Goal: Task Accomplishment & Management: Complete application form

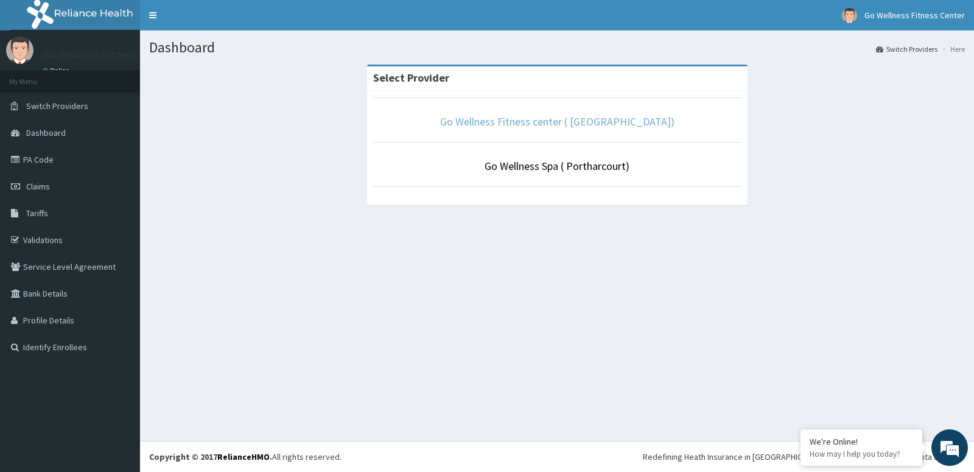
click at [536, 122] on link "Go Wellness Fitness center ( [GEOGRAPHIC_DATA])" at bounding box center [557, 121] width 234 height 14
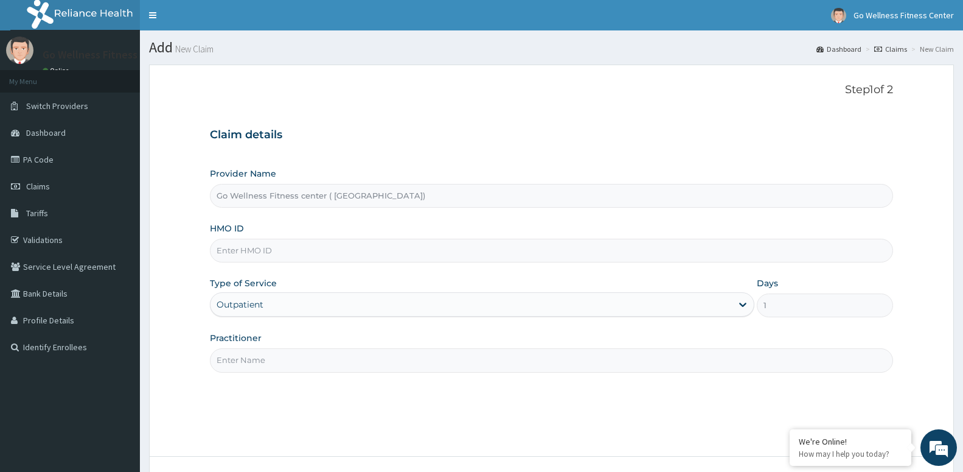
type input "a"
type input "AIP/1O534/A"
click at [282, 366] on input "Practitioner" at bounding box center [551, 360] width 683 height 24
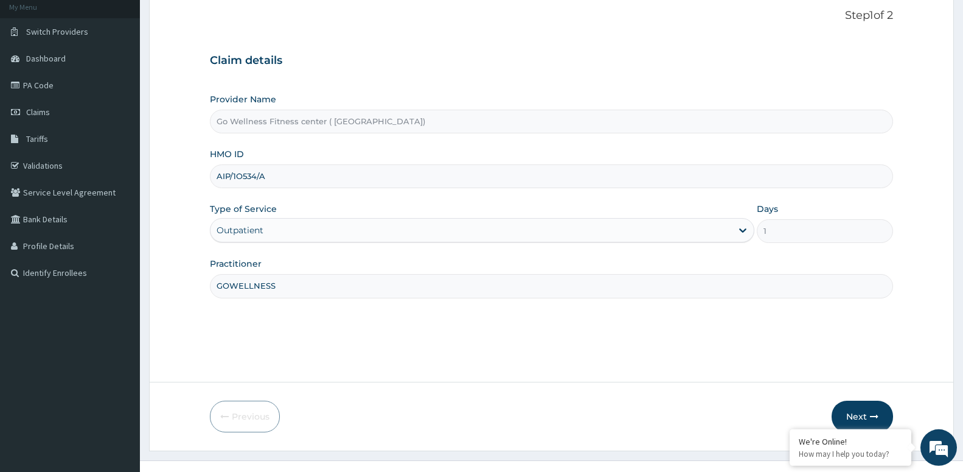
scroll to position [94, 0]
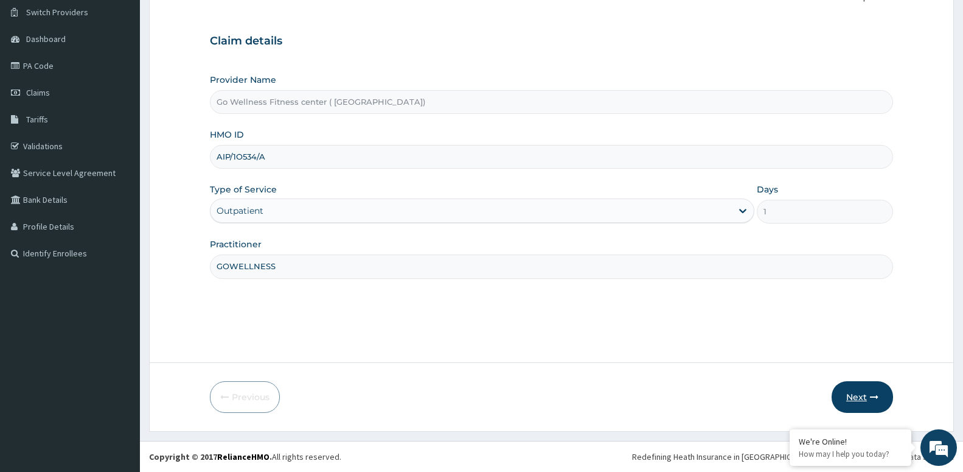
type input "GOWELLNESS"
click at [848, 396] on button "Next" at bounding box center [862, 397] width 61 height 32
click at [222, 157] on input "AIP/1O534/A" at bounding box center [551, 157] width 683 height 24
click at [862, 400] on button "Next" at bounding box center [862, 397] width 61 height 32
click at [232, 152] on input "ALP/1O534/A" at bounding box center [551, 157] width 683 height 24
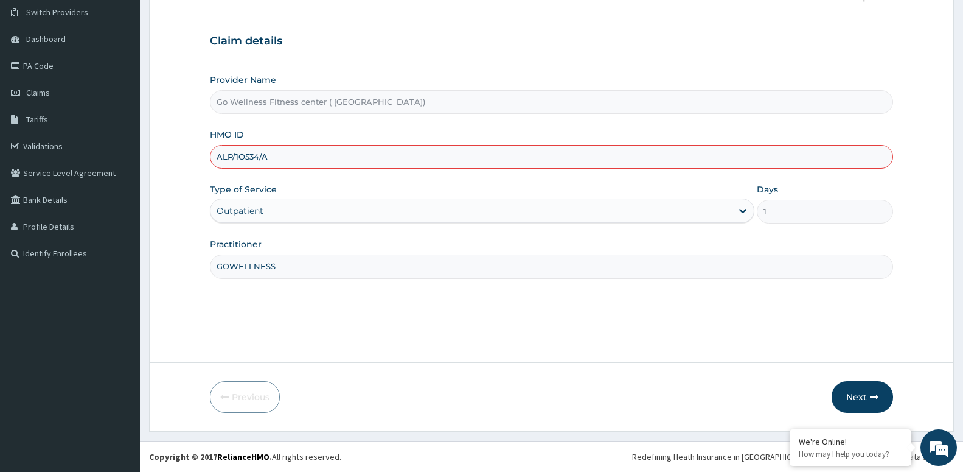
click at [244, 157] on input "ALP/1O534/A" at bounding box center [551, 157] width 683 height 24
type input "ALP/10534/A"
click at [848, 385] on button "Next" at bounding box center [862, 397] width 61 height 32
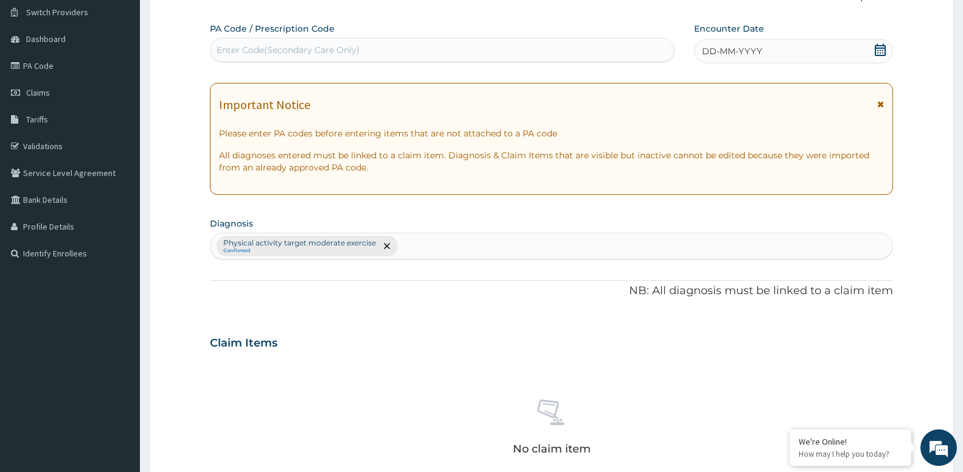
click at [491, 47] on div "Enter Code(Secondary Care Only)" at bounding box center [443, 49] width 464 height 19
type input "PA/87F6C9"
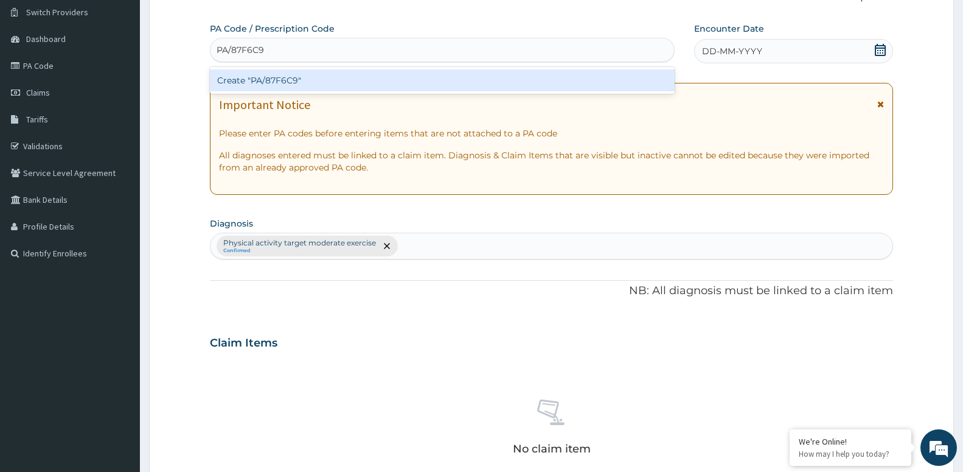
click at [322, 74] on div "Create "PA/87F6C9"" at bounding box center [442, 80] width 465 height 22
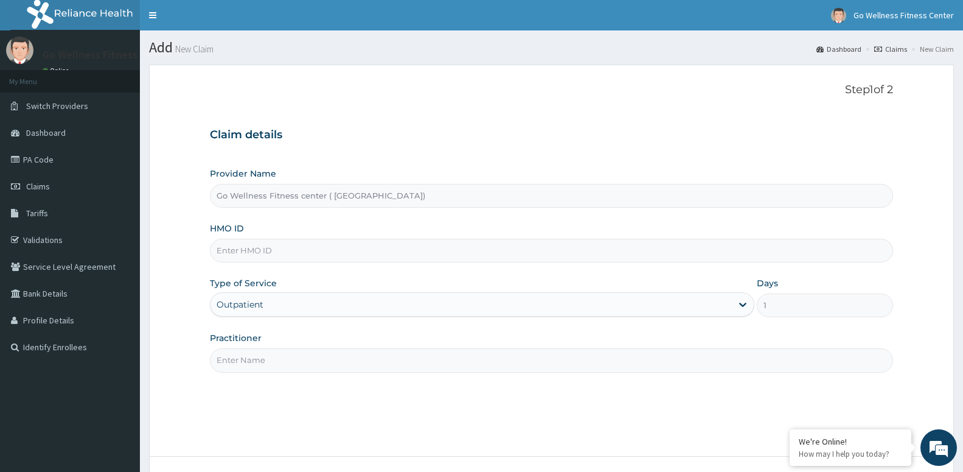
click at [257, 194] on input "Go Wellness Fitness center ( [GEOGRAPHIC_DATA])" at bounding box center [551, 196] width 683 height 24
click at [256, 200] on input "Go Wellness Fitness center ( [GEOGRAPHIC_DATA])" at bounding box center [551, 196] width 683 height 24
click at [239, 245] on input "HMO ID" at bounding box center [551, 251] width 683 height 24
type input "ALP/10534/A"
click at [279, 363] on input "Practitioner" at bounding box center [551, 360] width 683 height 24
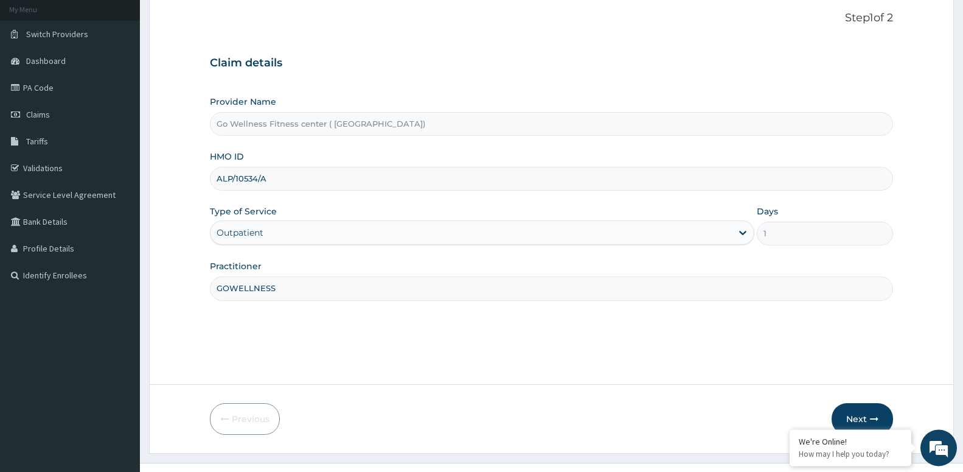
scroll to position [94, 0]
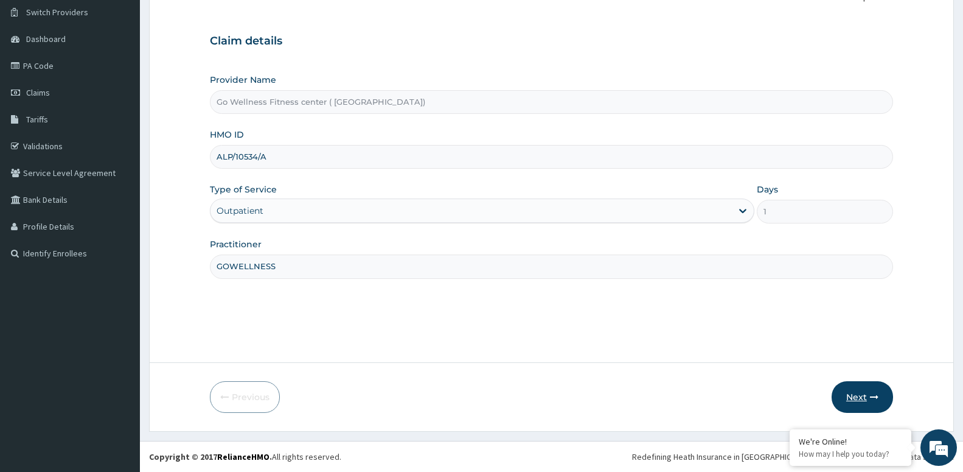
type input "GOWELLNESS"
click at [859, 399] on button "Next" at bounding box center [862, 397] width 61 height 32
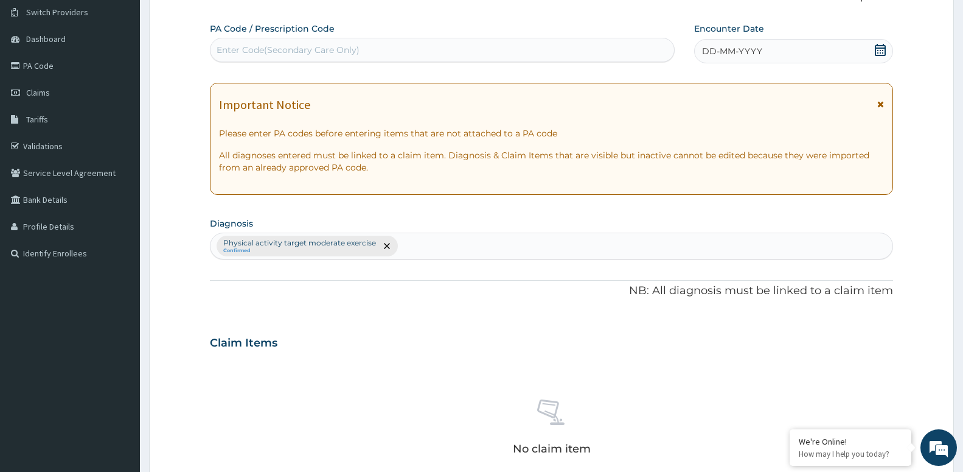
click at [424, 54] on div "Enter Code(Secondary Care Only)" at bounding box center [443, 49] width 464 height 19
type input "PA/87F6C9"
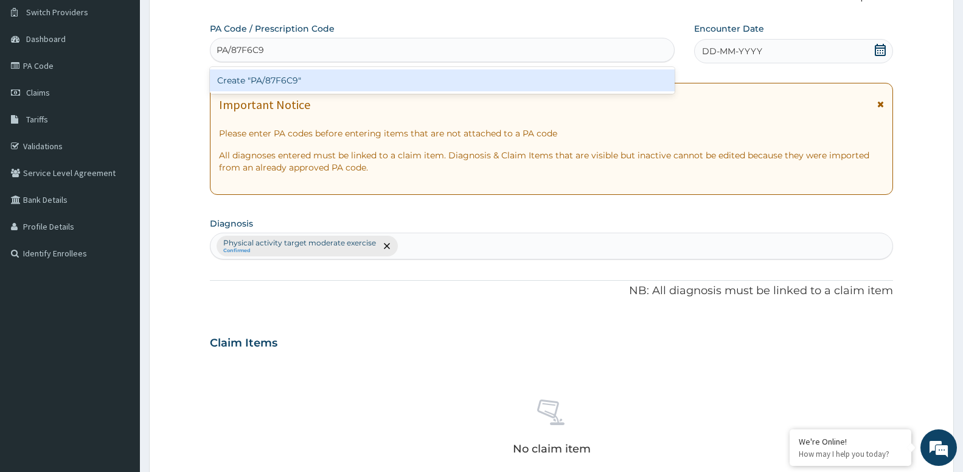
click at [444, 80] on div "Create "PA/87F6C9"" at bounding box center [442, 80] width 465 height 22
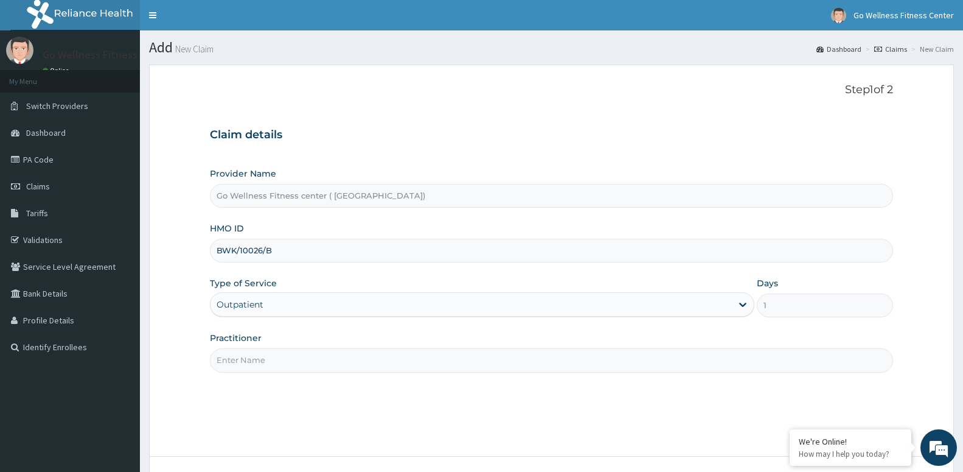
type input "BWK/10026/B"
click at [266, 357] on input "Practitioner" at bounding box center [551, 360] width 683 height 24
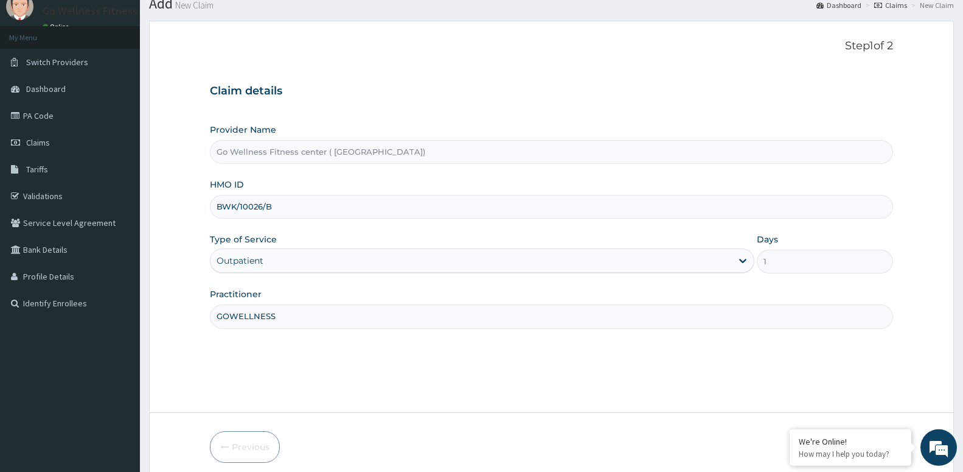
scroll to position [94, 0]
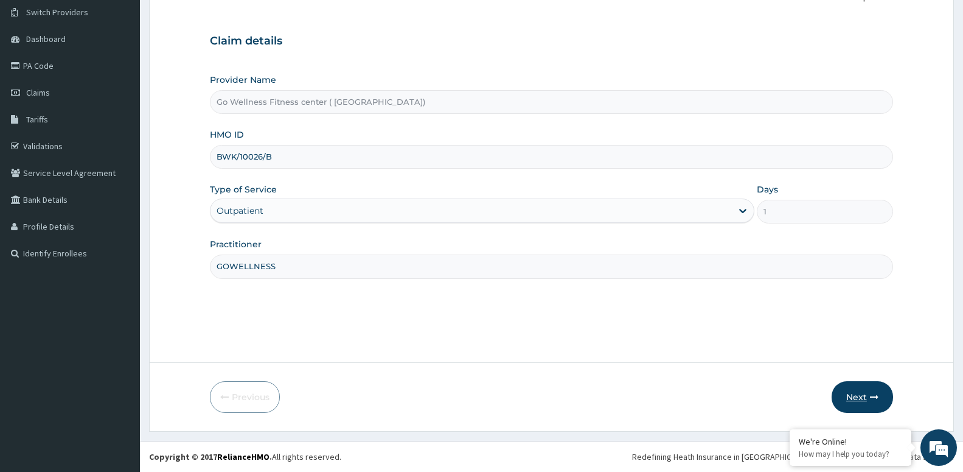
type input "GOWELLNESS"
click at [862, 398] on button "Next" at bounding box center [862, 397] width 61 height 32
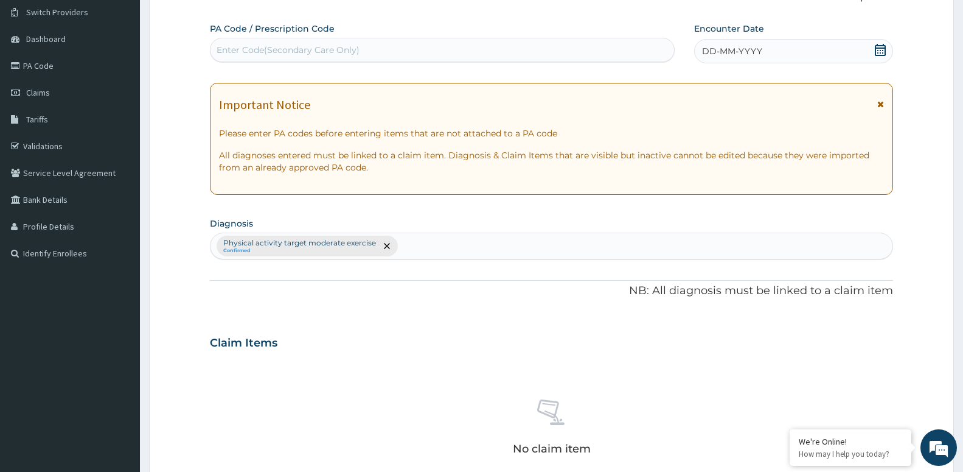
click at [315, 52] on div "Enter Code(Secondary Care Only)" at bounding box center [288, 50] width 143 height 12
type input "PA/58B246"
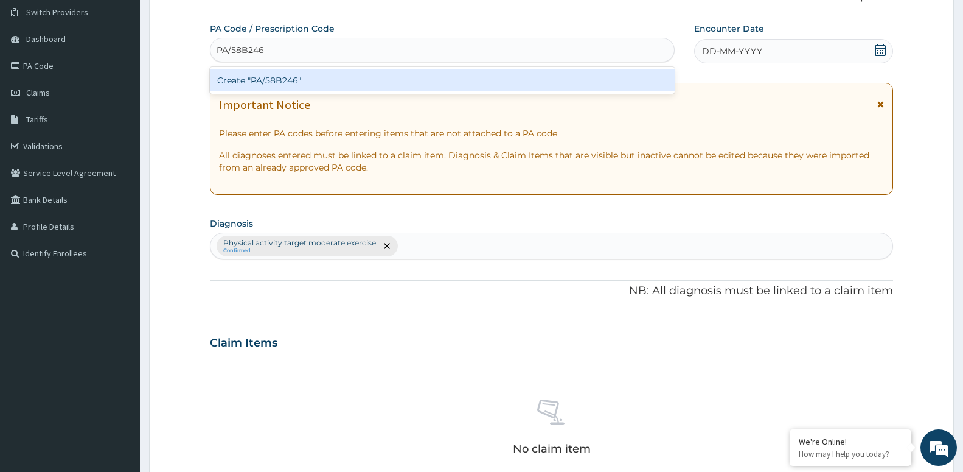
click at [287, 74] on div "Create "PA/58B246"" at bounding box center [442, 80] width 465 height 22
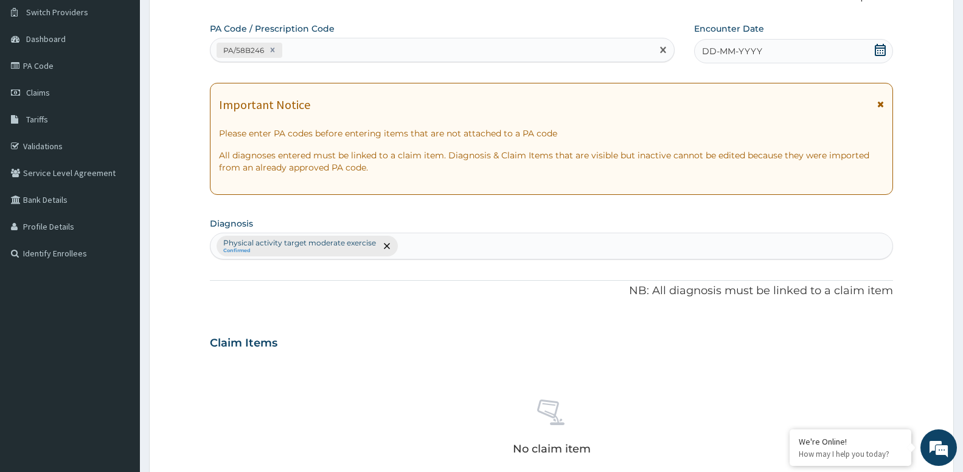
click at [882, 50] on icon at bounding box center [880, 50] width 11 height 12
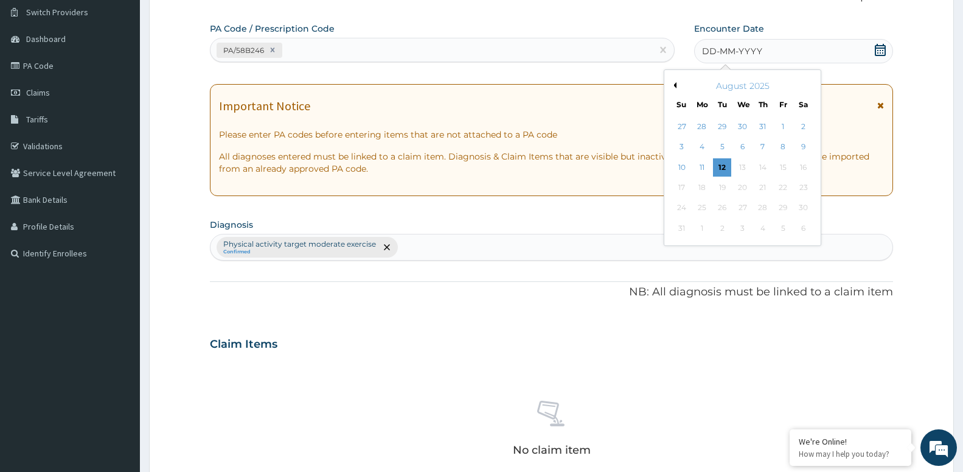
click at [677, 83] on div "August 2025" at bounding box center [742, 86] width 147 height 12
click at [674, 83] on button "Previous Month" at bounding box center [674, 85] width 6 height 6
click at [810, 169] on div "19" at bounding box center [803, 167] width 18 height 18
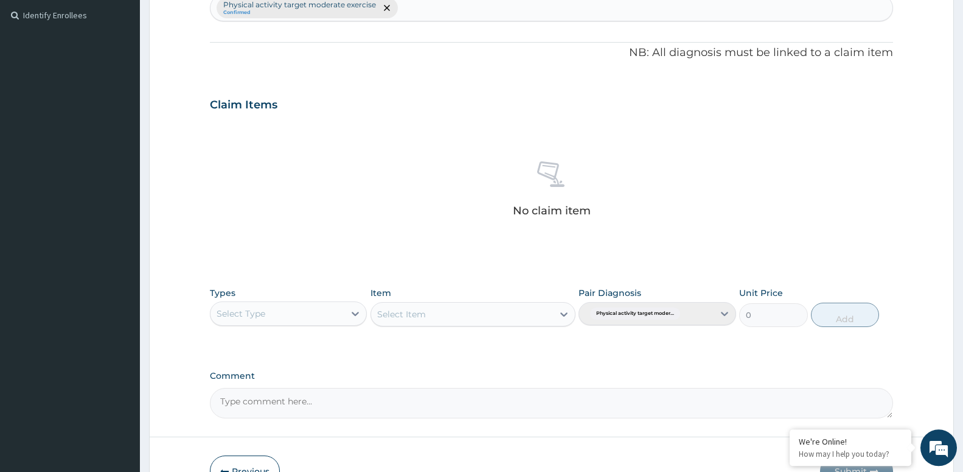
scroll to position [342, 0]
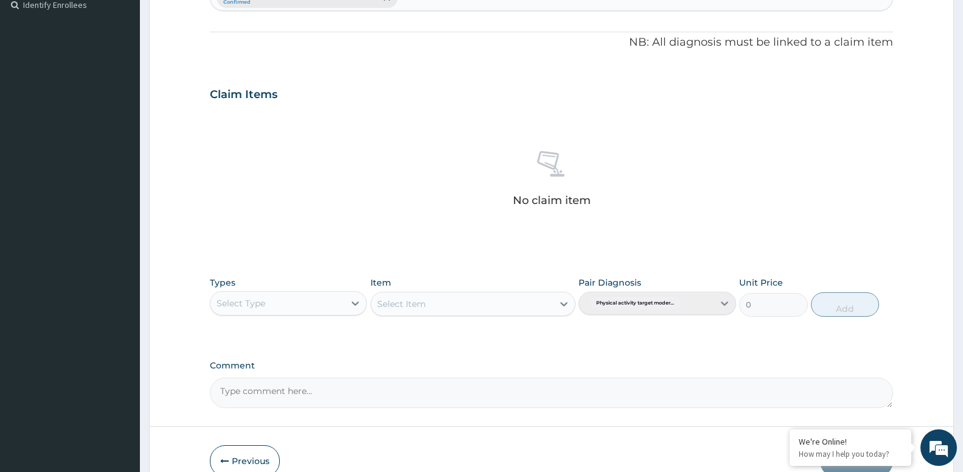
click at [324, 303] on div "Select Type" at bounding box center [278, 302] width 134 height 19
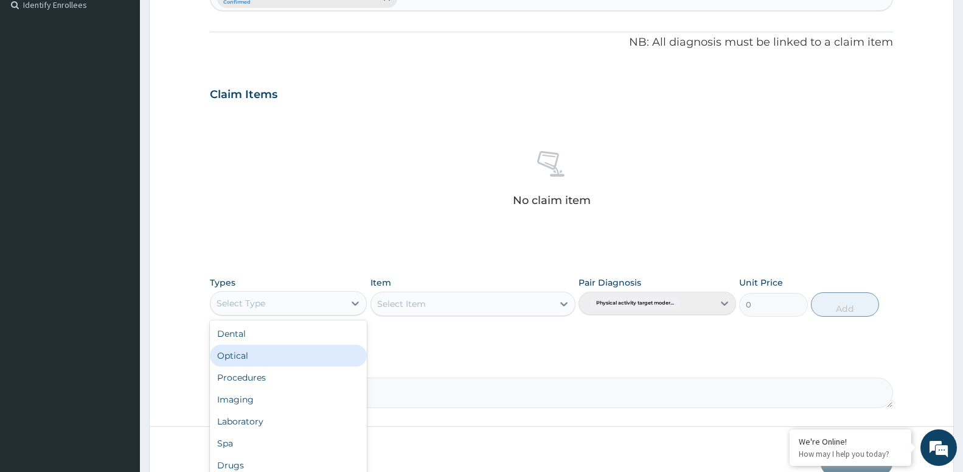
type input "G"
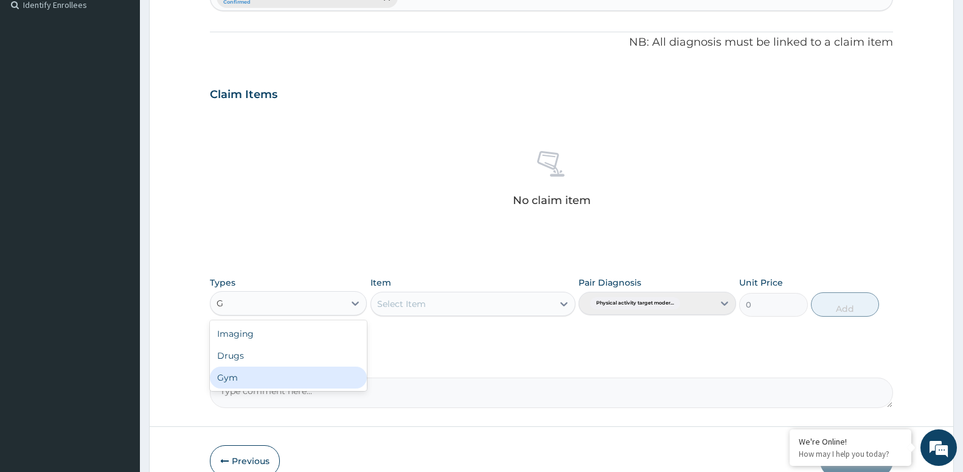
click at [255, 374] on div "Gym" at bounding box center [288, 377] width 157 height 22
click at [450, 309] on div "Select Item" at bounding box center [462, 303] width 182 height 19
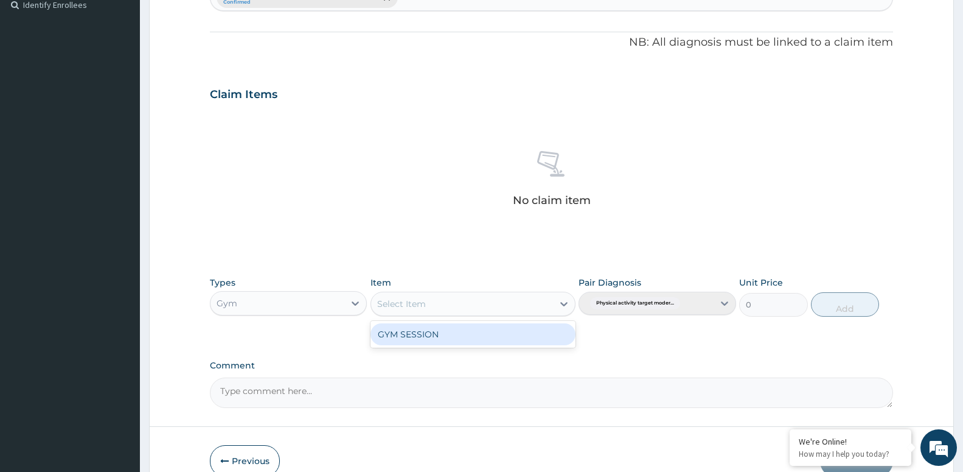
click at [441, 331] on div "GYM SESSION" at bounding box center [473, 334] width 205 height 22
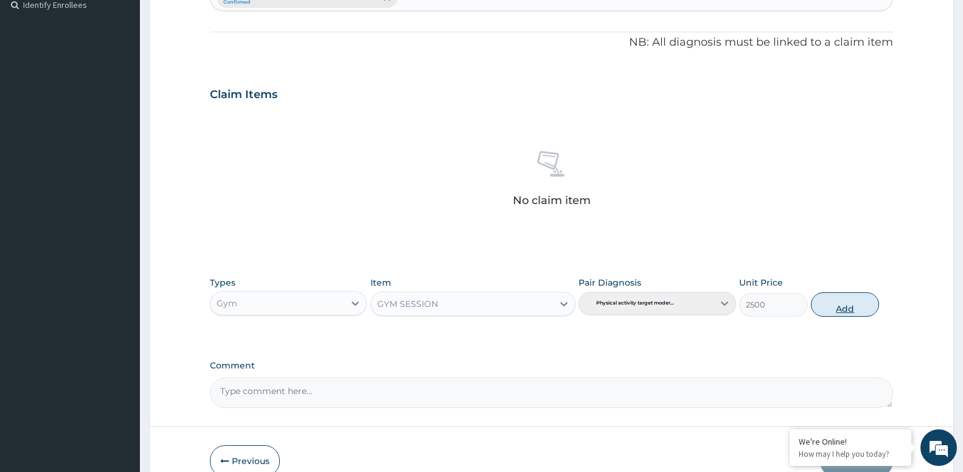
click at [836, 305] on button "Add" at bounding box center [845, 304] width 68 height 24
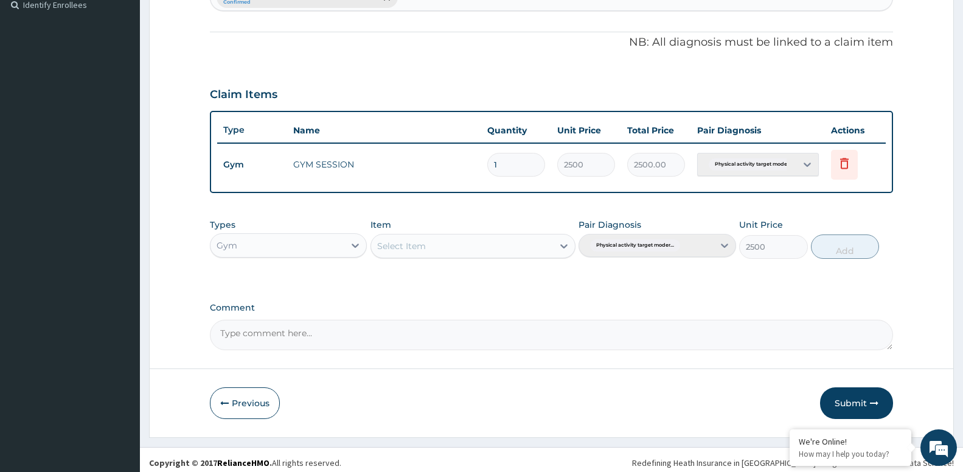
type input "0"
click at [848, 402] on button "Submit" at bounding box center [856, 403] width 73 height 32
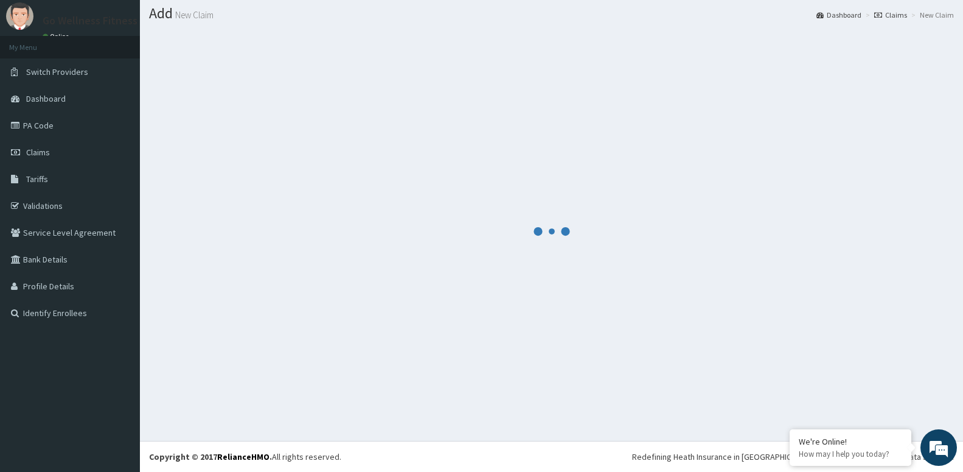
scroll to position [34, 0]
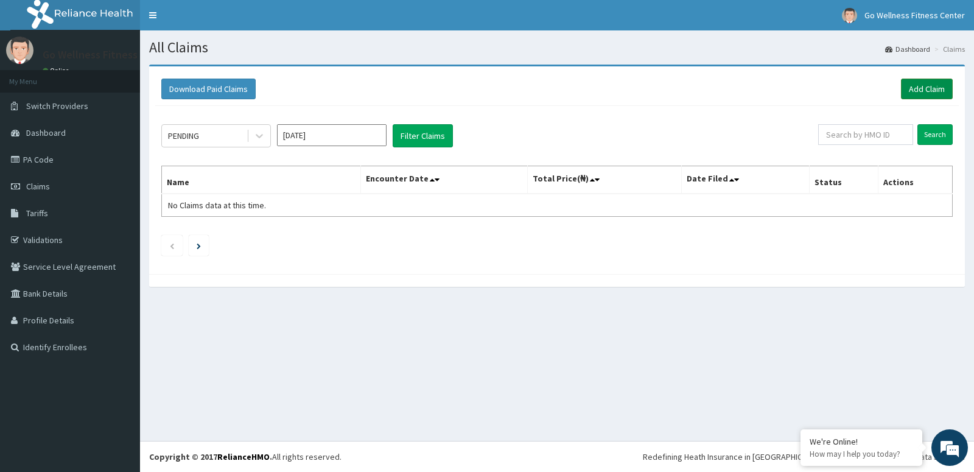
click at [923, 85] on link "Add Claim" at bounding box center [927, 89] width 52 height 21
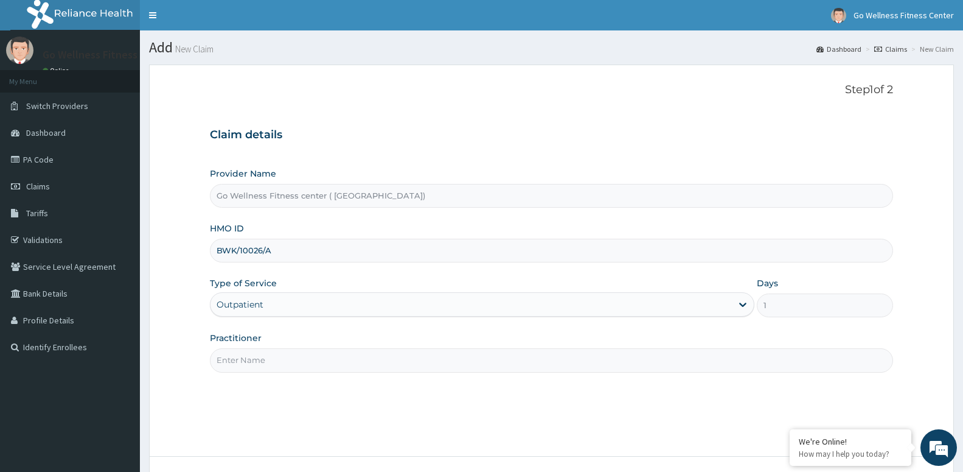
type input "BWK/10026/A"
click at [252, 361] on input "Practitioner" at bounding box center [551, 360] width 683 height 24
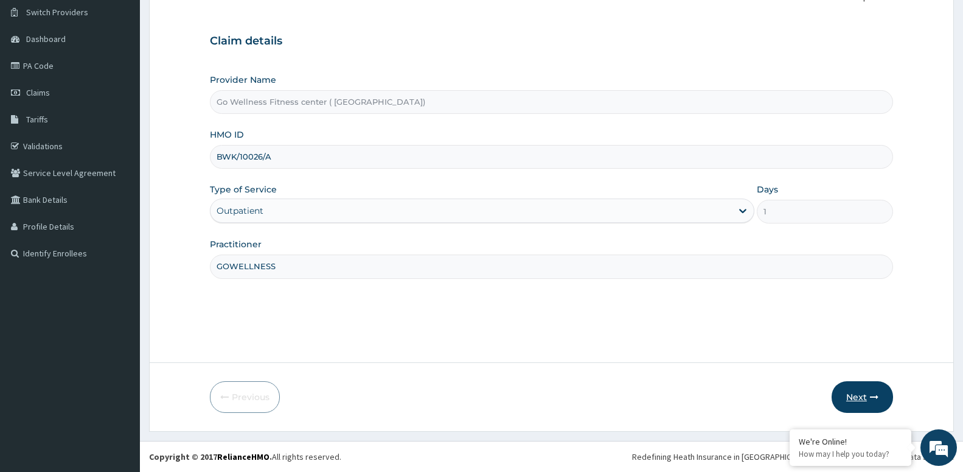
type input "GOWELLNESS"
click at [848, 394] on button "Next" at bounding box center [862, 397] width 61 height 32
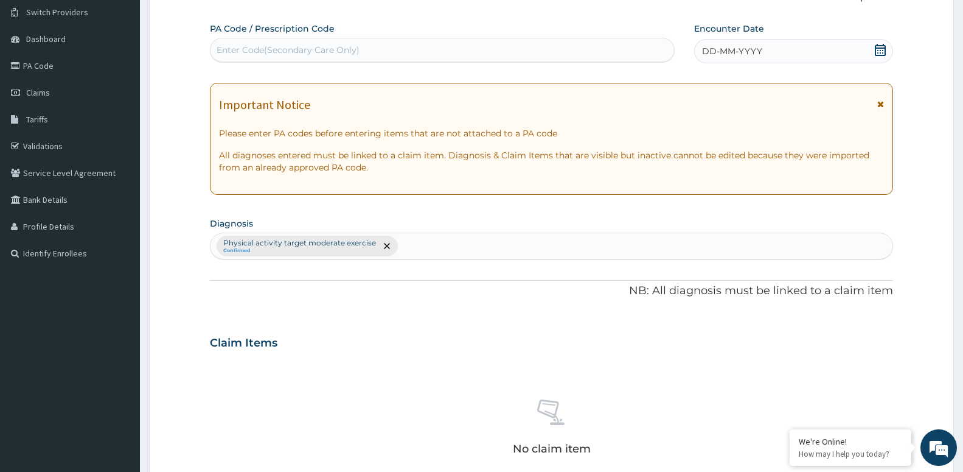
click at [347, 57] on div "Enter Code(Secondary Care Only)" at bounding box center [443, 49] width 464 height 19
type input "B"
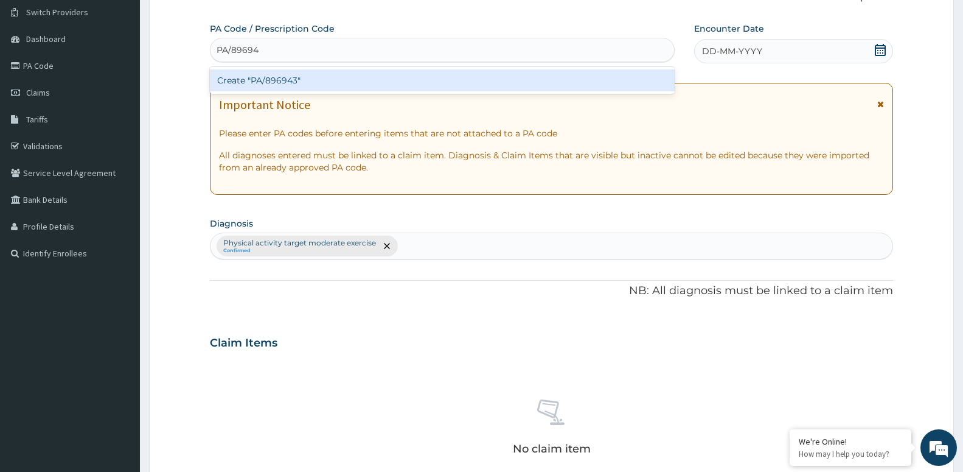
type input "PA/896943"
click at [287, 77] on div "Create "PA/896943"" at bounding box center [442, 80] width 465 height 22
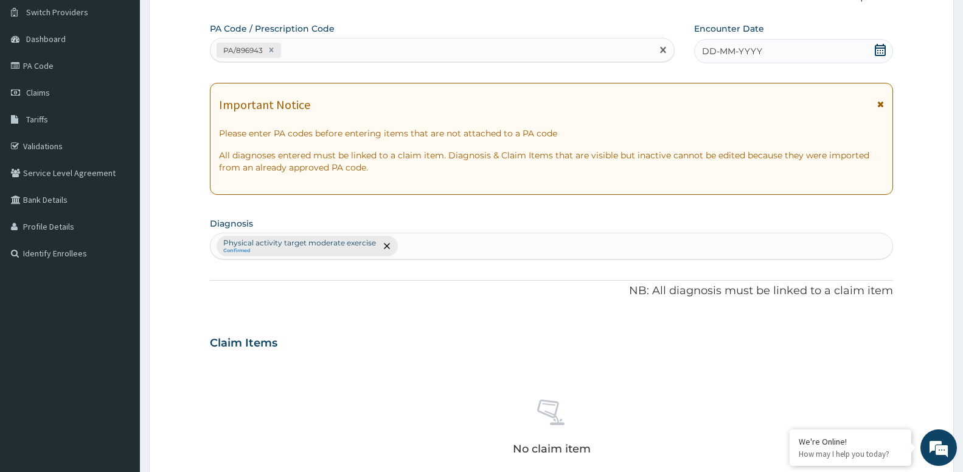
drag, startPoint x: 879, startPoint y: 52, endPoint x: 850, endPoint y: 61, distance: 29.8
click at [879, 52] on icon at bounding box center [881, 50] width 12 height 12
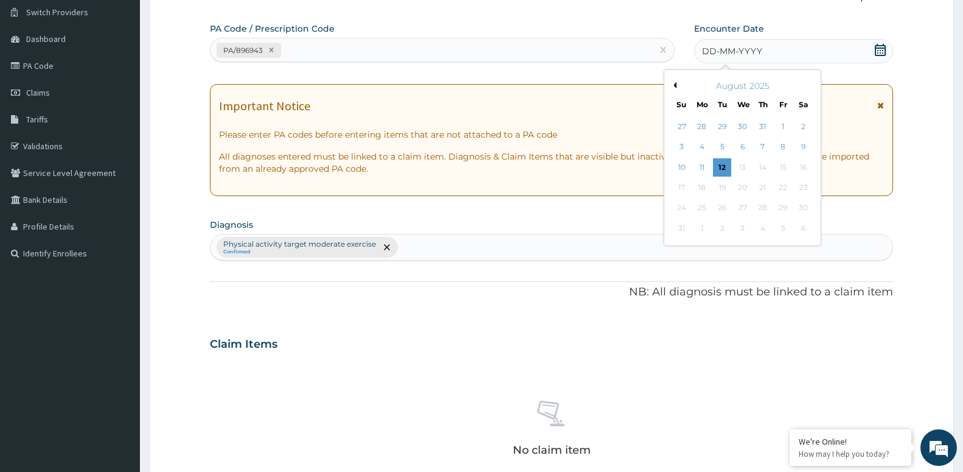
click at [676, 85] on button "Previous Month" at bounding box center [674, 85] width 6 height 6
click at [810, 166] on div "19" at bounding box center [803, 167] width 18 height 18
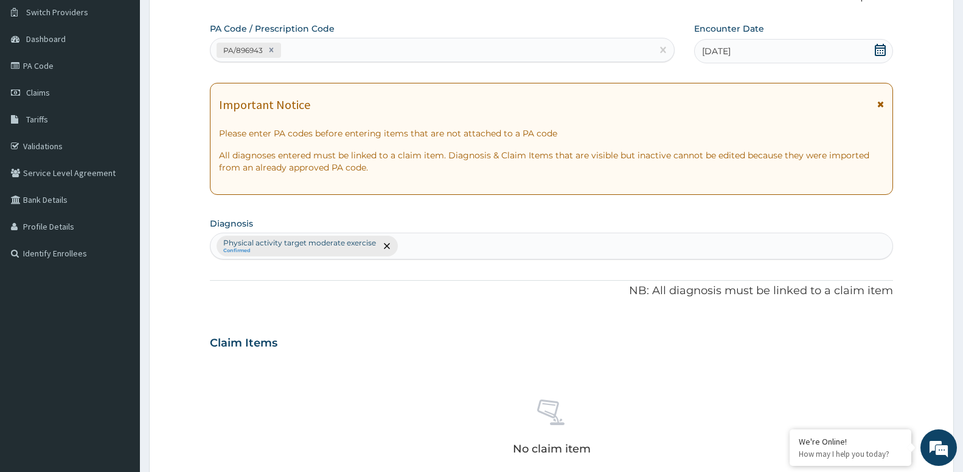
scroll to position [280, 0]
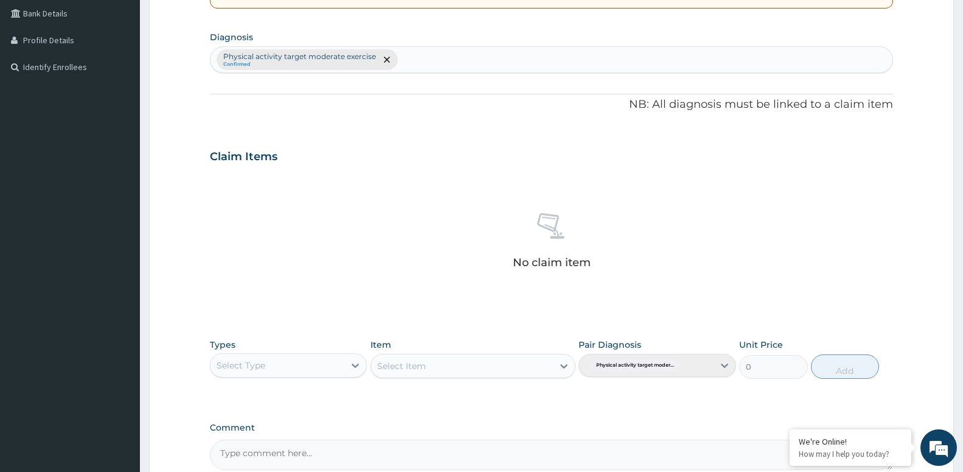
click at [290, 369] on div "Select Type" at bounding box center [278, 364] width 134 height 19
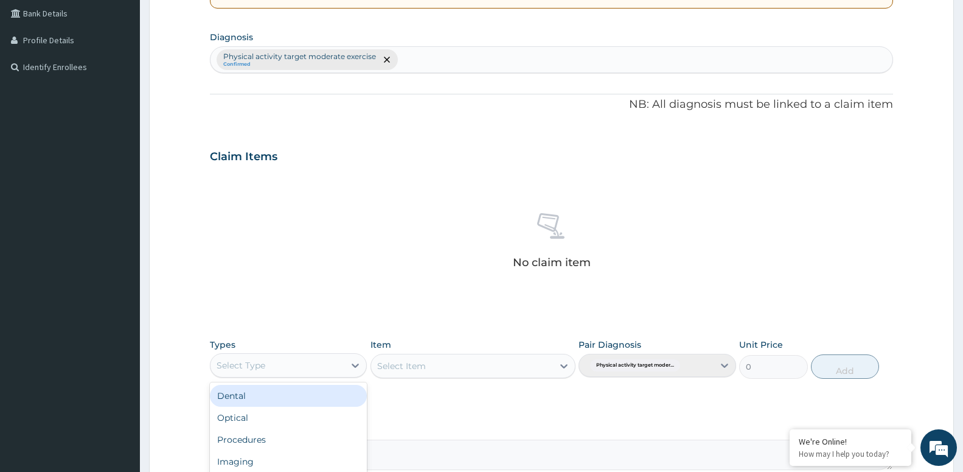
type input "G"
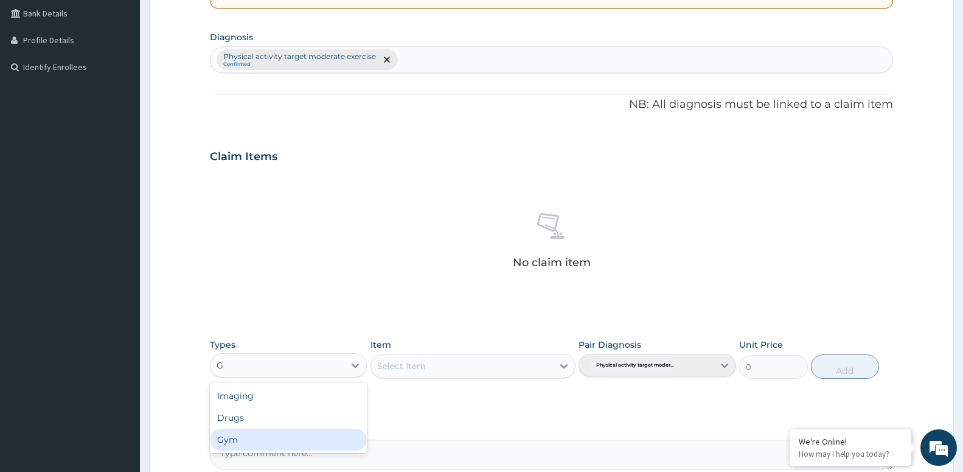
drag, startPoint x: 235, startPoint y: 438, endPoint x: 292, endPoint y: 420, distance: 59.3
click at [234, 439] on div "Gym" at bounding box center [288, 439] width 157 height 22
click at [402, 367] on div "Select Item" at bounding box center [401, 366] width 49 height 12
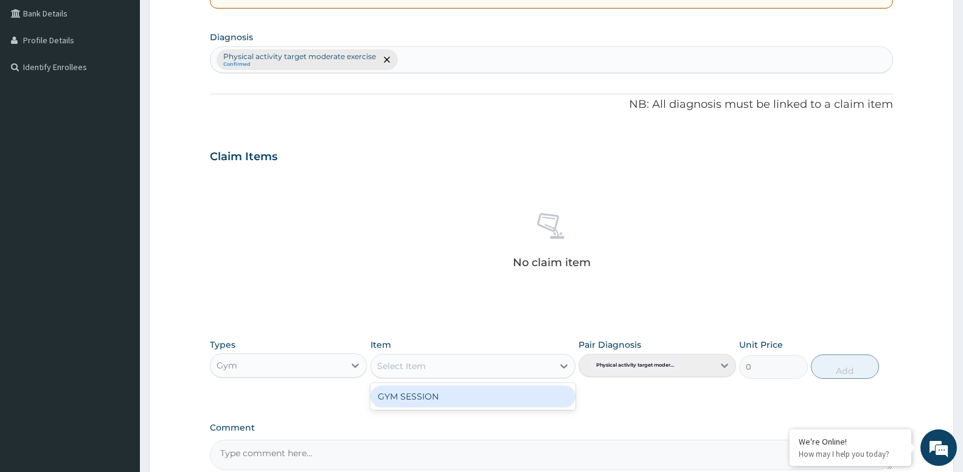
click at [420, 397] on div "GYM SESSION" at bounding box center [473, 396] width 205 height 22
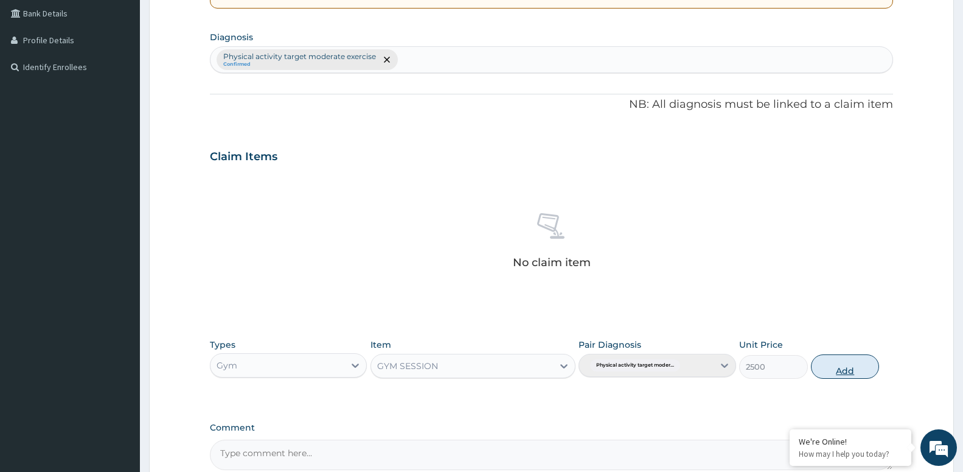
click at [825, 366] on button "Add" at bounding box center [845, 366] width 68 height 24
type input "0"
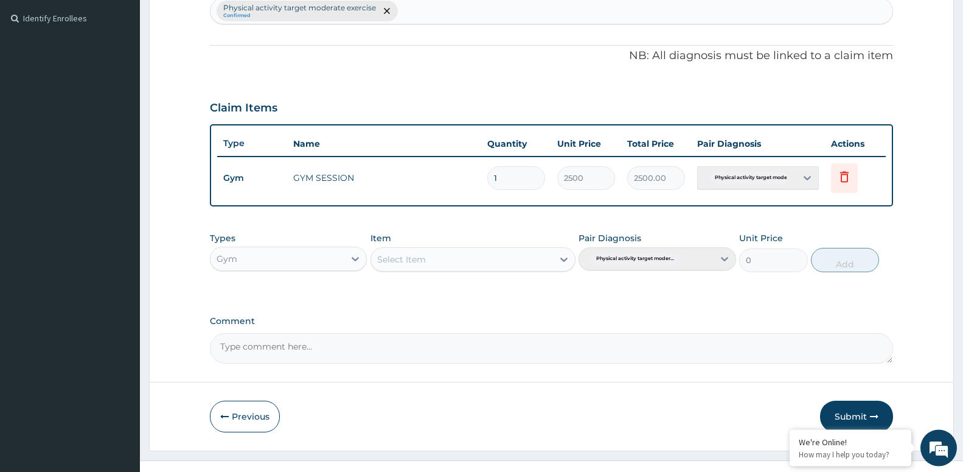
scroll to position [348, 0]
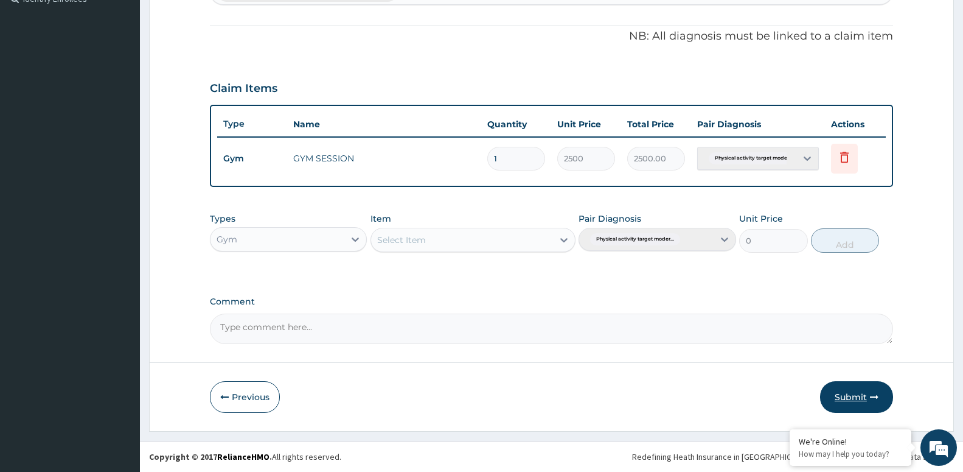
click at [854, 389] on button "Submit" at bounding box center [856, 397] width 73 height 32
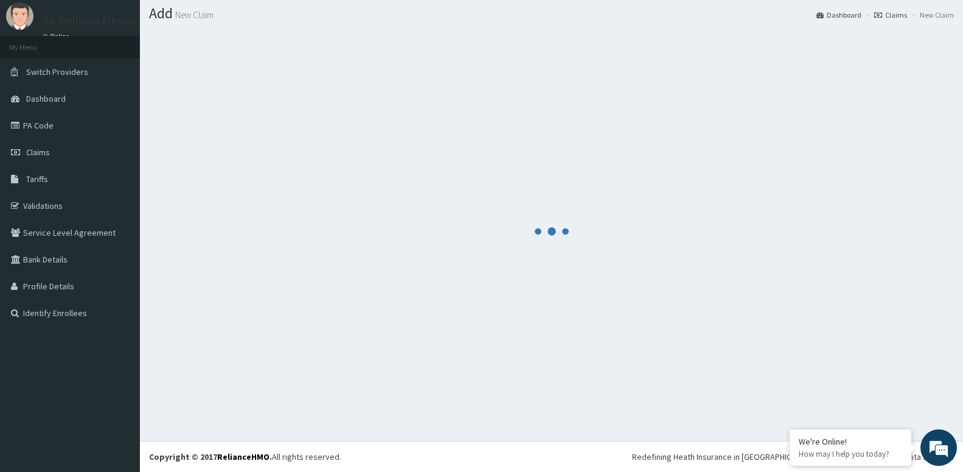
scroll to position [34, 0]
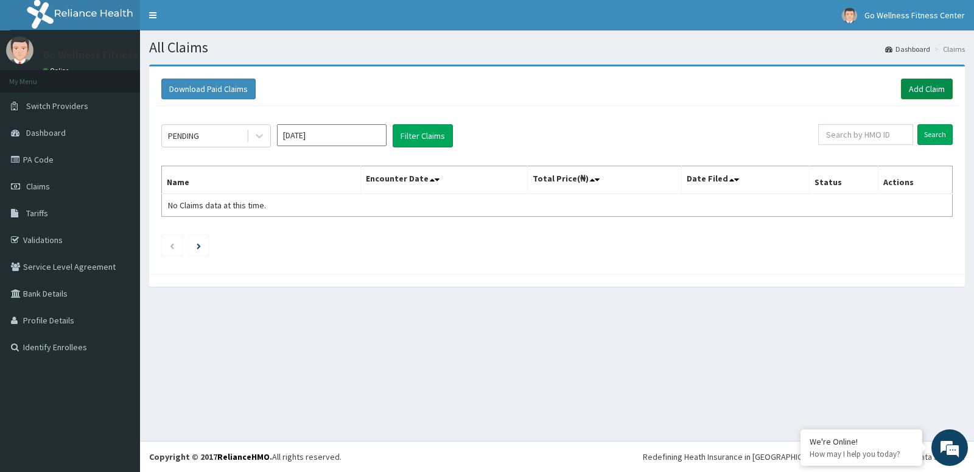
click at [918, 92] on link "Add Claim" at bounding box center [927, 89] width 52 height 21
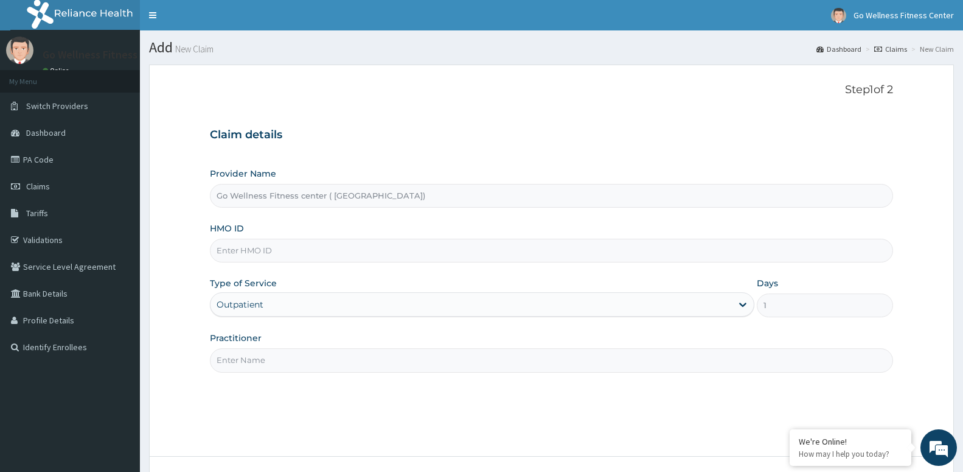
click at [272, 244] on input "HMO ID" at bounding box center [551, 251] width 683 height 24
type input "AOM/10139/A"
click at [264, 364] on input "Practitioner" at bounding box center [551, 360] width 683 height 24
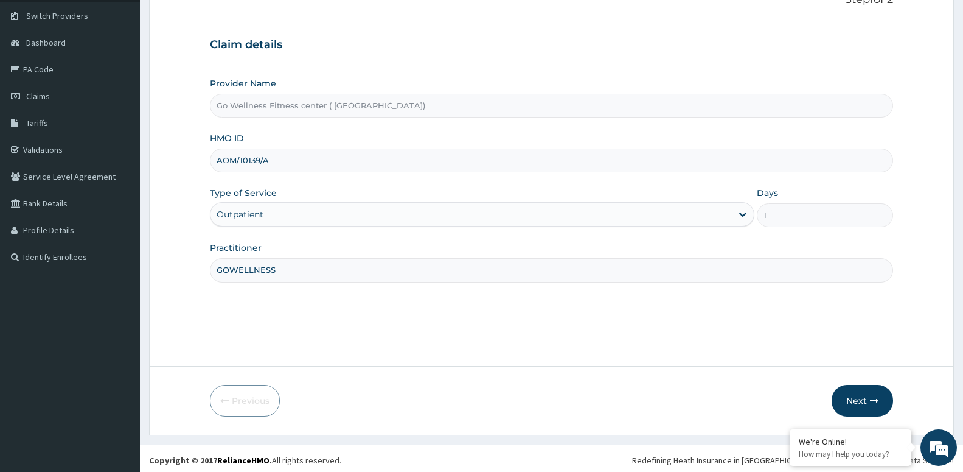
scroll to position [94, 0]
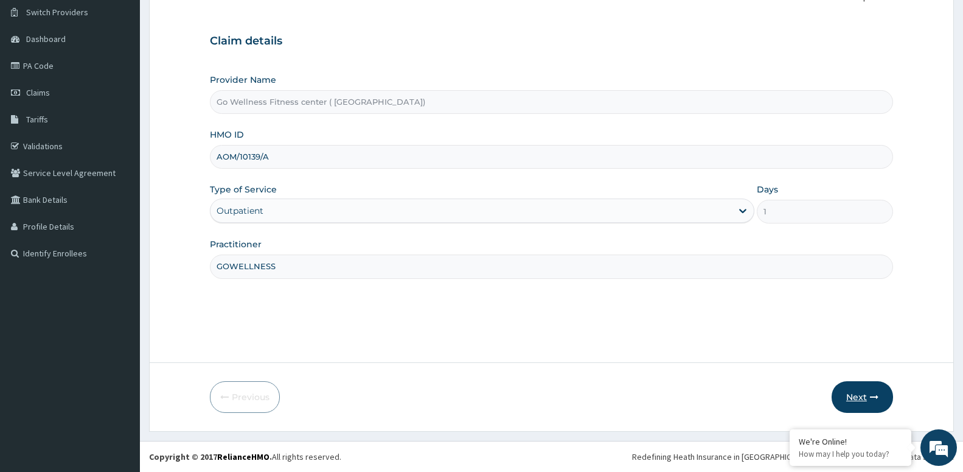
type input "GOWELLNESS"
click at [851, 391] on button "Next" at bounding box center [862, 397] width 61 height 32
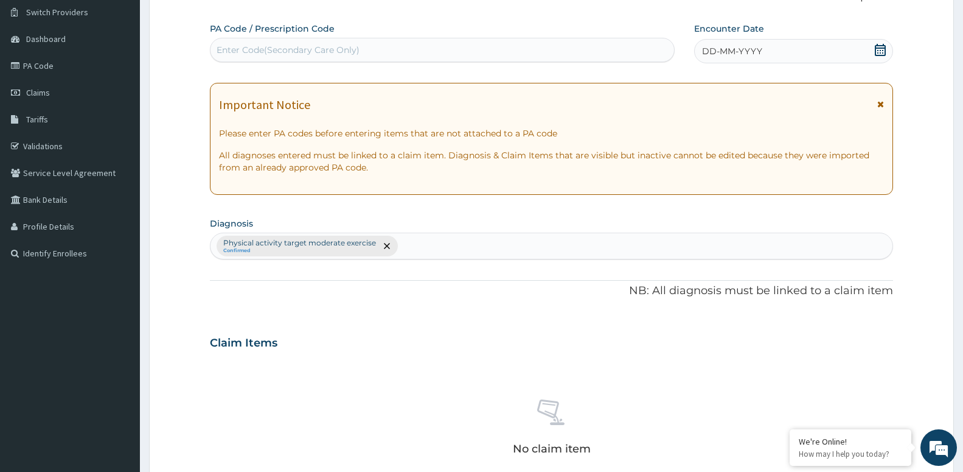
click at [287, 47] on div "Enter Code(Secondary Care Only)" at bounding box center [288, 50] width 143 height 12
type input "PA/4F1B52"
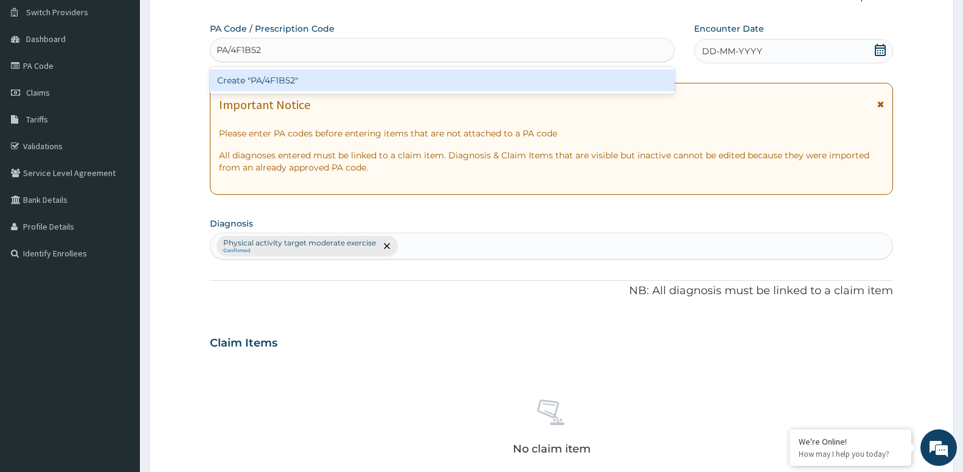
click at [271, 87] on div "Create "PA/4F1B52"" at bounding box center [442, 80] width 465 height 22
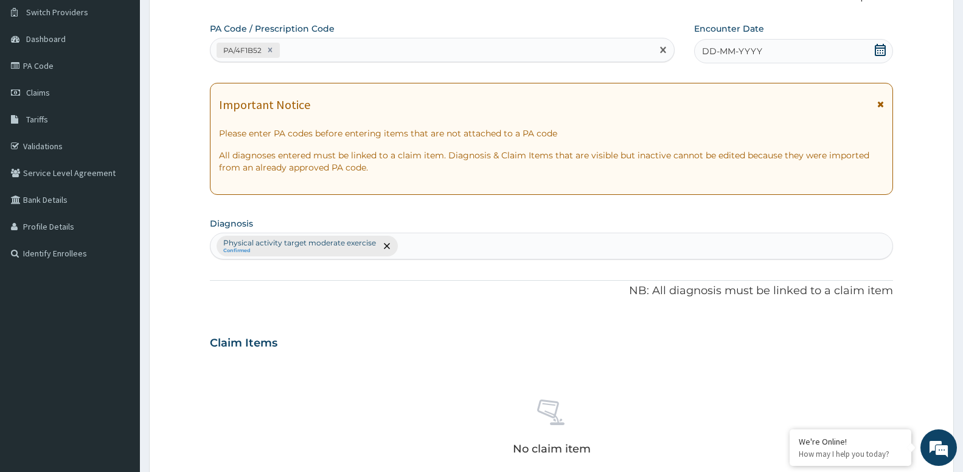
click at [903, 49] on form "Step 2 of 2 PA Code / Prescription Code option Create "PA/4F1B52", selected. Se…" at bounding box center [551, 357] width 805 height 772
click at [884, 50] on icon at bounding box center [881, 50] width 12 height 12
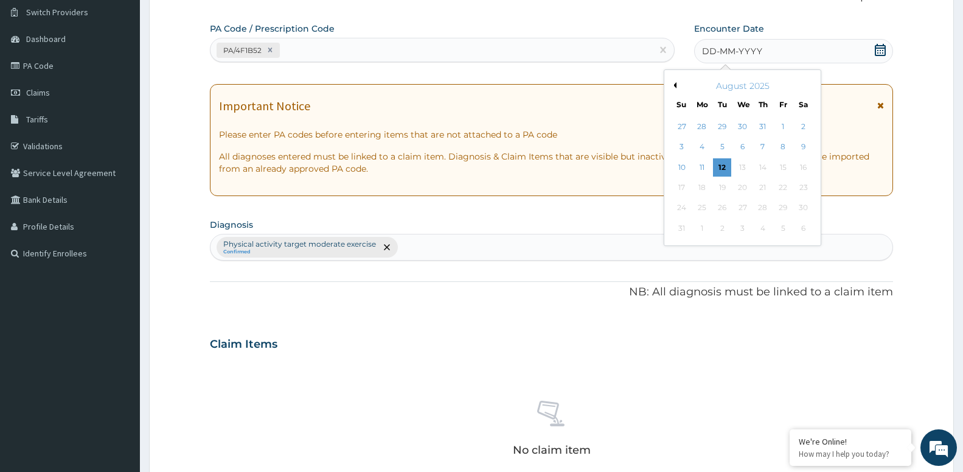
click at [677, 82] on div "August 2025" at bounding box center [742, 86] width 147 height 12
click at [675, 85] on button "Previous Month" at bounding box center [674, 85] width 6 height 6
click at [762, 164] on div "17" at bounding box center [763, 167] width 18 height 18
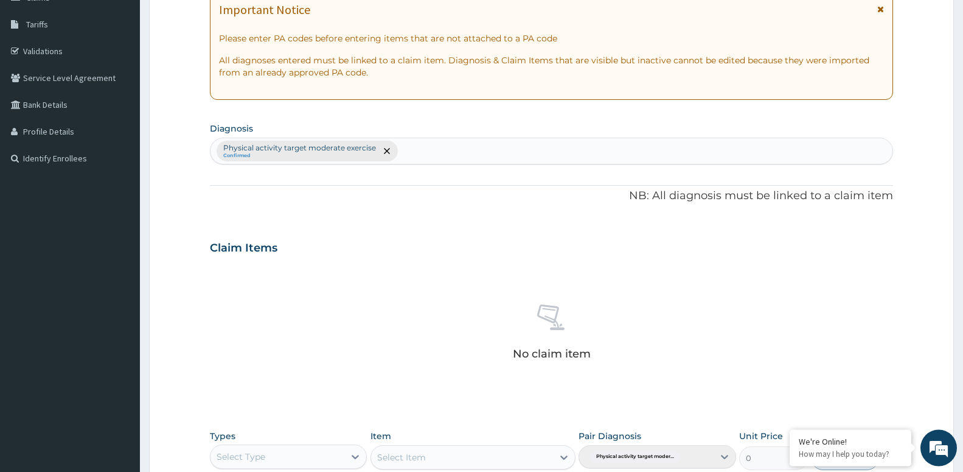
scroll to position [218, 0]
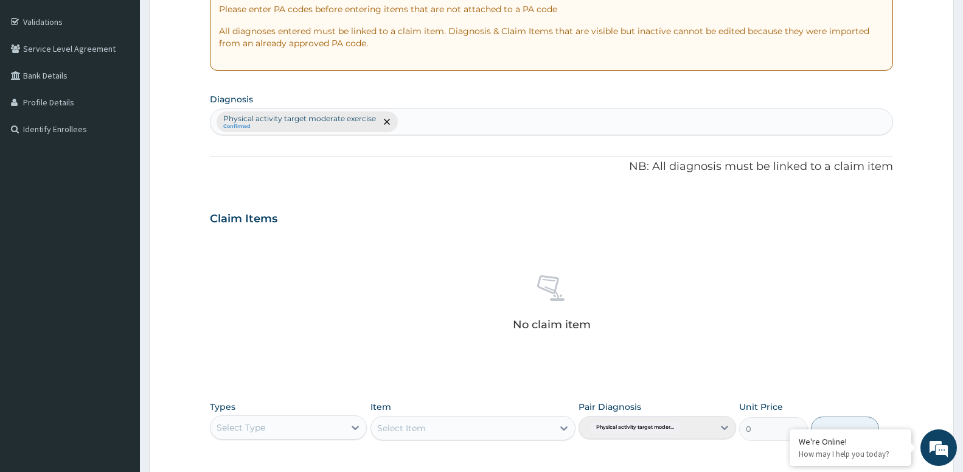
click at [256, 430] on div "Select Type" at bounding box center [241, 427] width 49 height 12
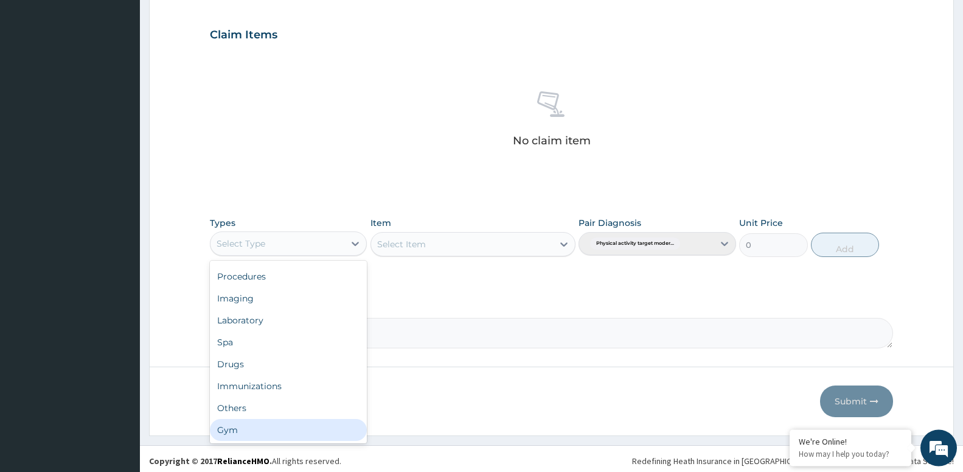
scroll to position [404, 0]
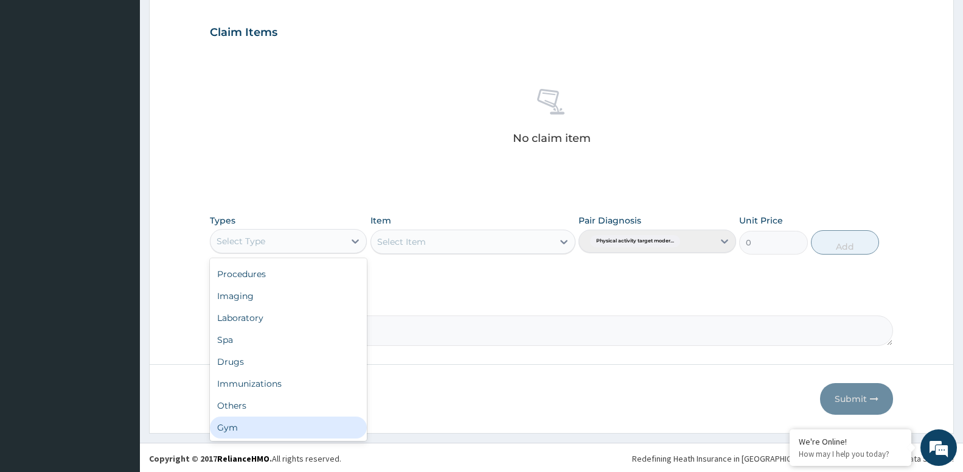
click at [228, 426] on div "Gym" at bounding box center [288, 427] width 157 height 22
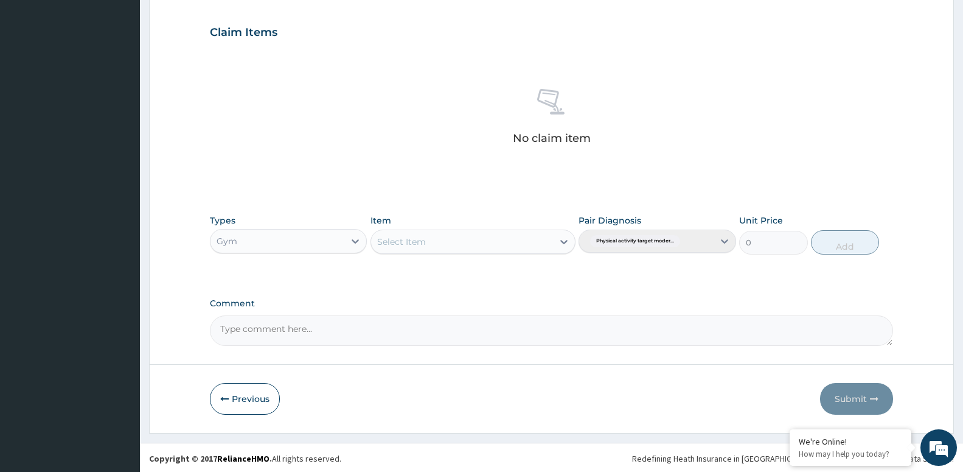
click at [472, 242] on div "Select Item" at bounding box center [462, 241] width 182 height 19
click at [455, 278] on div "GYM SESSION" at bounding box center [473, 272] width 205 height 22
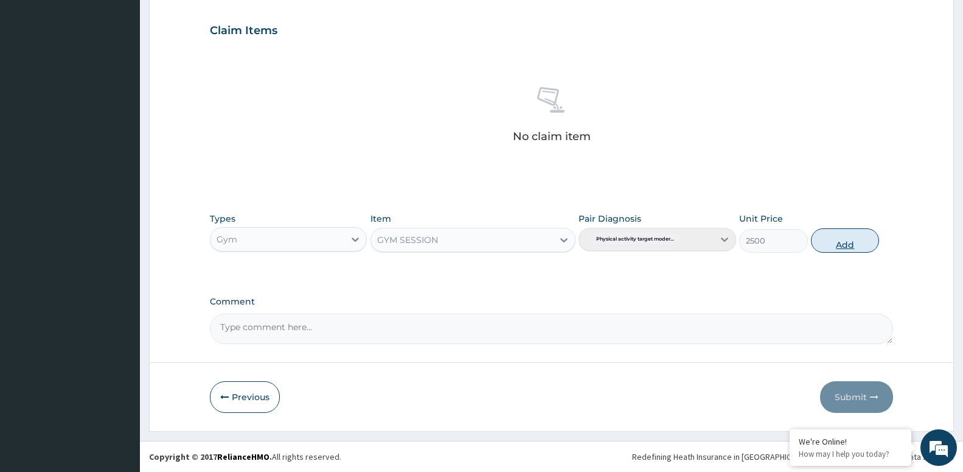
click at [843, 232] on button "Add" at bounding box center [845, 240] width 68 height 24
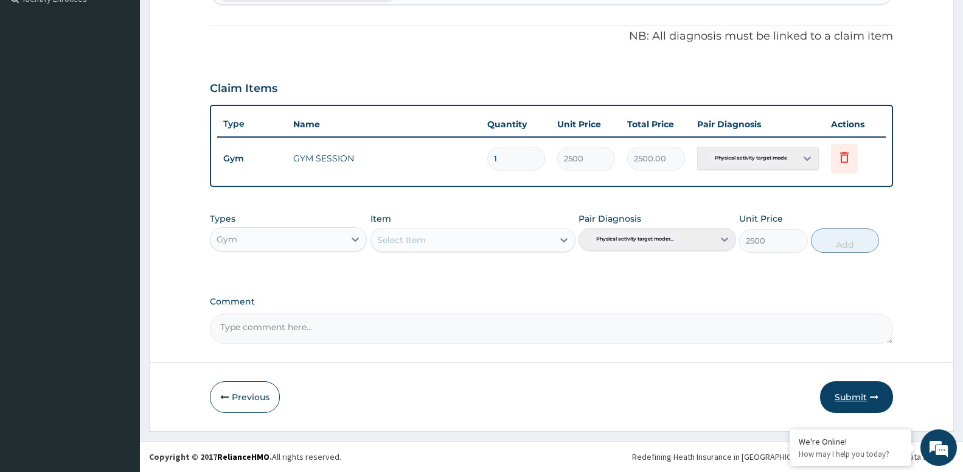
type input "0"
click at [858, 395] on button "Submit" at bounding box center [856, 397] width 73 height 32
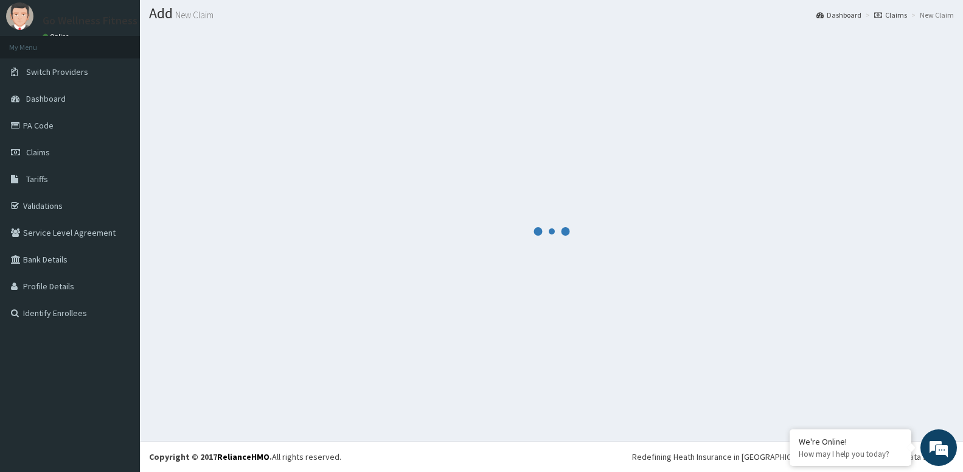
scroll to position [34, 0]
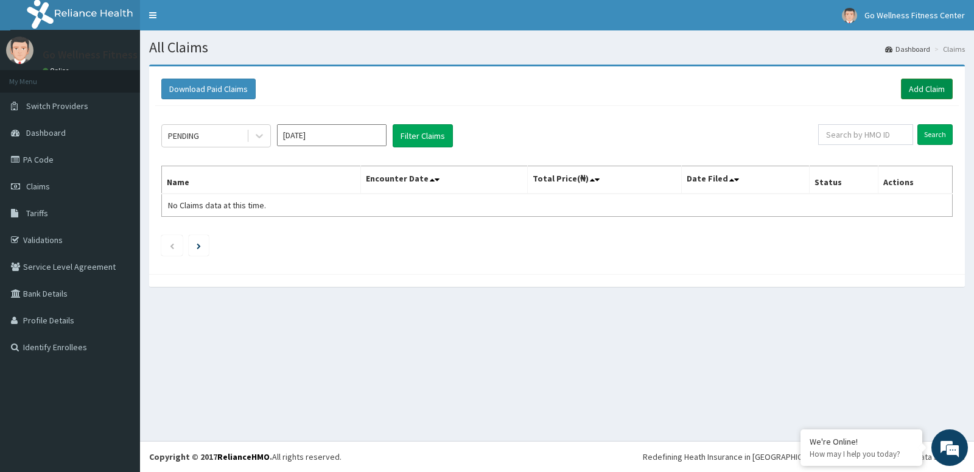
click at [918, 88] on link "Add Claim" at bounding box center [927, 89] width 52 height 21
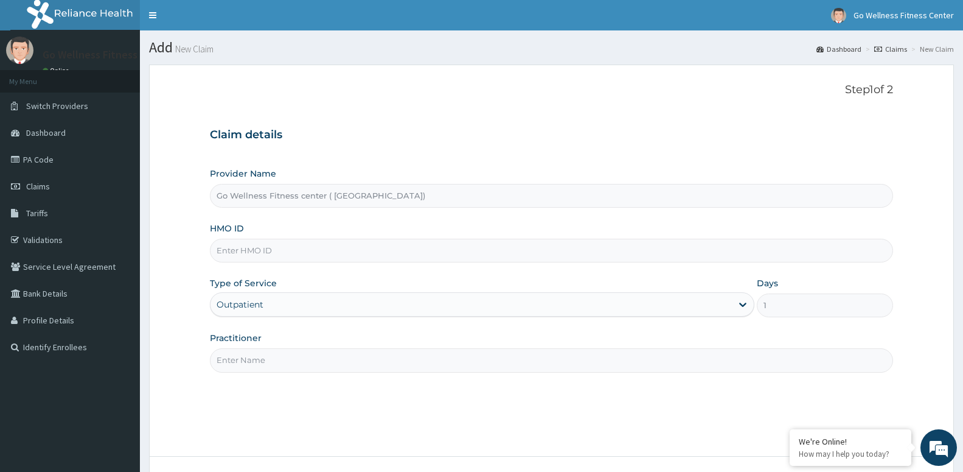
click at [252, 259] on input "HMO ID" at bounding box center [551, 251] width 683 height 24
type input "SDL/10015/A"
click at [290, 357] on input "Practitioner" at bounding box center [551, 360] width 683 height 24
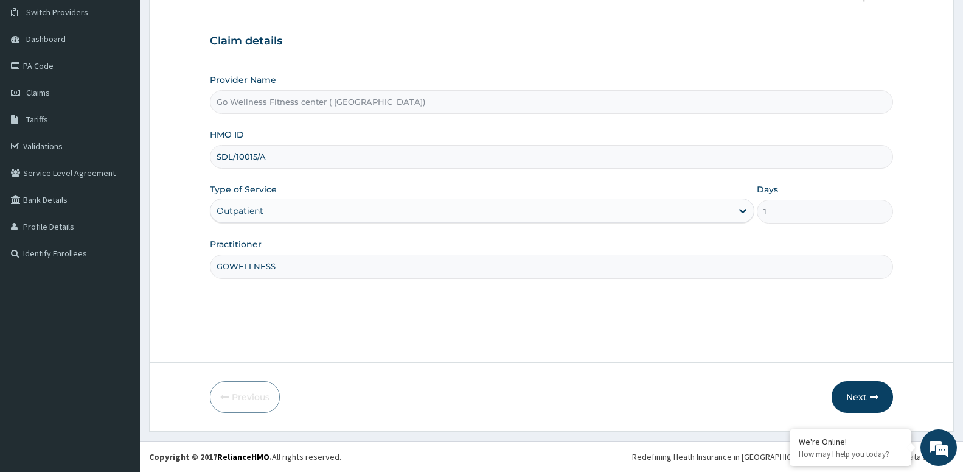
type input "GOWELLNESS"
click at [850, 395] on button "Next" at bounding box center [862, 397] width 61 height 32
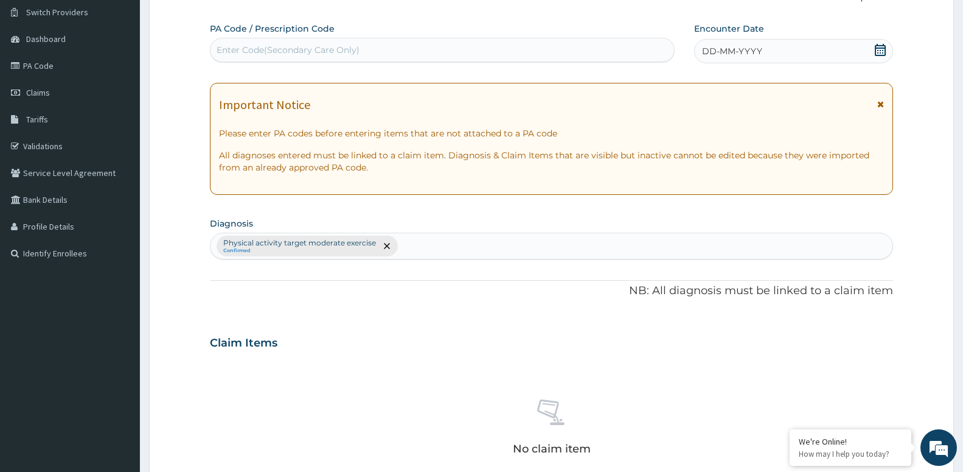
click at [245, 48] on div "Enter Code(Secondary Care Only)" at bounding box center [288, 50] width 143 height 12
type input "PA/AC2393"
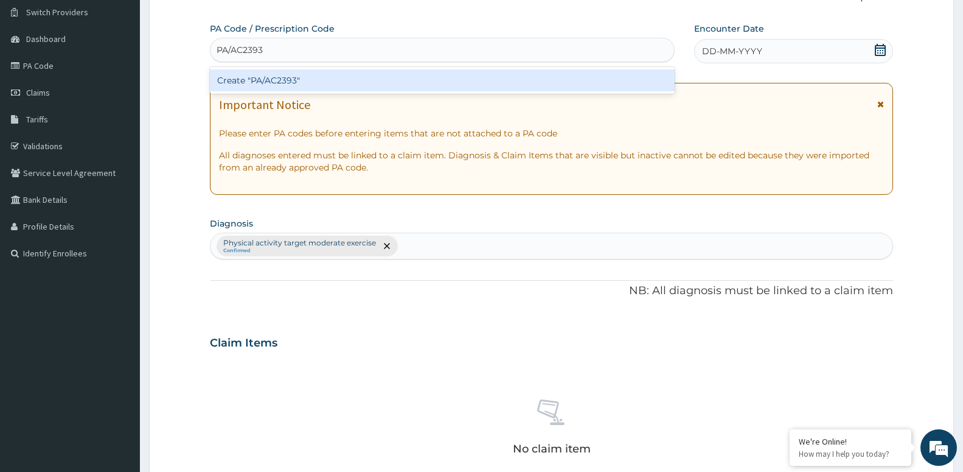
click at [279, 80] on div "Create "PA/AC2393"" at bounding box center [442, 80] width 465 height 22
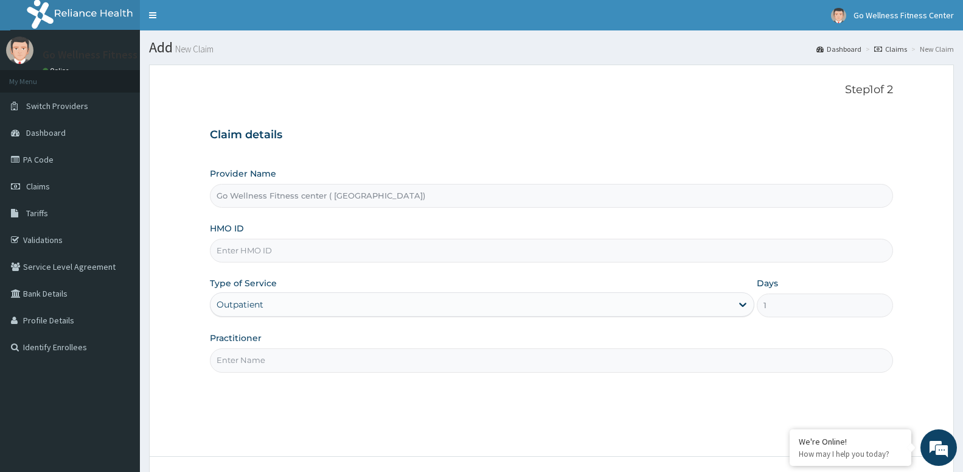
click at [263, 253] on input "HMO ID" at bounding box center [551, 251] width 683 height 24
type input "BWK/10014/A"
click at [252, 357] on input "Practitioner" at bounding box center [551, 360] width 683 height 24
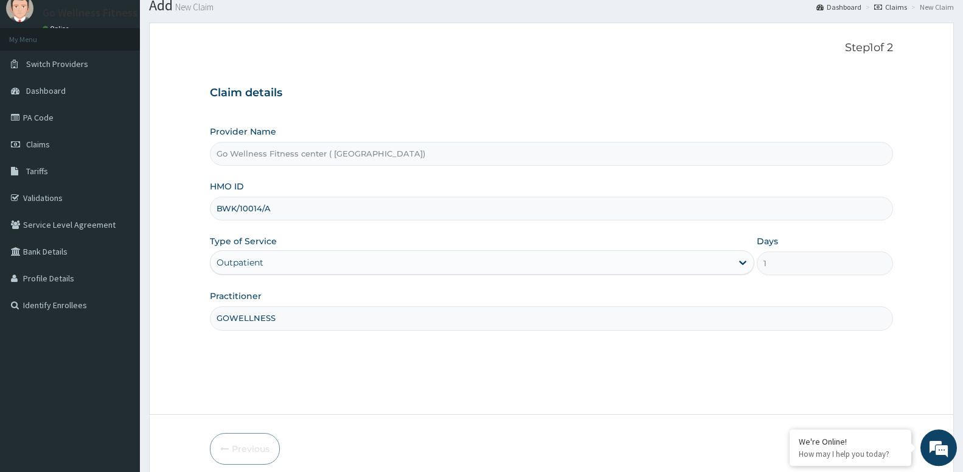
scroll to position [94, 0]
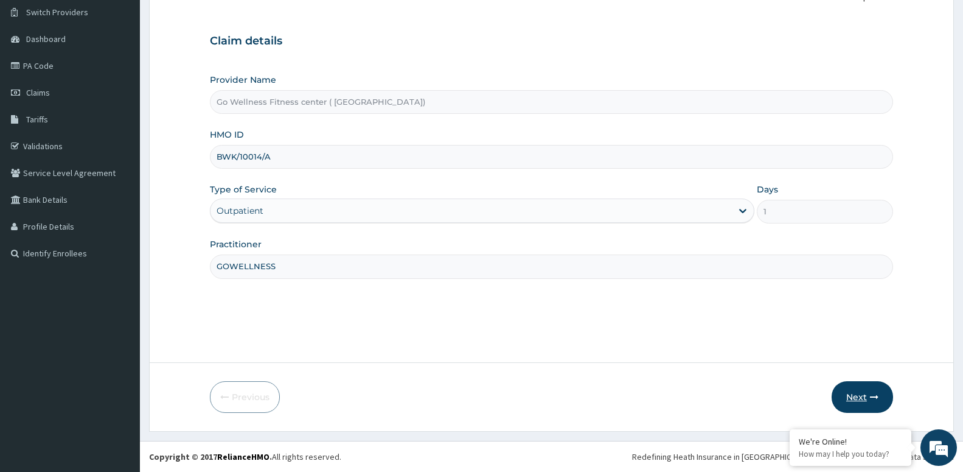
type input "GOWELLNESS"
click at [861, 407] on button "Next" at bounding box center [862, 397] width 61 height 32
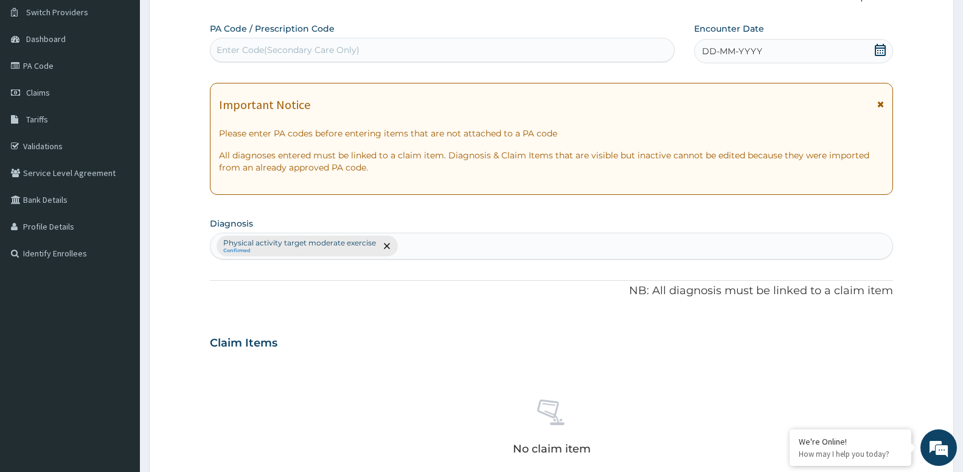
click at [361, 47] on div "Enter Code(Secondary Care Only)" at bounding box center [443, 49] width 464 height 19
type input "O"
type input "PA/4185B1"
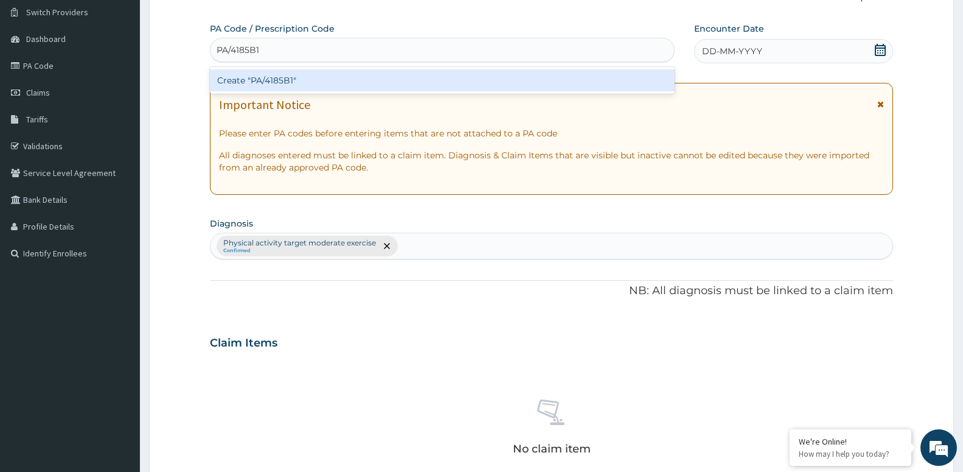
click at [330, 78] on div "Create "PA/4185B1"" at bounding box center [442, 80] width 465 height 22
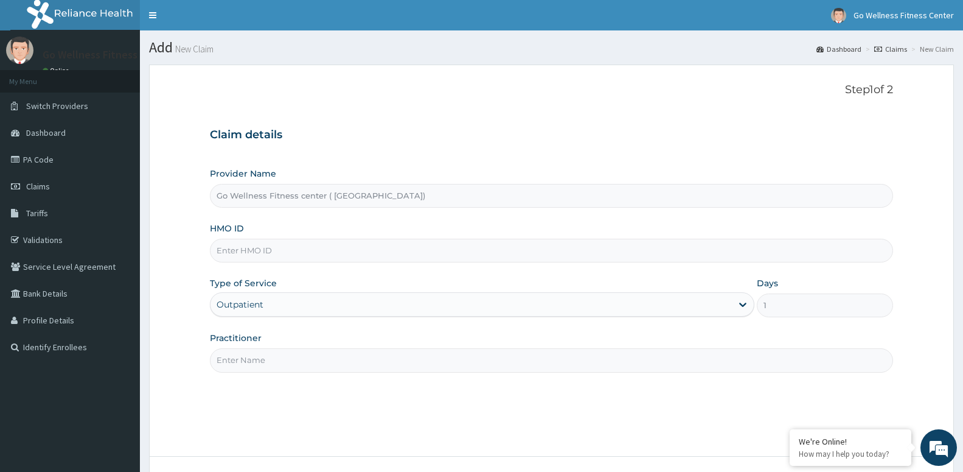
click at [267, 254] on input "HMO ID" at bounding box center [551, 251] width 683 height 24
type input "BWK/10004/A"
click at [260, 369] on input "Practitioner" at bounding box center [551, 360] width 683 height 24
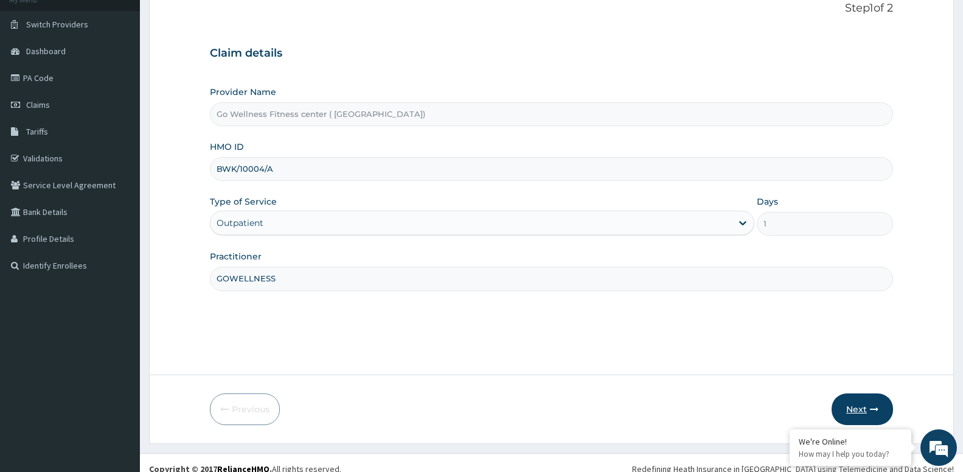
scroll to position [94, 0]
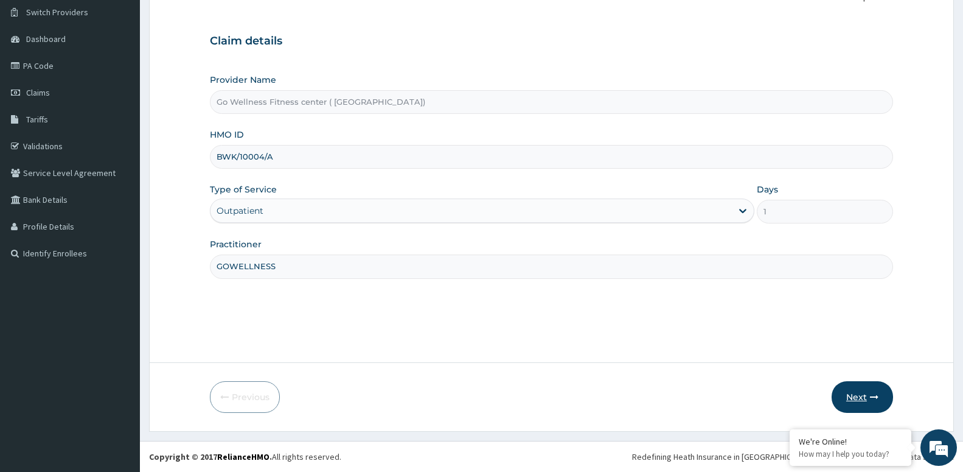
type input "GOWELLNESS"
click at [853, 390] on button "Next" at bounding box center [862, 397] width 61 height 32
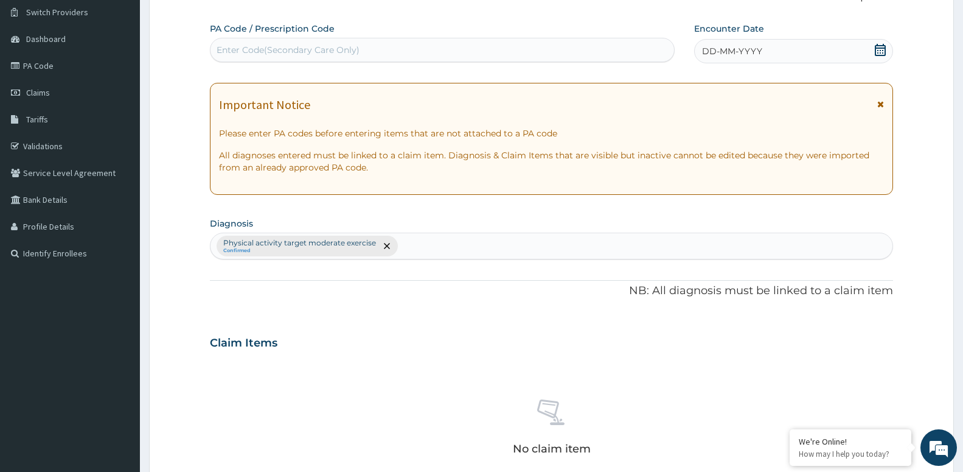
click at [292, 51] on div "Enter Code(Secondary Care Only)" at bounding box center [288, 50] width 143 height 12
click at [310, 46] on div "Enter Code(Secondary Care Only)" at bounding box center [288, 50] width 143 height 12
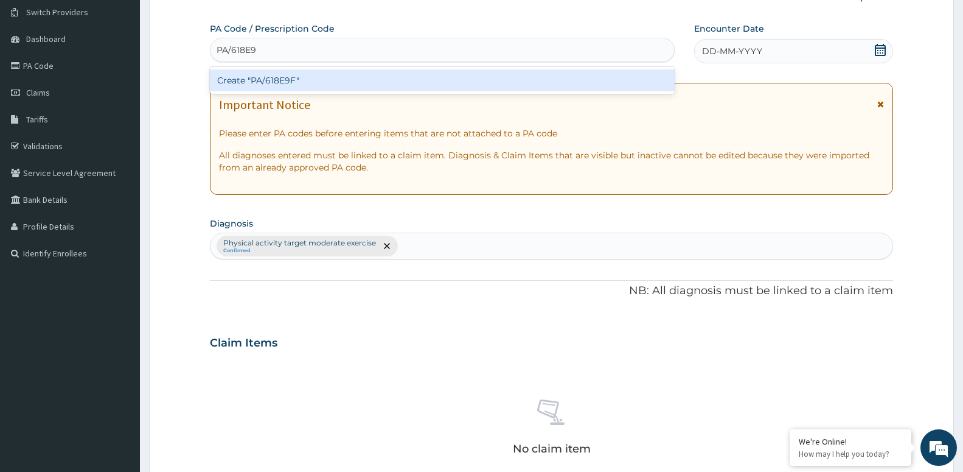
type input "PA/618E9F"
click at [288, 85] on div "Create "PA/618E9F"" at bounding box center [442, 80] width 465 height 22
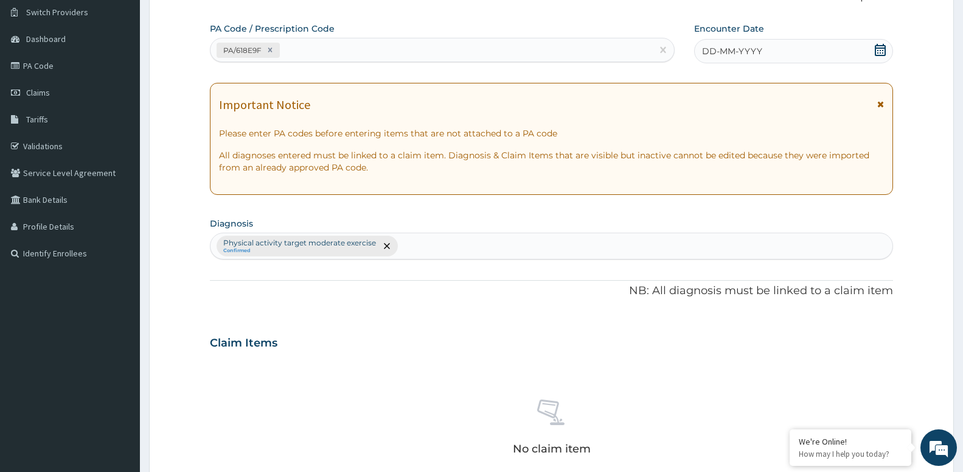
click at [878, 47] on icon at bounding box center [880, 50] width 11 height 12
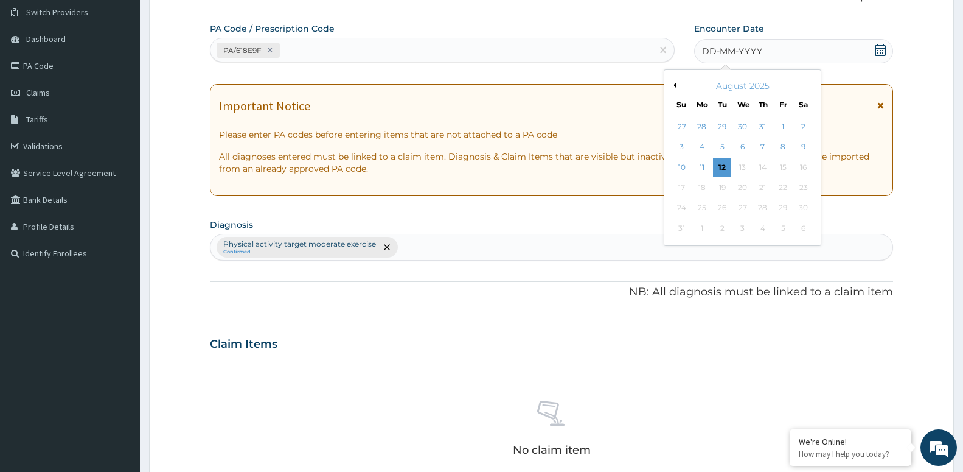
click at [787, 149] on div "8" at bounding box center [783, 147] width 18 height 18
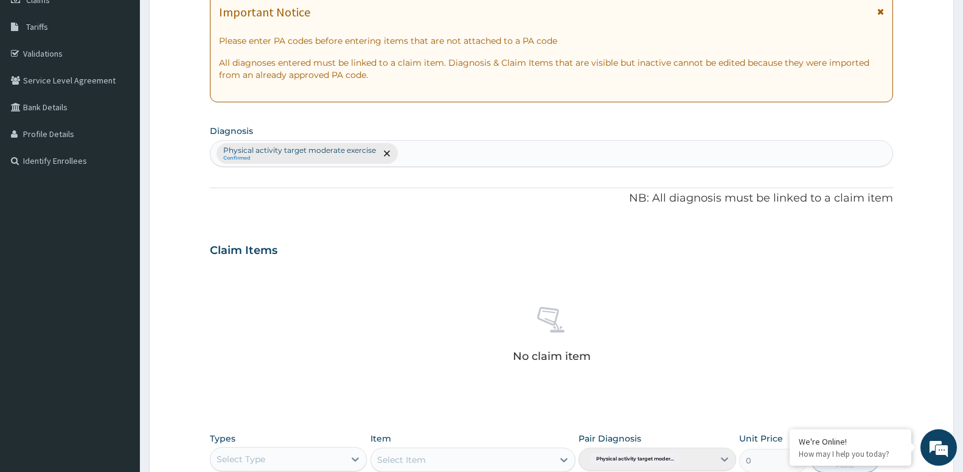
scroll to position [342, 0]
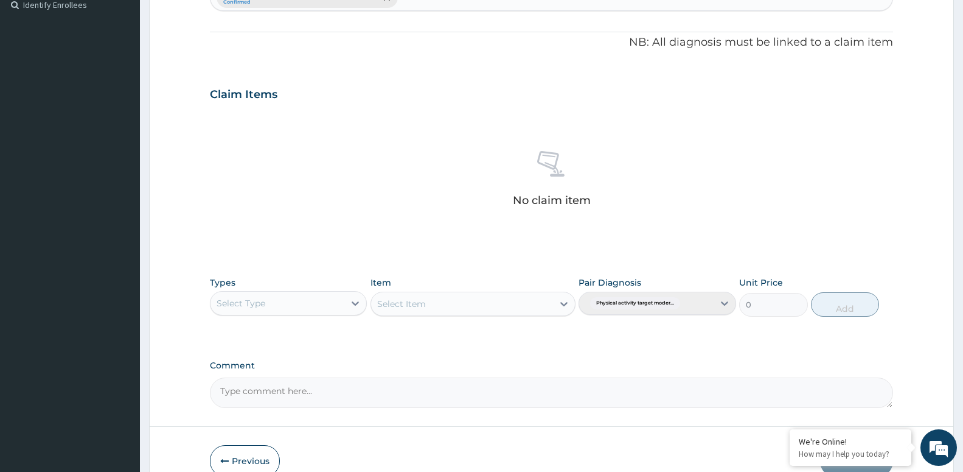
click at [256, 307] on div "Select Type" at bounding box center [241, 303] width 49 height 12
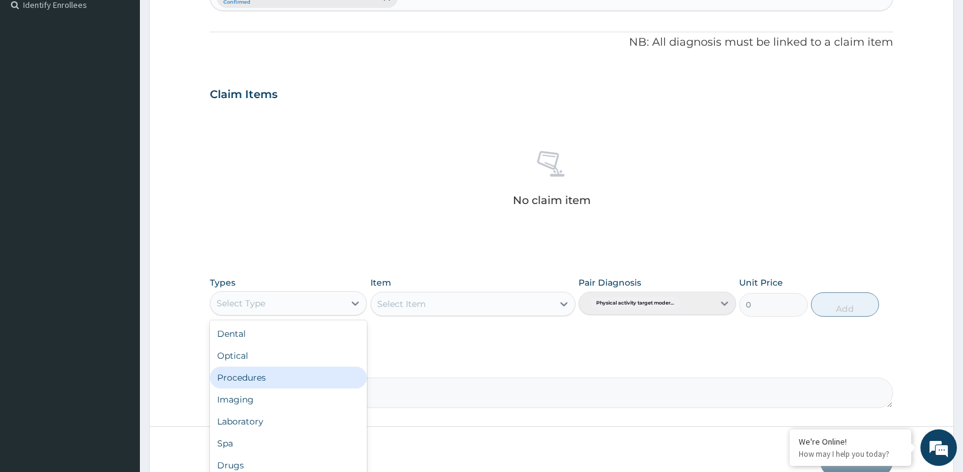
type input "H"
type input "G"
click at [227, 383] on div "Gym" at bounding box center [288, 377] width 157 height 22
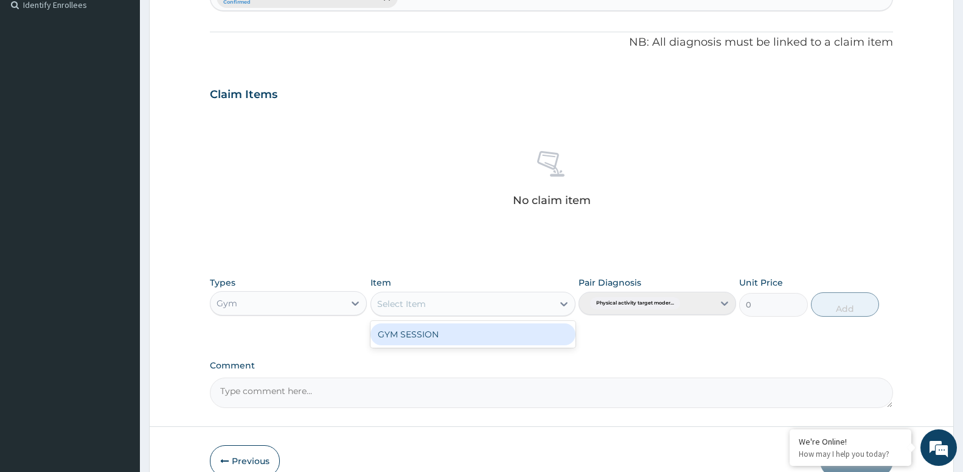
click at [514, 311] on div "Select Item" at bounding box center [462, 303] width 182 height 19
click at [465, 339] on div "GYM SESSION" at bounding box center [473, 334] width 205 height 22
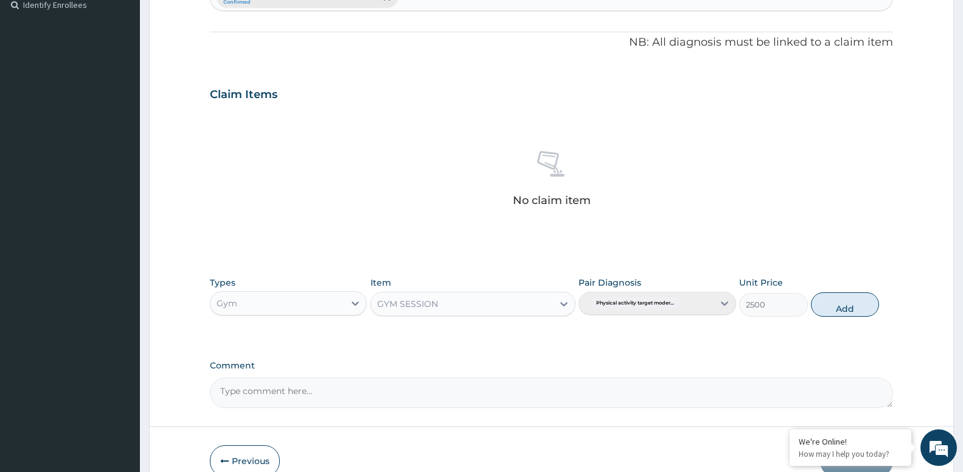
click at [848, 309] on button "Add" at bounding box center [845, 304] width 68 height 24
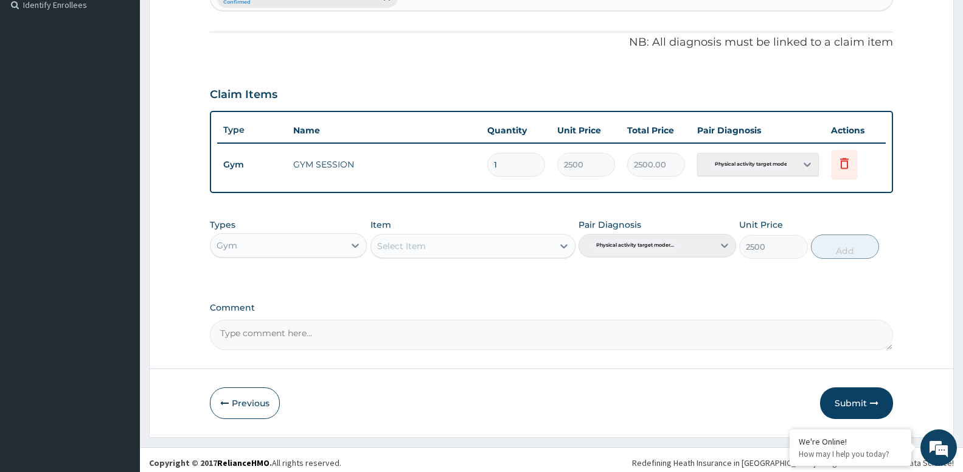
type input "0"
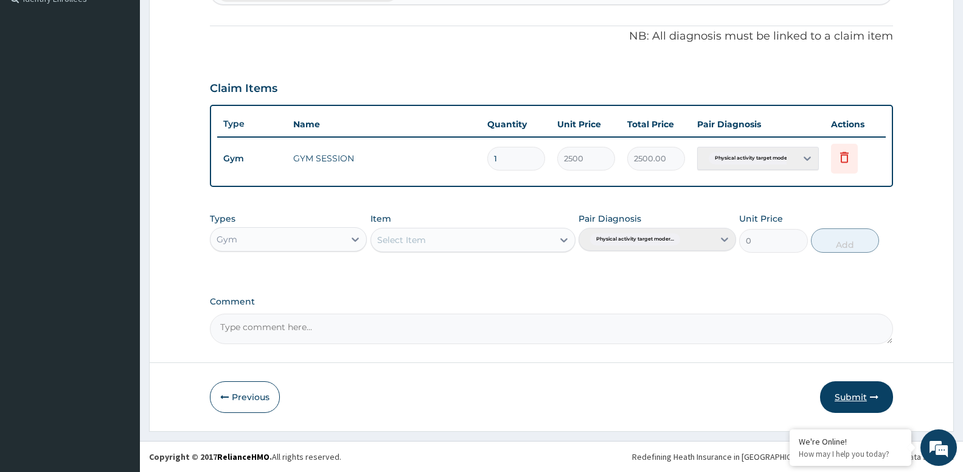
click at [847, 398] on button "Submit" at bounding box center [856, 397] width 73 height 32
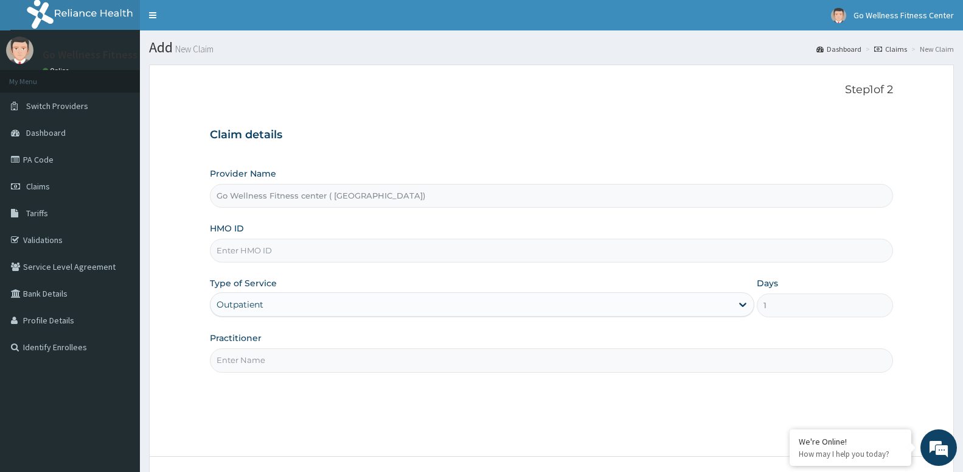
click at [281, 250] on input "HMO ID" at bounding box center [551, 251] width 683 height 24
type input "G"
type input "BWK/10004/B"
click at [259, 374] on div "Step 1 of 2 Claim details Provider Name Go Wellness Fitness center ( Portharcou…" at bounding box center [551, 260] width 683 height 354
click at [259, 361] on input "Practitioner" at bounding box center [551, 360] width 683 height 24
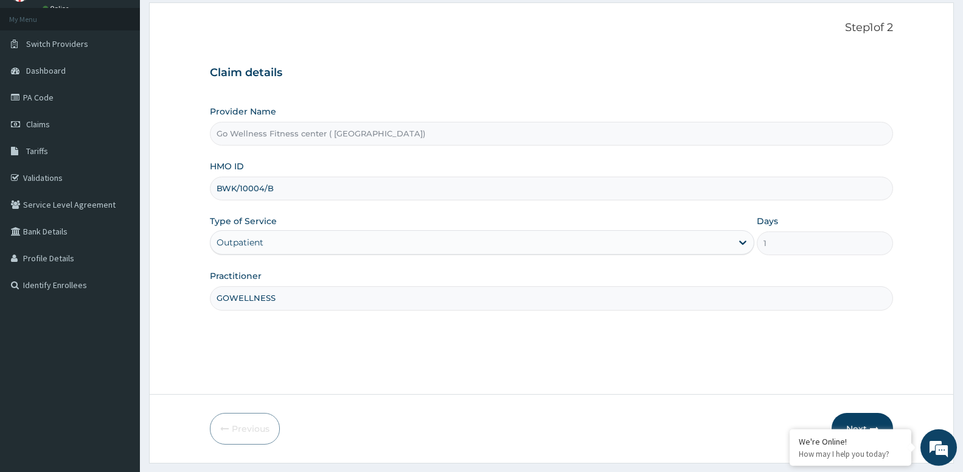
scroll to position [94, 0]
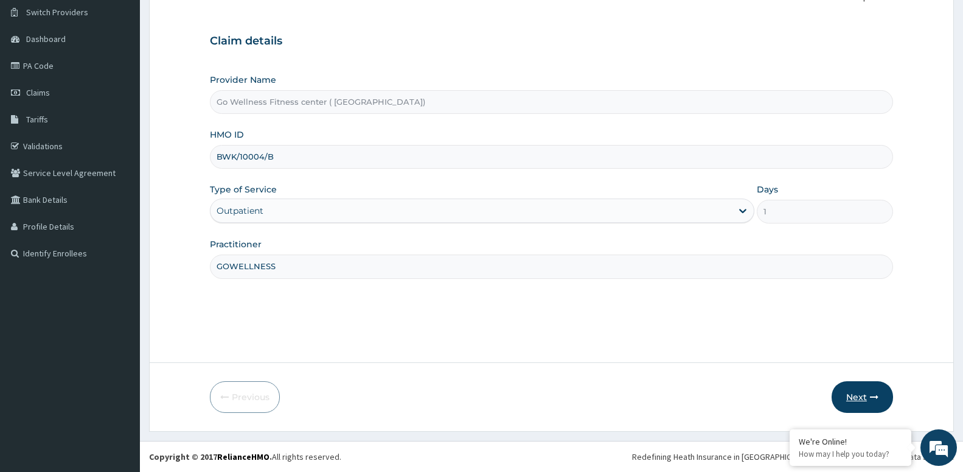
type input "GOWELLNESS"
click at [856, 397] on button "Next" at bounding box center [862, 397] width 61 height 32
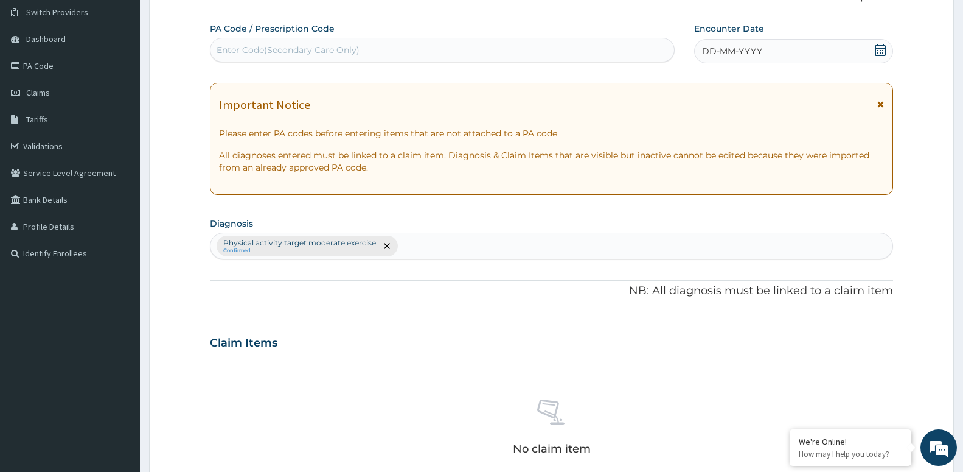
click at [311, 49] on div "Enter Code(Secondary Care Only)" at bounding box center [288, 50] width 143 height 12
type input "PA/367C2B"
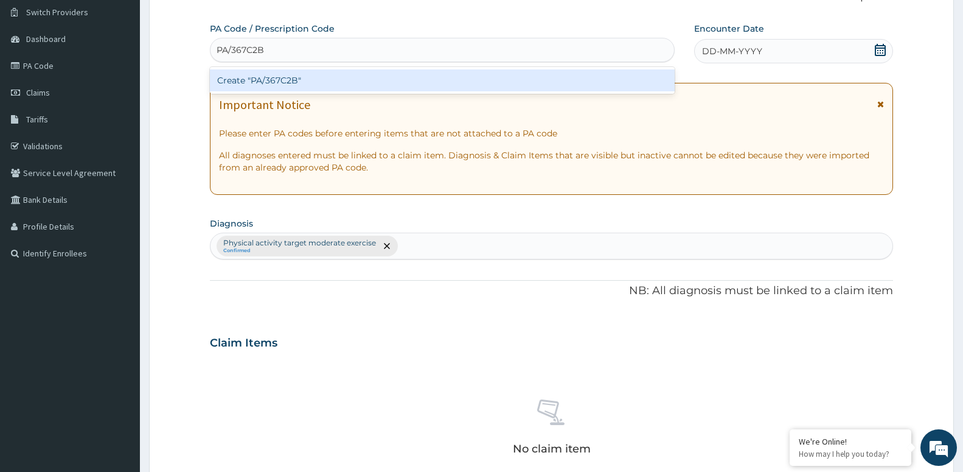
click at [294, 83] on div "Create "PA/367C2B"" at bounding box center [442, 80] width 465 height 22
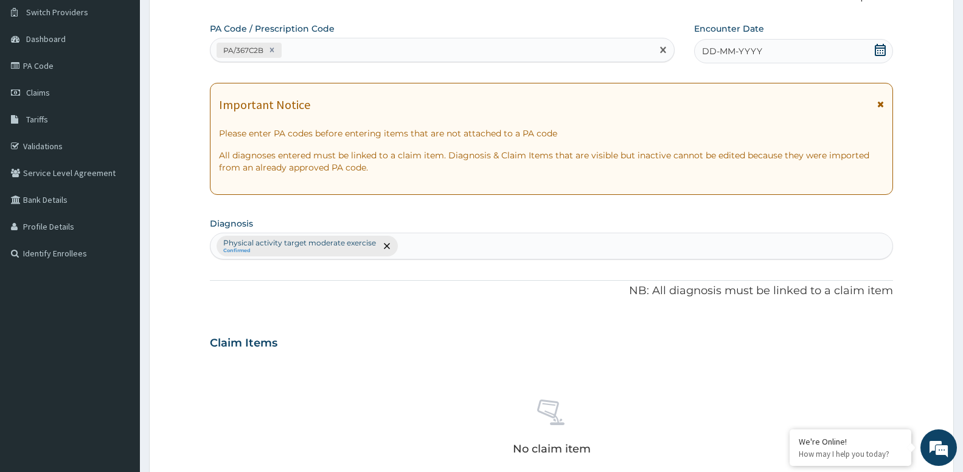
click at [884, 56] on span at bounding box center [881, 51] width 12 height 15
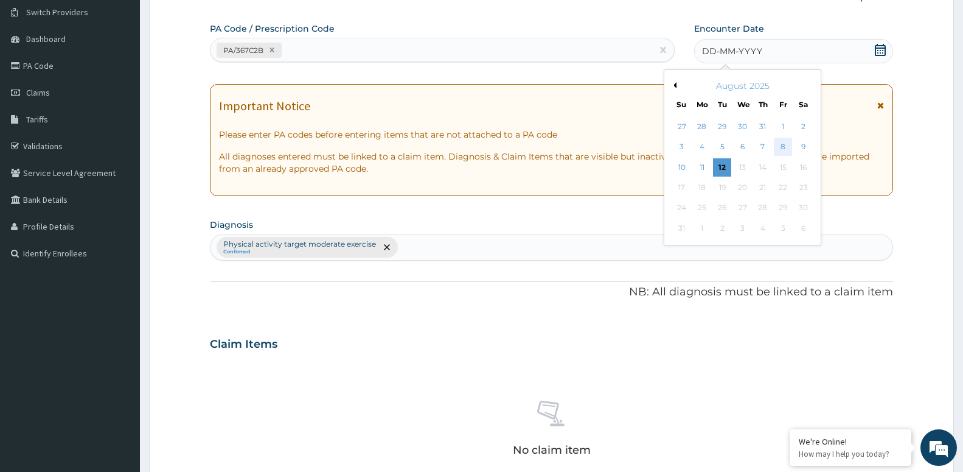
click at [786, 145] on div "8" at bounding box center [783, 147] width 18 height 18
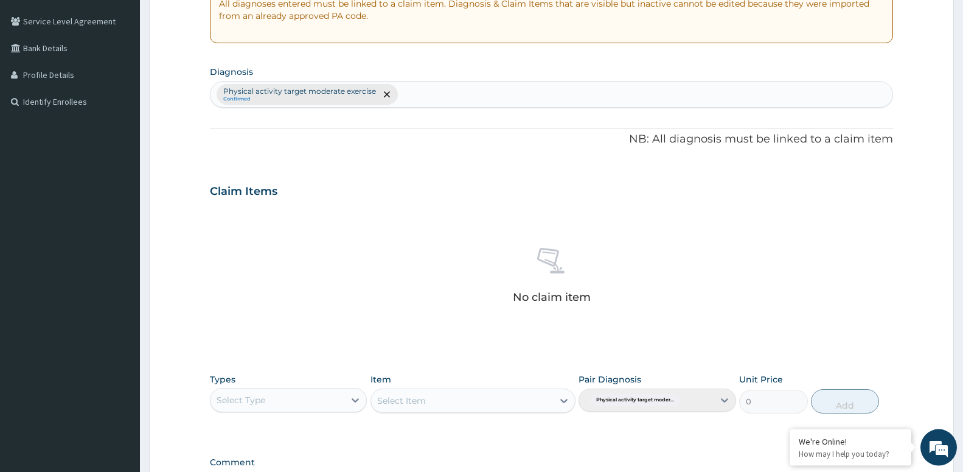
scroll to position [342, 0]
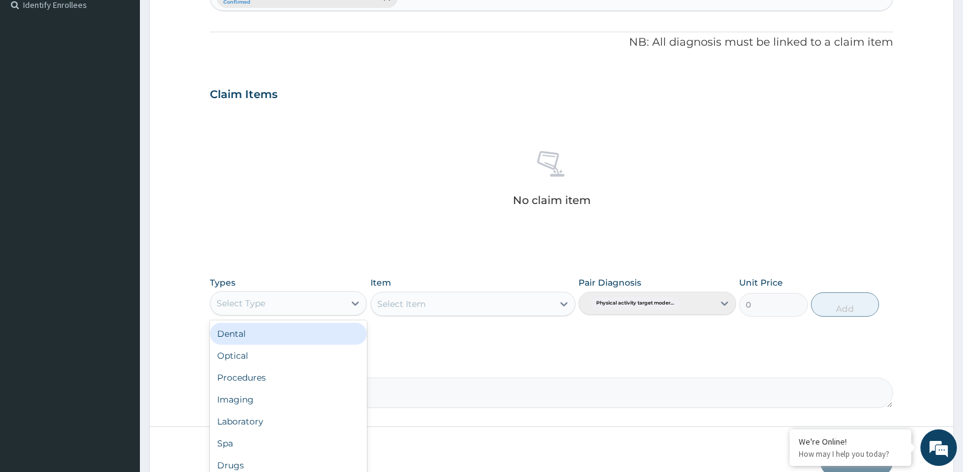
click at [285, 305] on div "Select Type" at bounding box center [278, 302] width 134 height 19
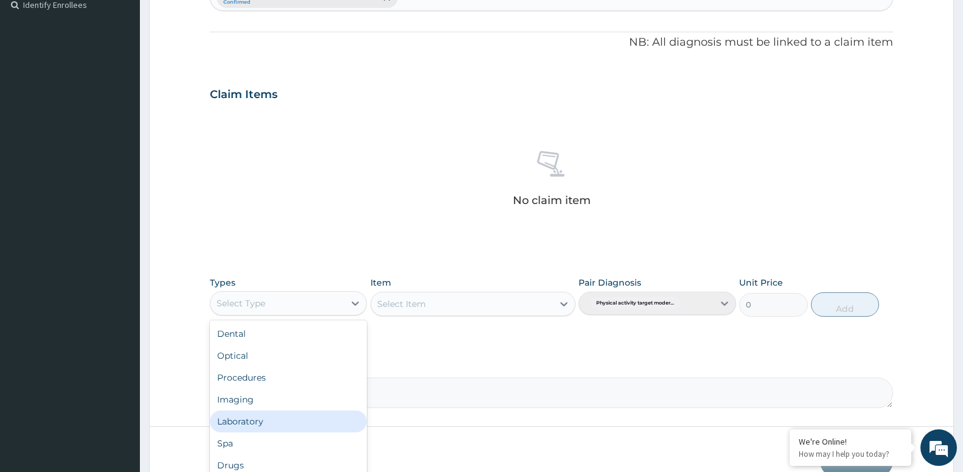
type input "G"
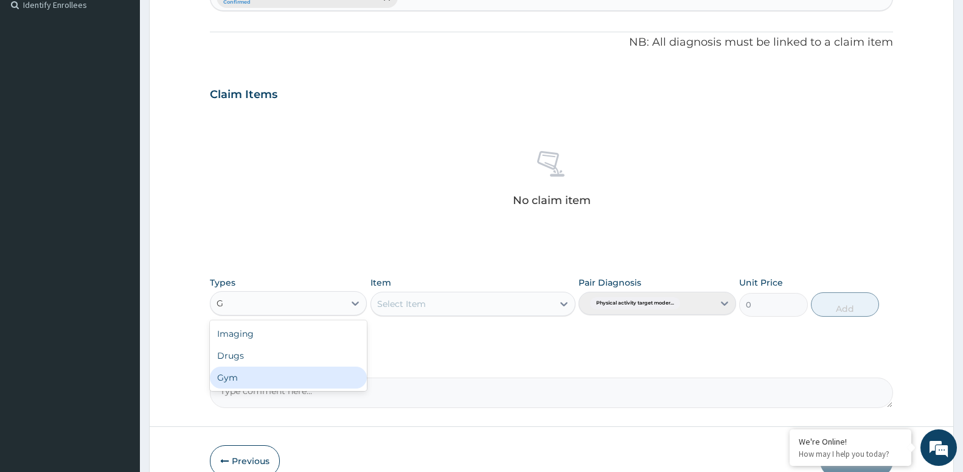
click at [245, 376] on div "Gym" at bounding box center [288, 377] width 157 height 22
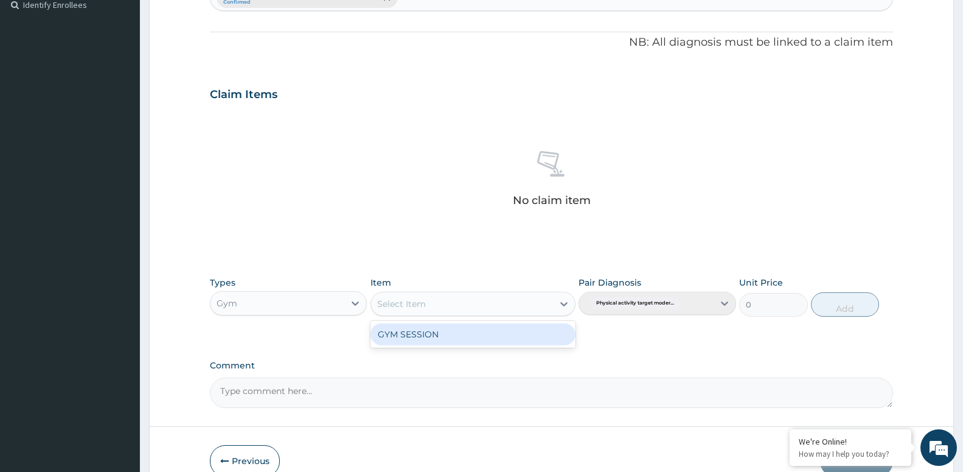
click at [511, 298] on div "Select Item" at bounding box center [462, 303] width 182 height 19
click at [416, 333] on div "GYM SESSION" at bounding box center [473, 334] width 205 height 22
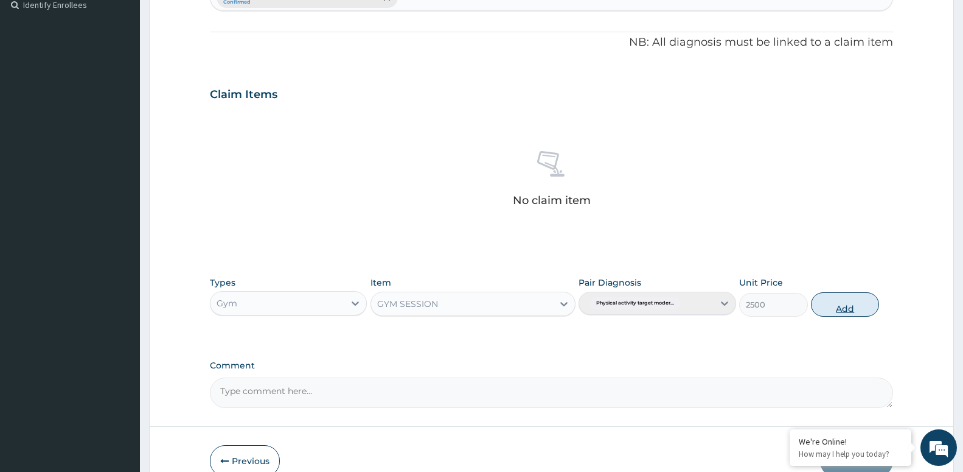
click at [842, 295] on button "Add" at bounding box center [845, 304] width 68 height 24
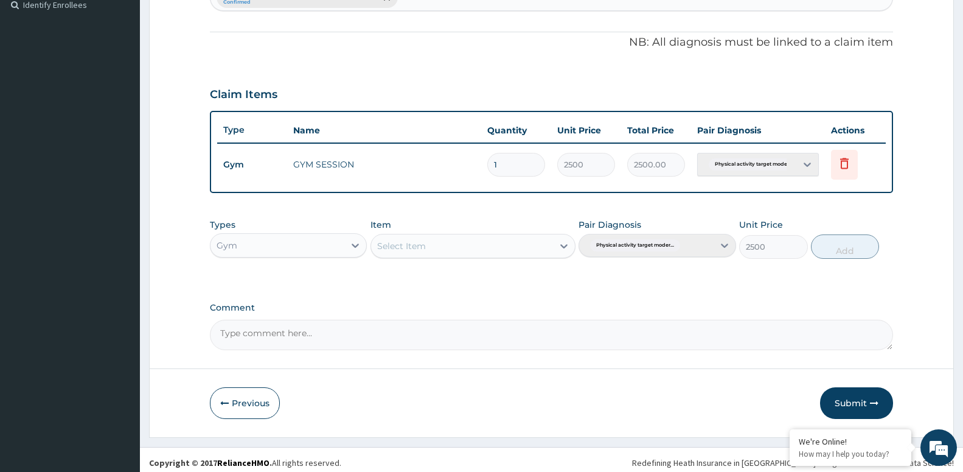
type input "0"
click at [860, 402] on button "Submit" at bounding box center [856, 403] width 73 height 32
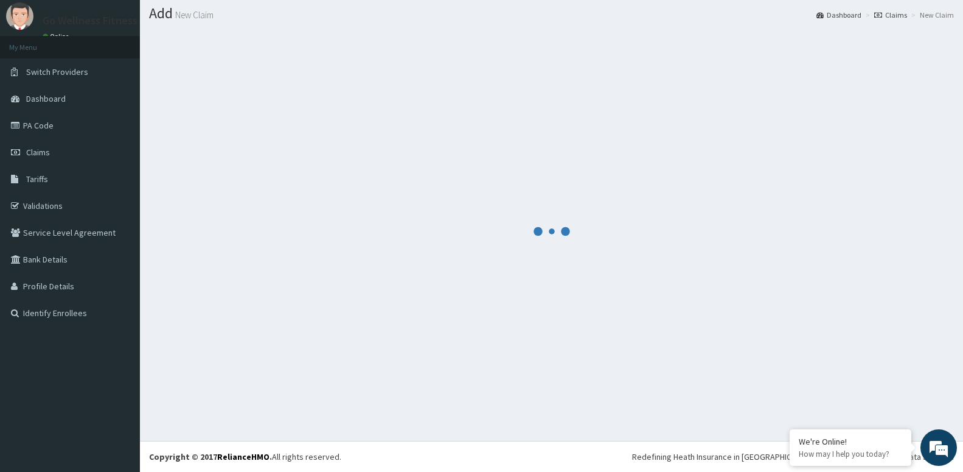
scroll to position [34, 0]
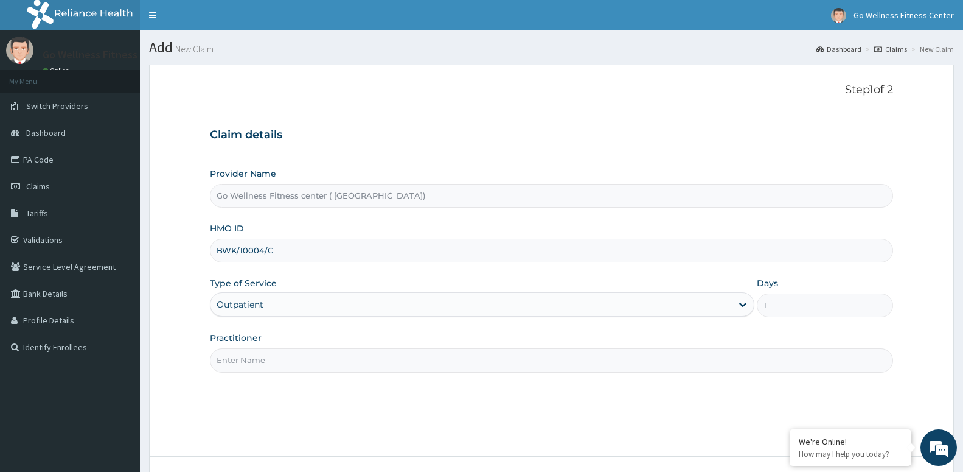
type input "BWK/10004/C"
click at [284, 361] on input "Practitioner" at bounding box center [551, 360] width 683 height 24
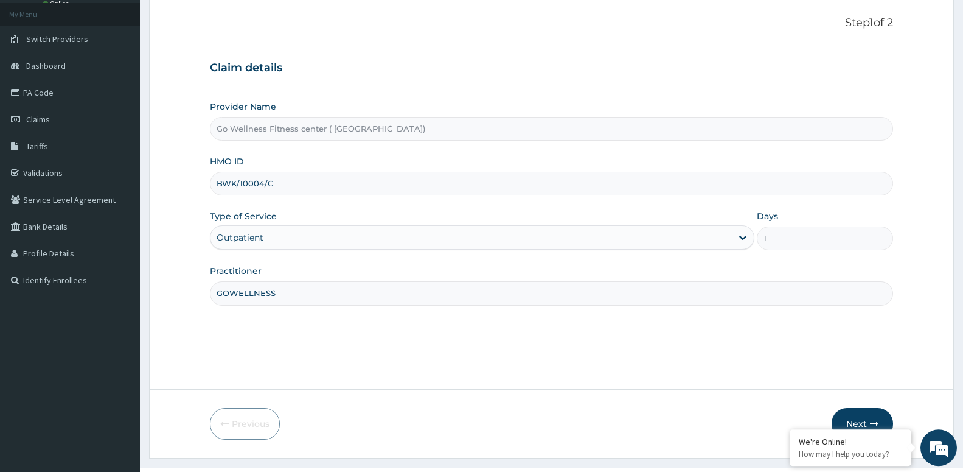
scroll to position [94, 0]
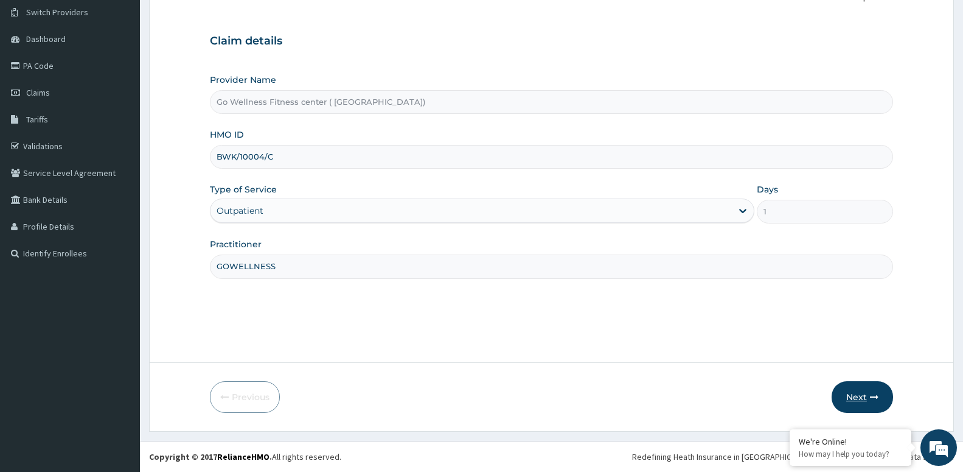
type input "GOWELLNESS"
click at [858, 390] on button "Next" at bounding box center [862, 397] width 61 height 32
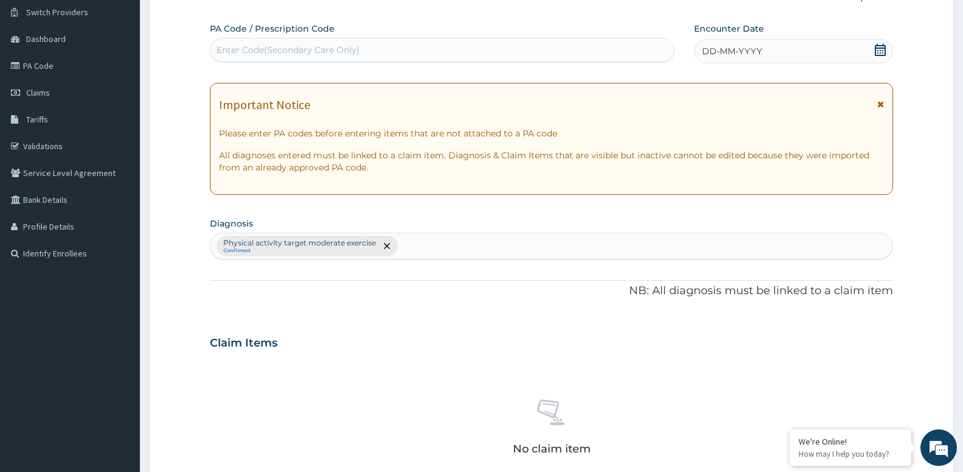
click at [301, 54] on div "Enter Code(Secondary Care Only)" at bounding box center [288, 50] width 143 height 12
type input "PA/241F1B"
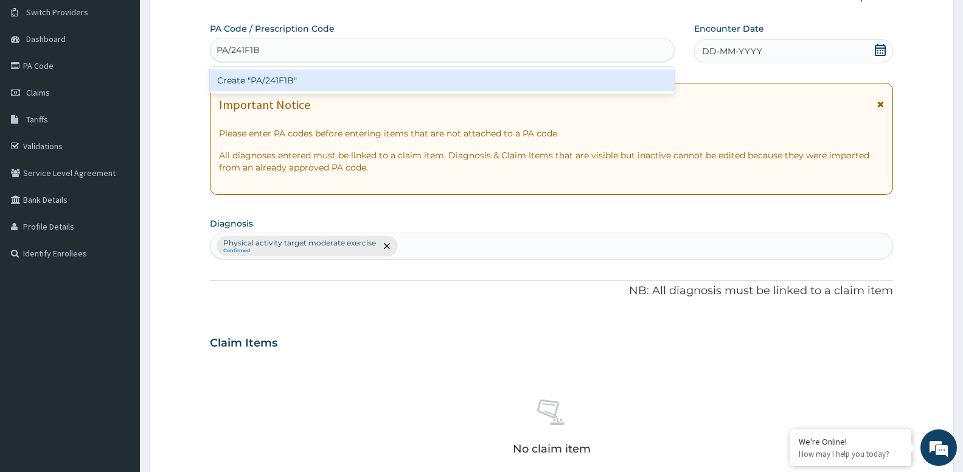
click at [291, 82] on div "Create "PA/241F1B"" at bounding box center [442, 80] width 465 height 22
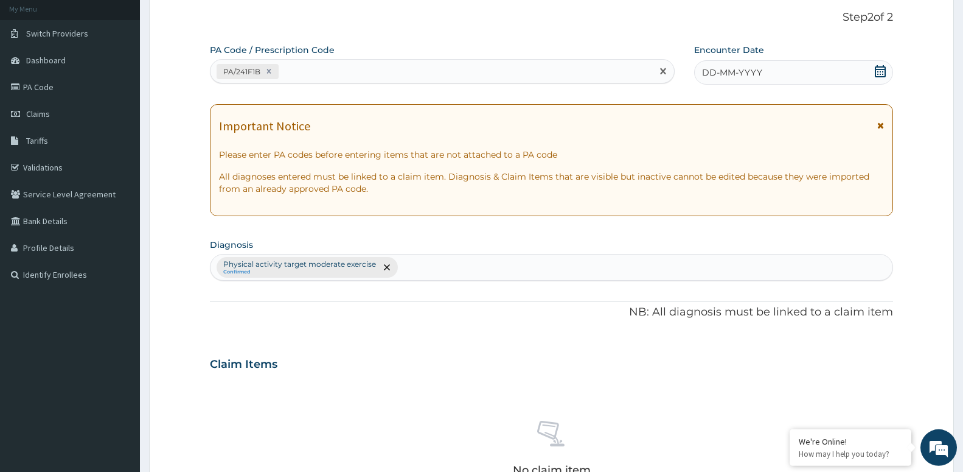
scroll to position [32, 0]
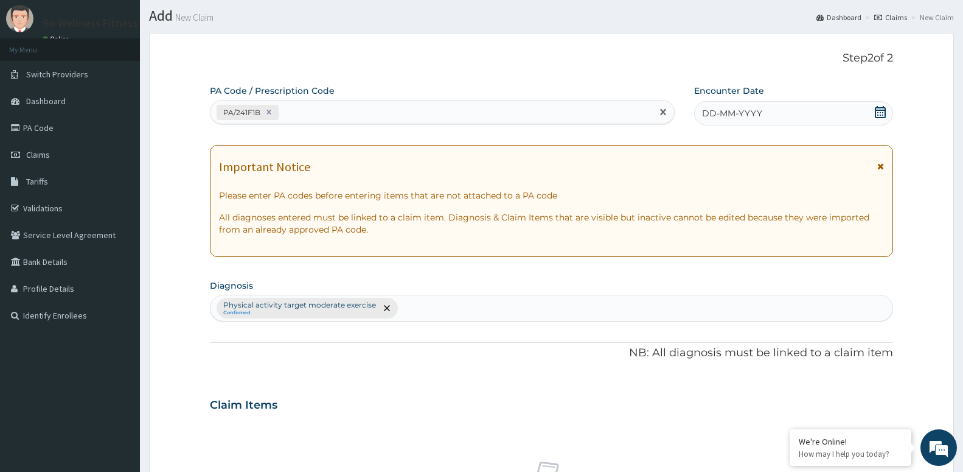
click at [877, 114] on icon at bounding box center [881, 112] width 12 height 12
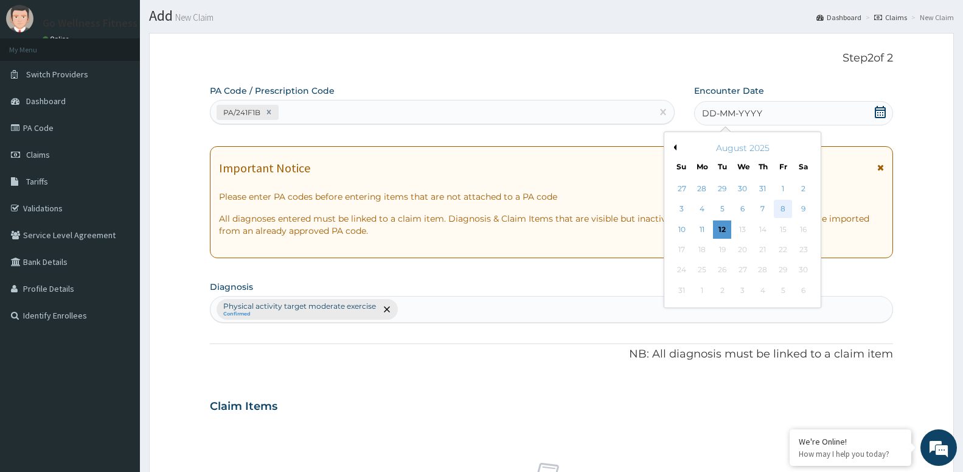
click at [781, 209] on div "8" at bounding box center [783, 209] width 18 height 18
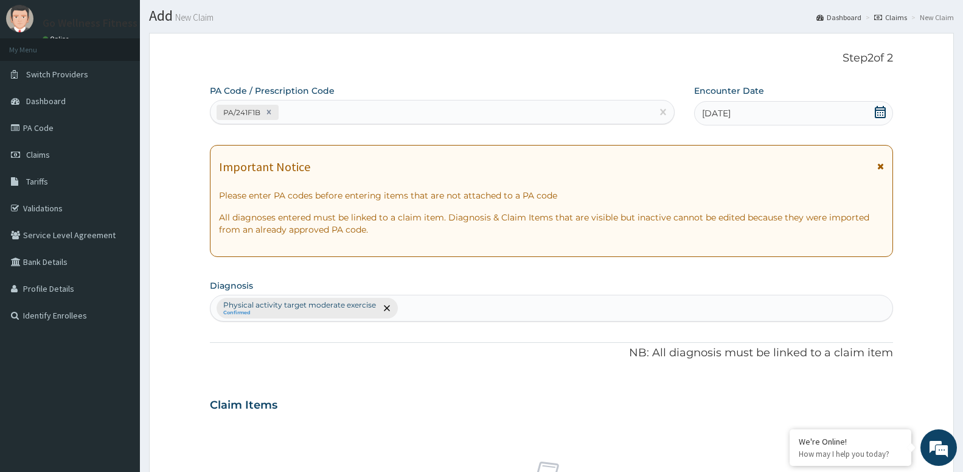
scroll to position [280, 0]
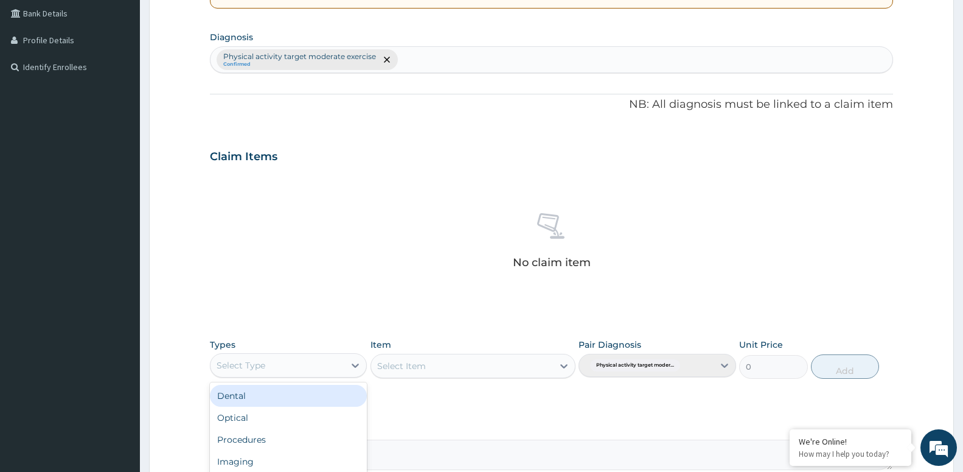
click at [282, 366] on div "Select Type" at bounding box center [278, 364] width 134 height 19
type input "G"
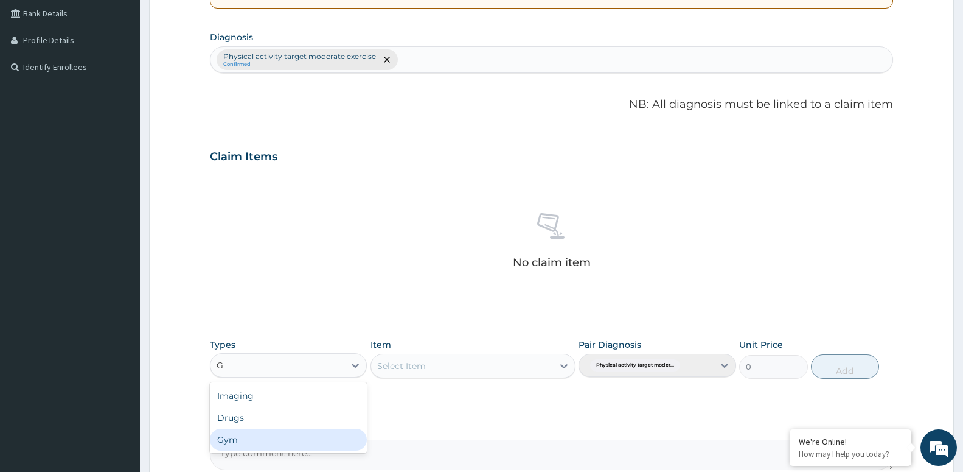
click at [243, 442] on div "Gym" at bounding box center [288, 439] width 157 height 22
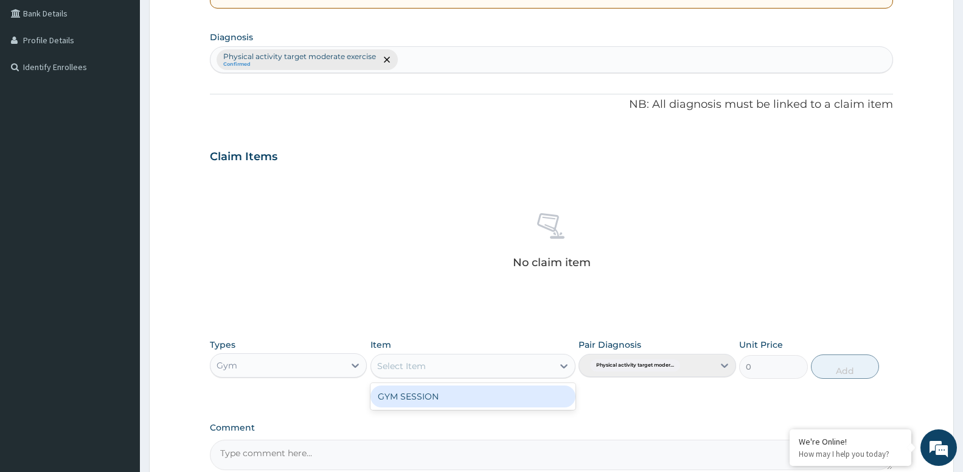
click at [494, 368] on div "Select Item" at bounding box center [462, 365] width 182 height 19
click at [435, 400] on div "GYM SESSION" at bounding box center [473, 396] width 205 height 22
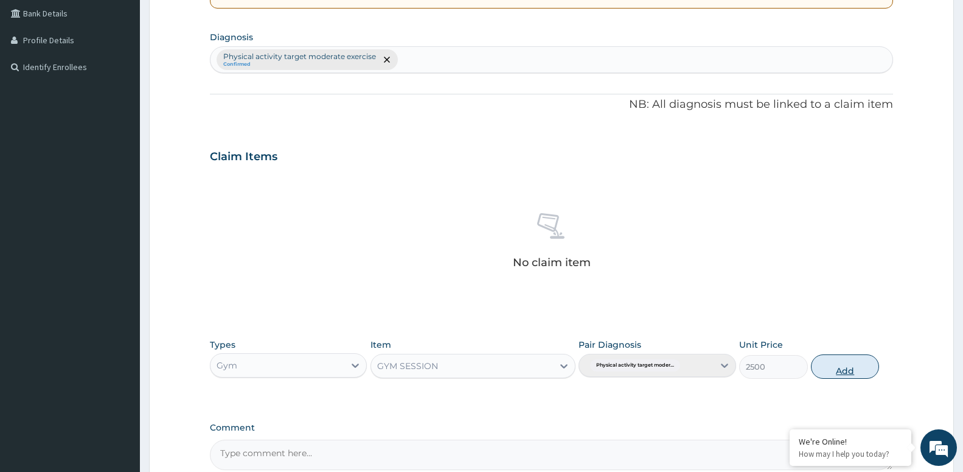
click at [836, 371] on button "Add" at bounding box center [845, 366] width 68 height 24
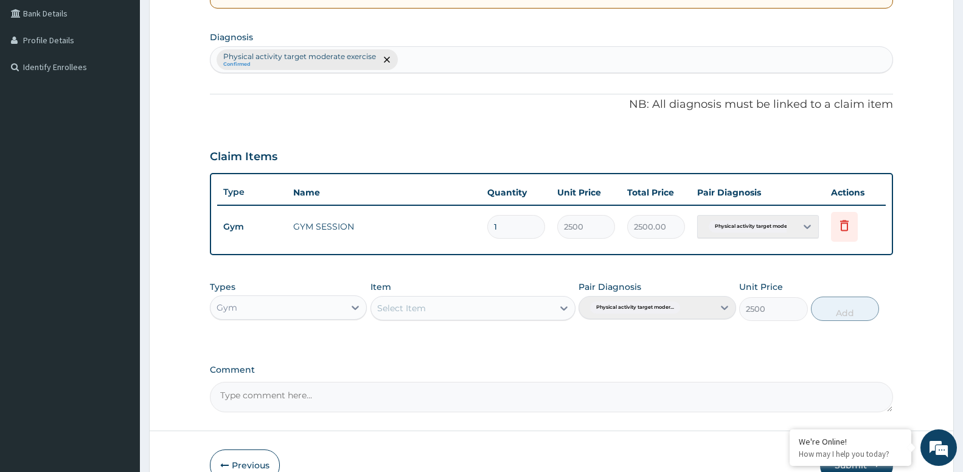
type input "0"
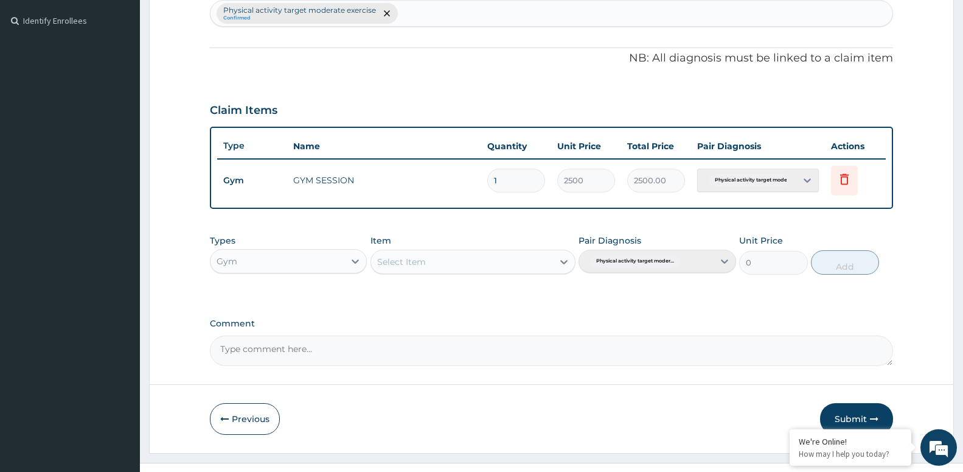
scroll to position [348, 0]
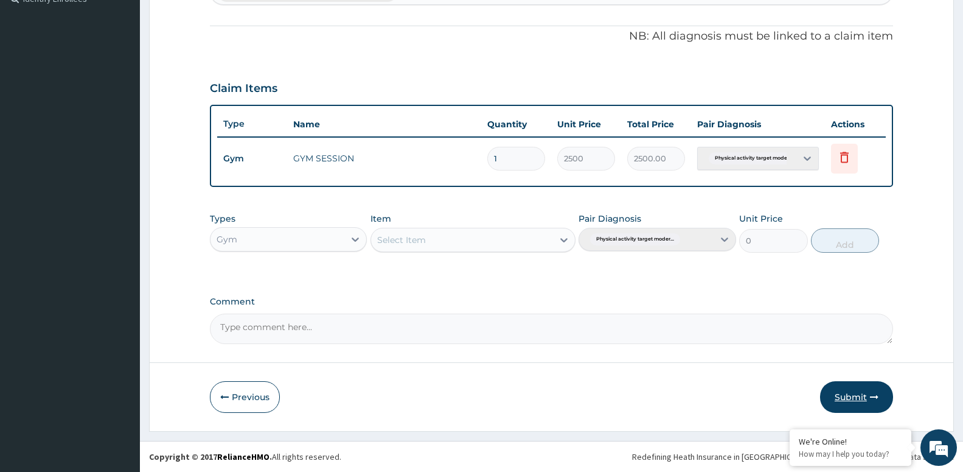
click at [859, 396] on button "Submit" at bounding box center [856, 397] width 73 height 32
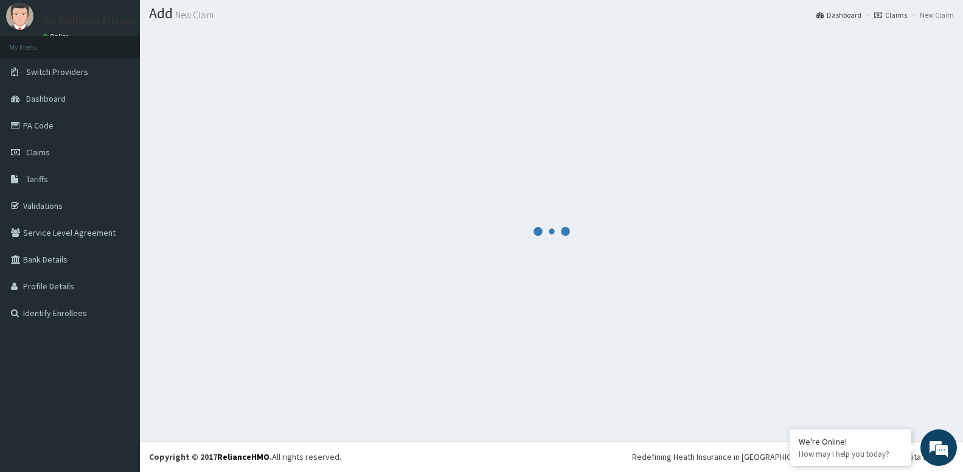
scroll to position [34, 0]
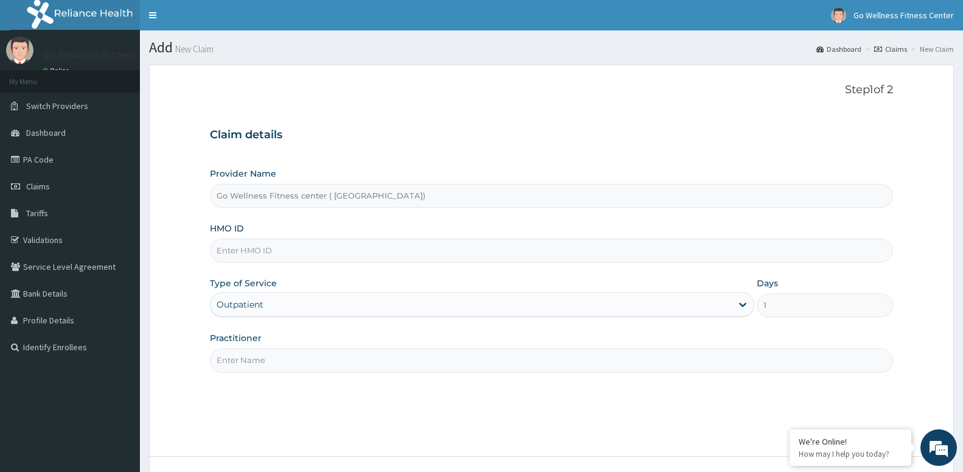
click at [256, 256] on input "HMO ID" at bounding box center [551, 251] width 683 height 24
type input "BWK/10004/D"
click at [259, 365] on input "Practitioner" at bounding box center [551, 360] width 683 height 24
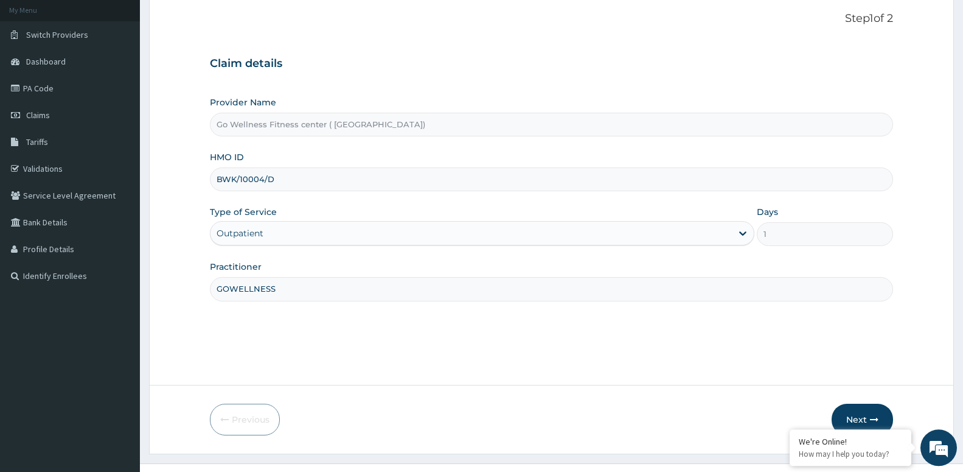
scroll to position [94, 0]
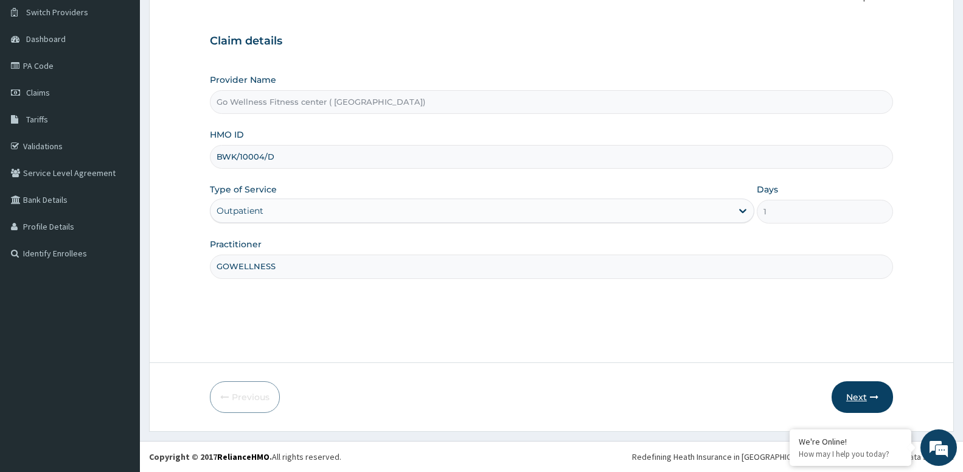
type input "GOWELLNESS"
click at [860, 399] on button "Next" at bounding box center [862, 397] width 61 height 32
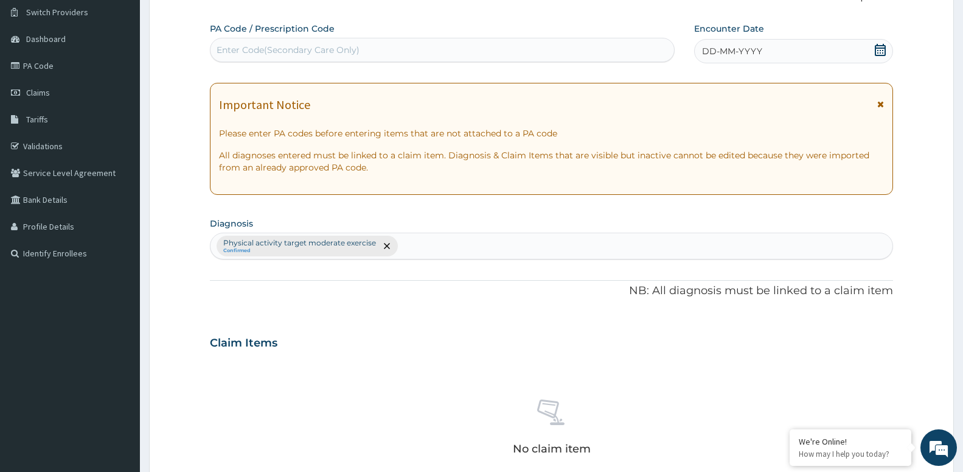
click at [879, 48] on icon at bounding box center [880, 50] width 11 height 12
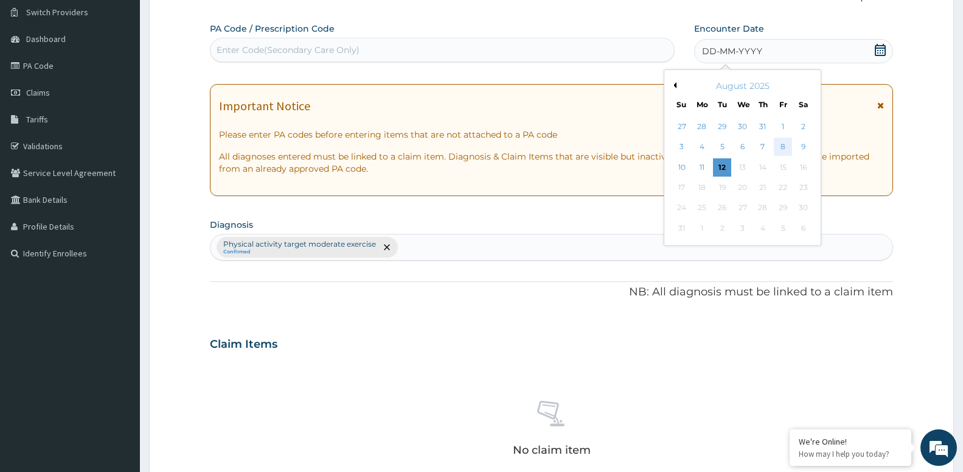
click at [784, 142] on div "8" at bounding box center [783, 147] width 18 height 18
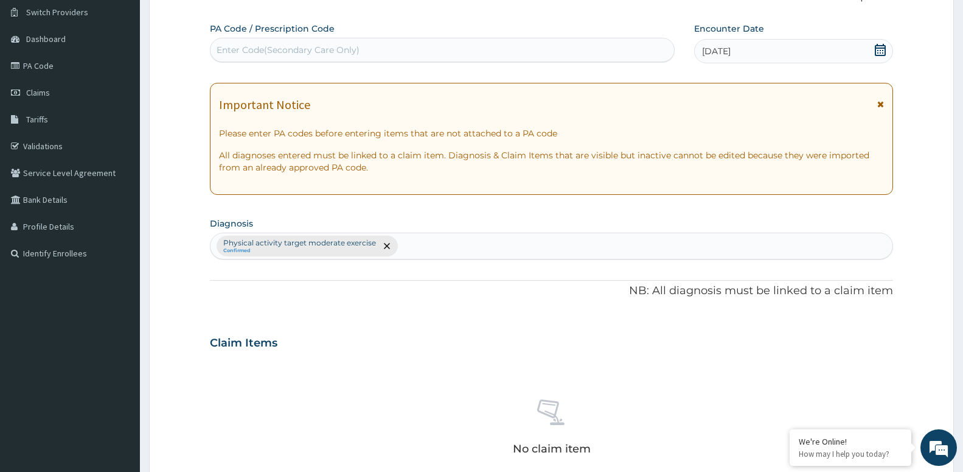
click at [391, 51] on div "Enter Code(Secondary Care Only)" at bounding box center [443, 49] width 464 height 19
type input "PA/AC03F3"
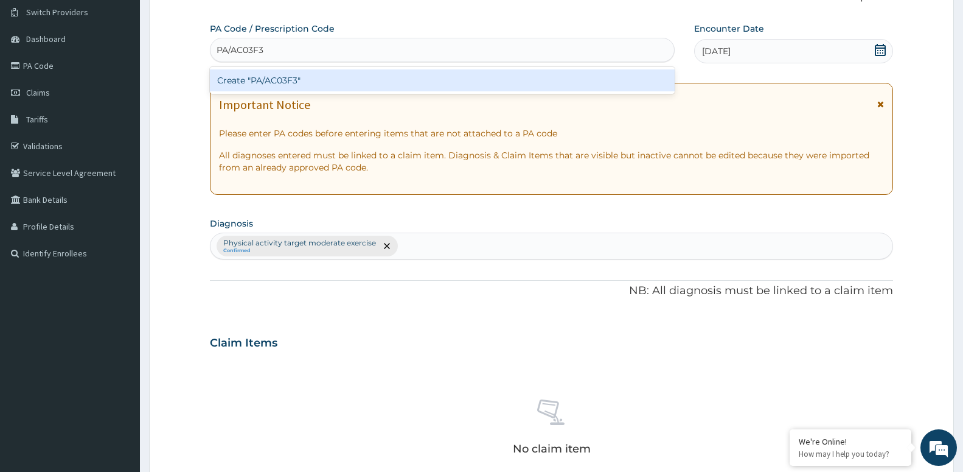
click at [310, 78] on div "Create "PA/AC03F3"" at bounding box center [442, 80] width 465 height 22
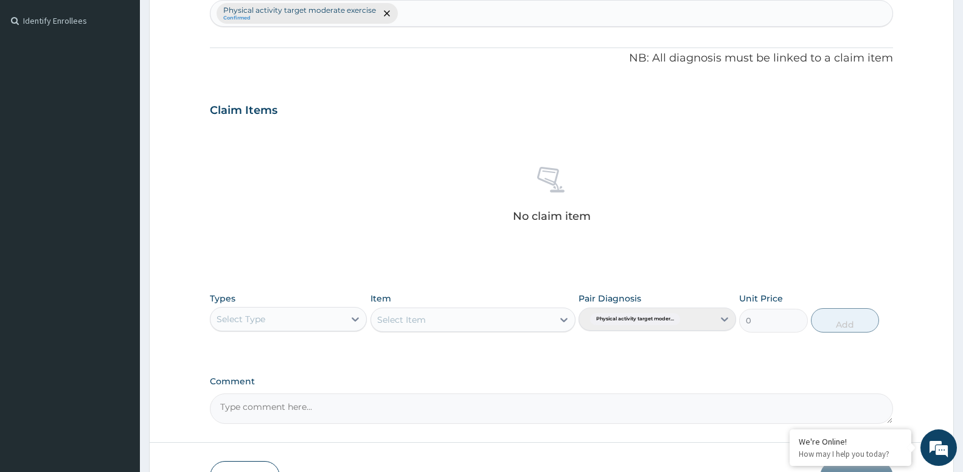
scroll to position [404, 0]
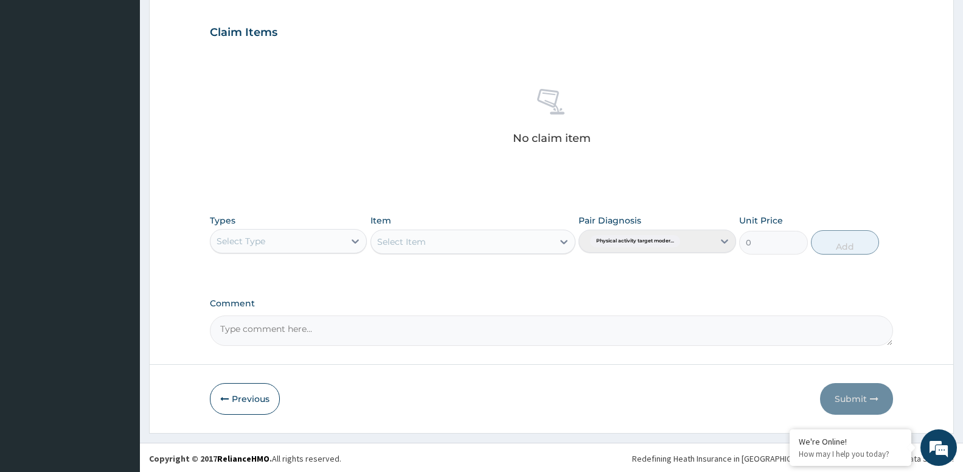
click at [279, 239] on div "Select Type" at bounding box center [278, 240] width 134 height 19
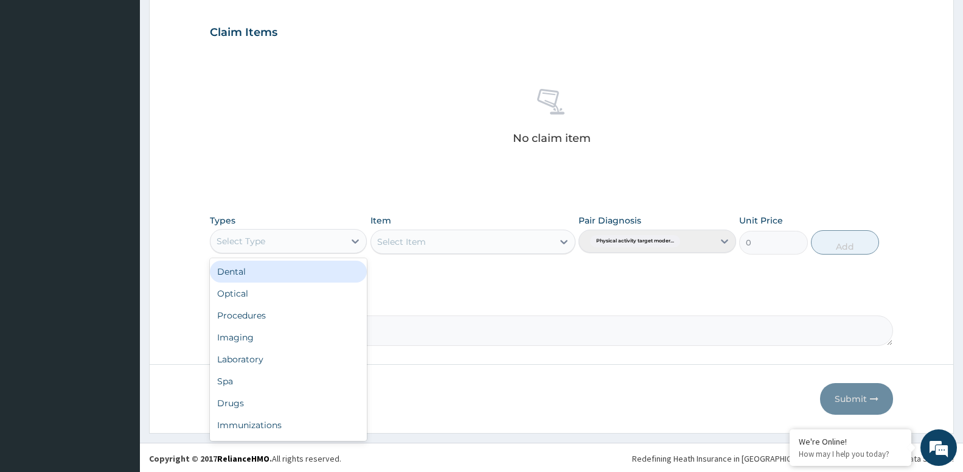
type input "G"
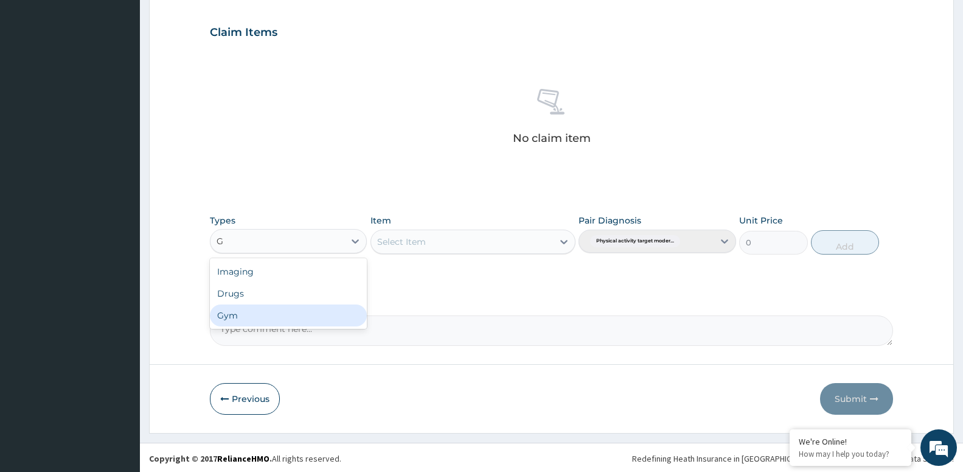
click at [240, 317] on div "Gym" at bounding box center [288, 315] width 157 height 22
click at [453, 242] on div "Select Item" at bounding box center [462, 241] width 182 height 19
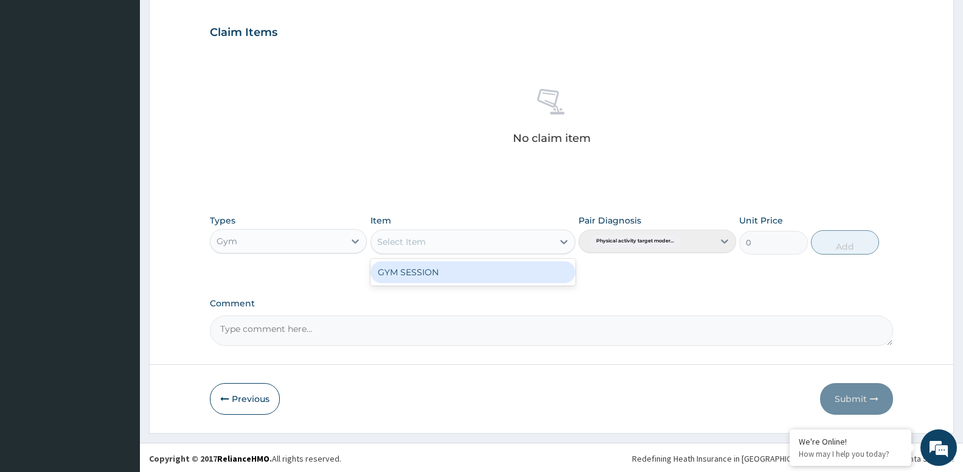
click at [446, 277] on div "GYM SESSION" at bounding box center [473, 272] width 205 height 22
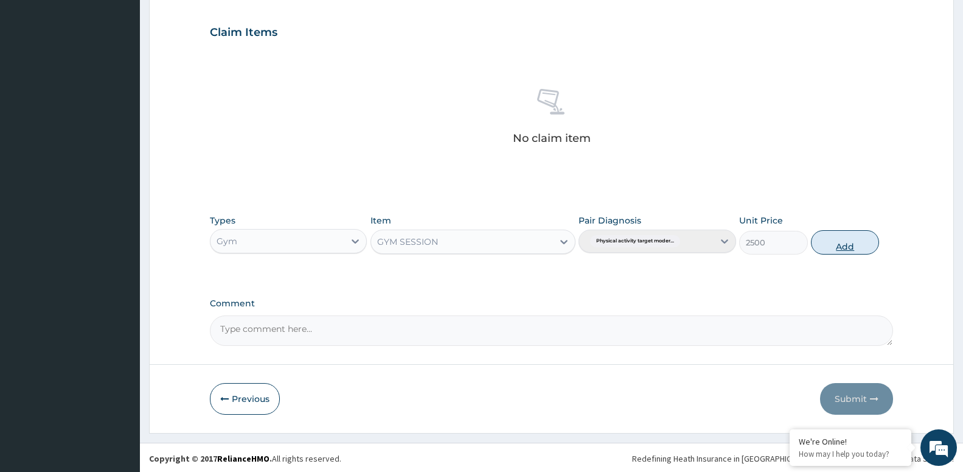
click at [841, 243] on button "Add" at bounding box center [845, 242] width 68 height 24
type input "0"
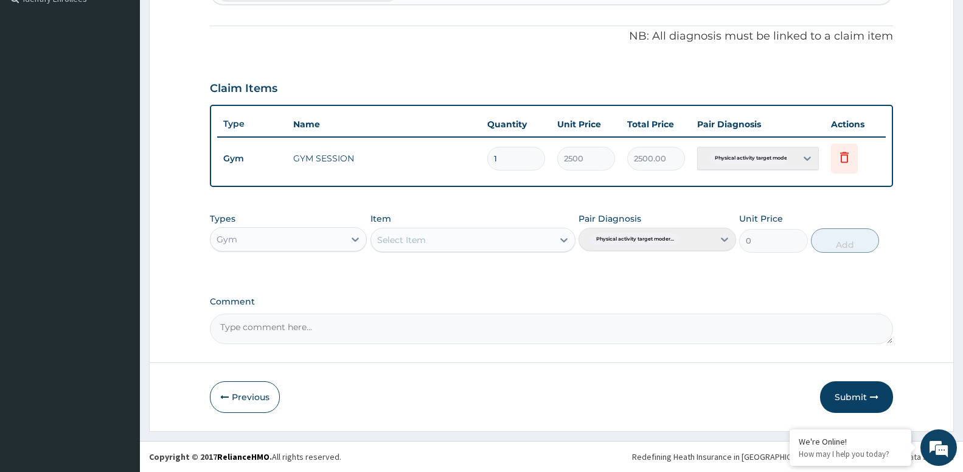
scroll to position [348, 0]
drag, startPoint x: 845, startPoint y: 393, endPoint x: 825, endPoint y: 365, distance: 34.8
click at [845, 394] on button "Submit" at bounding box center [856, 397] width 73 height 32
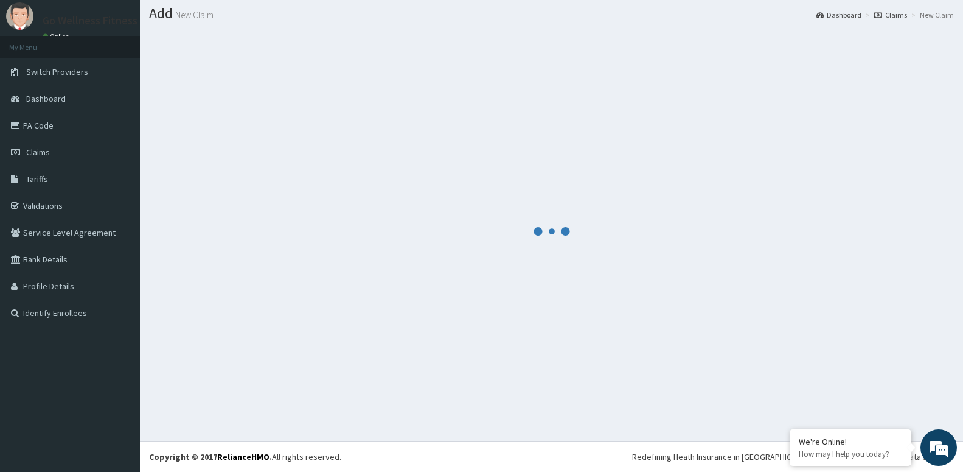
scroll to position [34, 0]
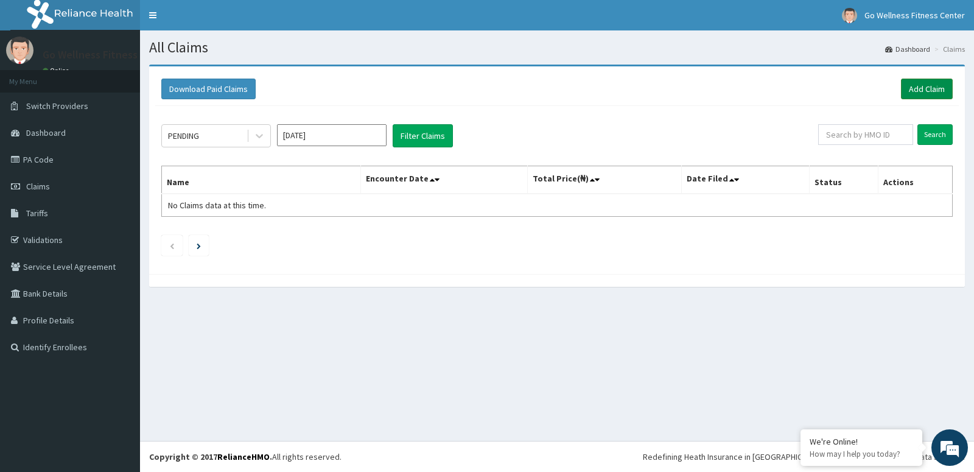
click at [915, 85] on link "Add Claim" at bounding box center [927, 89] width 52 height 21
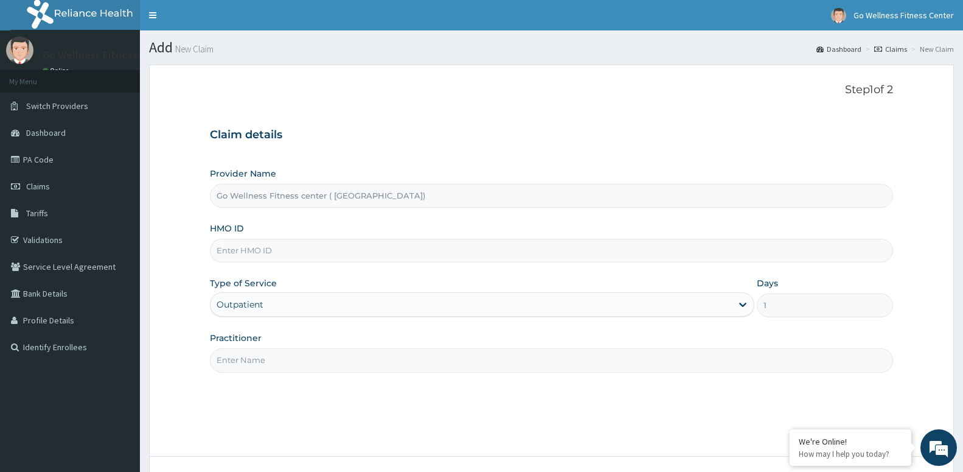
click at [302, 252] on input "HMO ID" at bounding box center [551, 251] width 683 height 24
click at [248, 250] on input "PLI/1000/A" at bounding box center [551, 251] width 683 height 24
click at [255, 248] on input "PLI/1000/A" at bounding box center [551, 251] width 683 height 24
click at [250, 249] on input "PLI/1000/A" at bounding box center [551, 251] width 683 height 24
type input "PLI/10006/A"
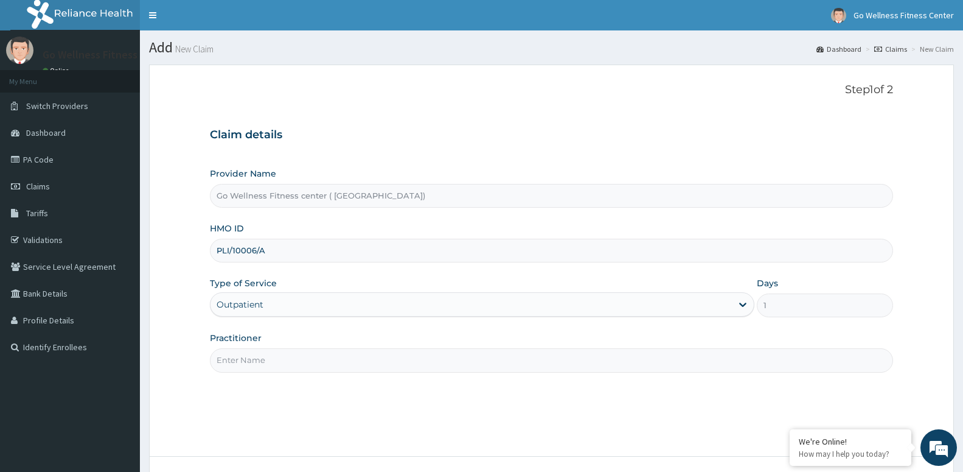
click at [276, 361] on input "Practitioner" at bounding box center [551, 360] width 683 height 24
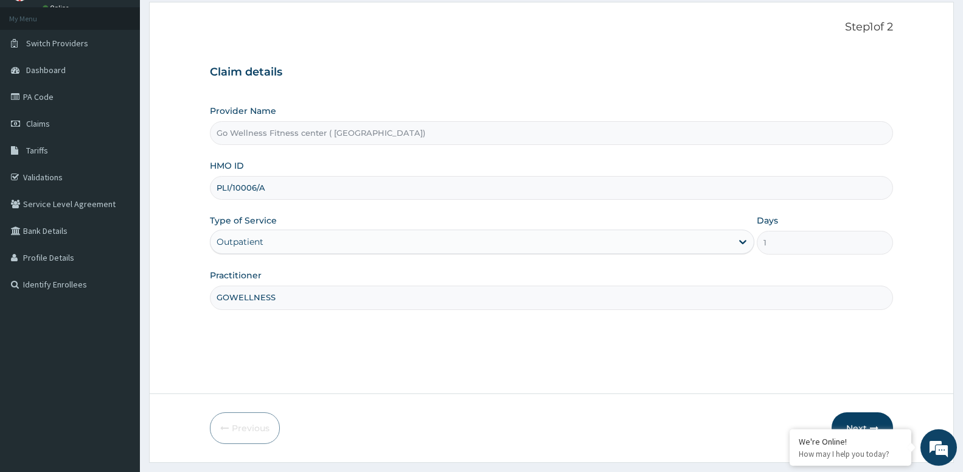
scroll to position [94, 0]
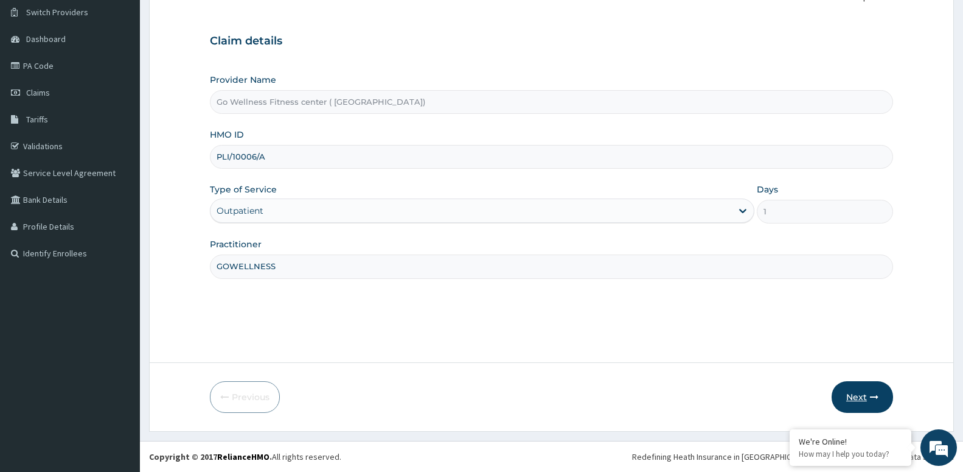
type input "GOWELLNESS"
click at [848, 398] on button "Next" at bounding box center [862, 397] width 61 height 32
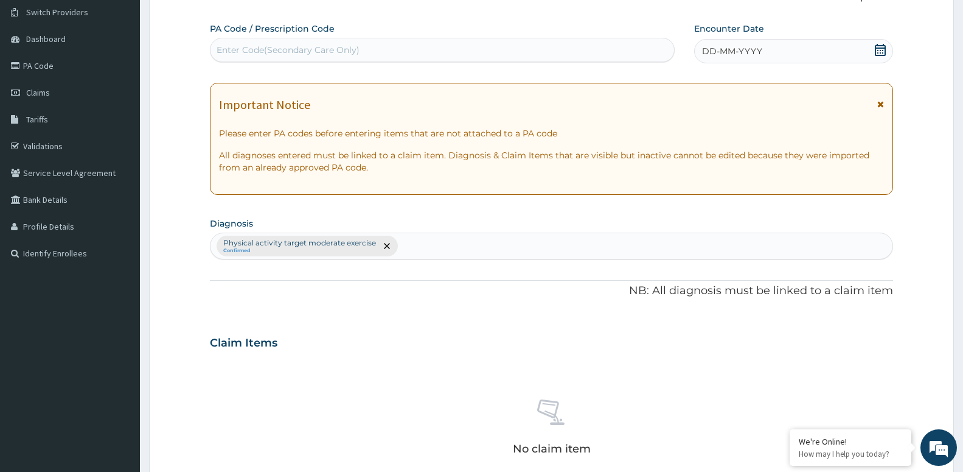
click at [368, 47] on div "Enter Code(Secondary Care Only)" at bounding box center [443, 49] width 464 height 19
type input "PA/049C7D"
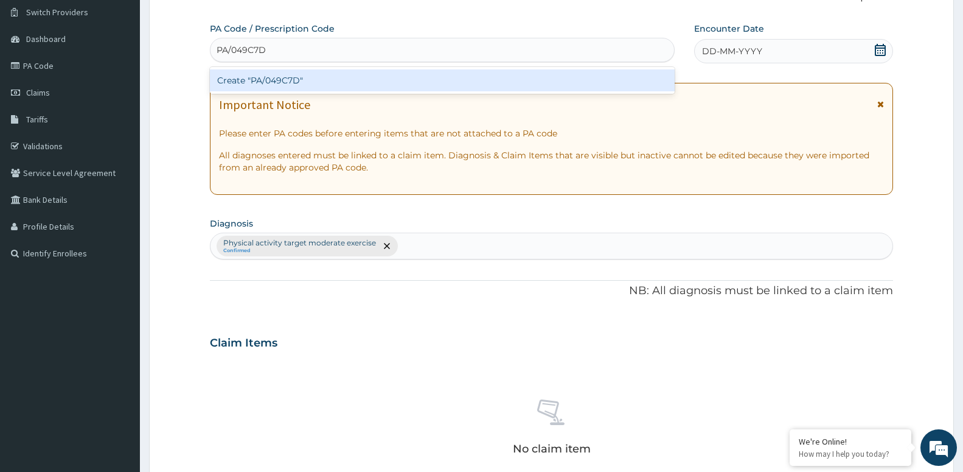
click at [349, 77] on div "Create "PA/049C7D"" at bounding box center [442, 80] width 465 height 22
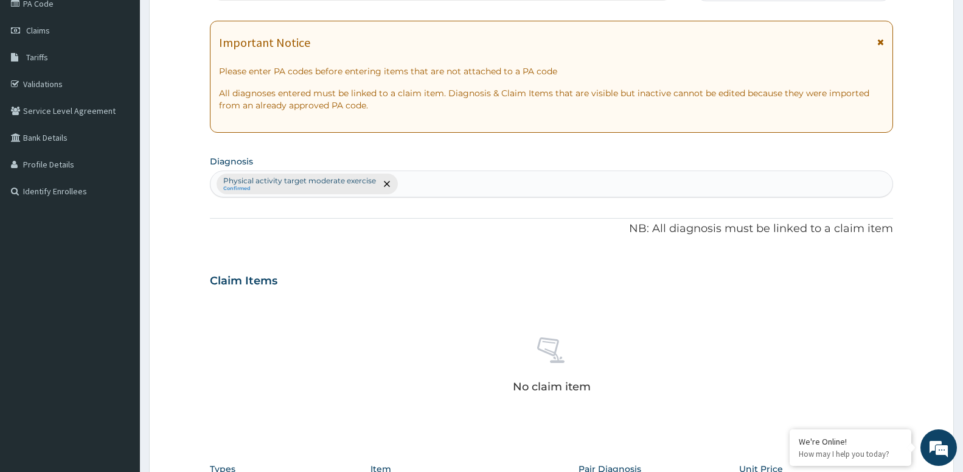
scroll to position [0, 0]
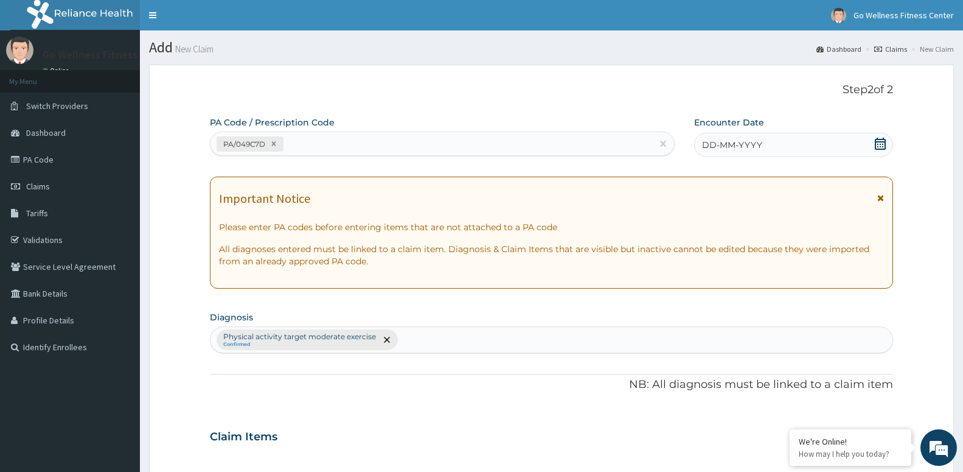
click at [885, 140] on icon at bounding box center [880, 144] width 11 height 12
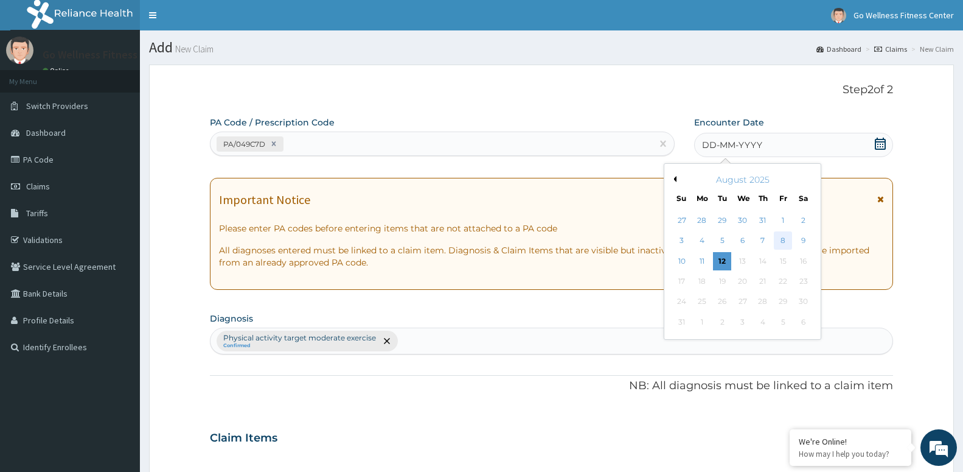
click at [782, 245] on div "8" at bounding box center [783, 241] width 18 height 18
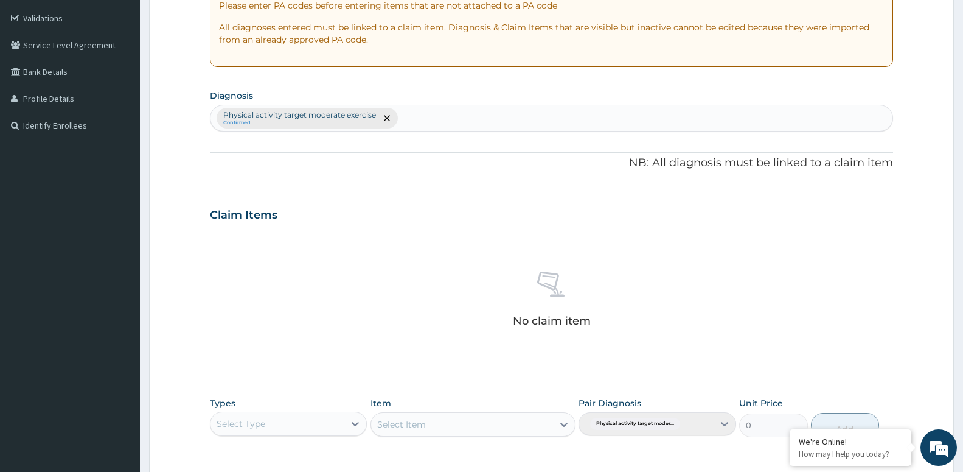
scroll to position [310, 0]
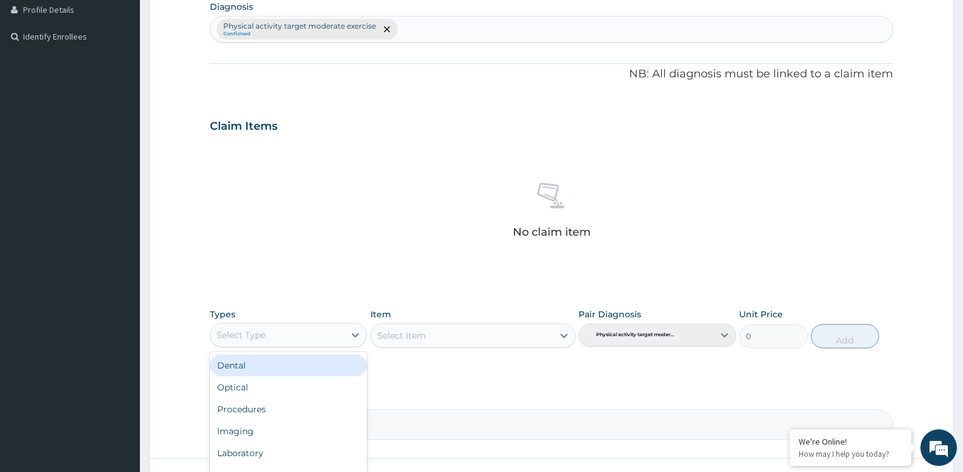
click at [292, 332] on div "Select Type" at bounding box center [278, 334] width 134 height 19
type input "G"
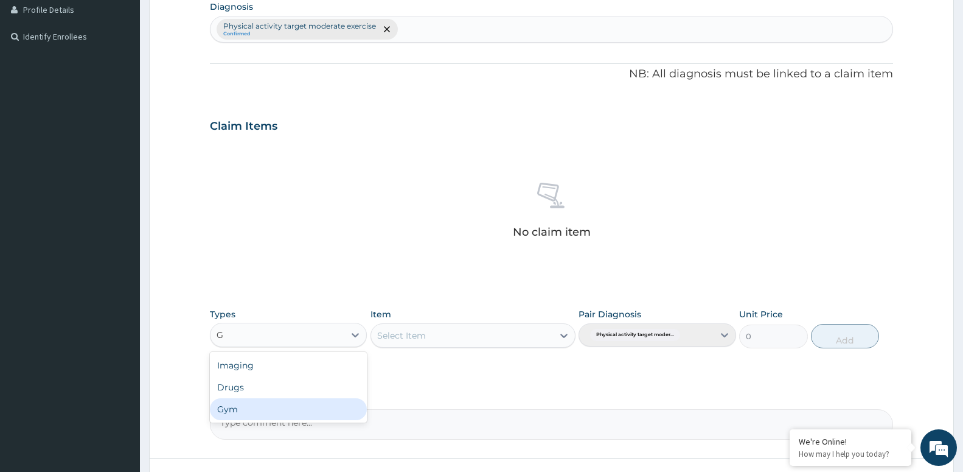
click at [261, 411] on div "Gym" at bounding box center [288, 409] width 157 height 22
click at [440, 329] on div "Select Item" at bounding box center [473, 335] width 205 height 24
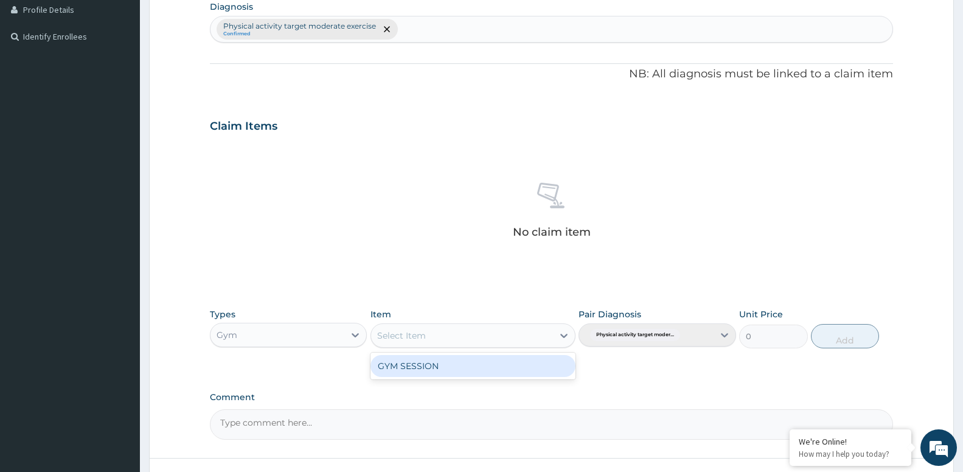
click at [440, 337] on div "Select Item" at bounding box center [462, 335] width 182 height 19
click at [421, 373] on div "GYM SESSION" at bounding box center [473, 366] width 205 height 22
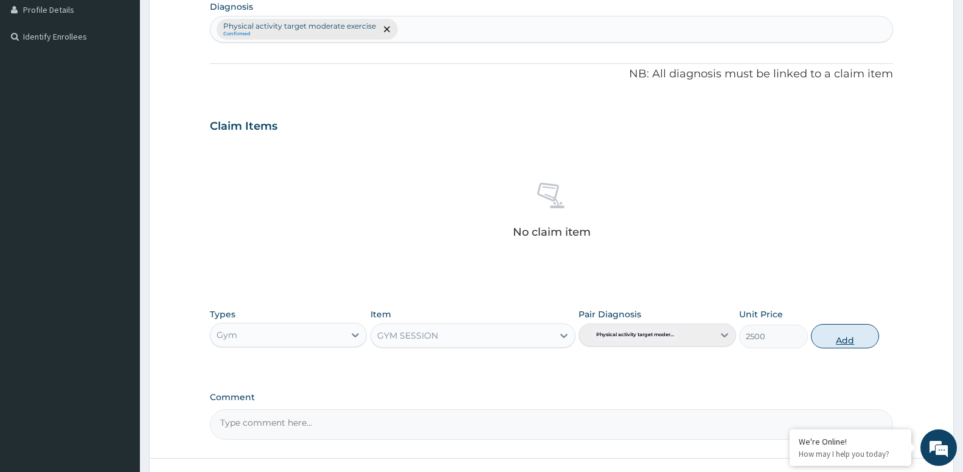
click at [850, 341] on button "Add" at bounding box center [845, 336] width 68 height 24
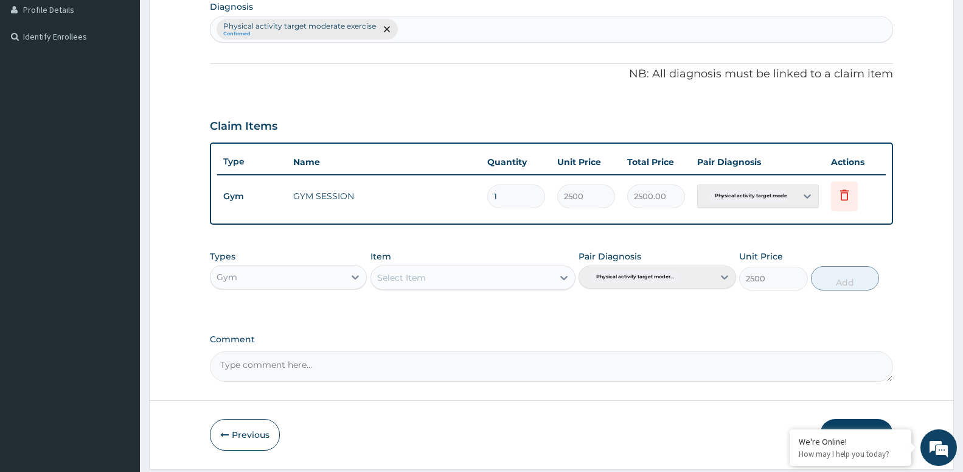
type input "0"
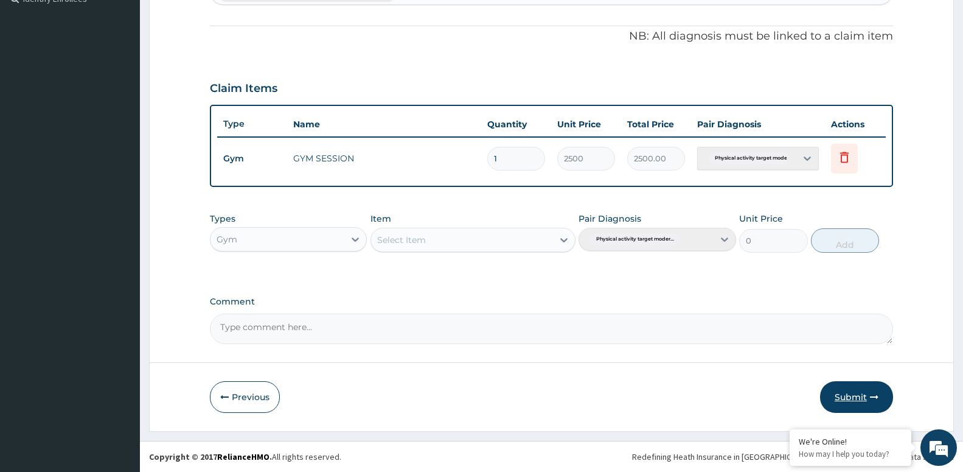
click at [846, 400] on button "Submit" at bounding box center [856, 397] width 73 height 32
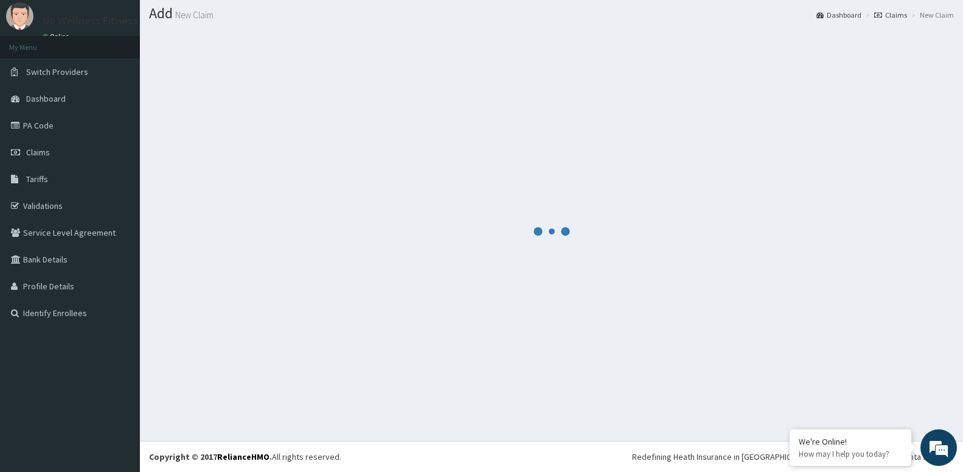
scroll to position [34, 0]
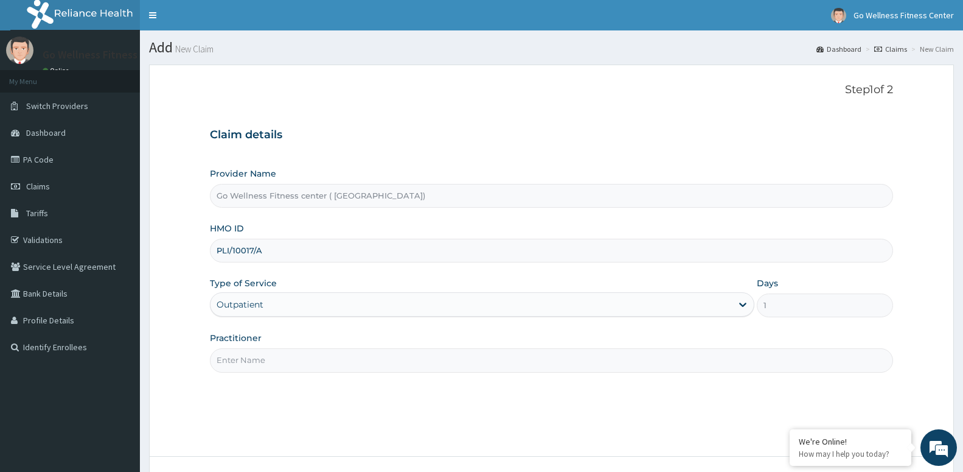
type input "PLI/10017/A"
click at [256, 365] on input "Practitioner" at bounding box center [551, 360] width 683 height 24
drag, startPoint x: 281, startPoint y: 360, endPoint x: 199, endPoint y: 360, distance: 82.2
click at [210, 360] on input "GOWELLNESS" at bounding box center [551, 360] width 683 height 24
type input "GOWELLNESS"
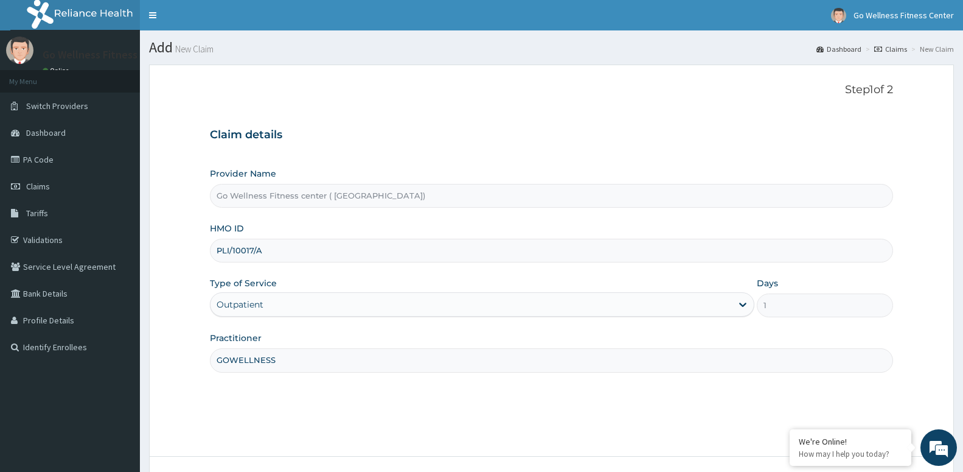
click at [315, 391] on div "Step 1 of 2 Claim details Provider Name Go Wellness Fitness center ( Portharcou…" at bounding box center [551, 260] width 683 height 354
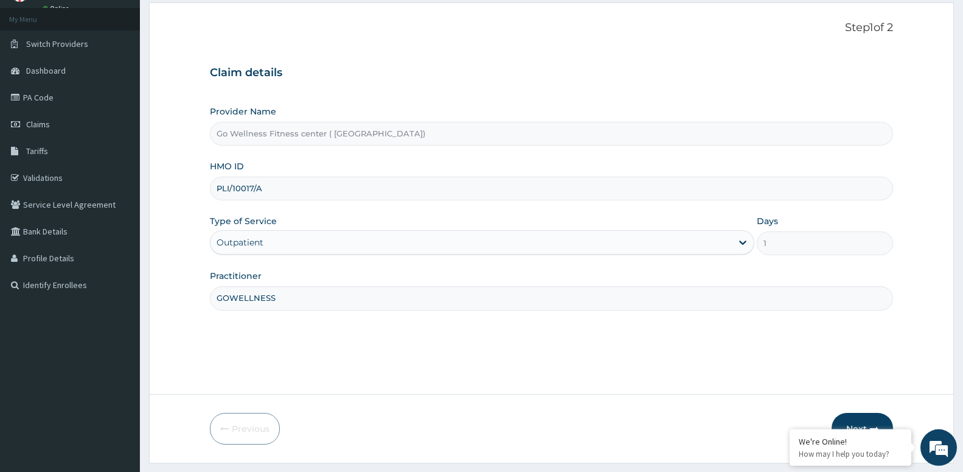
scroll to position [94, 0]
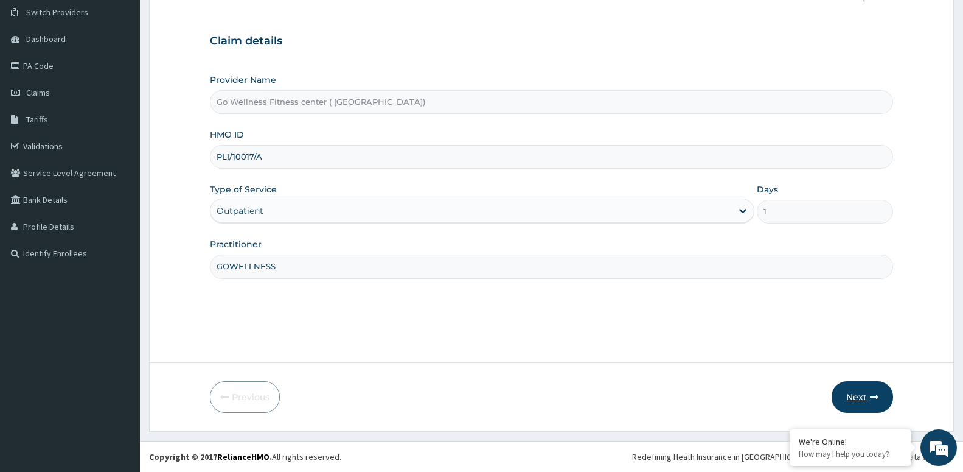
click at [854, 396] on button "Next" at bounding box center [862, 397] width 61 height 32
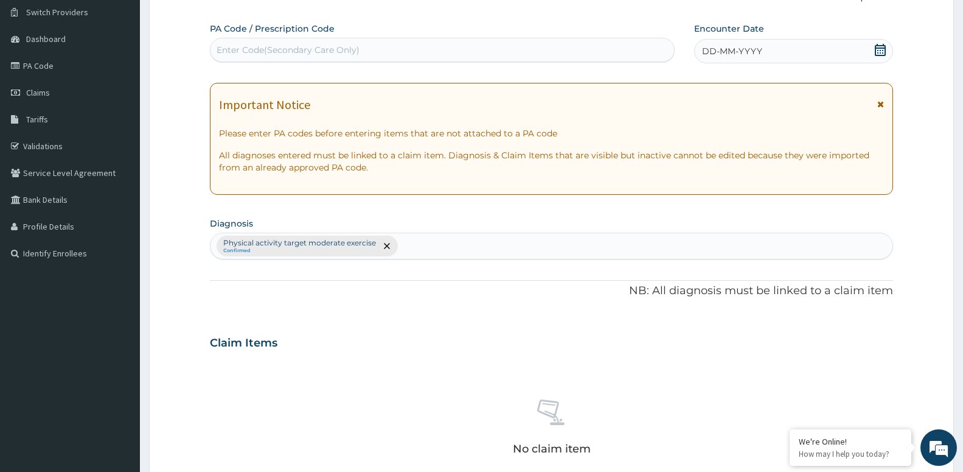
click at [395, 54] on div "Enter Code(Secondary Care Only)" at bounding box center [443, 49] width 464 height 19
type input "PA/20306A"
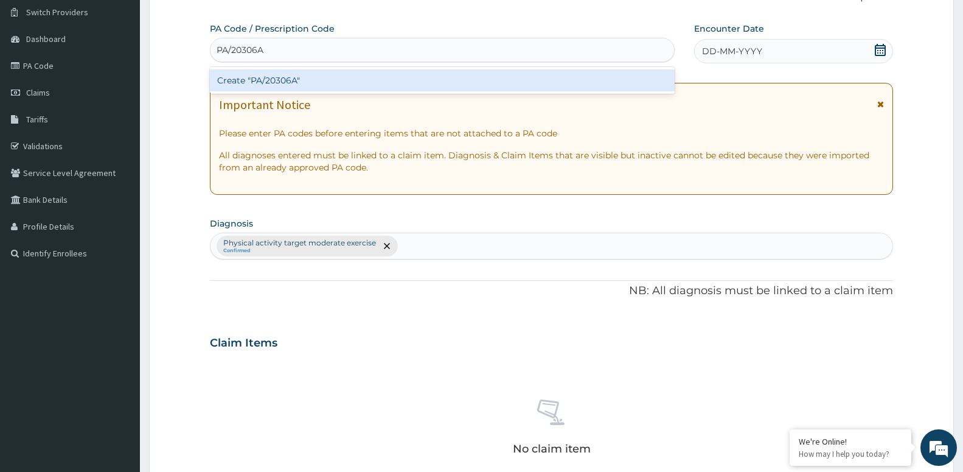
click at [367, 85] on div "Create "PA/20306A"" at bounding box center [442, 80] width 465 height 22
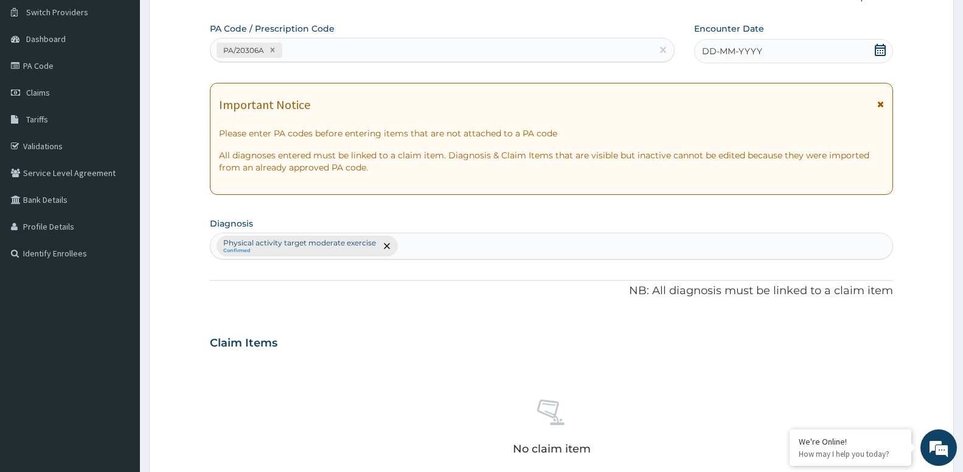
click at [877, 55] on icon at bounding box center [880, 50] width 11 height 12
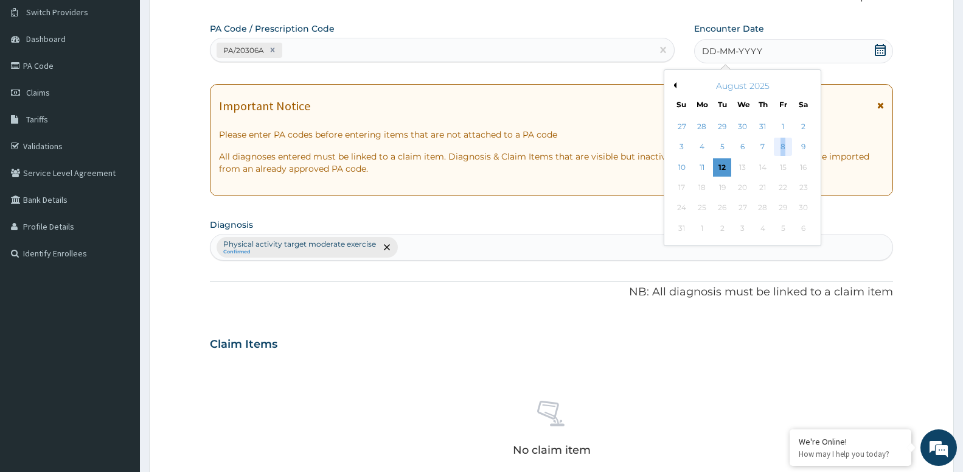
click at [784, 145] on div "8" at bounding box center [783, 147] width 18 height 18
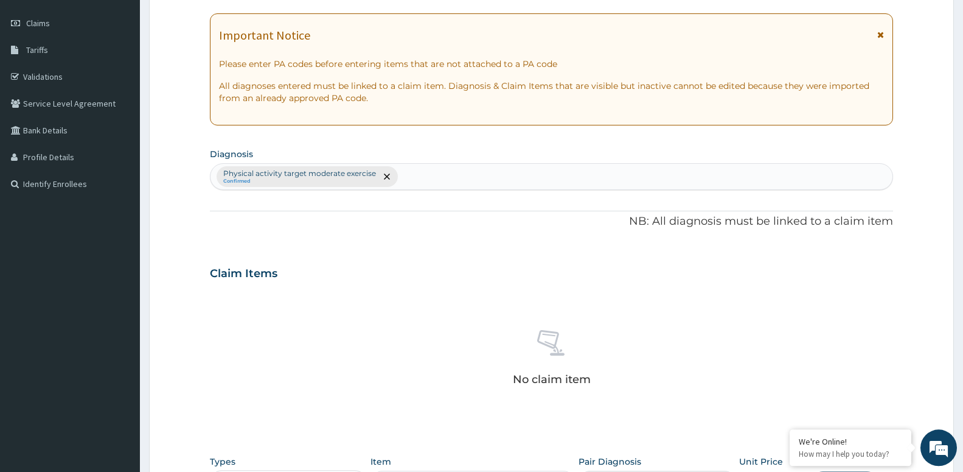
scroll to position [218, 0]
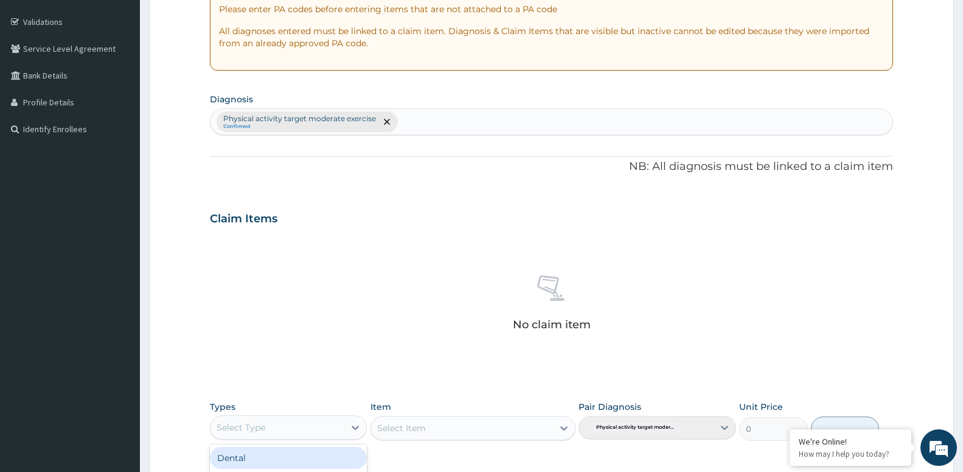
click at [253, 425] on div "Select Type" at bounding box center [241, 427] width 49 height 12
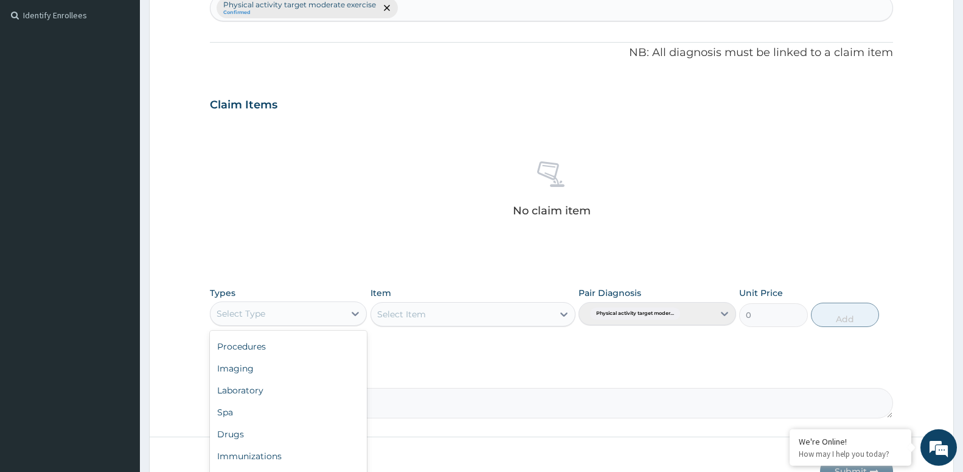
scroll to position [404, 0]
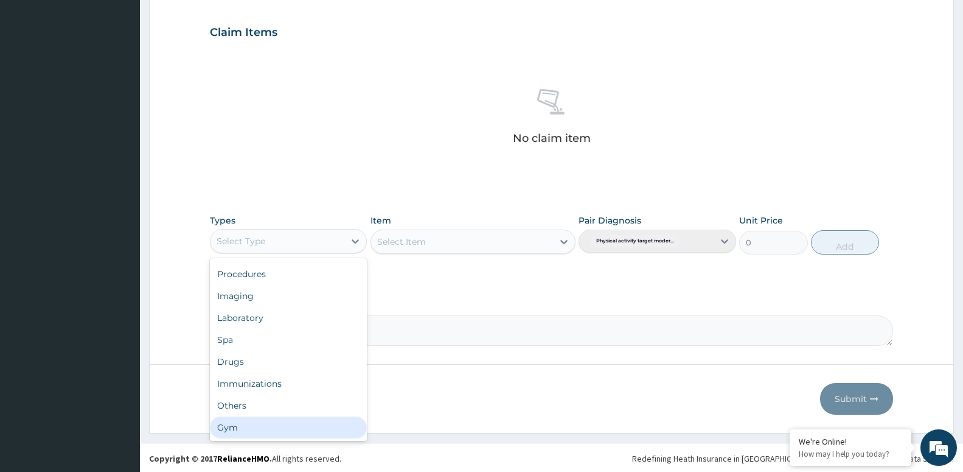
click at [237, 427] on div "Gym" at bounding box center [288, 427] width 157 height 22
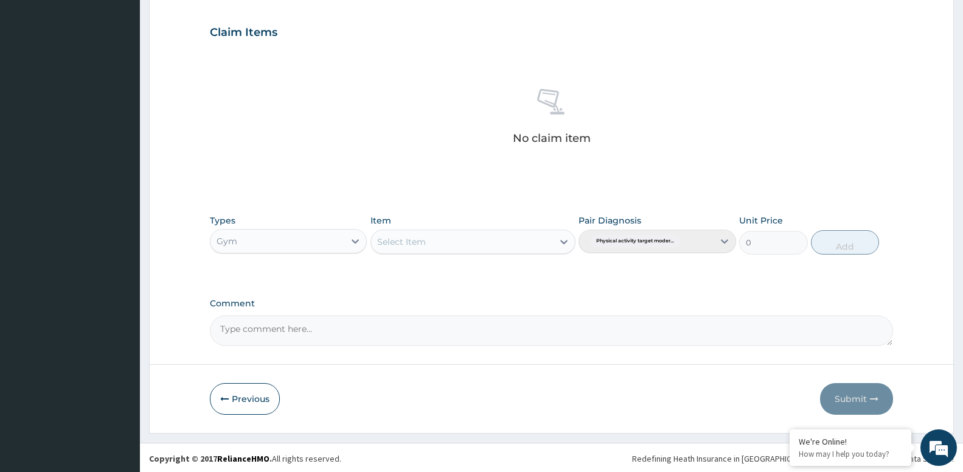
click at [441, 242] on div "Select Item" at bounding box center [462, 241] width 182 height 19
click at [425, 274] on div "GYM SESSION" at bounding box center [473, 272] width 205 height 22
drag, startPoint x: 819, startPoint y: 245, endPoint x: 836, endPoint y: 274, distance: 34.3
click at [820, 245] on button "Add" at bounding box center [845, 242] width 68 height 24
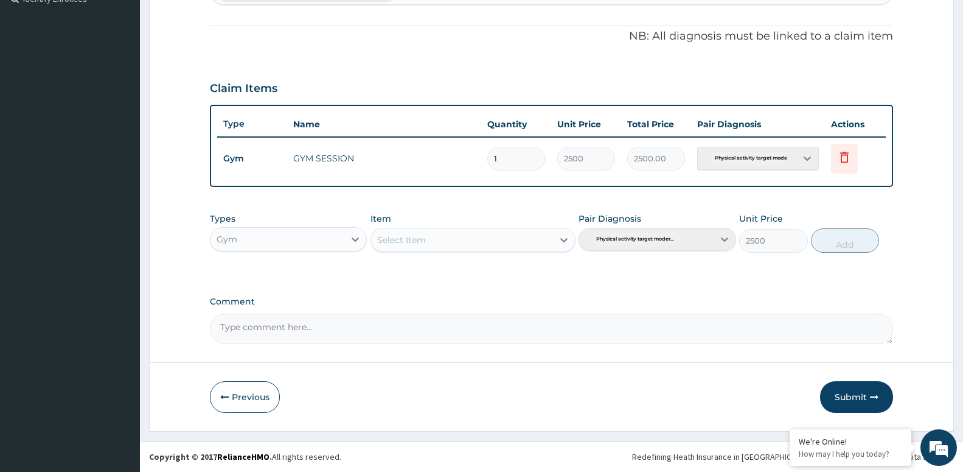
type input "0"
click at [842, 385] on button "Submit" at bounding box center [856, 397] width 73 height 32
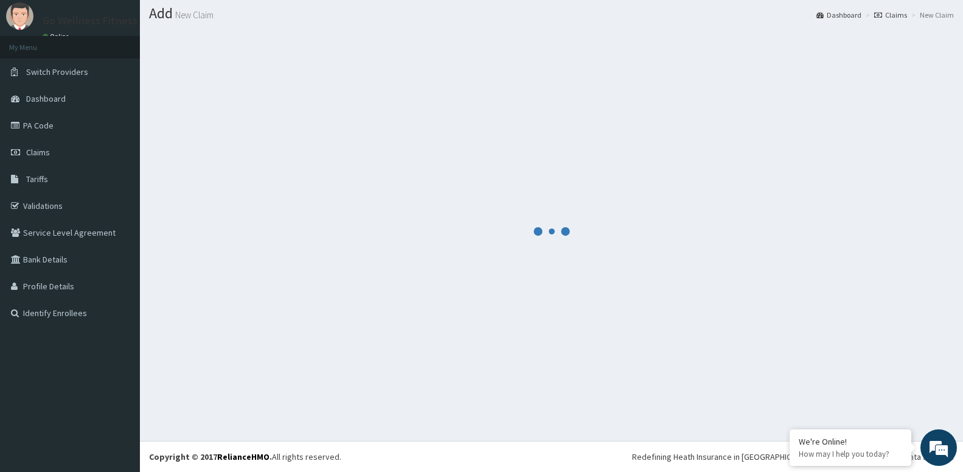
scroll to position [34, 0]
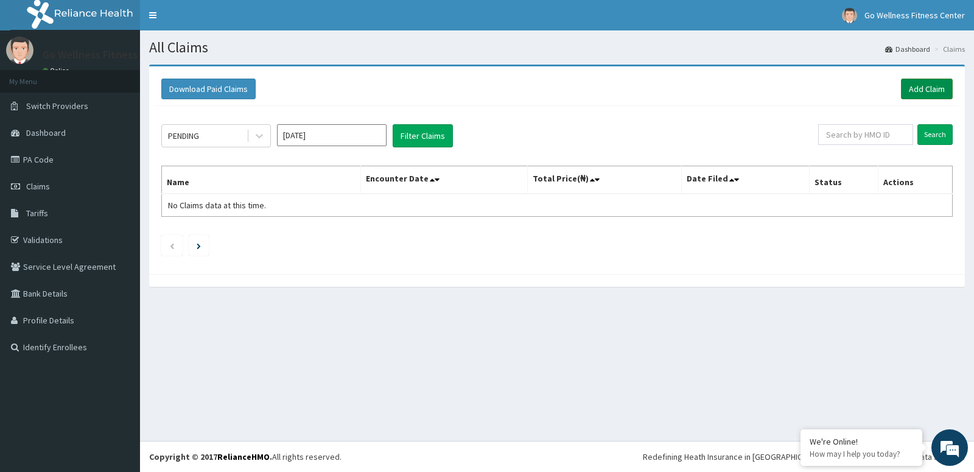
click at [923, 88] on link "Add Claim" at bounding box center [927, 89] width 52 height 21
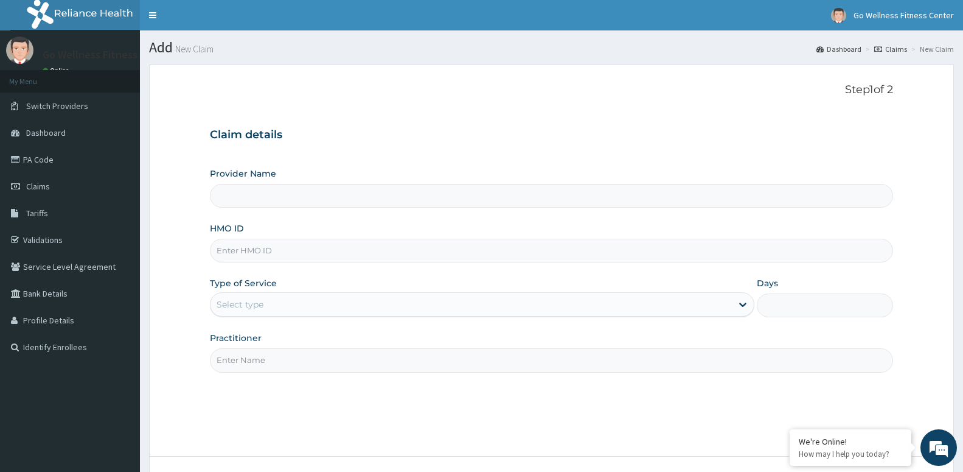
type input "Go Wellness Fitness center ( [GEOGRAPHIC_DATA])"
type input "1"
type input "BWK/10019/A"
click at [334, 358] on input "Practitioner" at bounding box center [551, 360] width 683 height 24
paste input "GOWELLNESS"
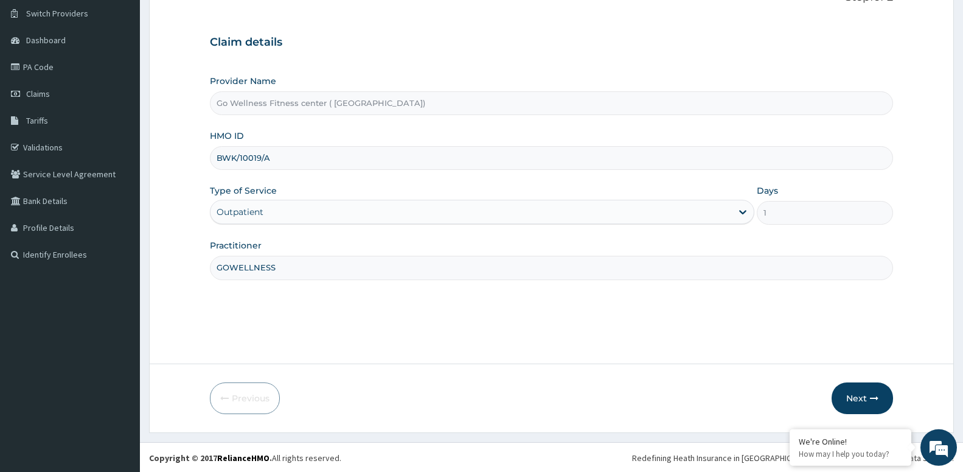
scroll to position [94, 0]
type input "GOWELLNESS"
click at [858, 396] on button "Next" at bounding box center [862, 397] width 61 height 32
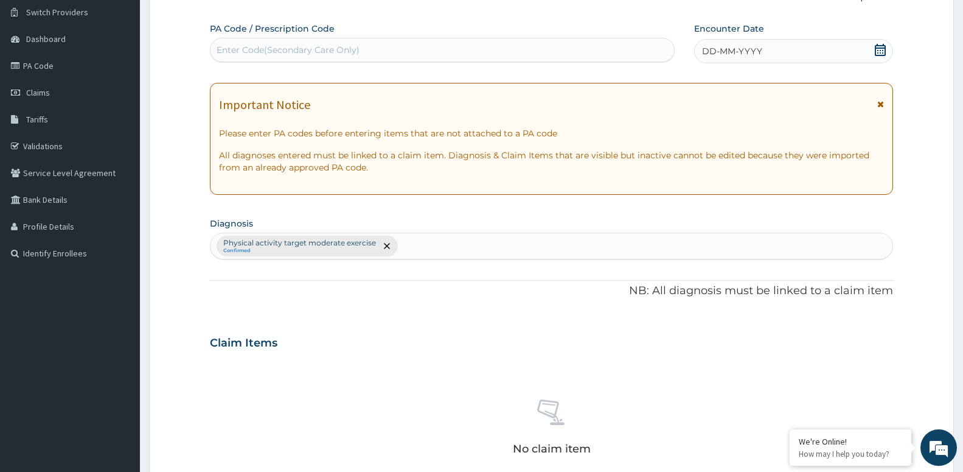
click at [340, 53] on div "Enter Code(Secondary Care Only)" at bounding box center [288, 50] width 143 height 12
type input "PA/710362"
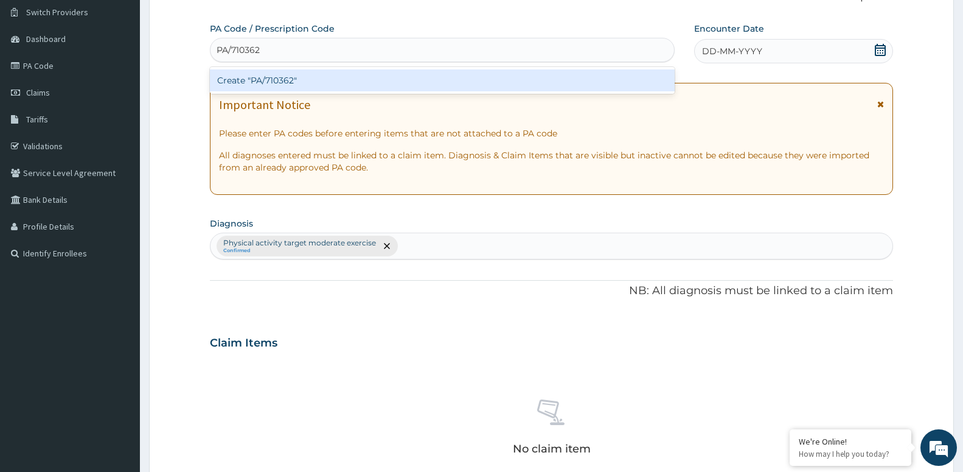
click at [419, 80] on div "Create "PA/710362"" at bounding box center [442, 80] width 465 height 22
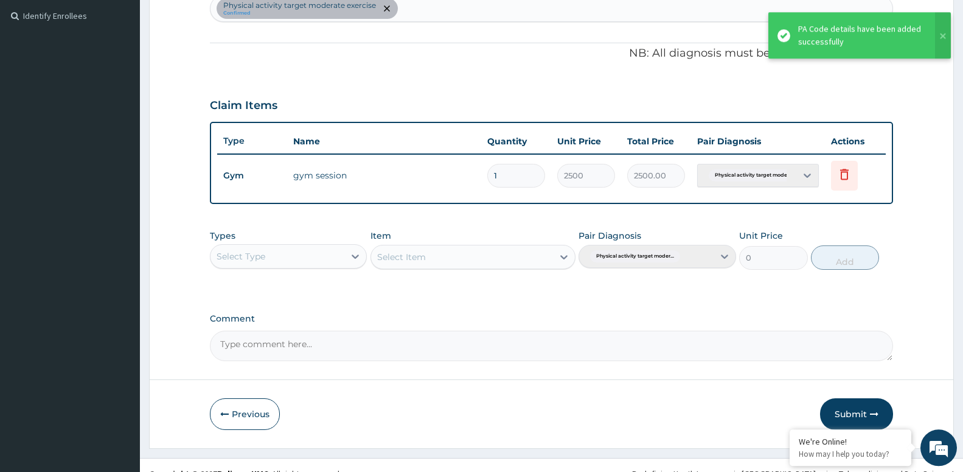
scroll to position [348, 0]
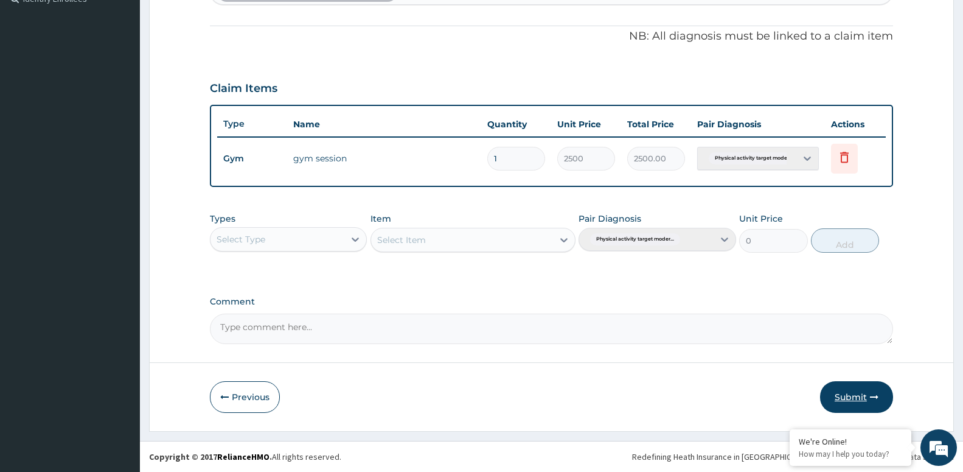
click at [858, 398] on button "Submit" at bounding box center [856, 397] width 73 height 32
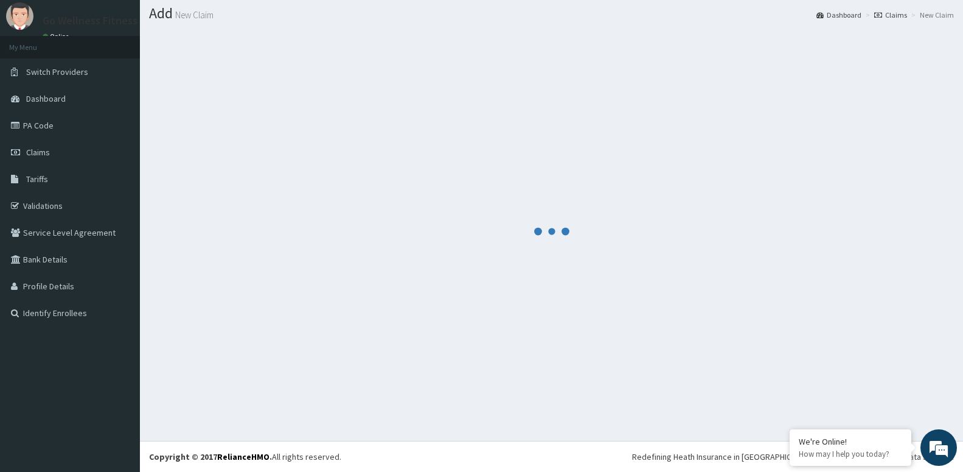
scroll to position [34, 0]
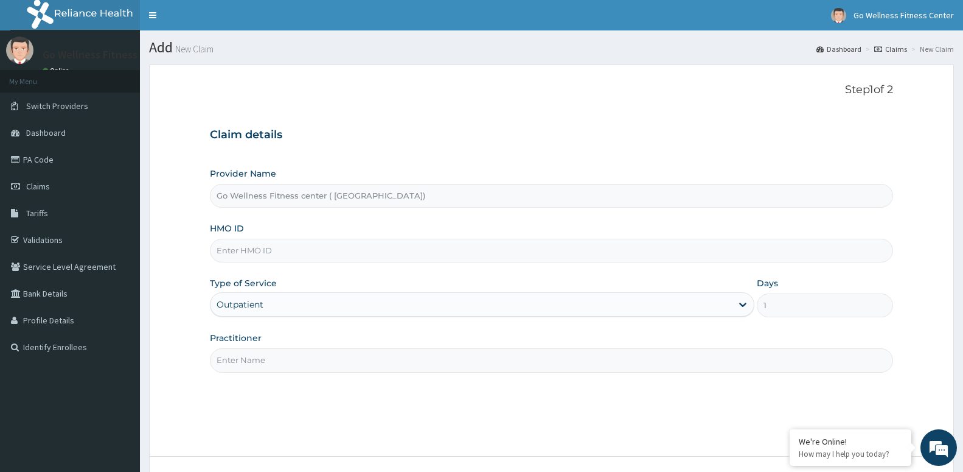
click at [266, 250] on input "HMO ID" at bounding box center [551, 251] width 683 height 24
type input "BWK/10019/B"
paste input "GOWELLNESS"
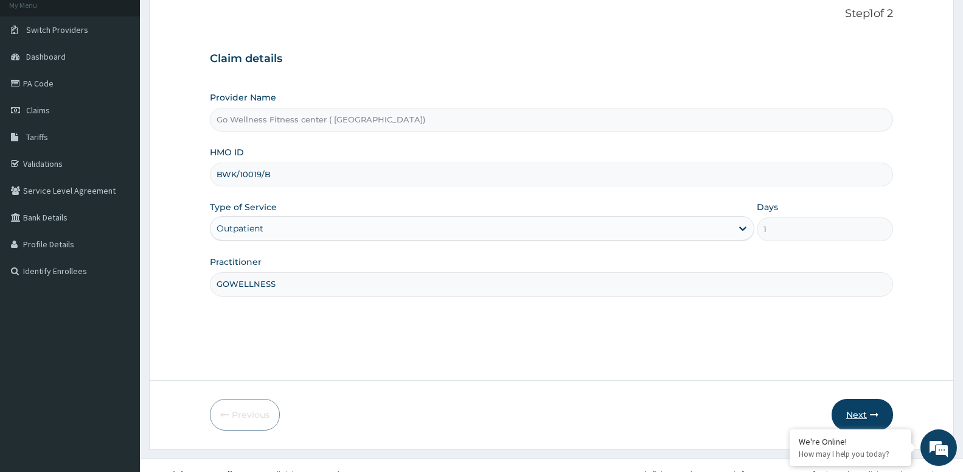
scroll to position [94, 0]
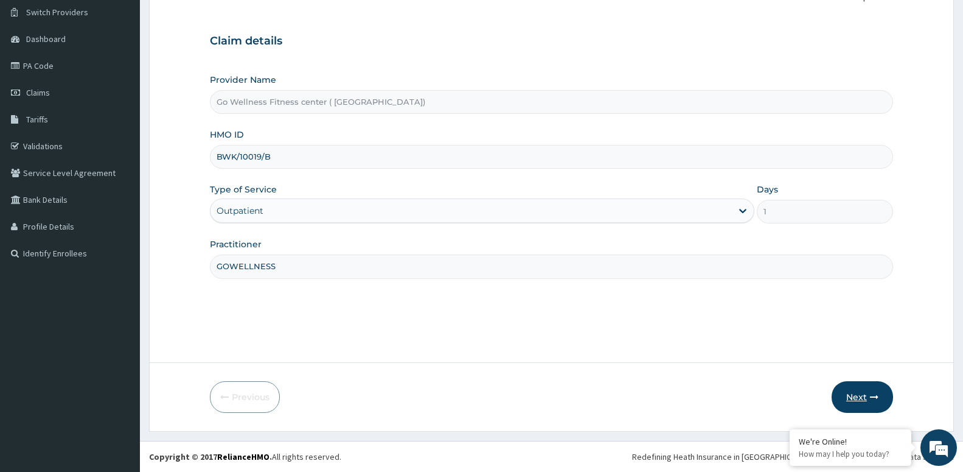
type input "GOWELLNESS"
click at [851, 405] on button "Next" at bounding box center [862, 397] width 61 height 32
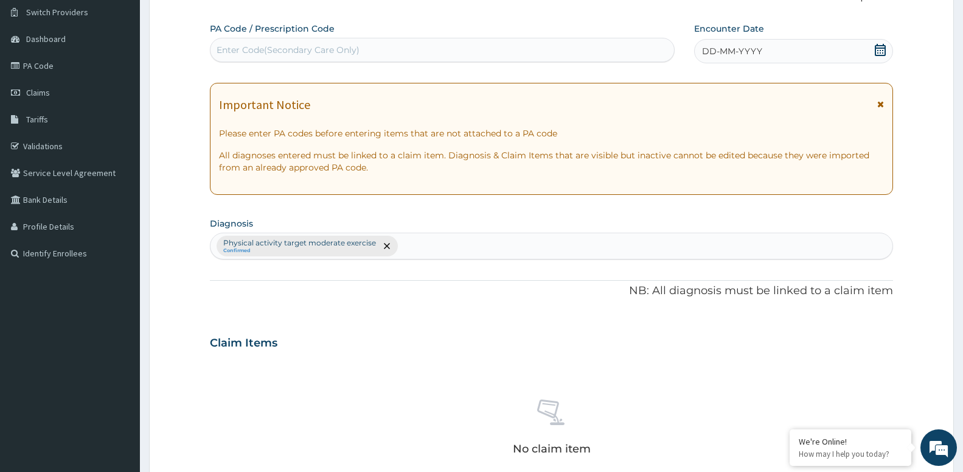
click at [254, 43] on div "Enter Code(Secondary Care Only)" at bounding box center [443, 49] width 464 height 19
click at [243, 46] on input "PA/8A68" at bounding box center [236, 50] width 38 height 12
type input "PA/8AB8"
click at [261, 51] on div "PA/8AB8" at bounding box center [443, 49] width 464 height 19
click at [244, 55] on div "Enter Code(Secondary Care Only)" at bounding box center [288, 50] width 143 height 12
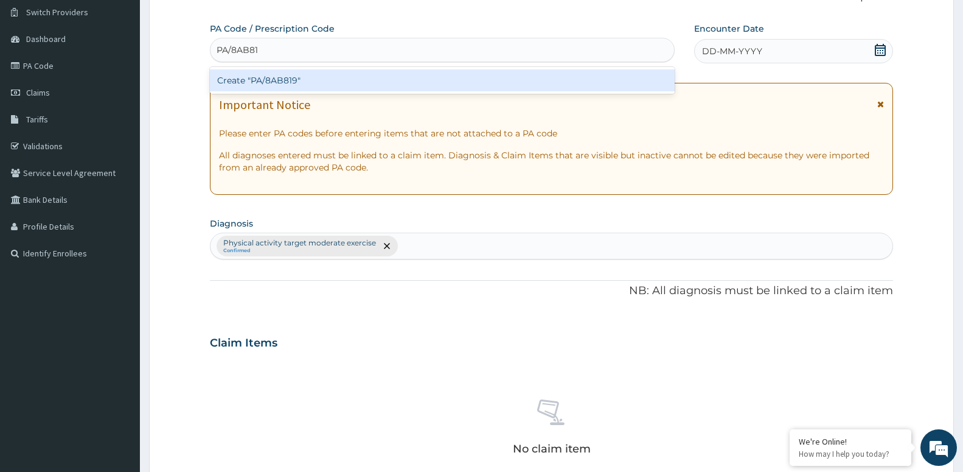
type input "PA/8AB819"
click at [257, 79] on div "Create "PA/8AB819"" at bounding box center [442, 80] width 465 height 22
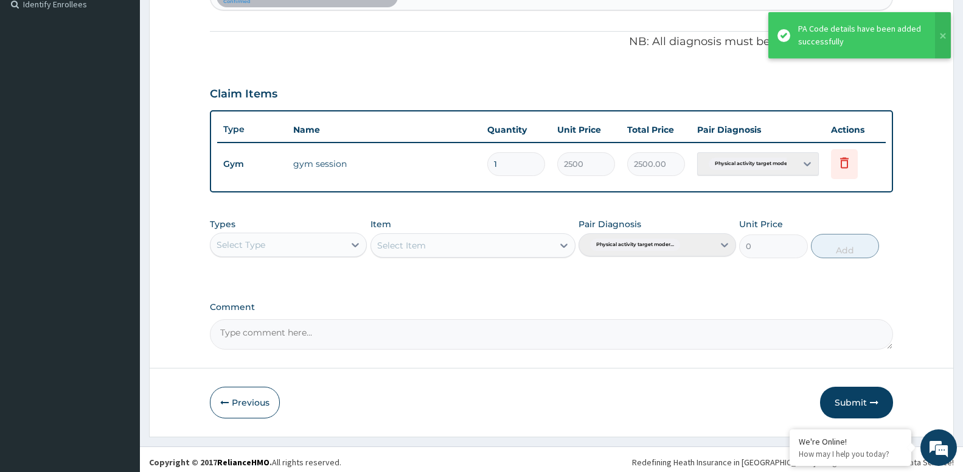
scroll to position [348, 0]
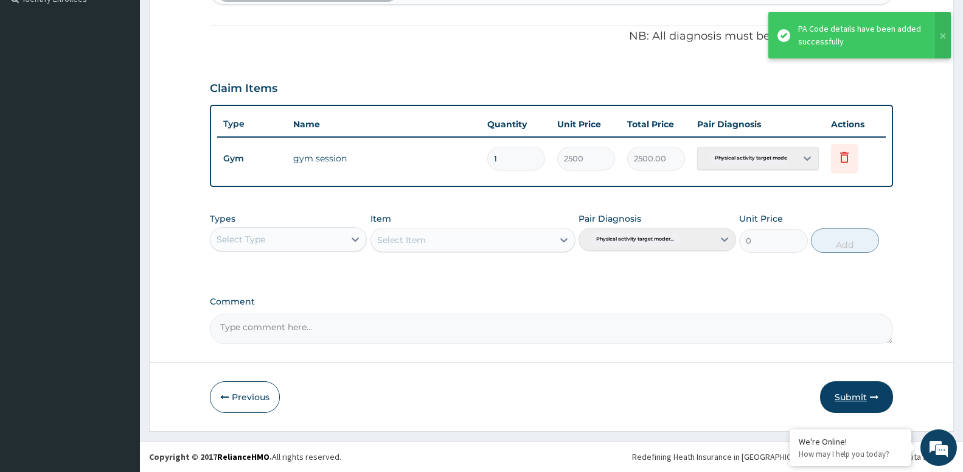
click at [826, 399] on button "Submit" at bounding box center [856, 397] width 73 height 32
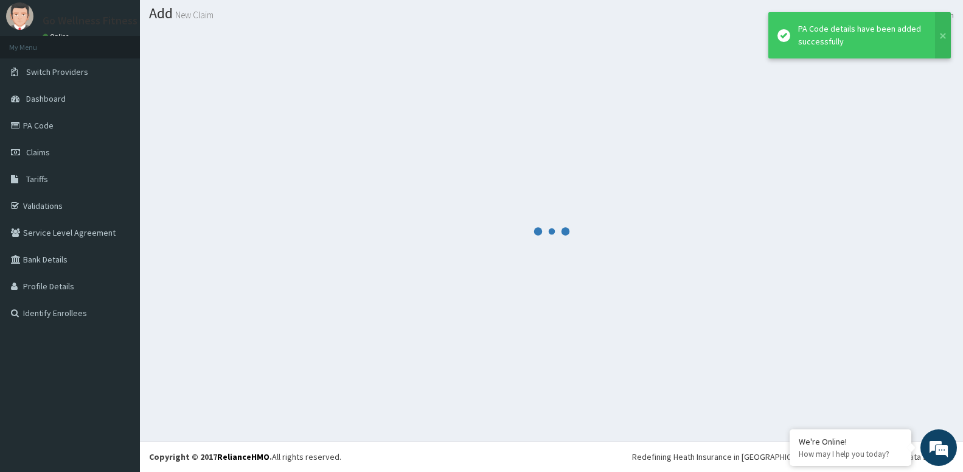
scroll to position [34, 0]
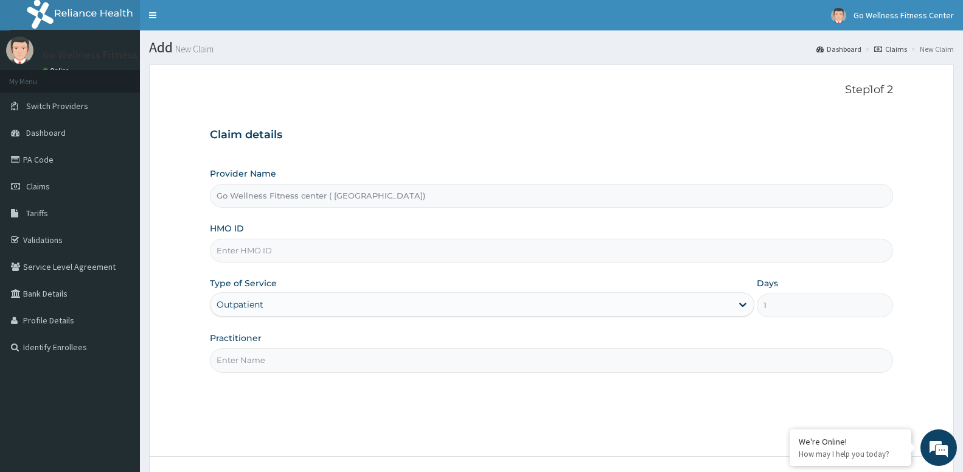
click at [229, 260] on input "HMO ID" at bounding box center [551, 251] width 683 height 24
type input "BWK/10019/C"
click at [247, 367] on input "Practitioner" at bounding box center [551, 360] width 683 height 24
paste input "GOWELLNESS"
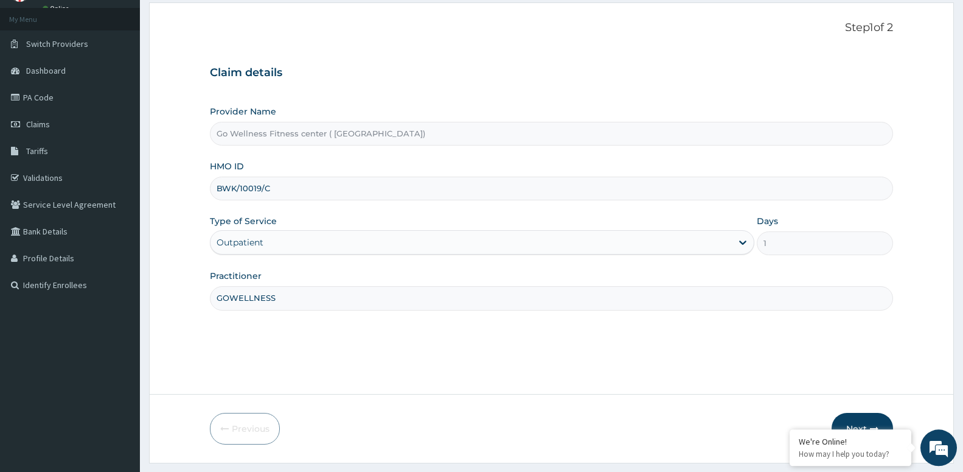
scroll to position [94, 0]
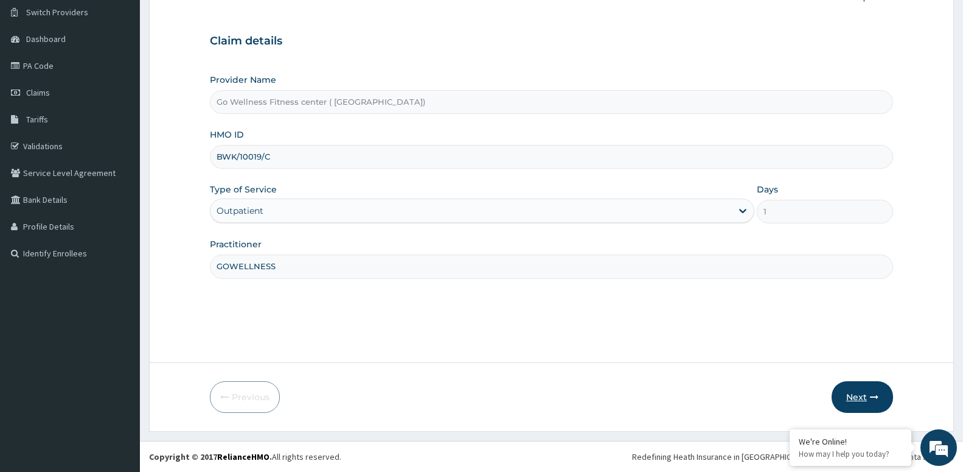
type input "GOWELLNESS"
click at [861, 402] on button "Next" at bounding box center [862, 397] width 61 height 32
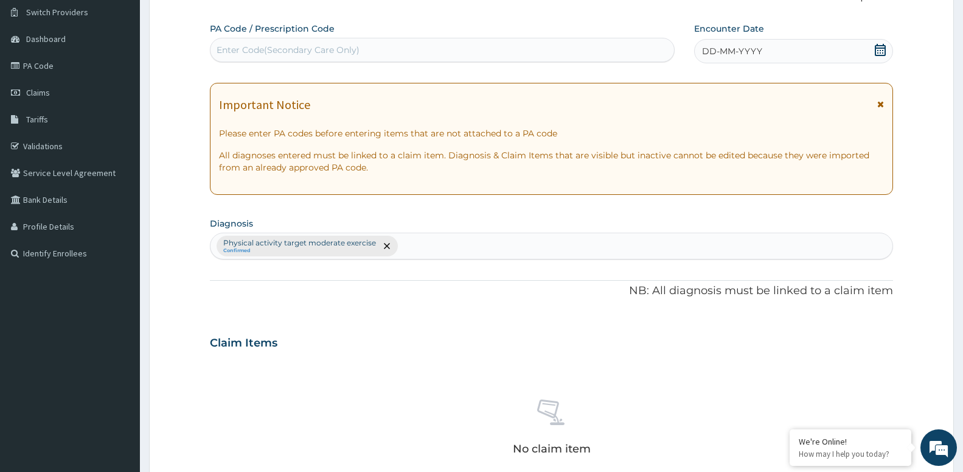
click at [428, 49] on div "Enter Code(Secondary Care Only)" at bounding box center [443, 49] width 464 height 19
type input "PA/8F2490"
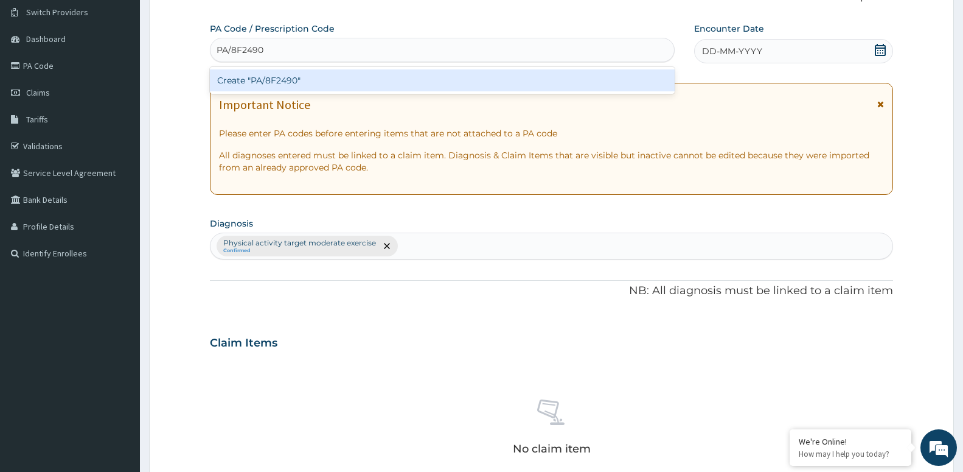
click at [288, 82] on div "Create "PA/8F2490"" at bounding box center [442, 80] width 465 height 22
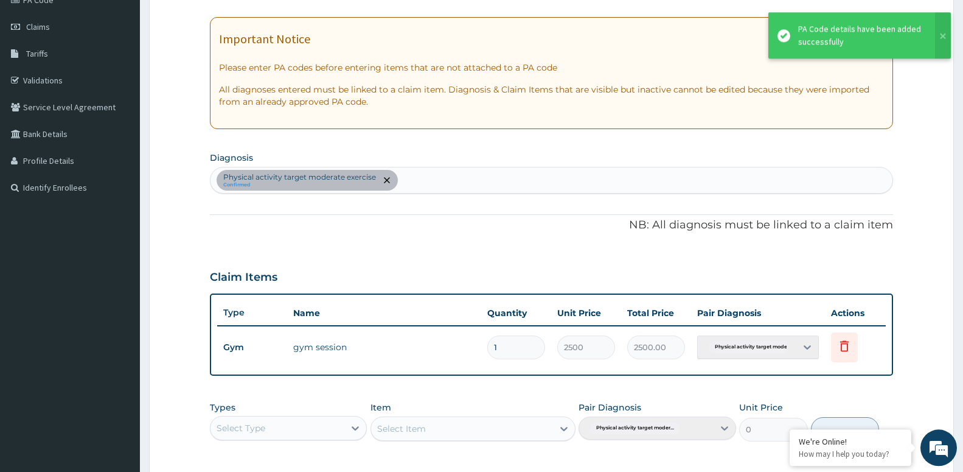
scroll to position [342, 0]
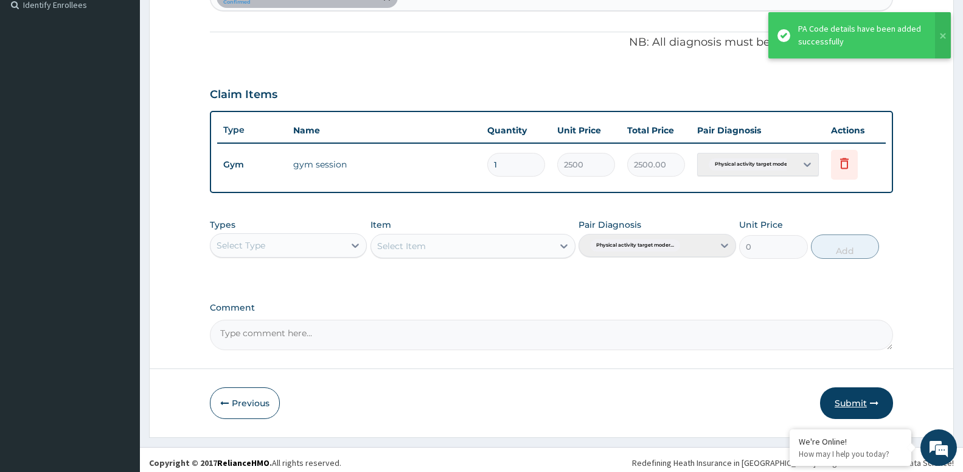
click at [850, 397] on button "Submit" at bounding box center [856, 403] width 73 height 32
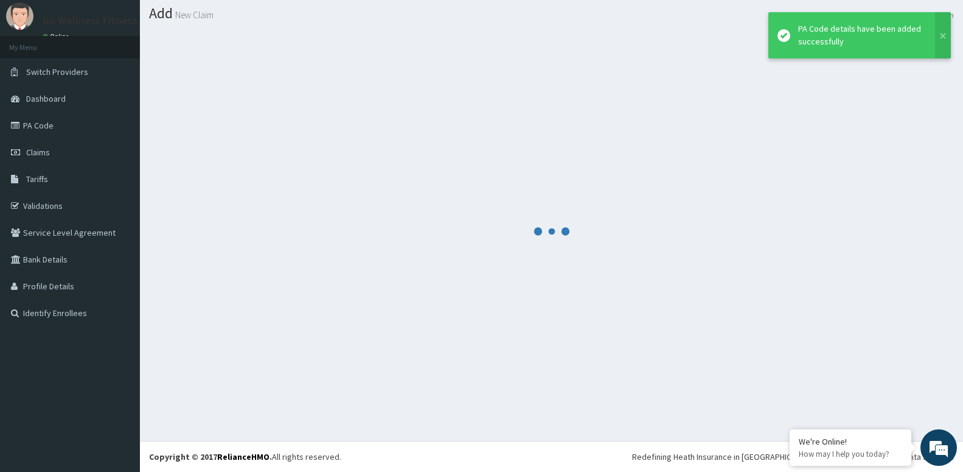
scroll to position [34, 0]
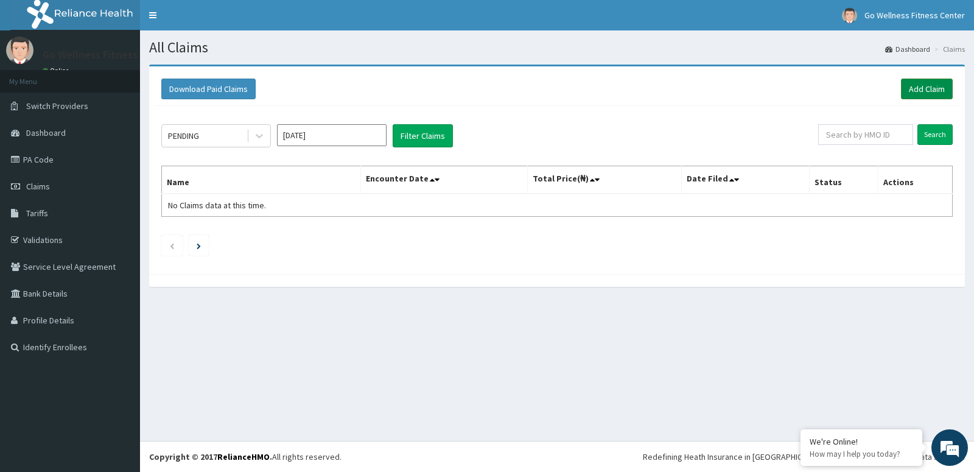
click at [933, 97] on link "Add Claim" at bounding box center [927, 89] width 52 height 21
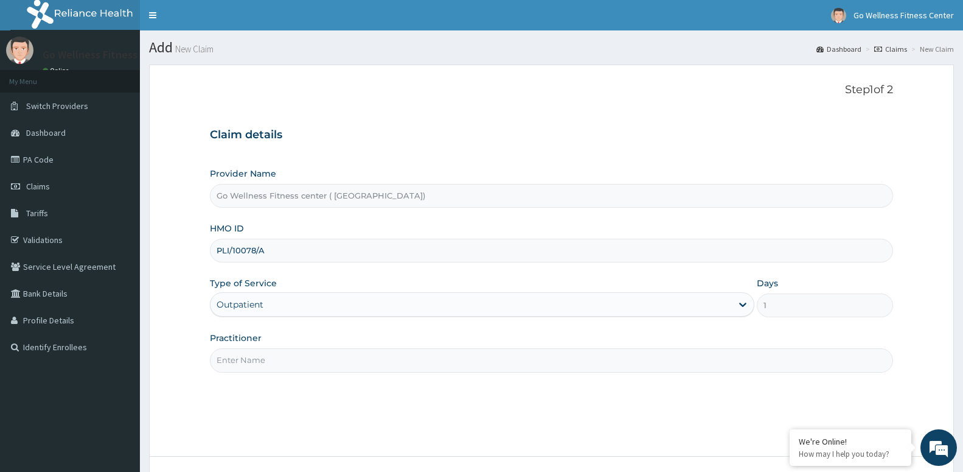
type input "PLI/10078/A"
click at [250, 357] on input "Practitioner" at bounding box center [551, 360] width 683 height 24
paste input "GOWELLNESS"
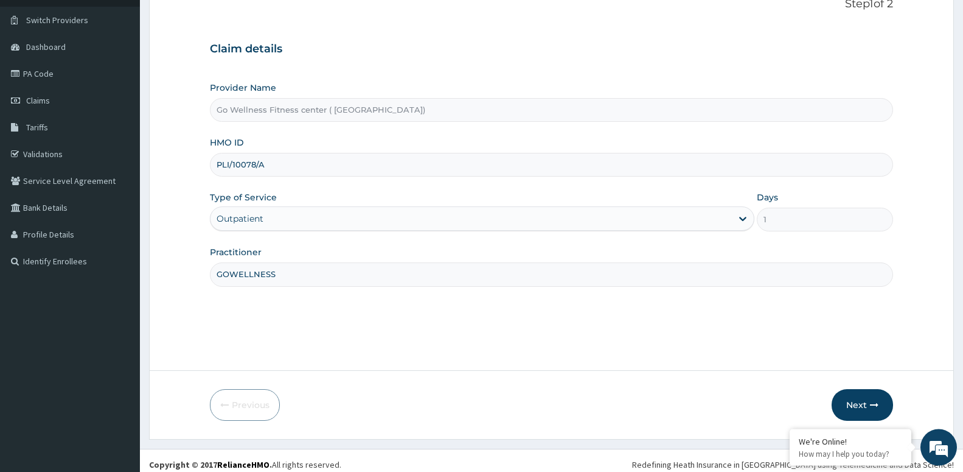
scroll to position [94, 0]
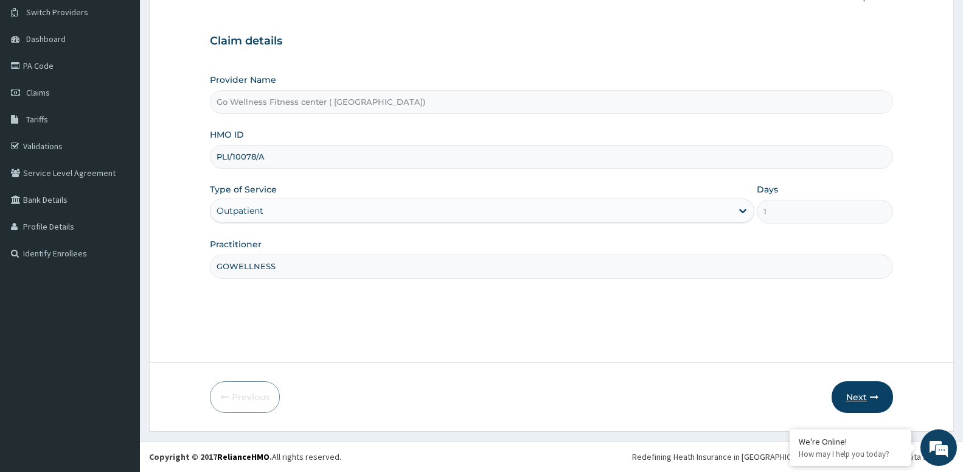
type input "GOWELLNESS"
click at [866, 402] on button "Next" at bounding box center [862, 397] width 61 height 32
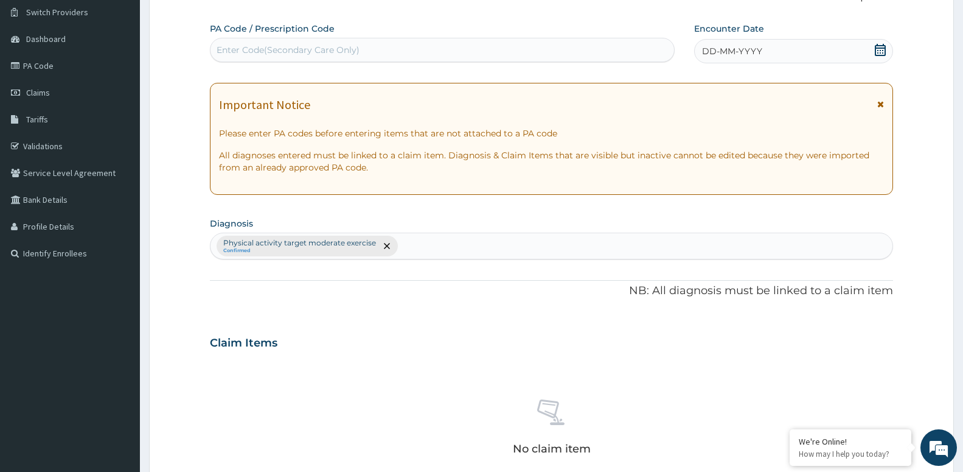
click at [424, 53] on div "Enter Code(Secondary Care Only)" at bounding box center [443, 49] width 464 height 19
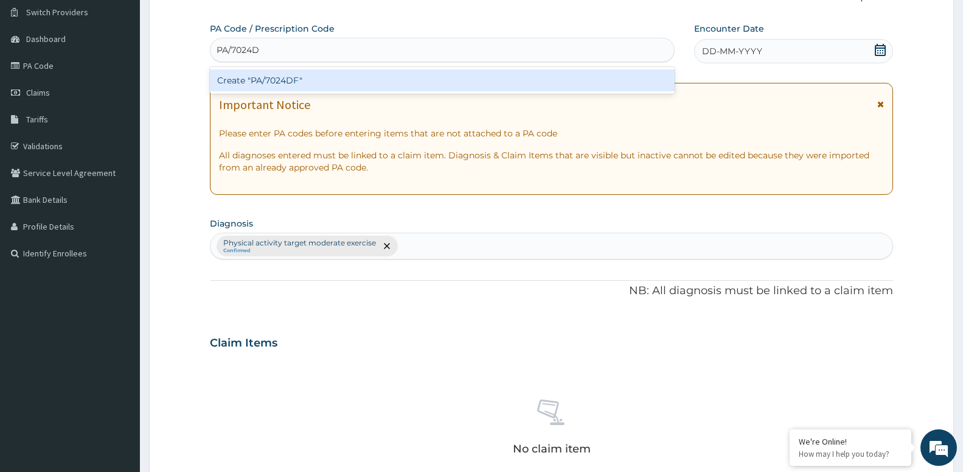
type input "PA/7024DF"
click at [269, 86] on div "Create "PA/7024DF"" at bounding box center [442, 80] width 465 height 22
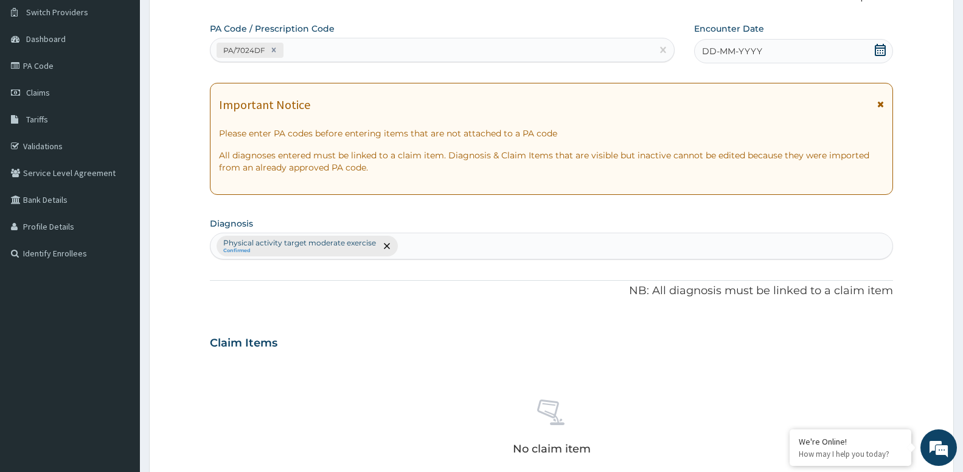
click at [876, 51] on icon at bounding box center [880, 50] width 11 height 12
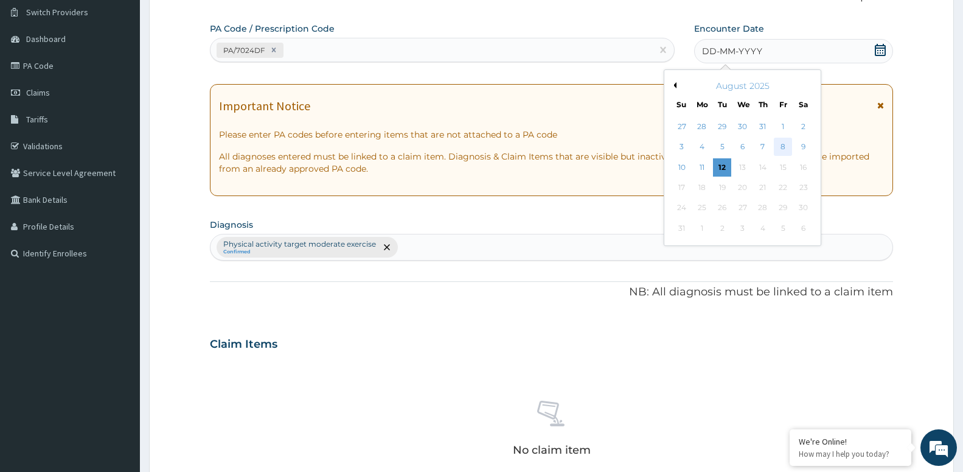
click at [781, 147] on div "8" at bounding box center [783, 147] width 18 height 18
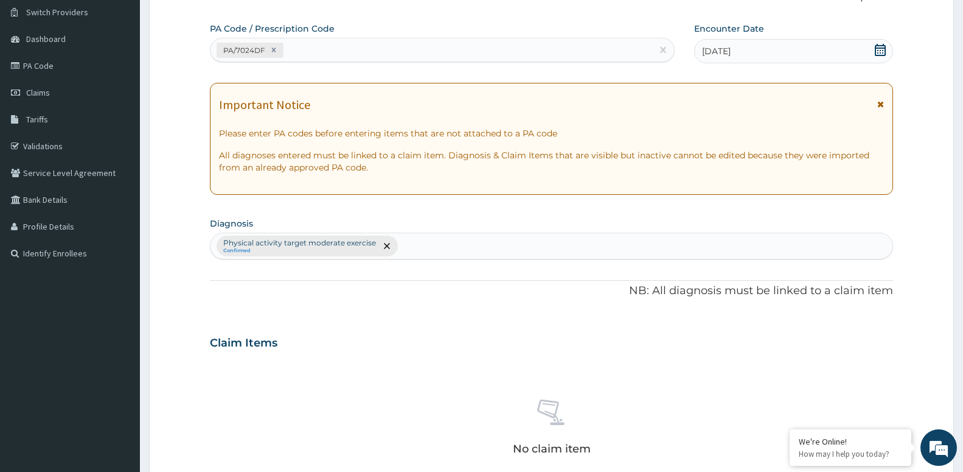
click at [884, 50] on icon at bounding box center [881, 50] width 12 height 12
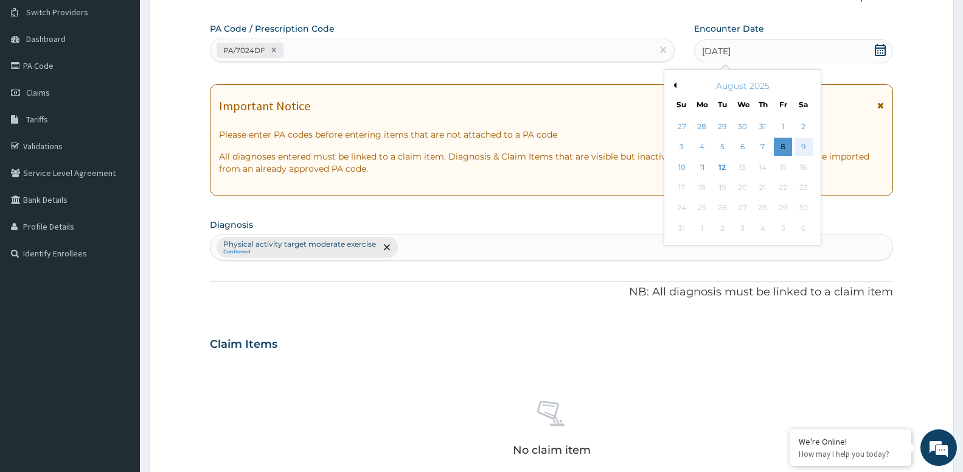
click at [805, 152] on div "9" at bounding box center [803, 147] width 18 height 18
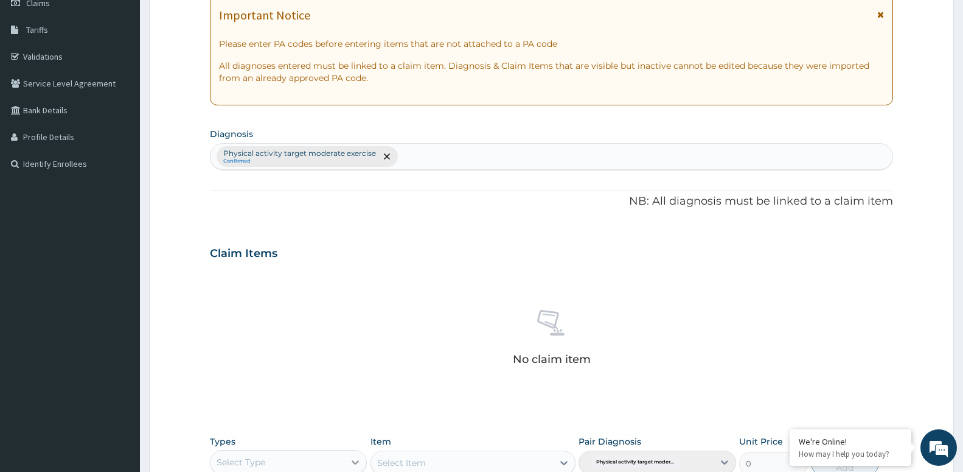
scroll to position [280, 0]
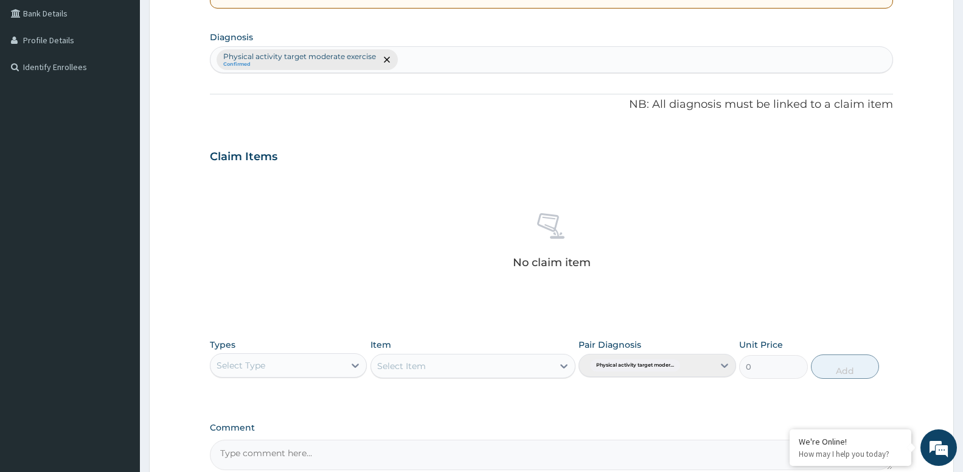
click at [292, 372] on div "Select Type" at bounding box center [278, 364] width 134 height 19
type input "G"
click at [262, 448] on div "Gym" at bounding box center [288, 439] width 157 height 22
click at [400, 363] on div "Select Item" at bounding box center [401, 366] width 49 height 12
click at [426, 401] on div "GYM SESSION" at bounding box center [473, 396] width 205 height 22
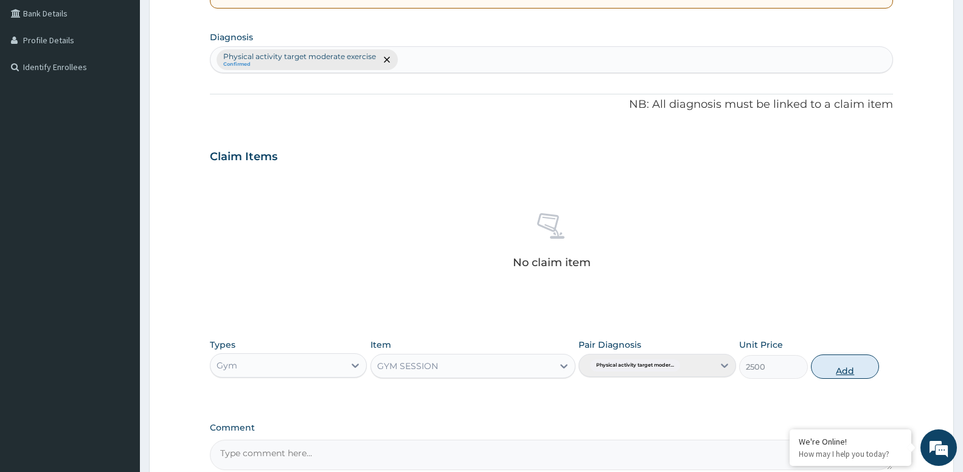
click at [836, 366] on button "Add" at bounding box center [845, 366] width 68 height 24
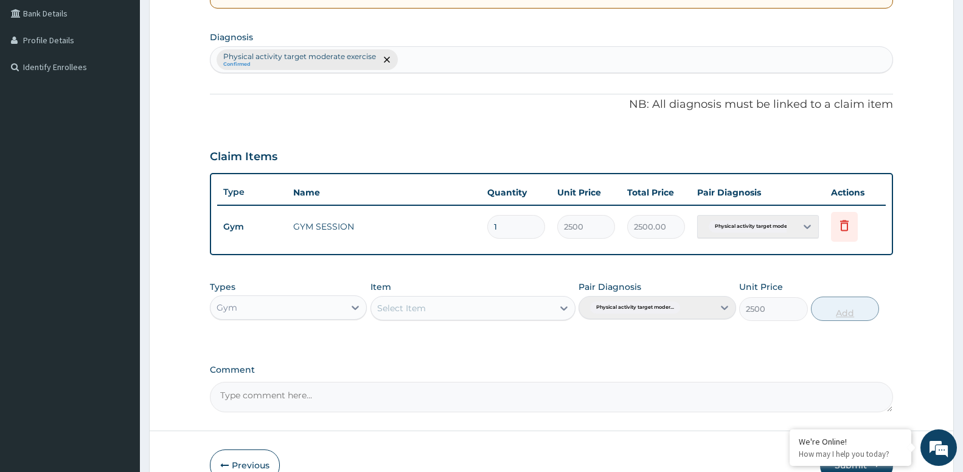
type input "0"
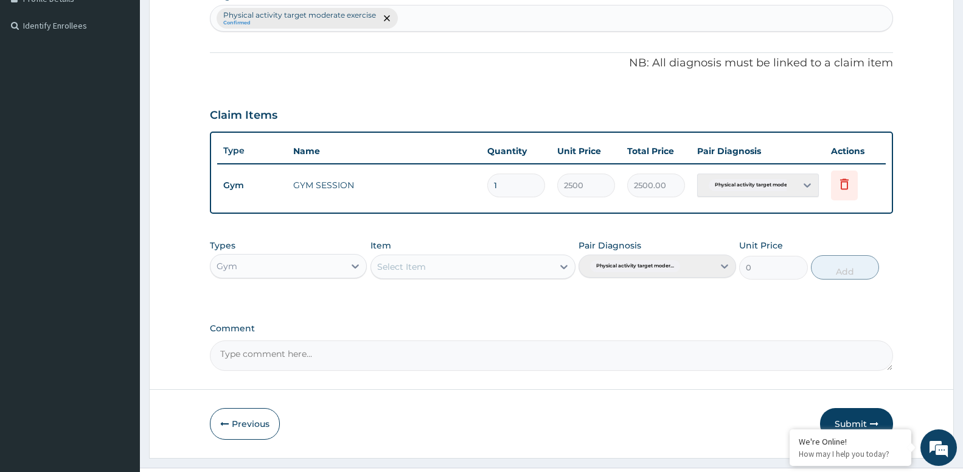
scroll to position [348, 0]
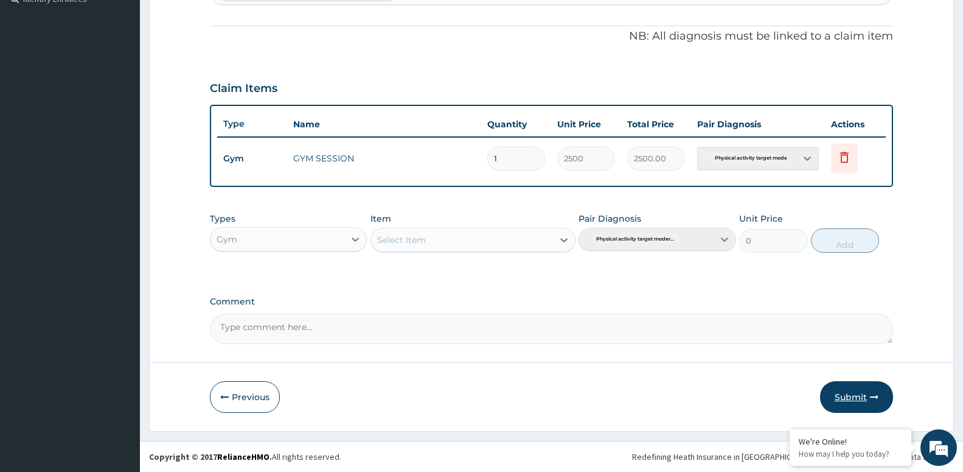
click at [854, 394] on button "Submit" at bounding box center [856, 397] width 73 height 32
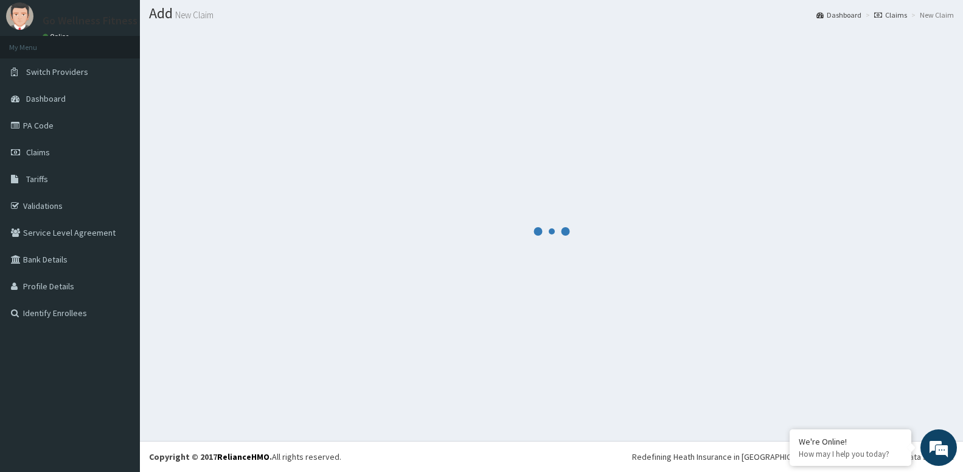
scroll to position [34, 0]
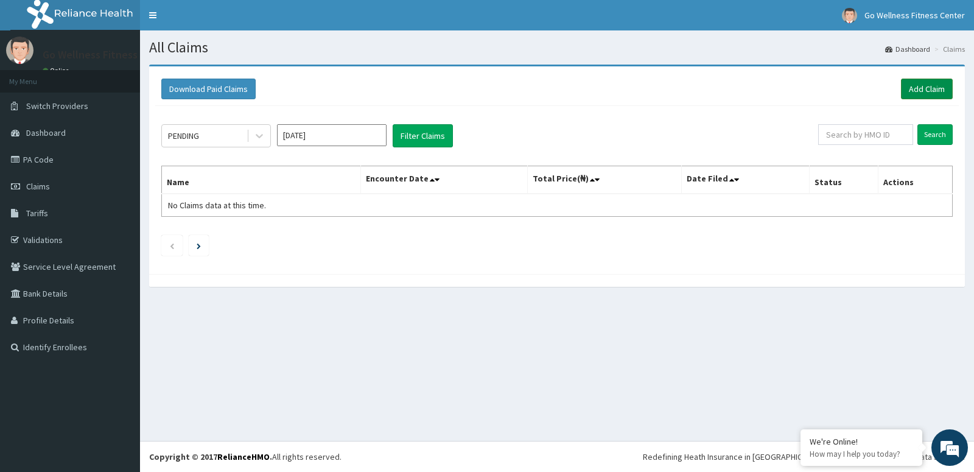
click at [916, 94] on link "Add Claim" at bounding box center [927, 89] width 52 height 21
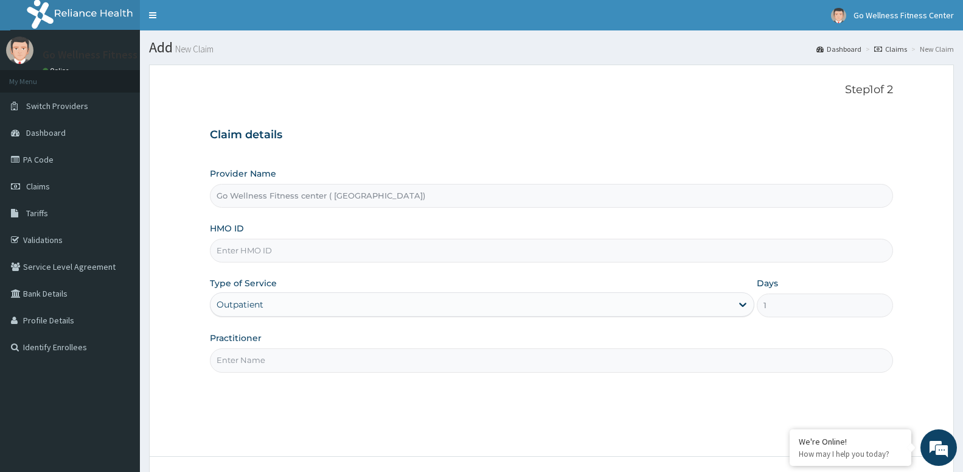
click at [267, 259] on input "HMO ID" at bounding box center [551, 251] width 683 height 24
type input "NBC/10927/A"
paste input "GOWELLNESS"
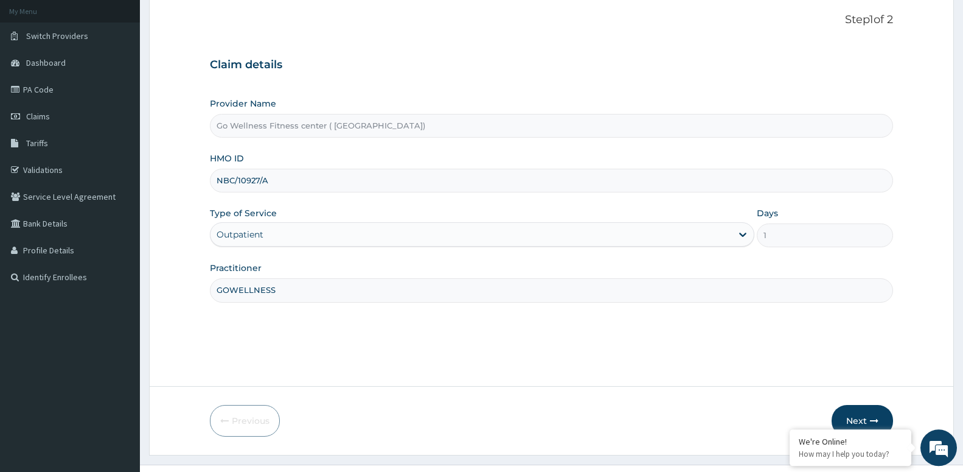
scroll to position [94, 0]
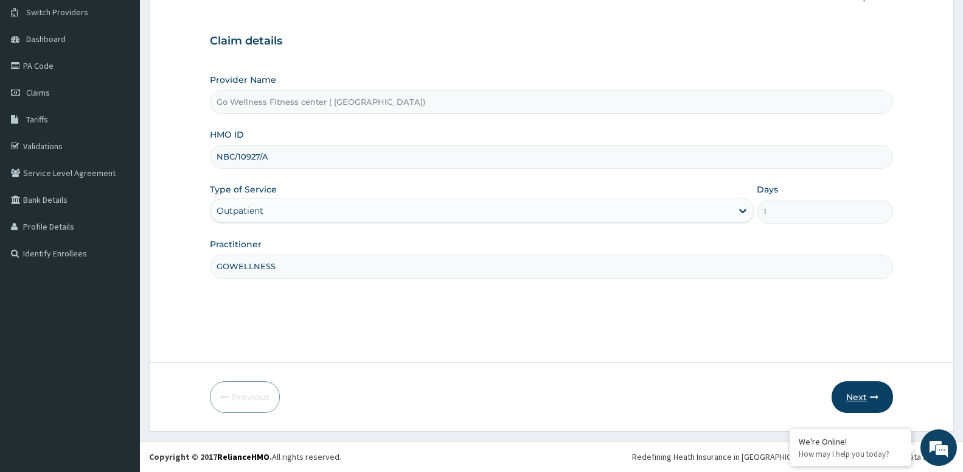
type input "GOWELLNESS"
click at [867, 401] on button "Next" at bounding box center [862, 397] width 61 height 32
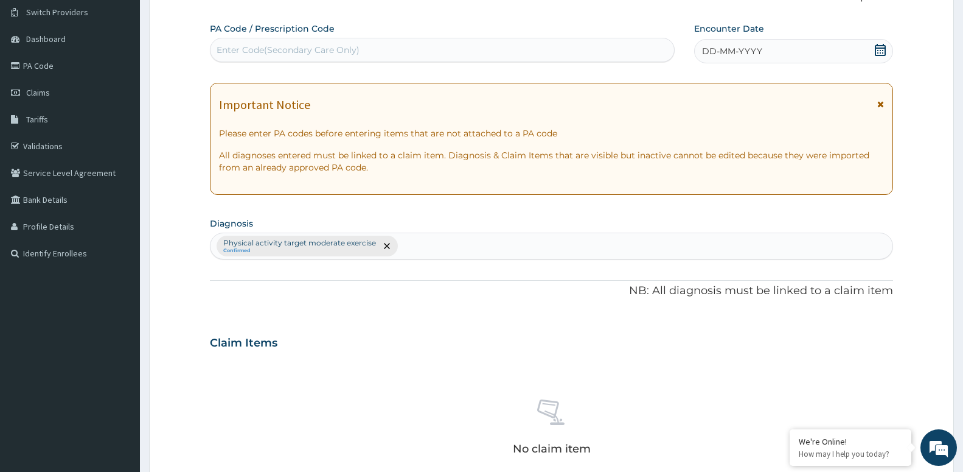
click at [388, 51] on div "Enter Code(Secondary Care Only)" at bounding box center [443, 49] width 464 height 19
type input "PA/B3DB3B"
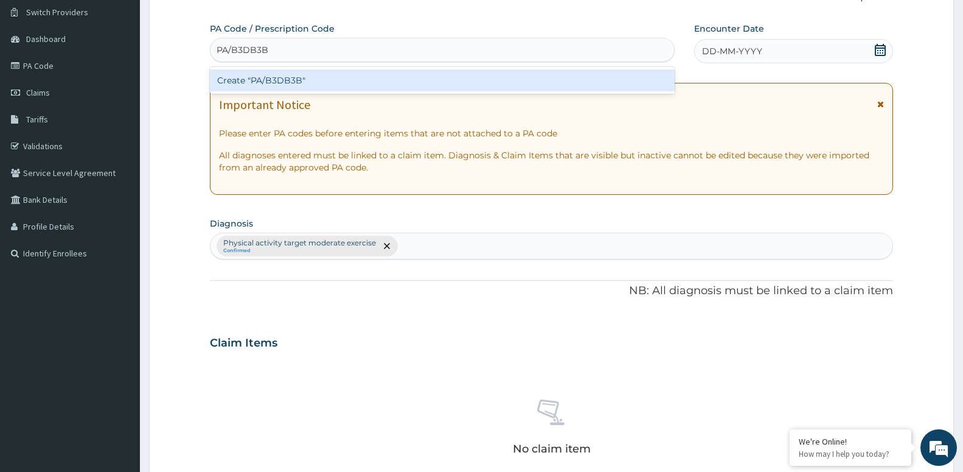
click at [341, 88] on div "Create "PA/B3DB3B"" at bounding box center [442, 80] width 465 height 22
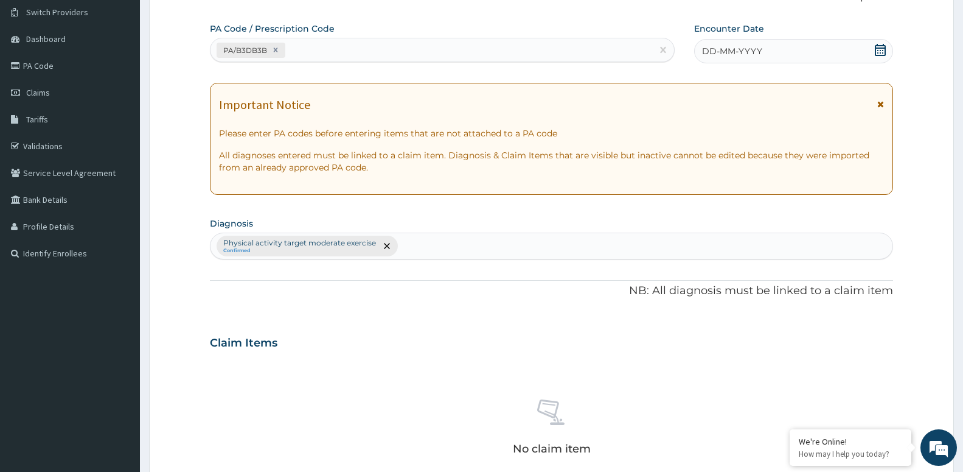
click at [888, 49] on div "DD-MM-YYYY" at bounding box center [793, 51] width 199 height 24
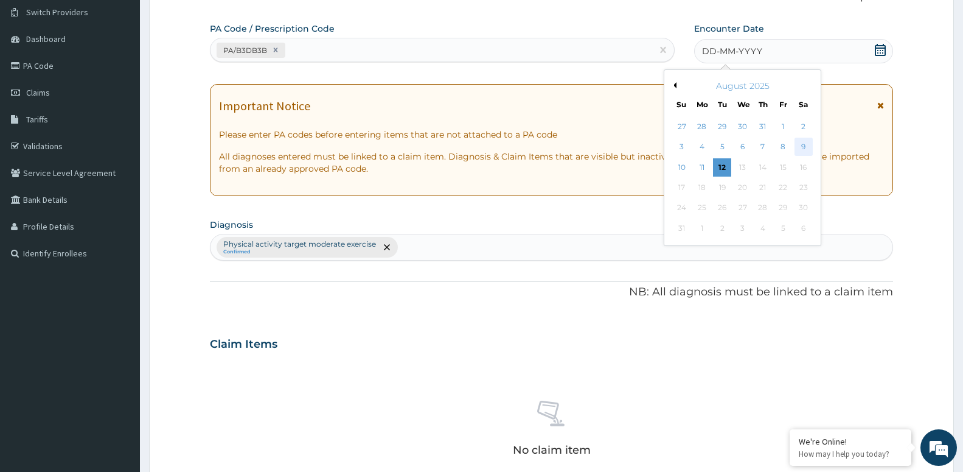
click at [798, 148] on div "9" at bounding box center [803, 147] width 18 height 18
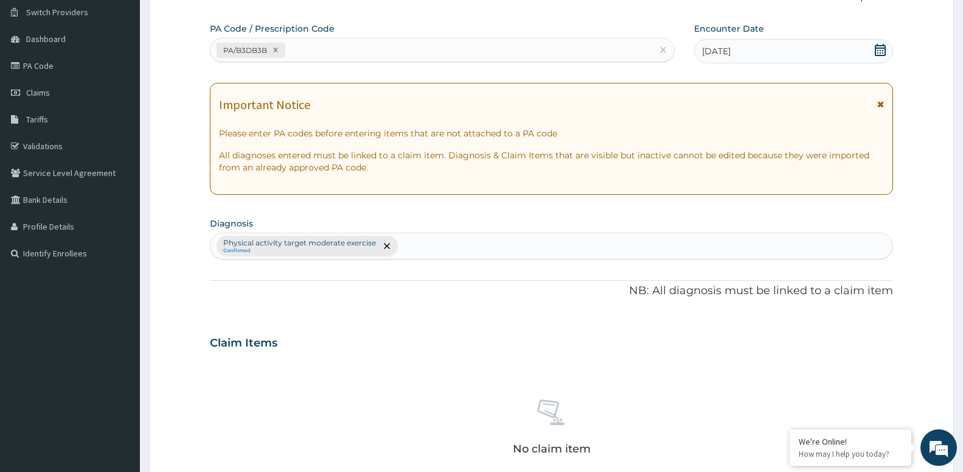
scroll to position [342, 0]
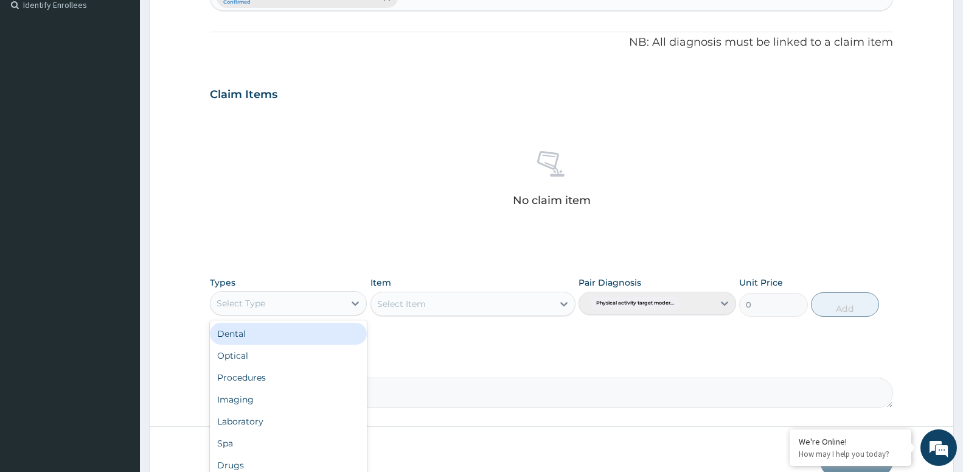
click at [262, 306] on div "Select Type" at bounding box center [241, 303] width 49 height 12
type input "G"
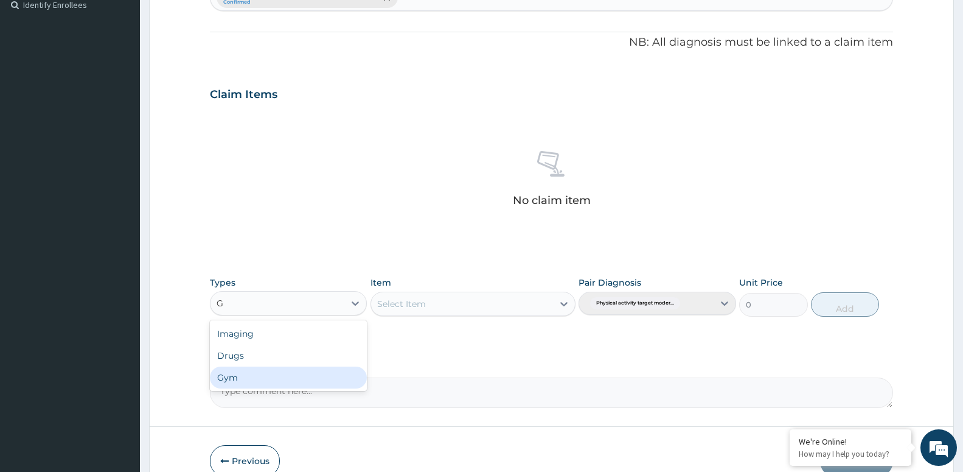
click at [281, 378] on div "Gym" at bounding box center [288, 377] width 157 height 22
click at [414, 306] on div "Select Item" at bounding box center [401, 304] width 49 height 12
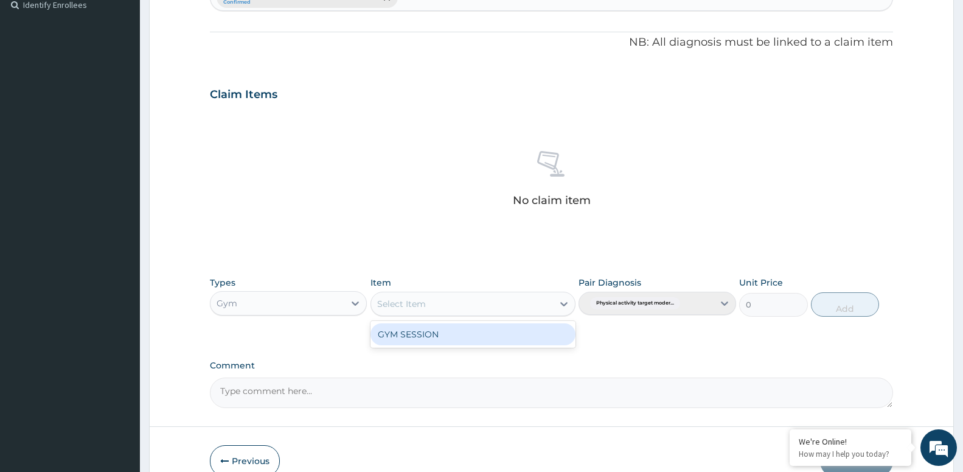
click at [412, 334] on div "GYM SESSION" at bounding box center [473, 334] width 205 height 22
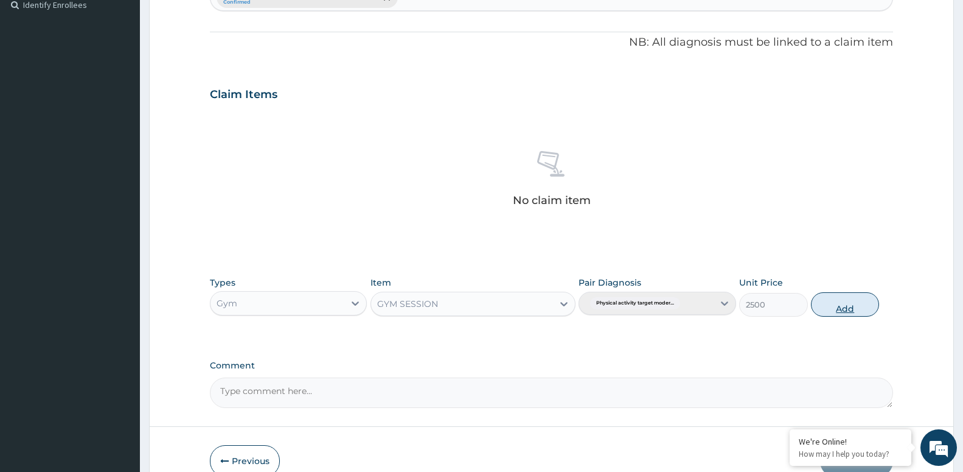
click at [831, 301] on button "Add" at bounding box center [845, 304] width 68 height 24
type input "0"
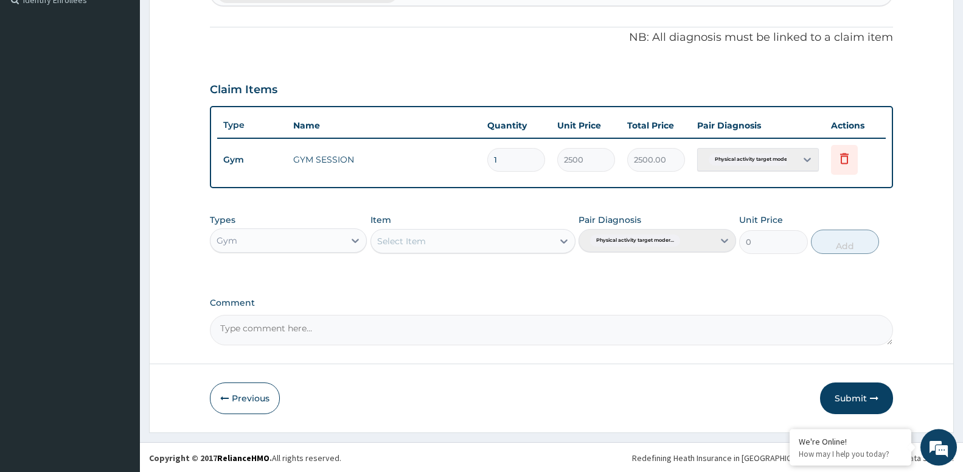
scroll to position [348, 0]
click at [852, 397] on button "Submit" at bounding box center [856, 397] width 73 height 32
click at [851, 396] on button "Submit" at bounding box center [856, 397] width 73 height 32
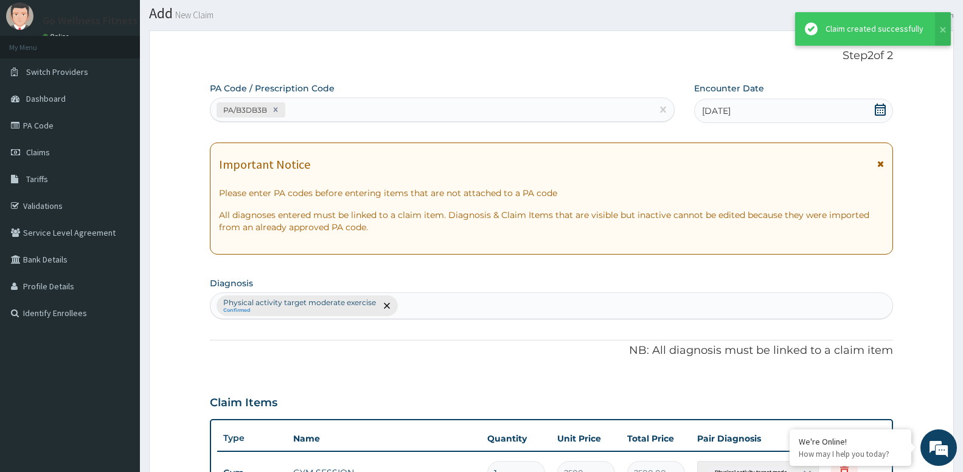
scroll to position [0, 0]
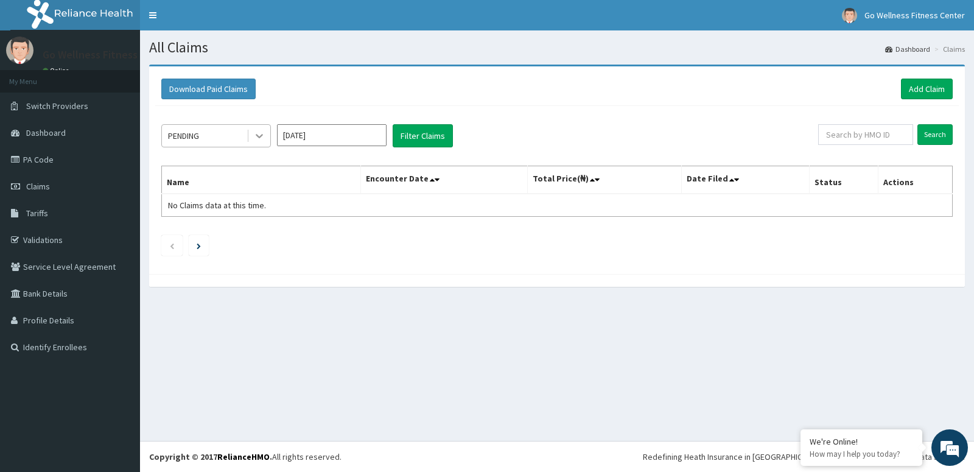
click at [262, 132] on icon at bounding box center [259, 136] width 12 height 12
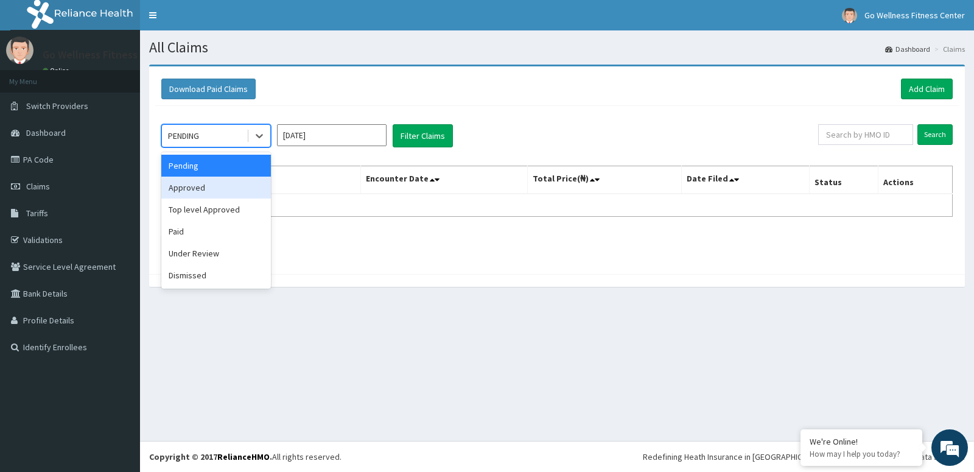
click at [208, 188] on div "Approved" at bounding box center [216, 187] width 110 height 22
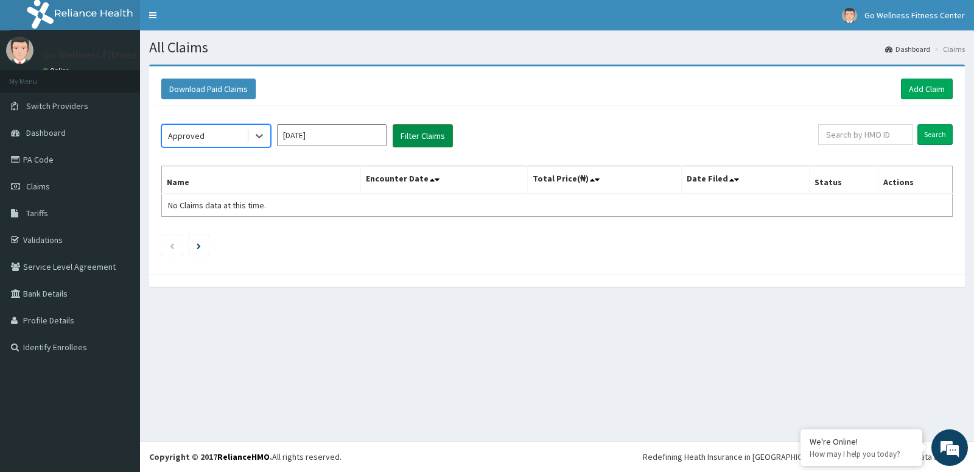
click at [420, 136] on button "Filter Claims" at bounding box center [423, 135] width 60 height 23
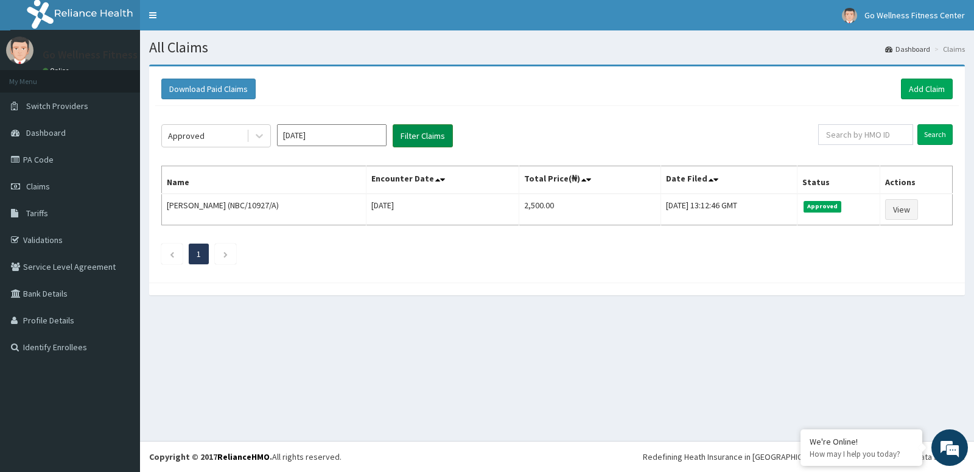
click at [415, 139] on button "Filter Claims" at bounding box center [423, 135] width 60 height 23
click at [225, 260] on li at bounding box center [225, 253] width 21 height 21
click at [335, 140] on input "Aug 2025" at bounding box center [332, 135] width 110 height 22
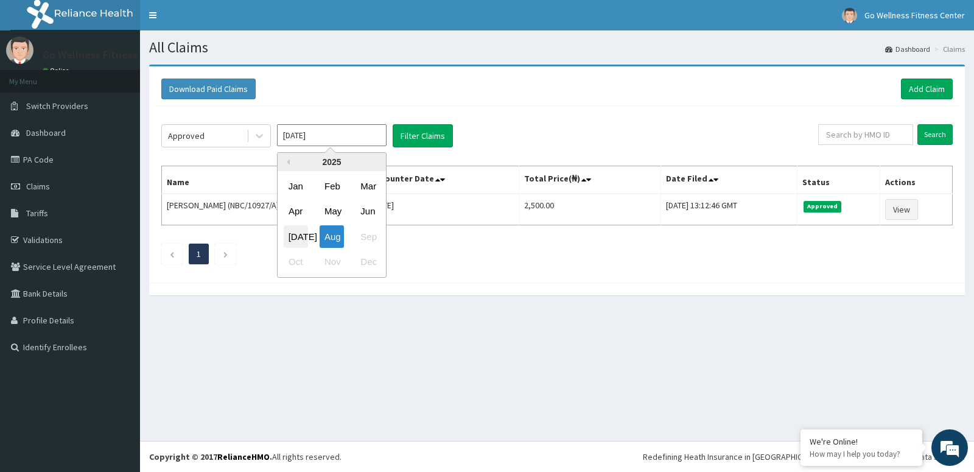
click at [299, 235] on div "Jul" at bounding box center [296, 236] width 24 height 23
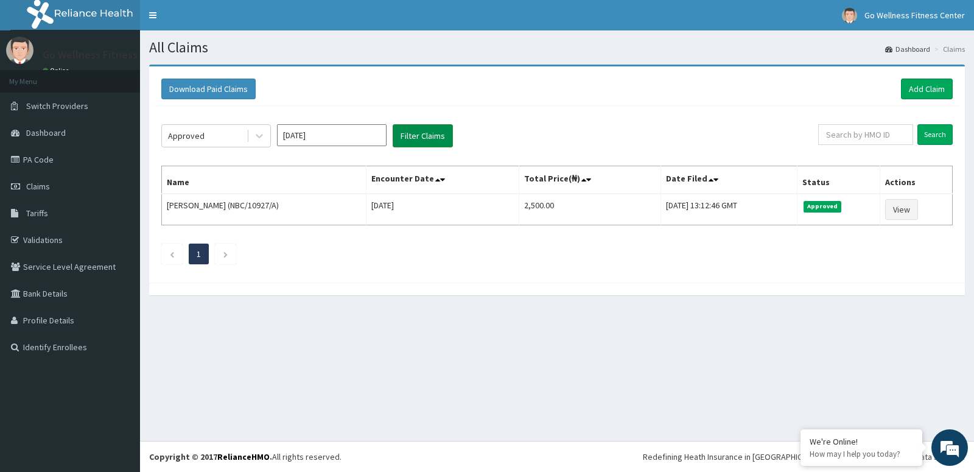
click at [438, 139] on button "Filter Claims" at bounding box center [423, 135] width 60 height 23
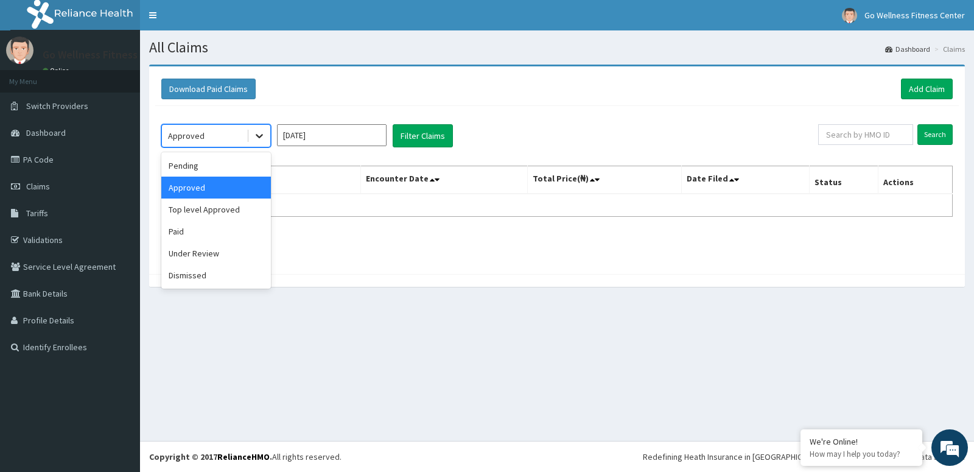
click at [265, 139] on div at bounding box center [259, 136] width 22 height 22
click at [227, 192] on div "Approved" at bounding box center [216, 187] width 110 height 22
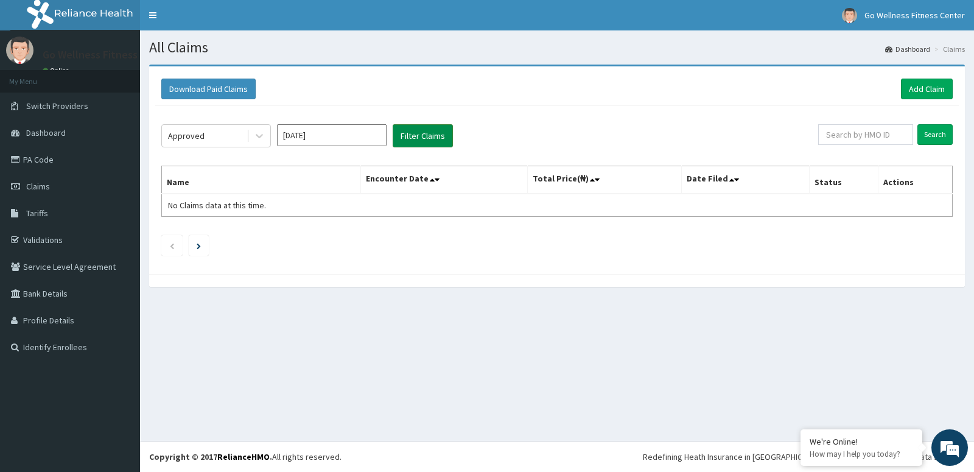
click at [419, 131] on button "Filter Claims" at bounding box center [423, 135] width 60 height 23
click at [425, 136] on button "Filter Claims" at bounding box center [423, 135] width 60 height 23
click at [197, 247] on li at bounding box center [199, 245] width 20 height 21
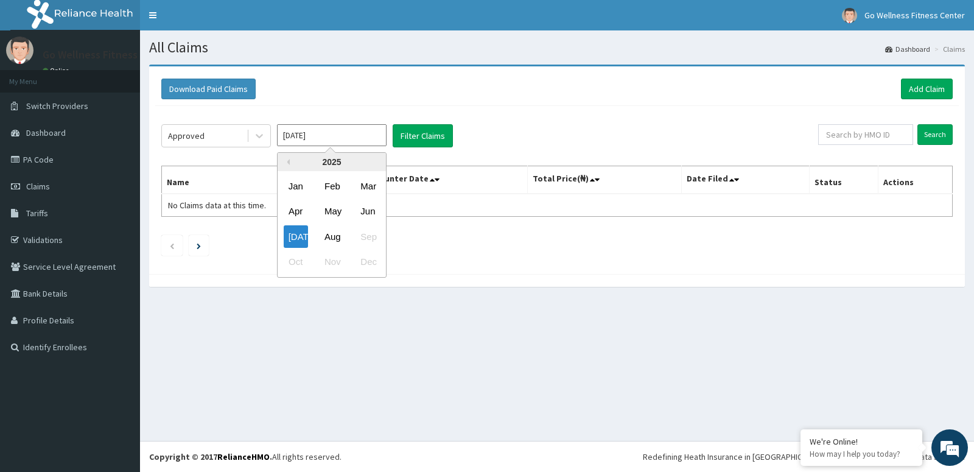
click at [343, 133] on input "Jul 2025" at bounding box center [332, 135] width 110 height 22
click at [341, 242] on div "Aug" at bounding box center [331, 236] width 24 height 23
type input "Aug 2025"
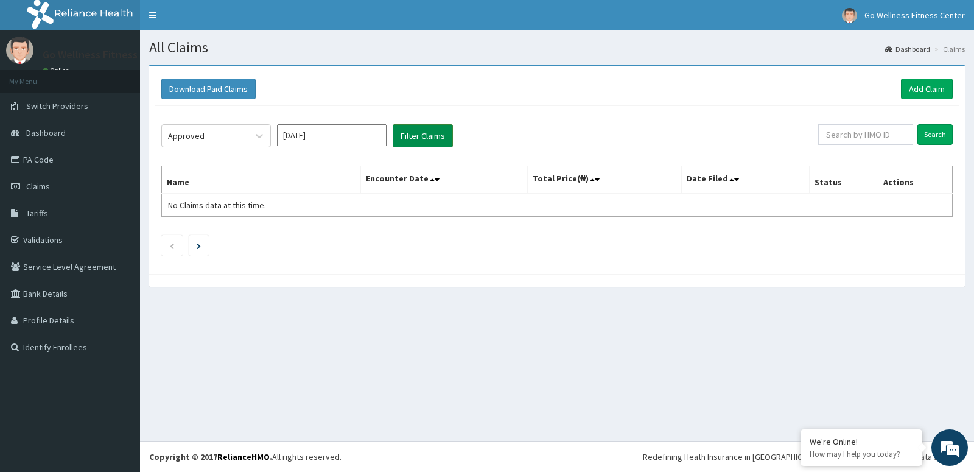
click at [413, 129] on button "Filter Claims" at bounding box center [423, 135] width 60 height 23
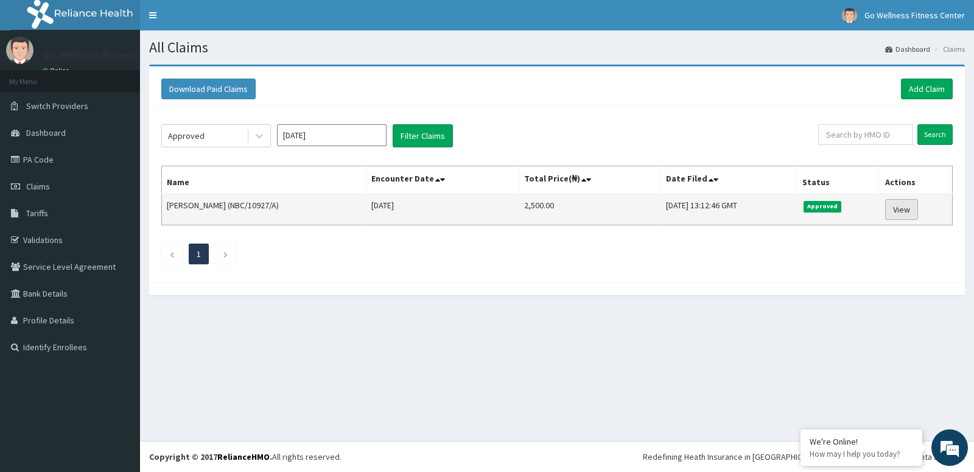
click at [903, 212] on link "View" at bounding box center [901, 209] width 33 height 21
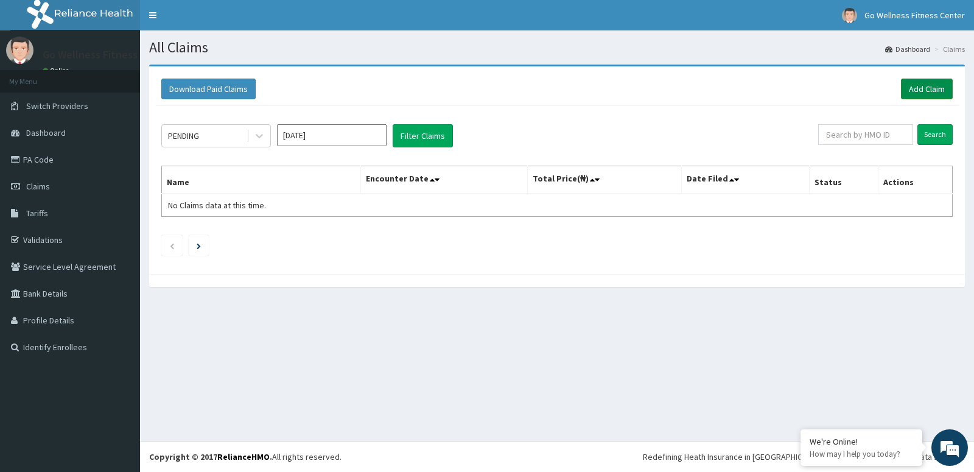
click at [929, 89] on link "Add Claim" at bounding box center [927, 89] width 52 height 21
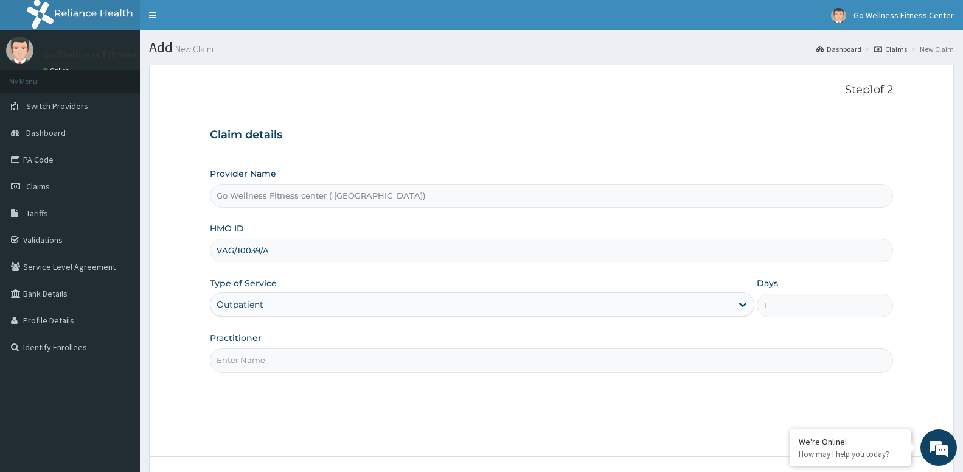
type input "VAG/10039/A"
paste input "GOWELLNESS"
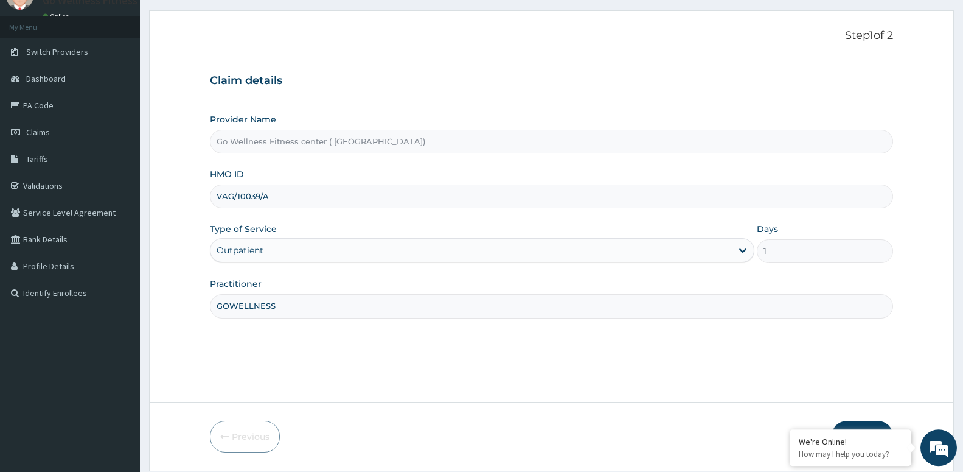
scroll to position [94, 0]
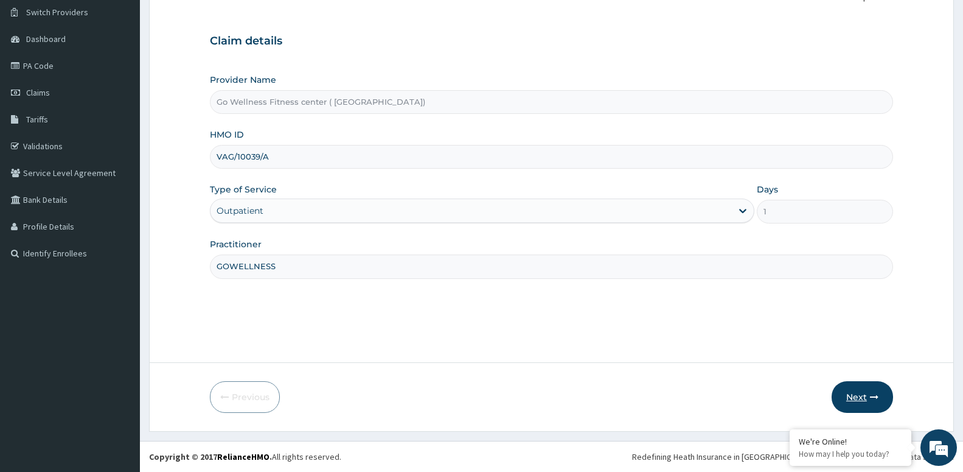
type input "GOWELLNESS"
click at [864, 388] on button "Next" at bounding box center [862, 397] width 61 height 32
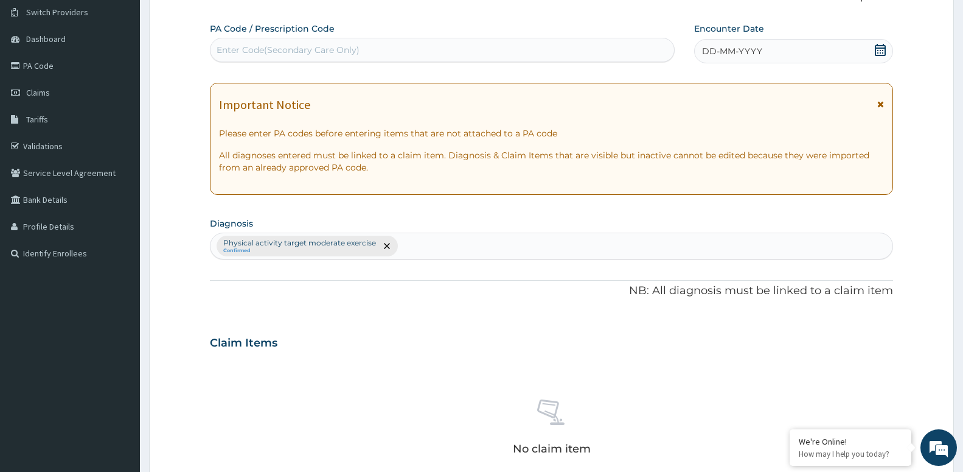
click at [335, 52] on div "Enter Code(Secondary Care Only)" at bounding box center [288, 50] width 143 height 12
type input "7"
type input "PA/7C3EDD"
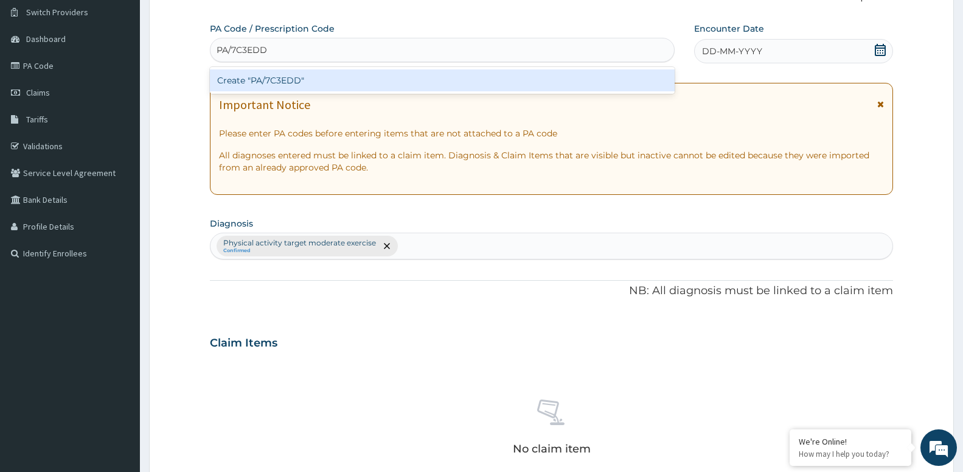
click at [343, 83] on div "Create "PA/7C3EDD"" at bounding box center [442, 80] width 465 height 22
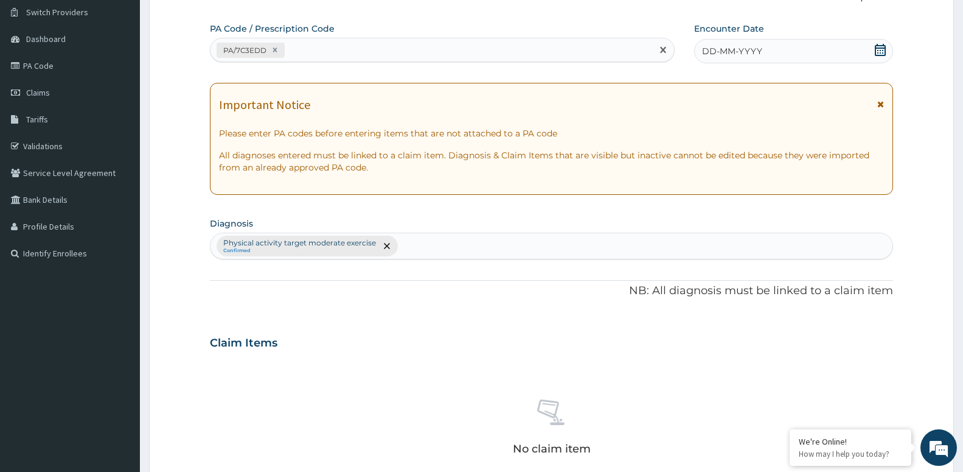
click at [878, 46] on icon at bounding box center [880, 50] width 11 height 12
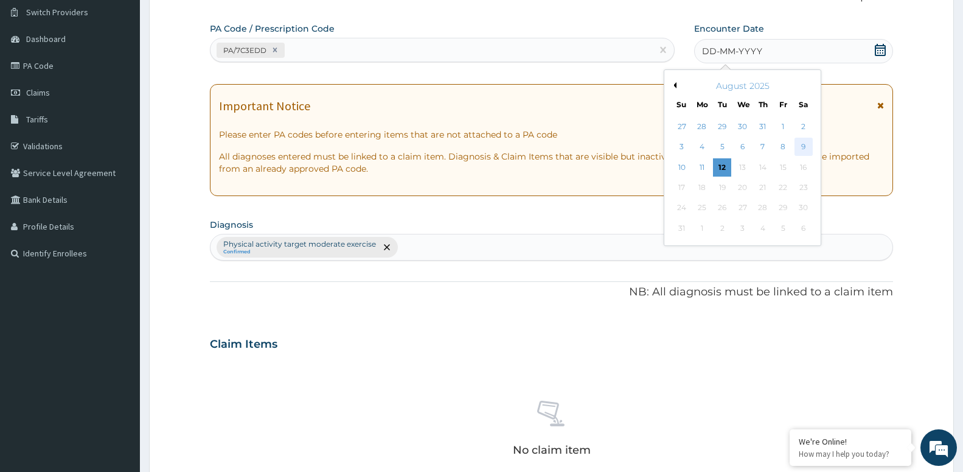
click at [799, 148] on div "9" at bounding box center [803, 147] width 18 height 18
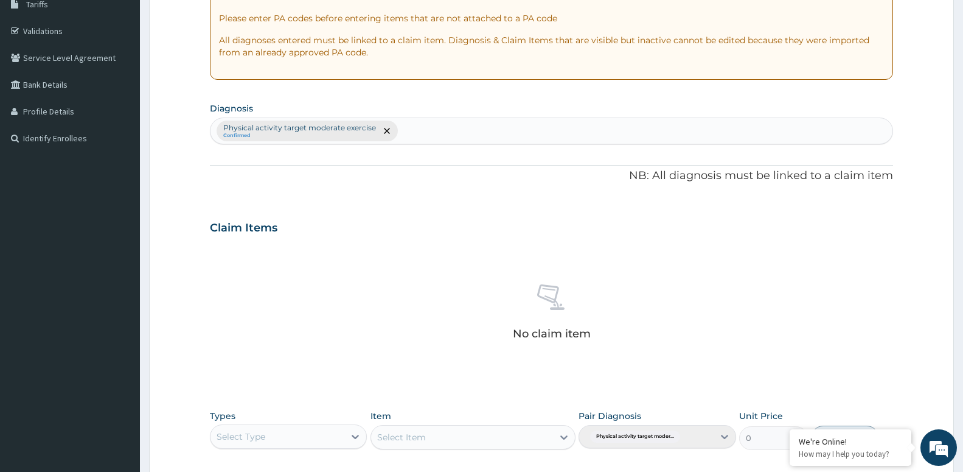
scroll to position [342, 0]
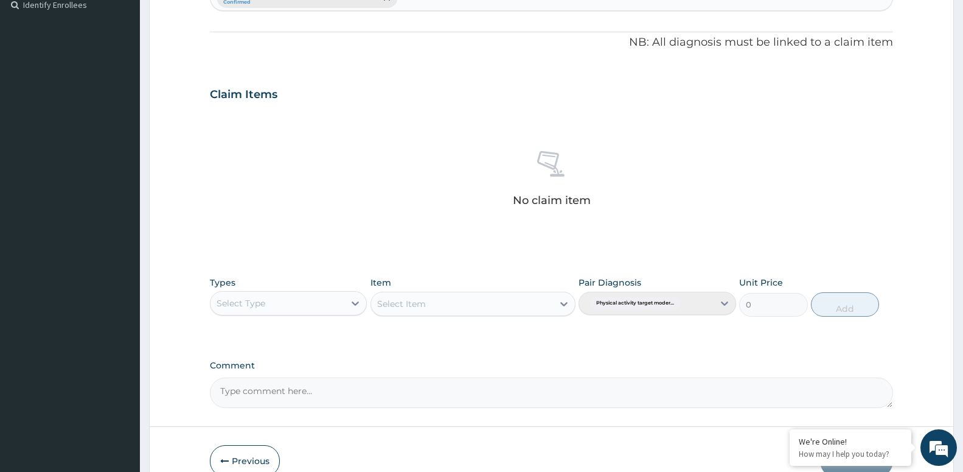
click at [306, 313] on div "Select Type" at bounding box center [288, 303] width 157 height 24
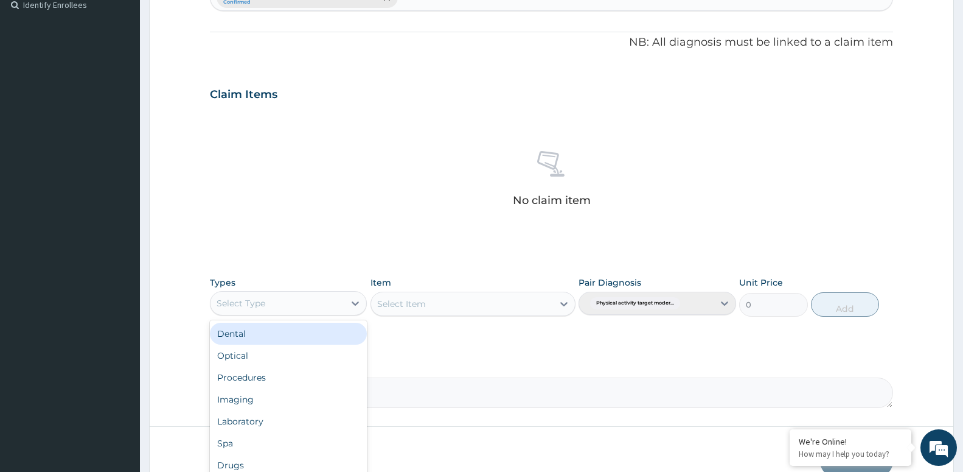
type input "G"
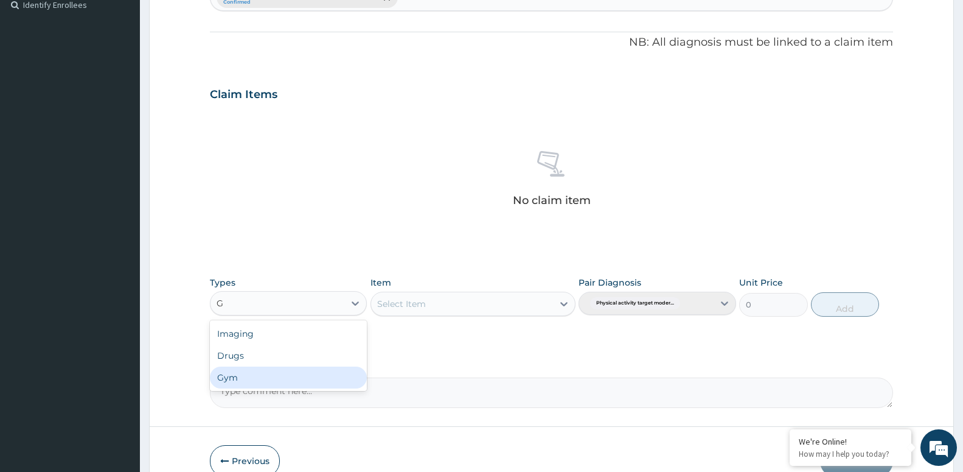
click at [295, 385] on div "Gym" at bounding box center [288, 377] width 157 height 22
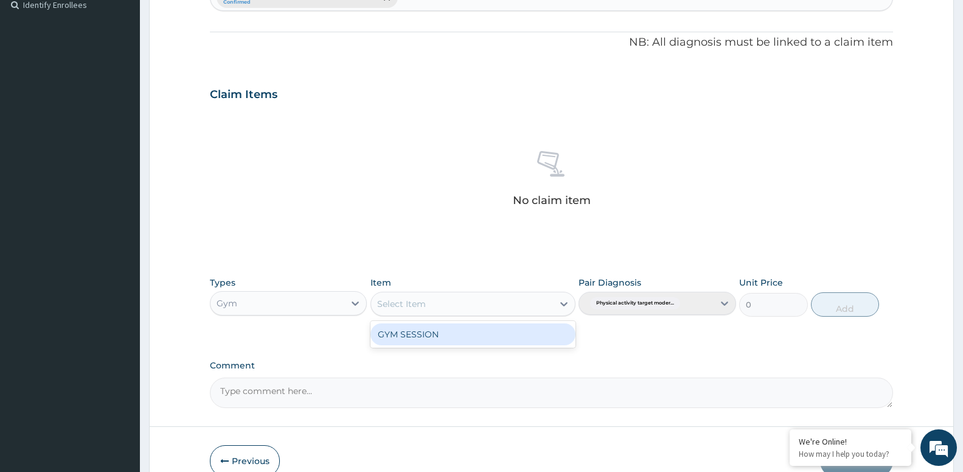
click at [448, 311] on div "Select Item" at bounding box center [462, 303] width 182 height 19
click at [455, 336] on div "GYM SESSION" at bounding box center [473, 334] width 205 height 22
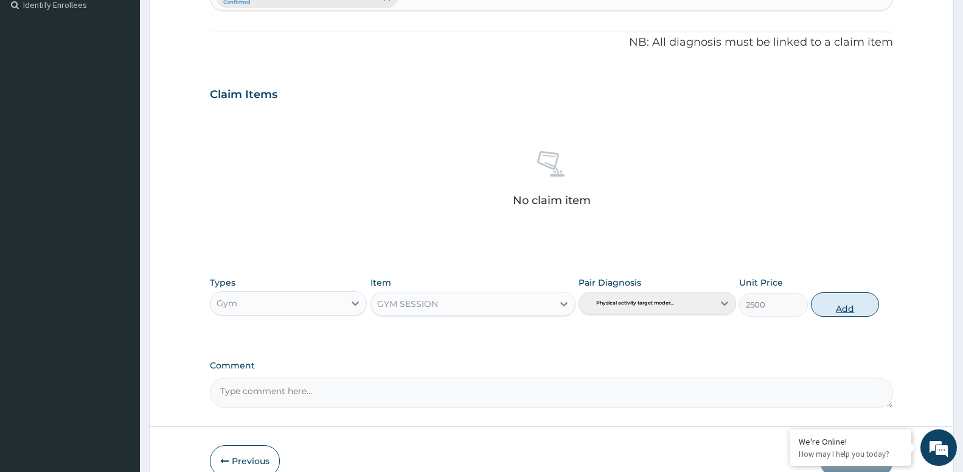
click at [841, 299] on button "Add" at bounding box center [845, 304] width 68 height 24
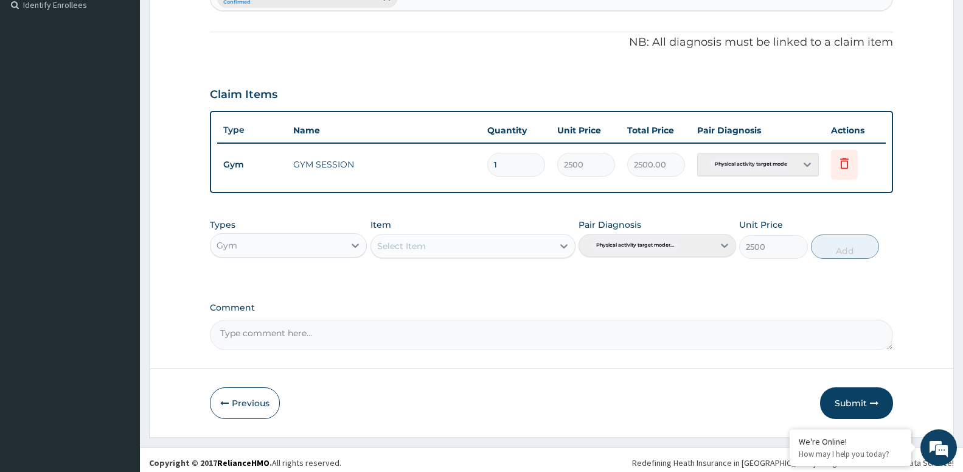
type input "0"
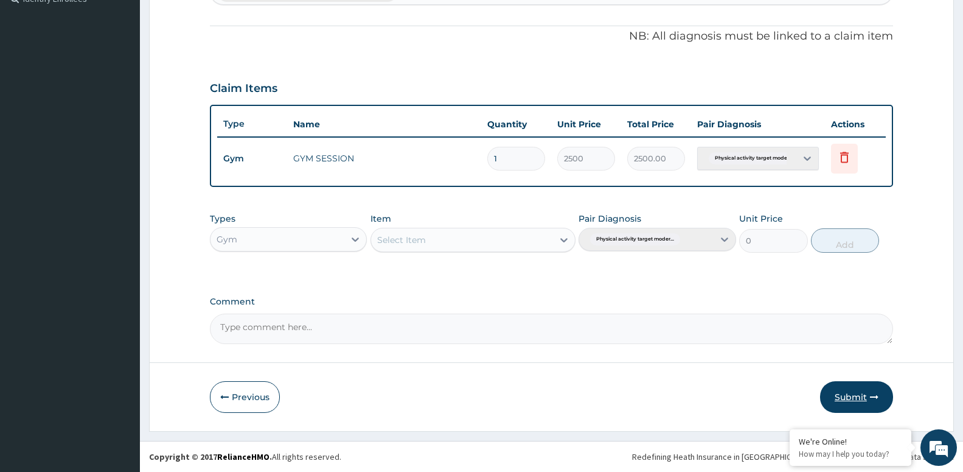
click at [843, 383] on button "Submit" at bounding box center [856, 397] width 73 height 32
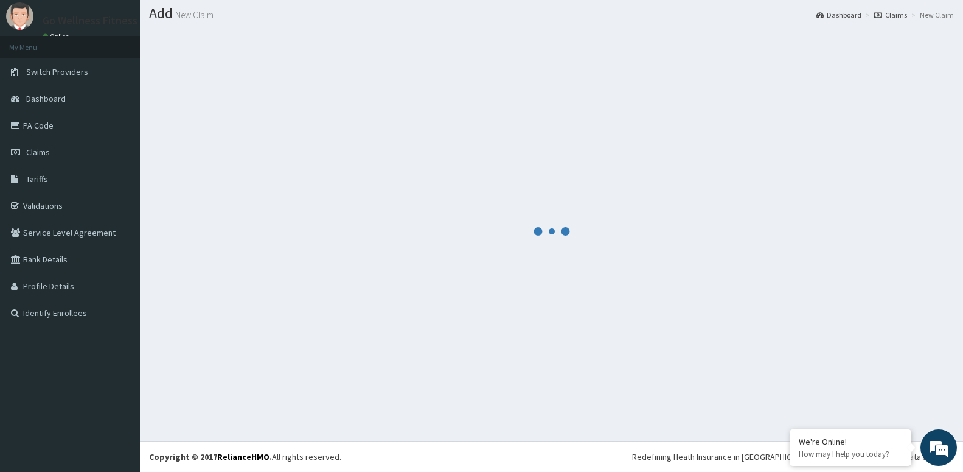
scroll to position [34, 0]
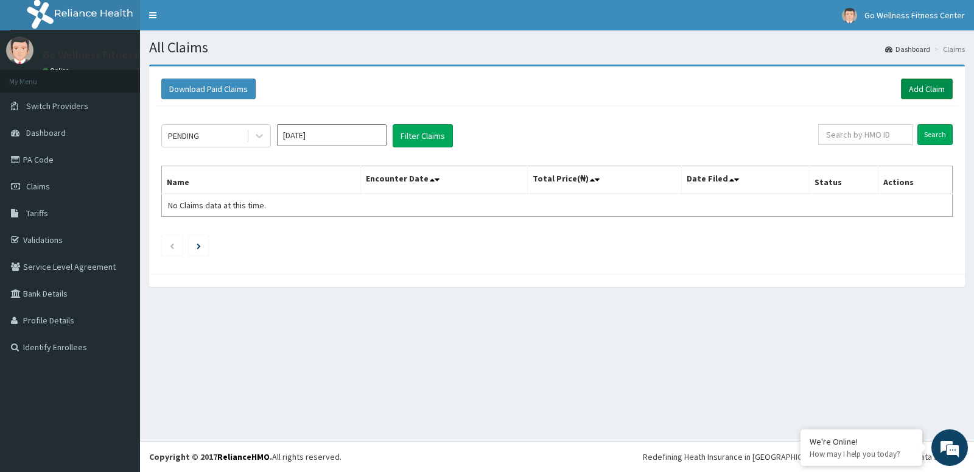
click at [920, 84] on link "Add Claim" at bounding box center [927, 89] width 52 height 21
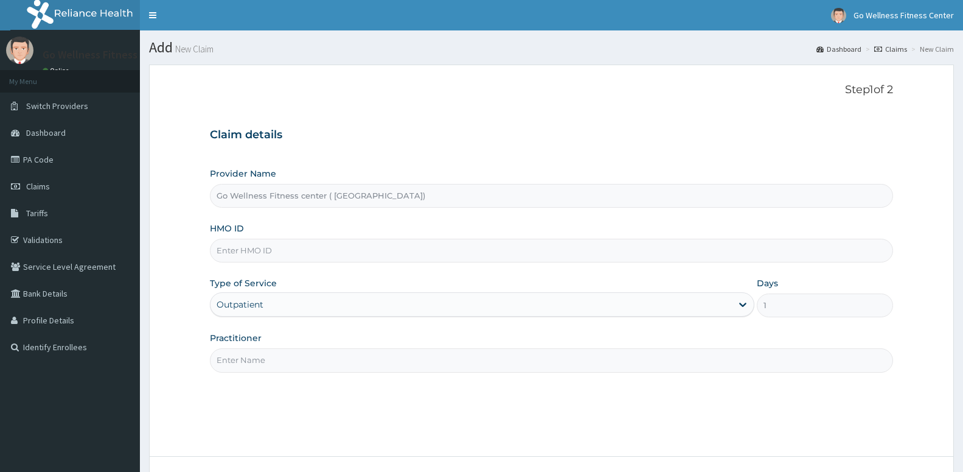
click at [285, 256] on input "HMO ID" at bounding box center [551, 251] width 683 height 24
type input "STA/10551/A"
click at [288, 364] on input "Practitioner" at bounding box center [551, 360] width 683 height 24
paste input "GOWELLNESS"
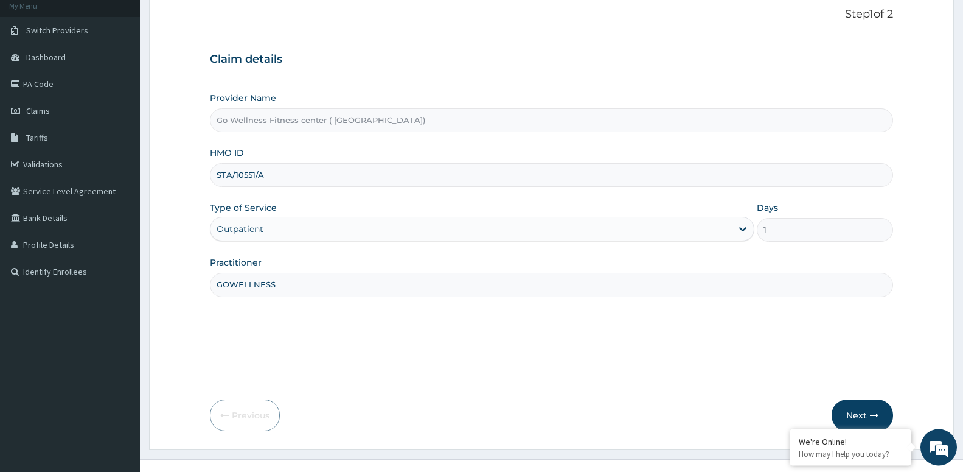
scroll to position [94, 0]
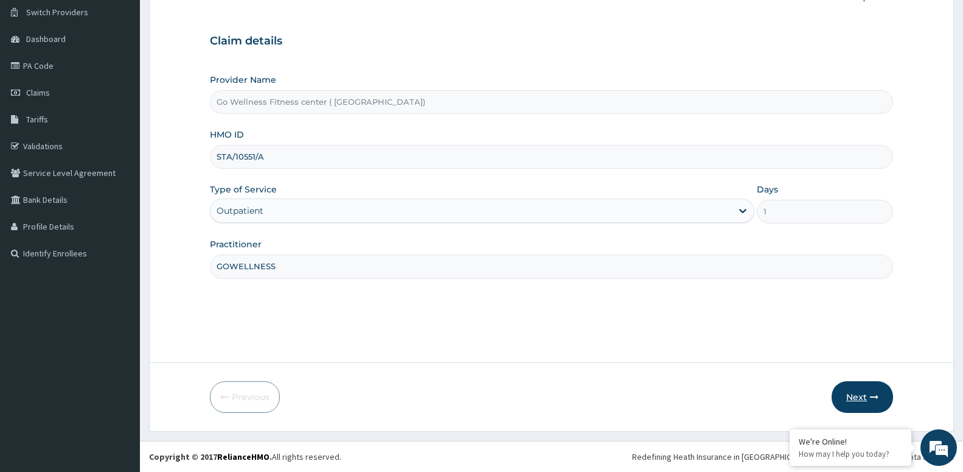
type input "GOWELLNESS"
click at [868, 397] on button "Next" at bounding box center [862, 397] width 61 height 32
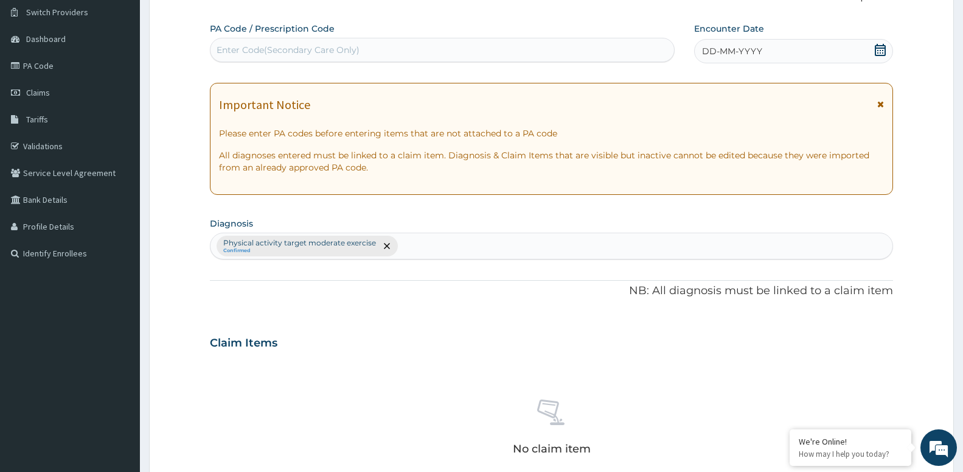
click at [474, 47] on div "Enter Code(Secondary Care Only)" at bounding box center [443, 49] width 464 height 19
type input "]"
type input "PA/F3DAC"
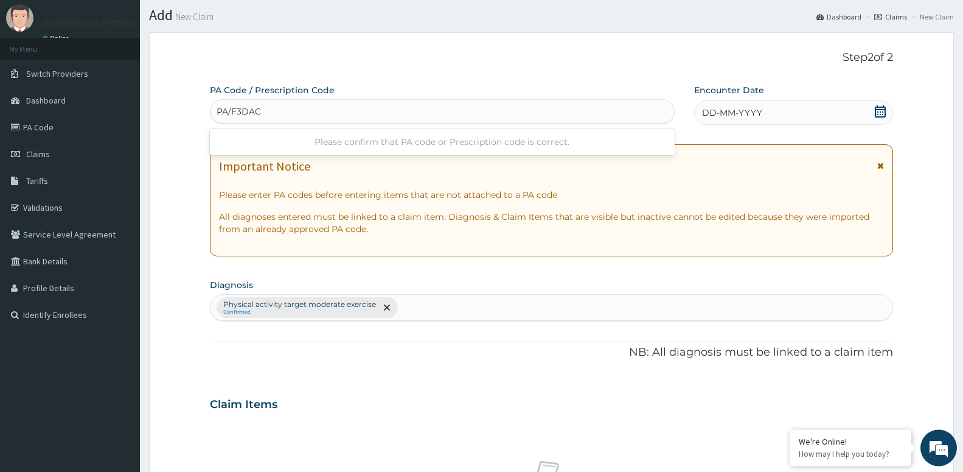
scroll to position [32, 0]
click at [314, 110] on div "PA/F3DAC" at bounding box center [443, 111] width 464 height 19
type input "PA/F3DAC5"
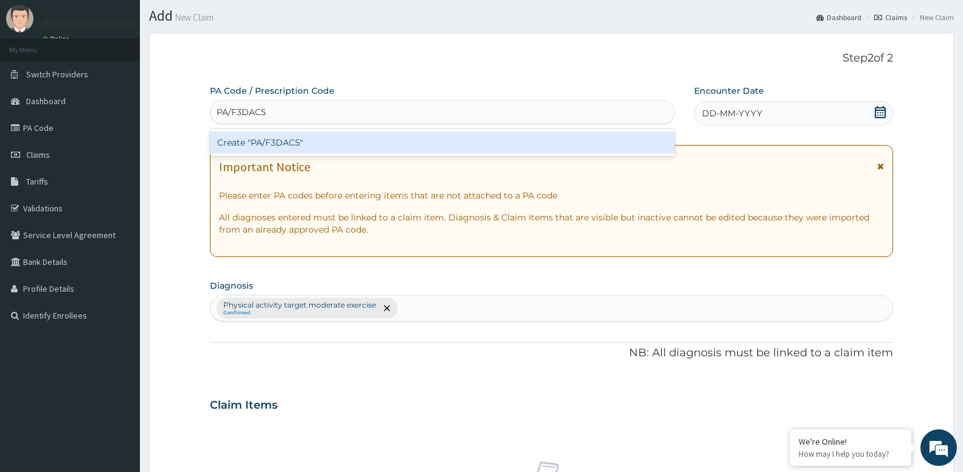
click at [285, 145] on div "Create "PA/F3DAC5"" at bounding box center [442, 142] width 465 height 22
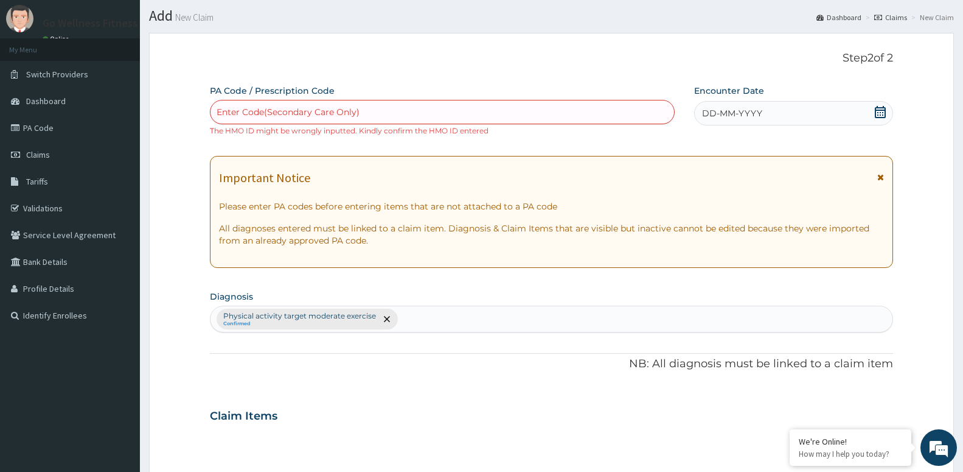
click at [288, 117] on div "Enter Code(Secondary Care Only)" at bounding box center [288, 112] width 143 height 12
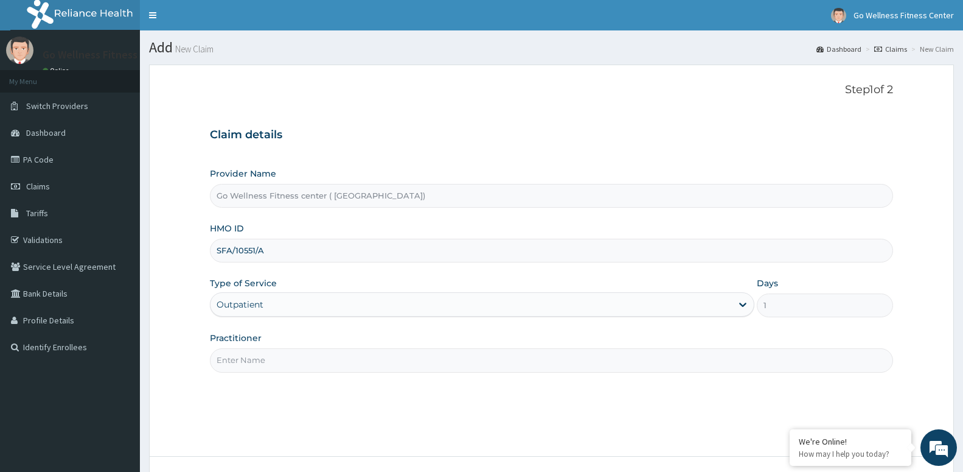
type input "SFA/10551/A"
click at [270, 353] on input "Practitioner" at bounding box center [551, 360] width 683 height 24
paste input "GOWELLNESS"
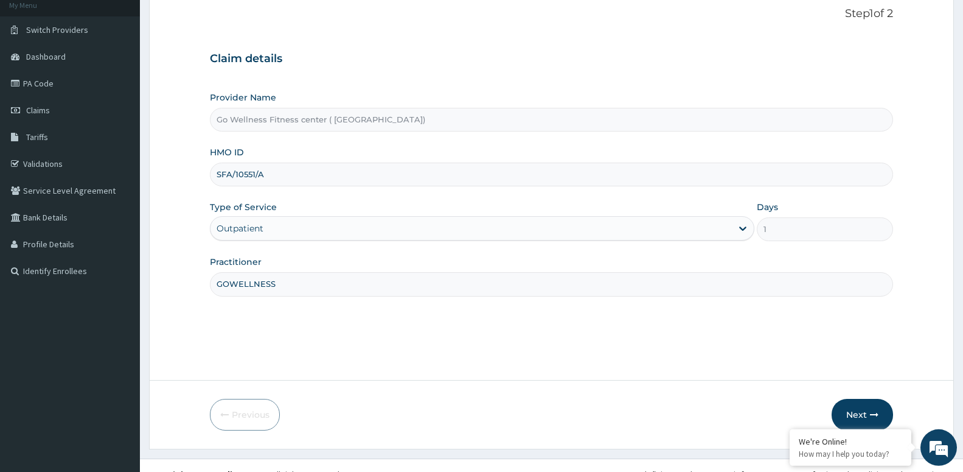
scroll to position [94, 0]
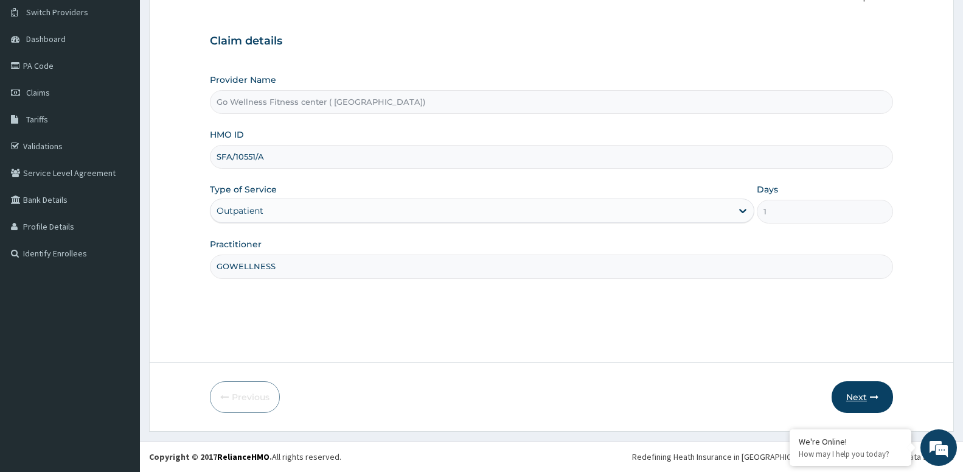
type input "GOWELLNESS"
click at [867, 402] on button "Next" at bounding box center [862, 397] width 61 height 32
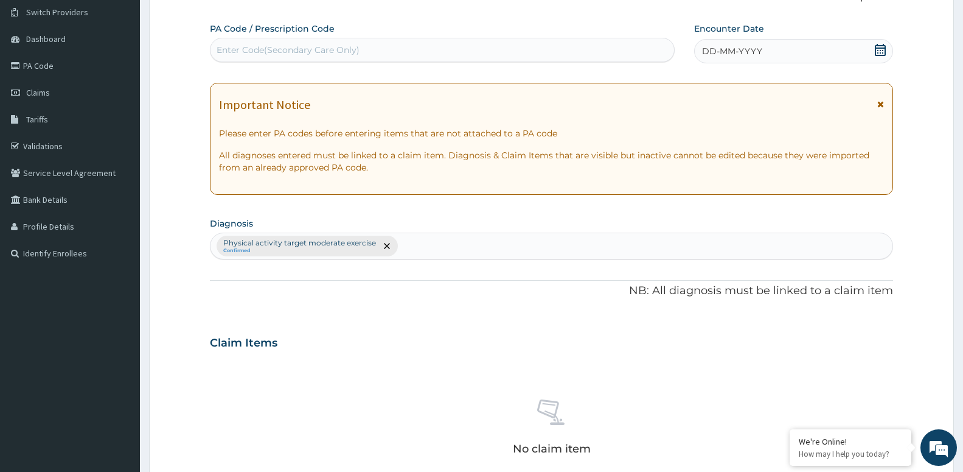
click at [307, 36] on div "PA Code / Prescription Code Enter Code(Secondary Care Only)" at bounding box center [442, 43] width 465 height 40
click at [308, 56] on div "Enter Code(Secondary Care Only)" at bounding box center [443, 49] width 464 height 19
type input "A"
type input "PA/F3DAC5"
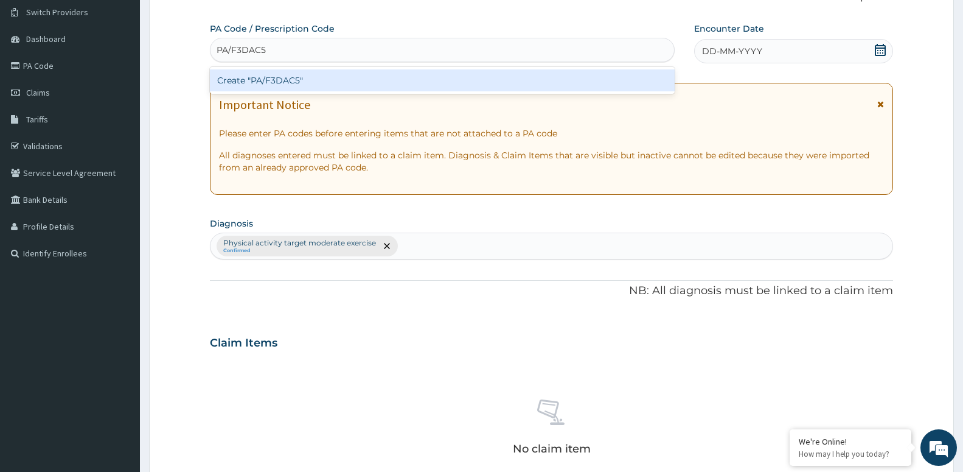
click at [301, 78] on div "Create "PA/F3DAC5"" at bounding box center [442, 80] width 465 height 22
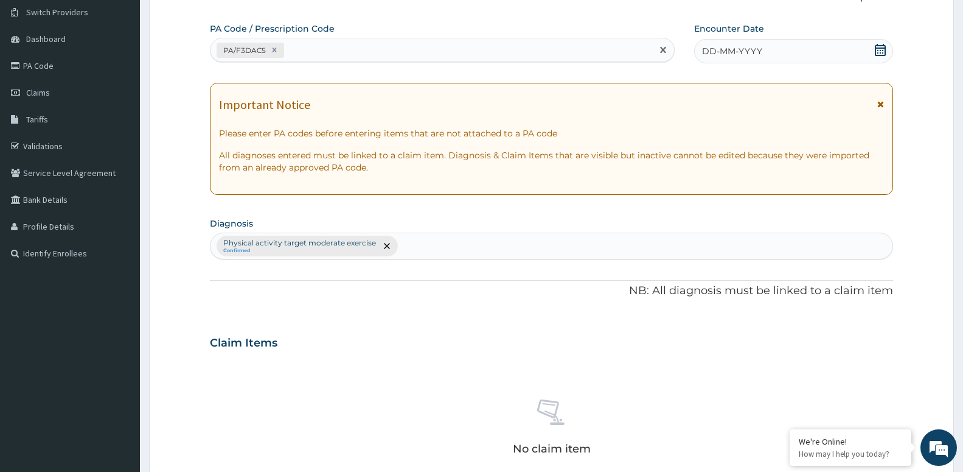
click at [881, 50] on icon at bounding box center [880, 50] width 11 height 12
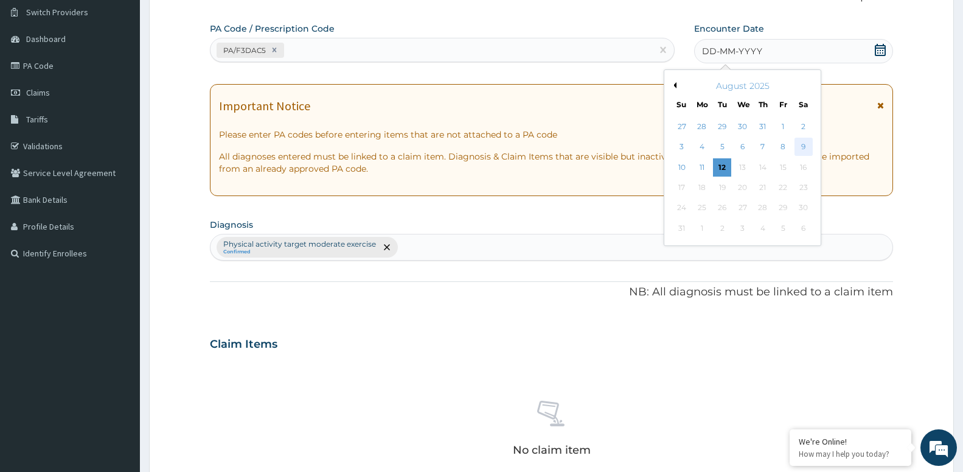
click at [806, 151] on div "9" at bounding box center [803, 147] width 18 height 18
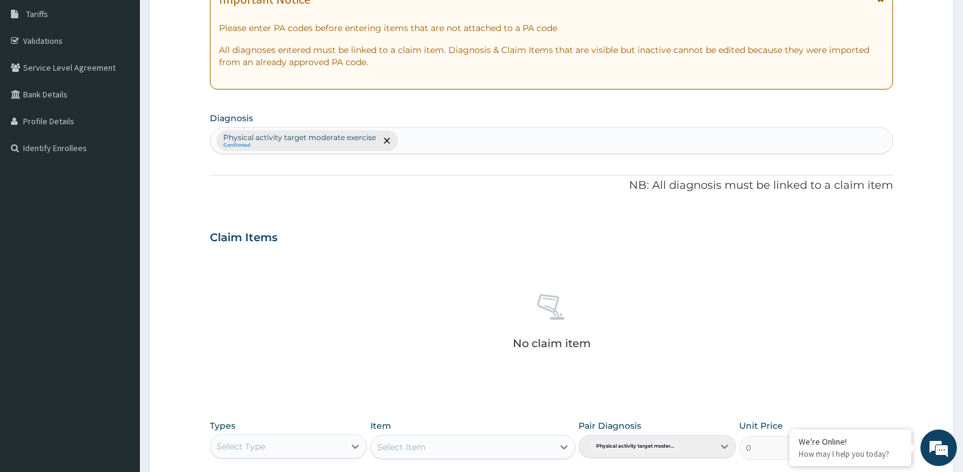
scroll to position [342, 0]
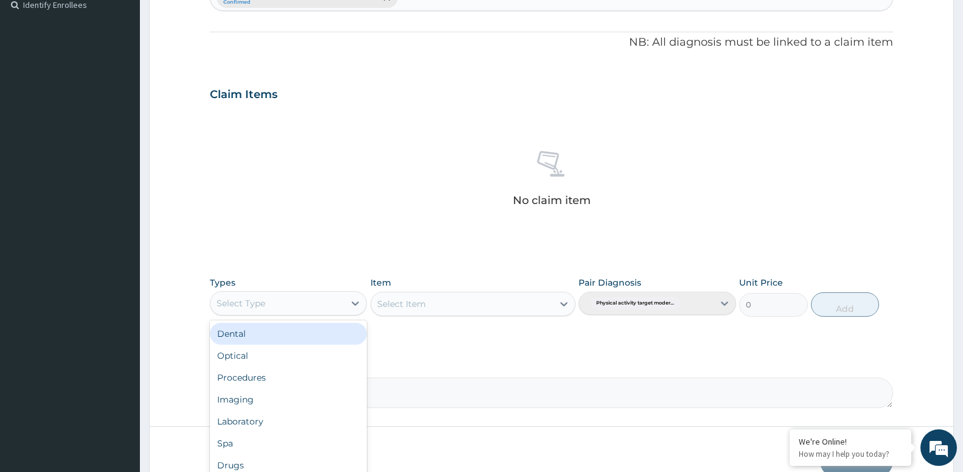
click at [299, 299] on div "Select Type" at bounding box center [278, 302] width 134 height 19
type input "G"
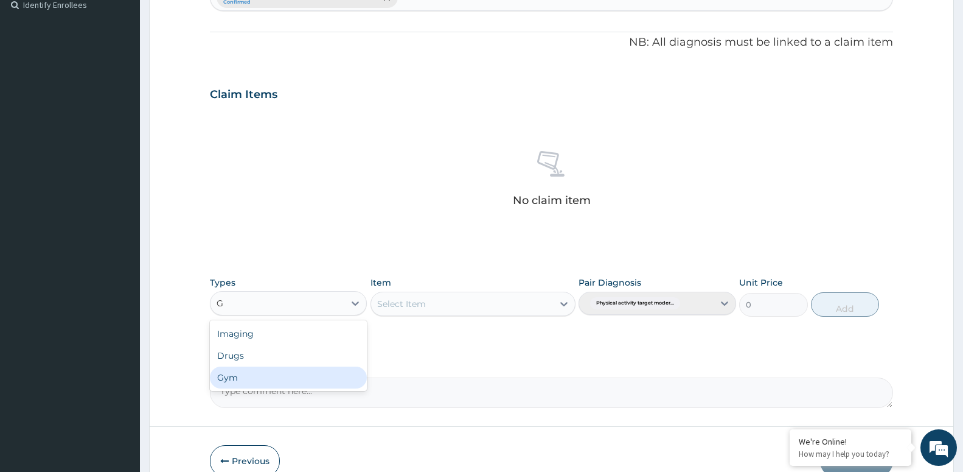
click at [259, 379] on div "Gym" at bounding box center [288, 377] width 157 height 22
click at [470, 305] on div "Select Item" at bounding box center [462, 303] width 182 height 19
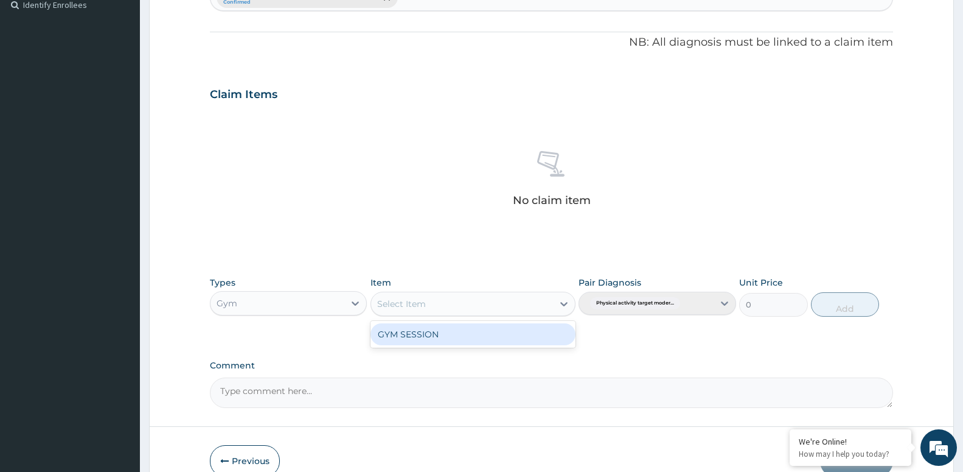
click at [439, 328] on div "GYM SESSION" at bounding box center [473, 334] width 205 height 22
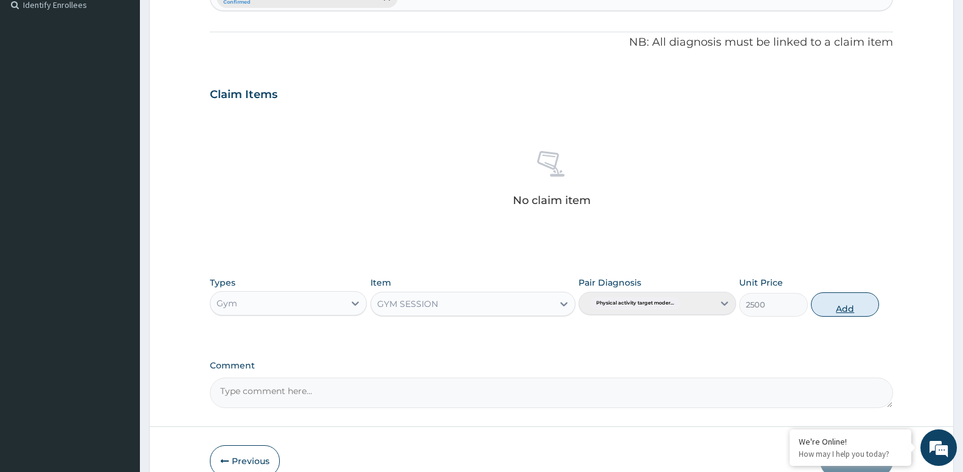
click at [828, 312] on button "Add" at bounding box center [845, 304] width 68 height 24
type input "0"
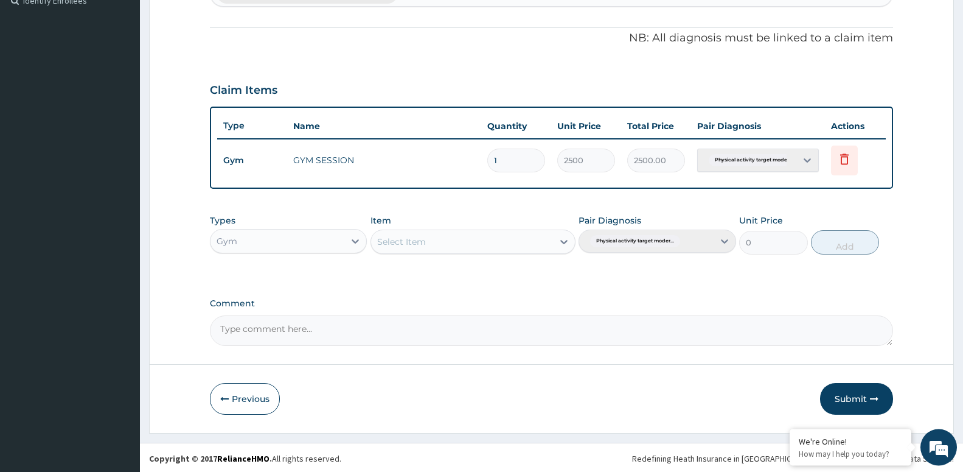
scroll to position [348, 0]
click at [834, 388] on button "Submit" at bounding box center [856, 397] width 73 height 32
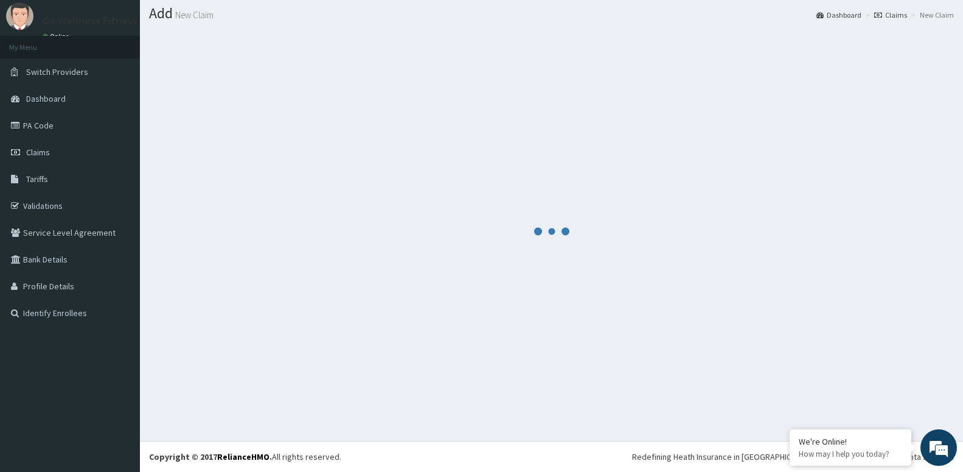
scroll to position [34, 0]
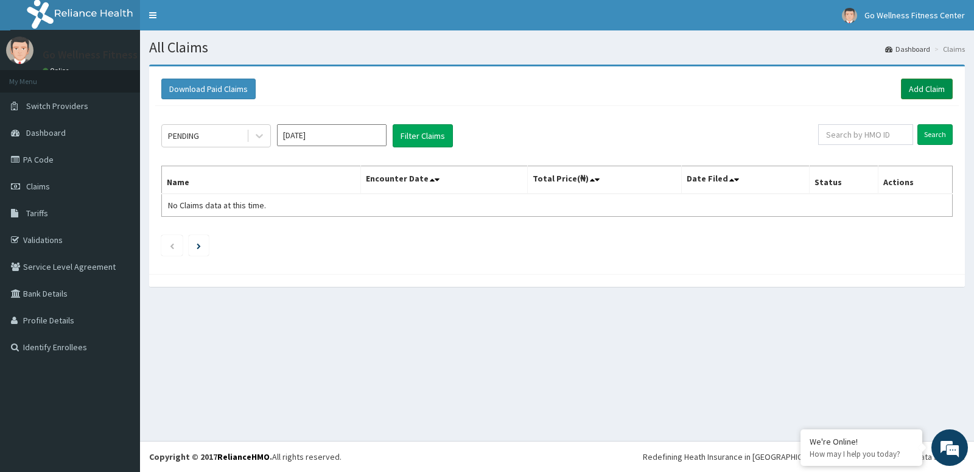
click at [923, 93] on link "Add Claim" at bounding box center [927, 89] width 52 height 21
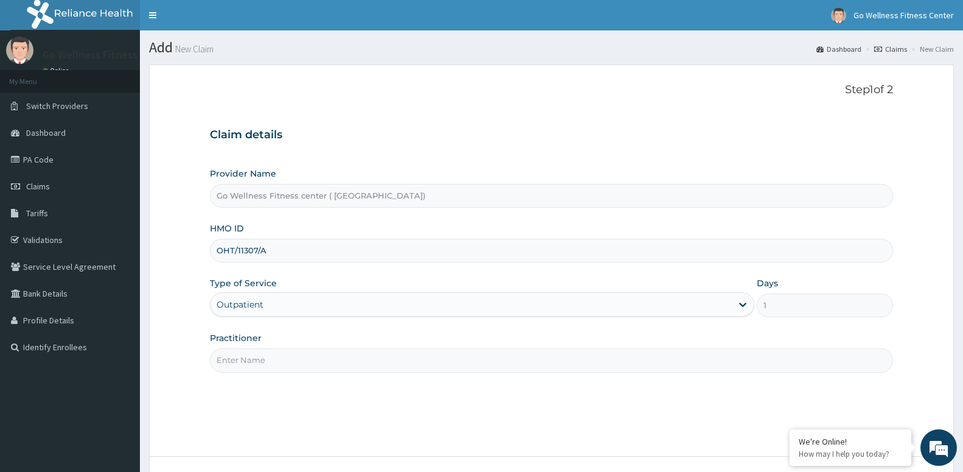
type input "OHT/11307/A"
click at [259, 360] on input "Practitioner" at bounding box center [551, 360] width 683 height 24
paste input "GOWELLNESS"
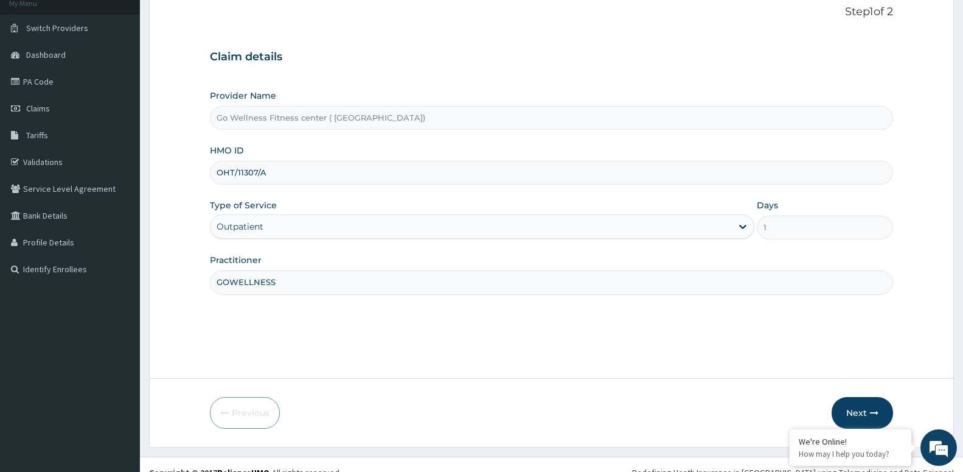
scroll to position [94, 0]
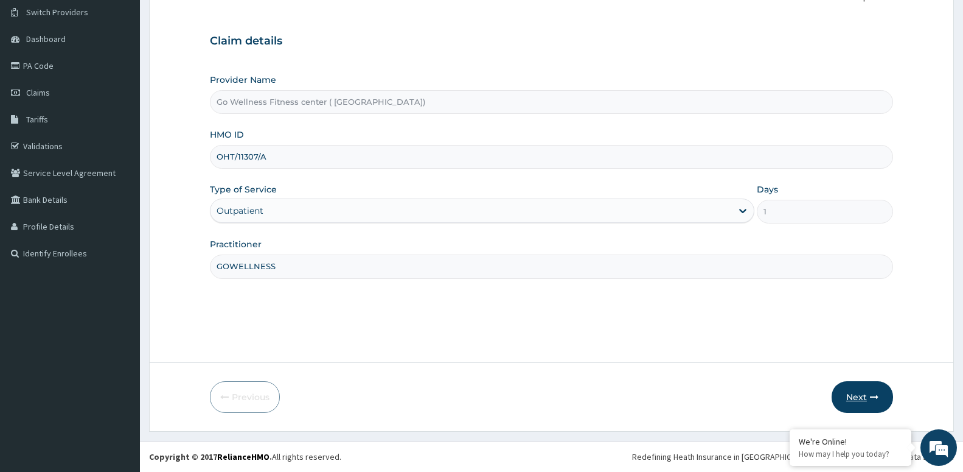
type input "GOWELLNESS"
click at [856, 400] on button "Next" at bounding box center [862, 397] width 61 height 32
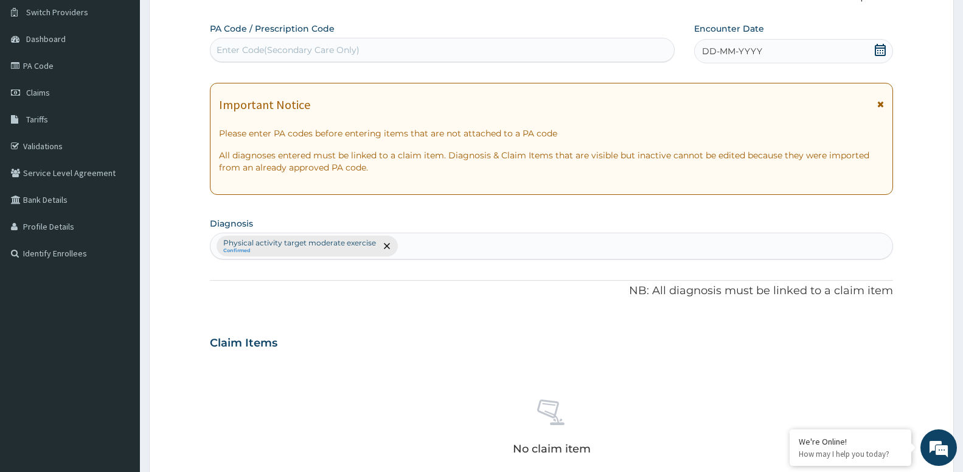
click at [307, 46] on div "Enter Code(Secondary Care Only)" at bounding box center [288, 50] width 143 height 12
type input "PA/075418"
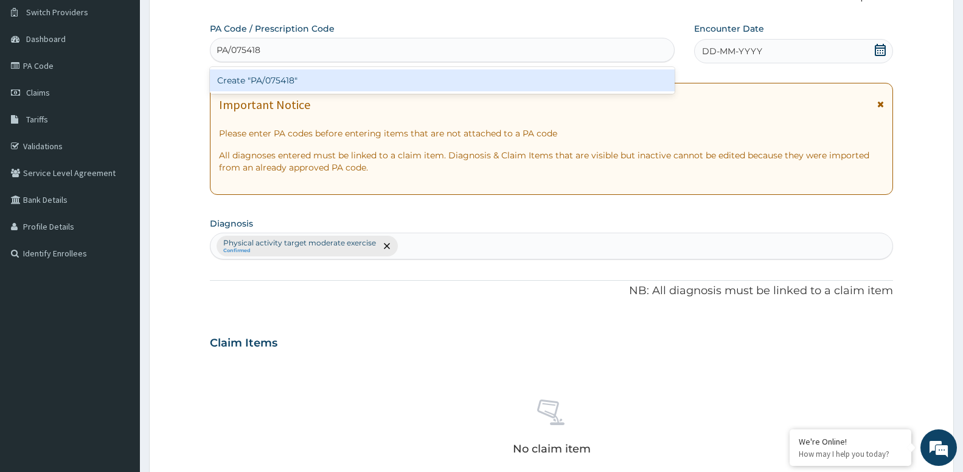
click at [258, 83] on div "Create "PA/075418"" at bounding box center [442, 80] width 465 height 22
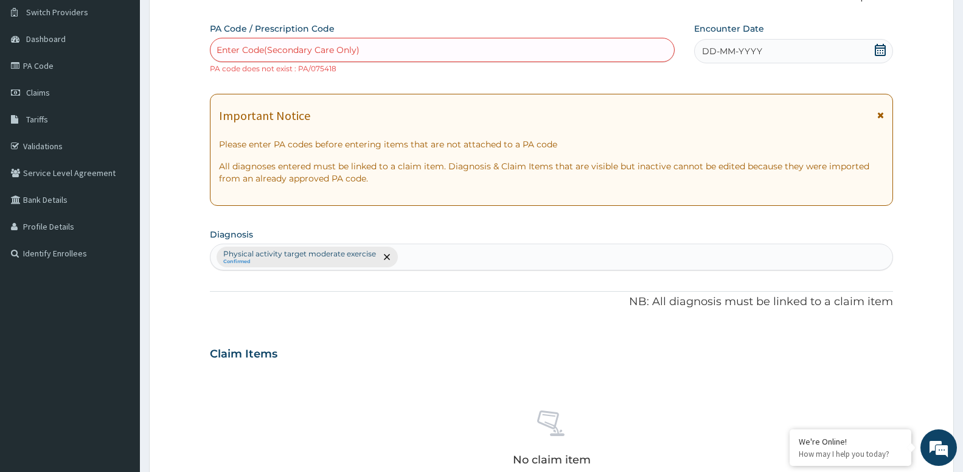
click at [355, 49] on div "Enter Code(Secondary Care Only)" at bounding box center [288, 50] width 143 height 12
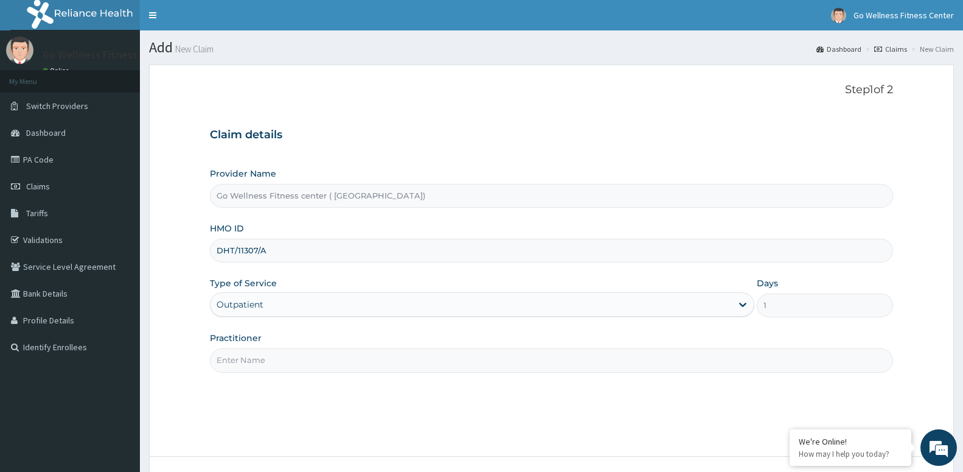
type input "DHT/11307/A"
click at [279, 358] on input "Practitioner" at bounding box center [551, 360] width 683 height 24
paste input "GOWELLNESS"
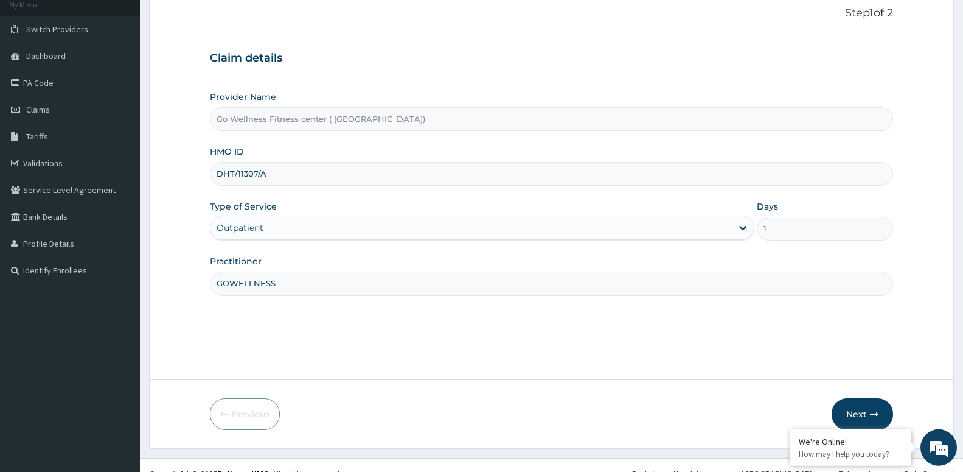
scroll to position [94, 0]
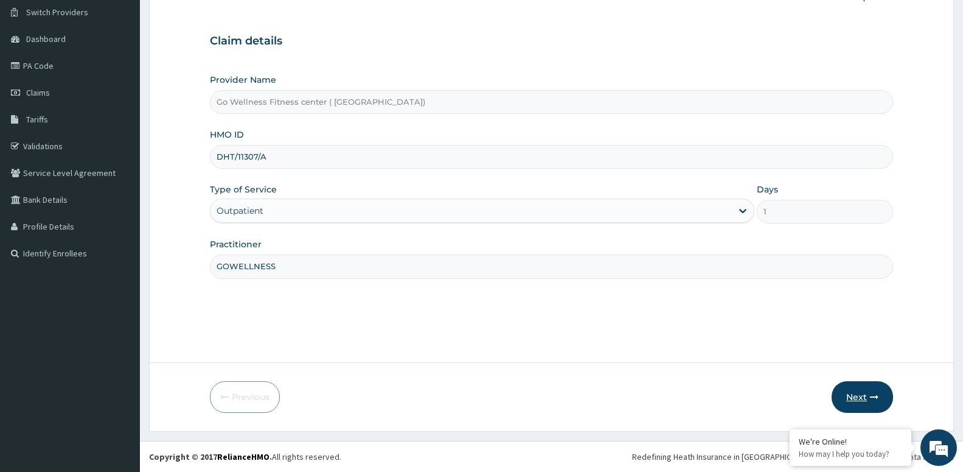
type input "GOWELLNESS"
click at [857, 403] on button "Next" at bounding box center [862, 397] width 61 height 32
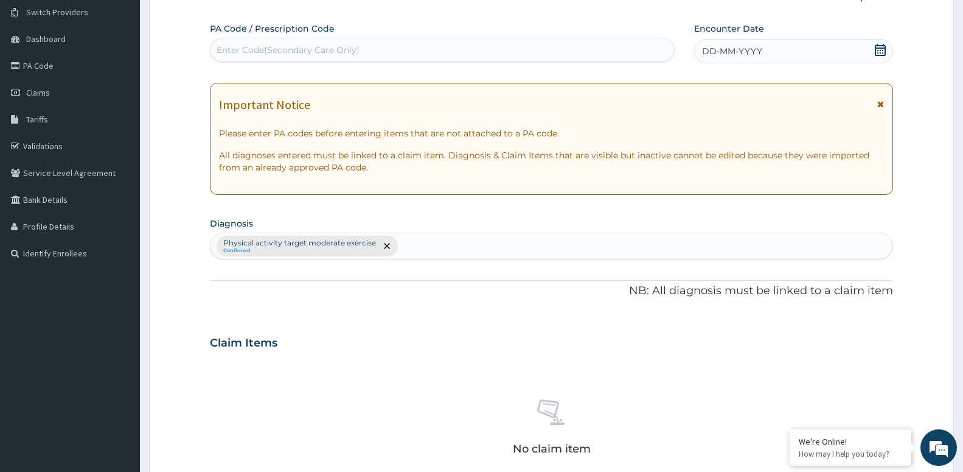
click at [335, 53] on div "Enter Code(Secondary Care Only)" at bounding box center [288, 50] width 143 height 12
type input "PA/D75418"
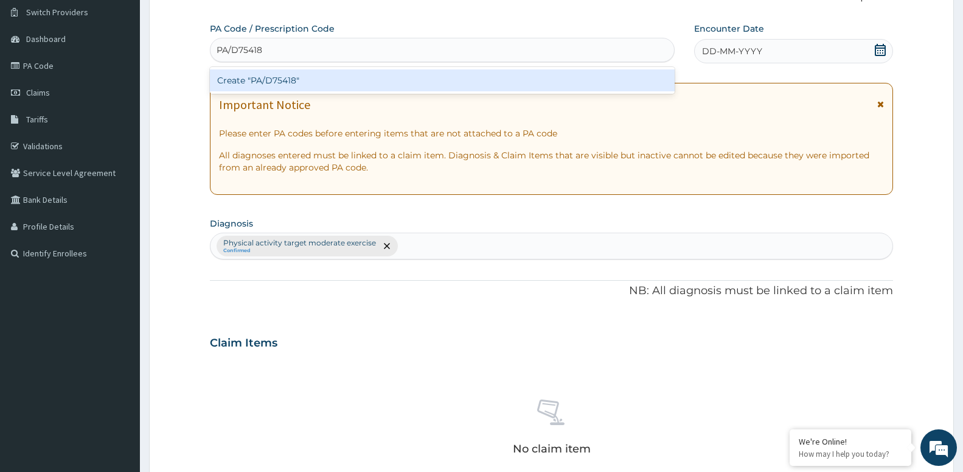
click at [339, 84] on div "Create "PA/D75418"" at bounding box center [442, 80] width 465 height 22
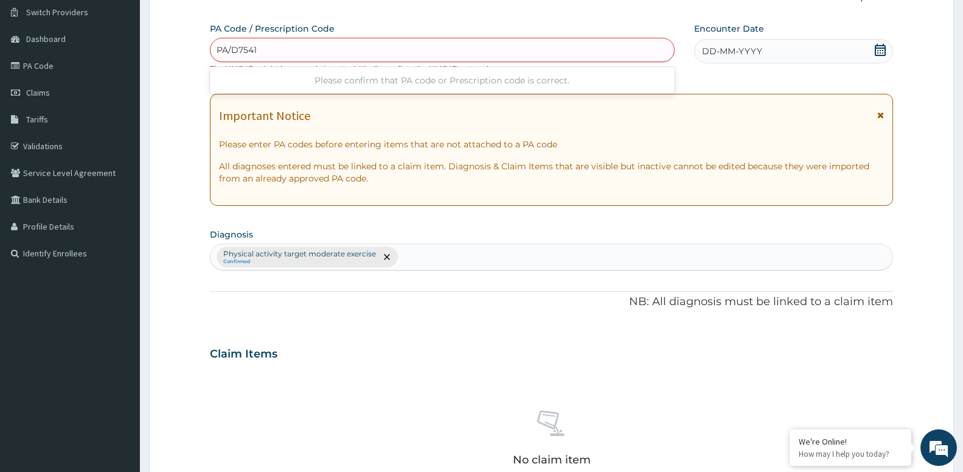
type input "PA/D75418"
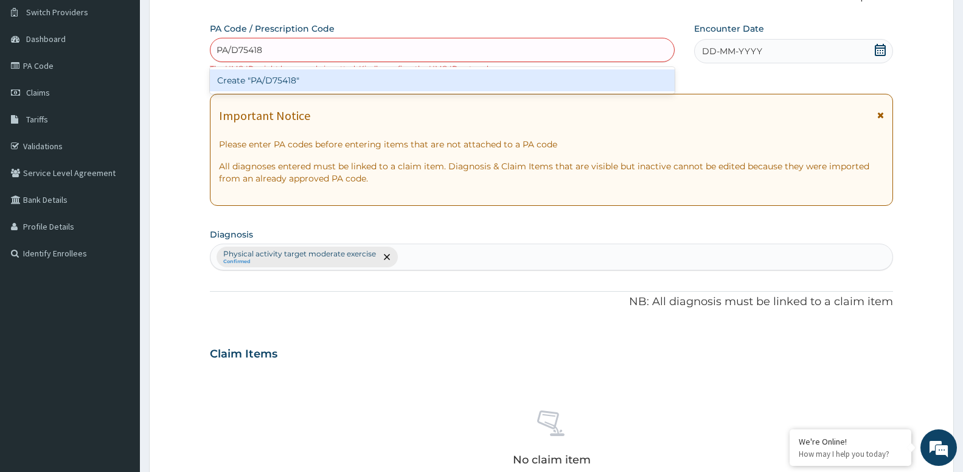
click at [273, 82] on div "Create "PA/D75418"" at bounding box center [442, 80] width 465 height 22
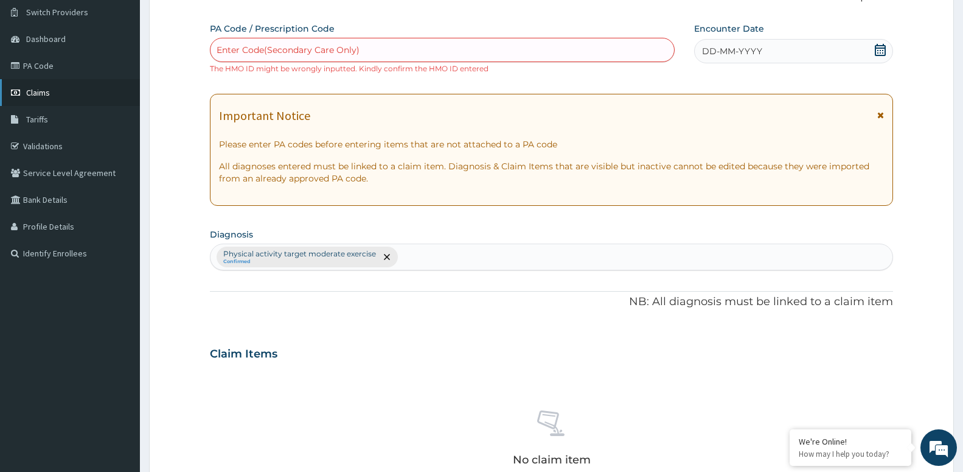
click at [44, 89] on span "Claims" at bounding box center [38, 92] width 24 height 11
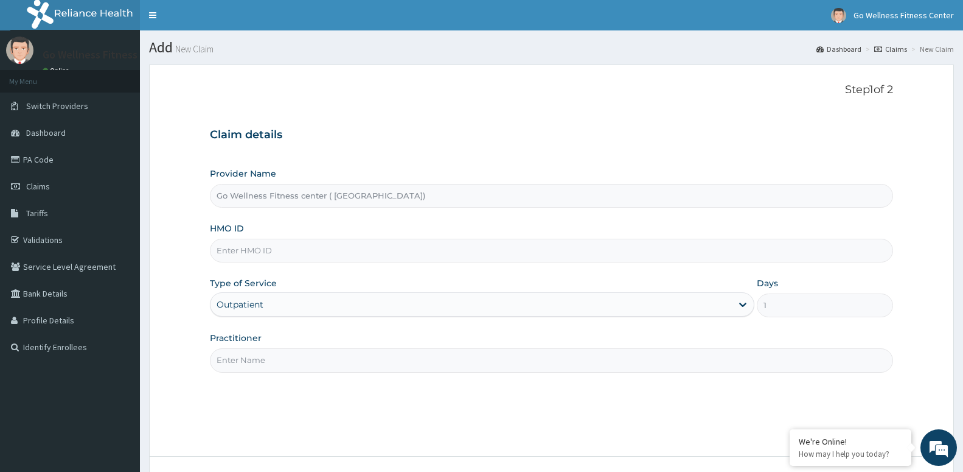
click at [275, 254] on input "HMO ID" at bounding box center [551, 251] width 683 height 24
type input "TIP/10012/D"
click at [265, 362] on input "Practitioner" at bounding box center [551, 360] width 683 height 24
paste input "GOWELLNESS"
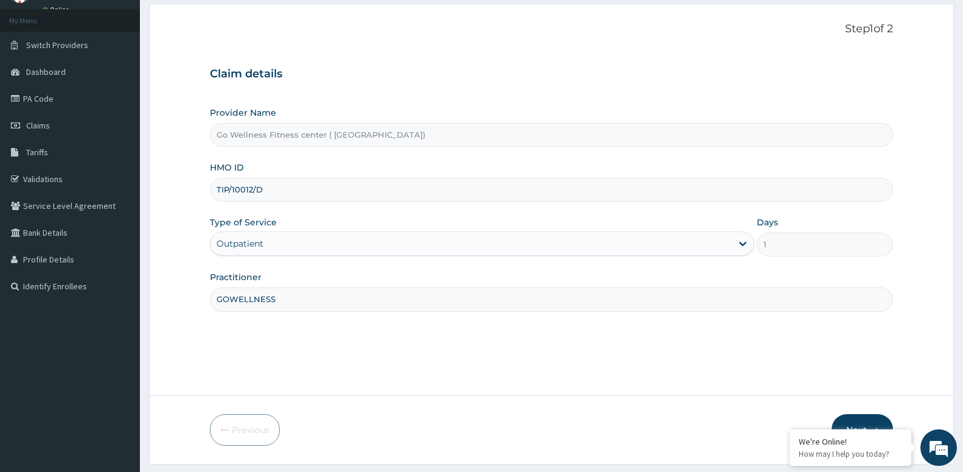
scroll to position [94, 0]
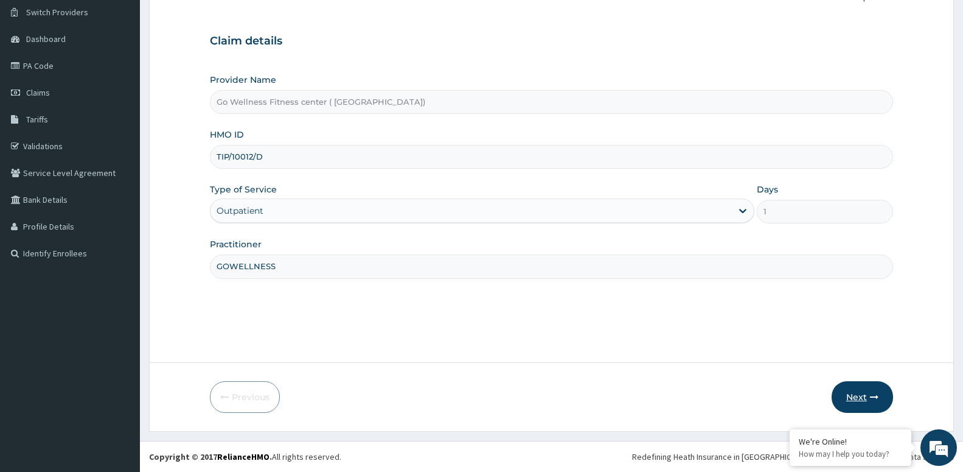
type input "GOWELLNESS"
click at [847, 395] on button "Next" at bounding box center [862, 397] width 61 height 32
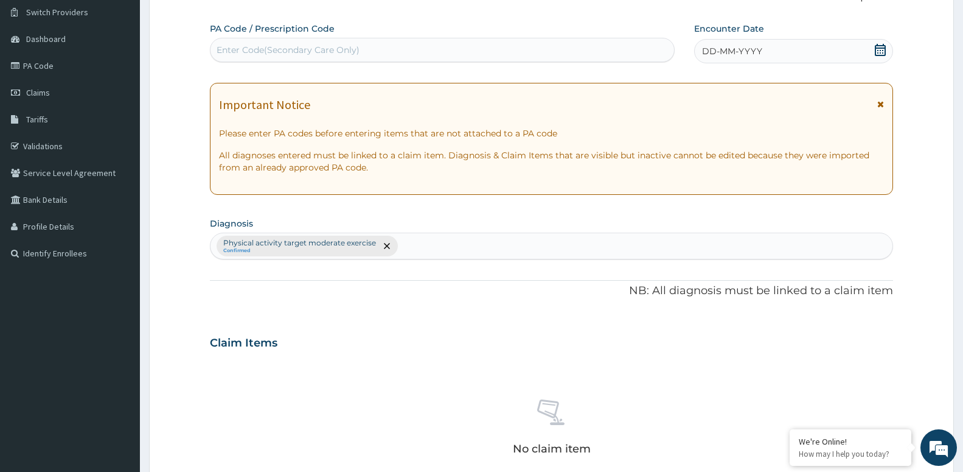
click at [297, 44] on div "Enter Code(Secondary Care Only)" at bounding box center [288, 50] width 143 height 12
type input "PA/DBB58E"
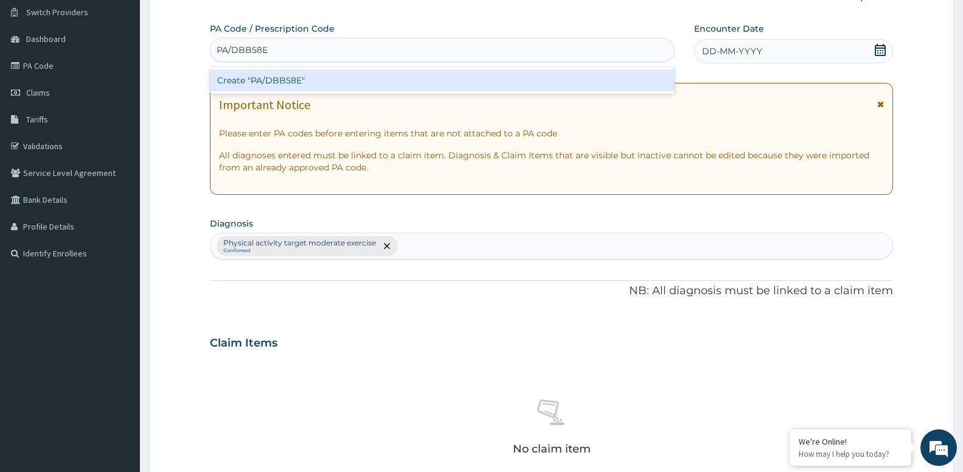
click at [276, 85] on div "Create "PA/DBB58E"" at bounding box center [442, 80] width 465 height 22
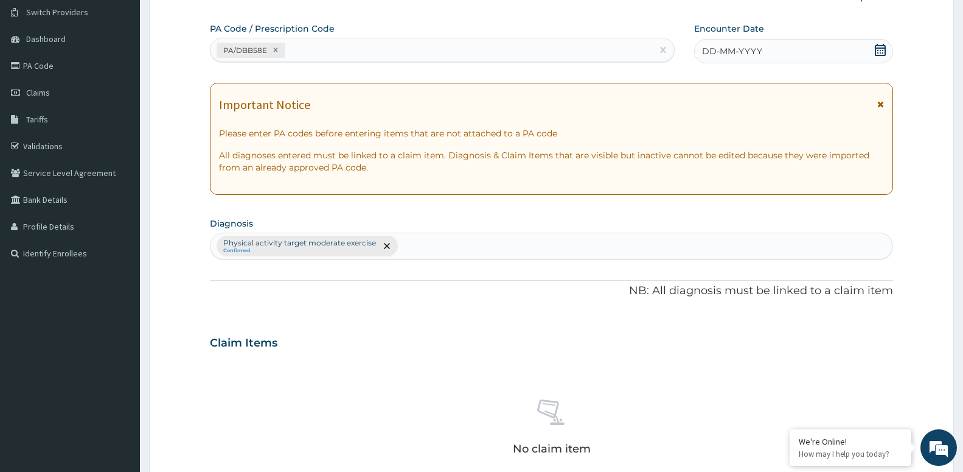
click at [876, 51] on icon at bounding box center [880, 50] width 11 height 12
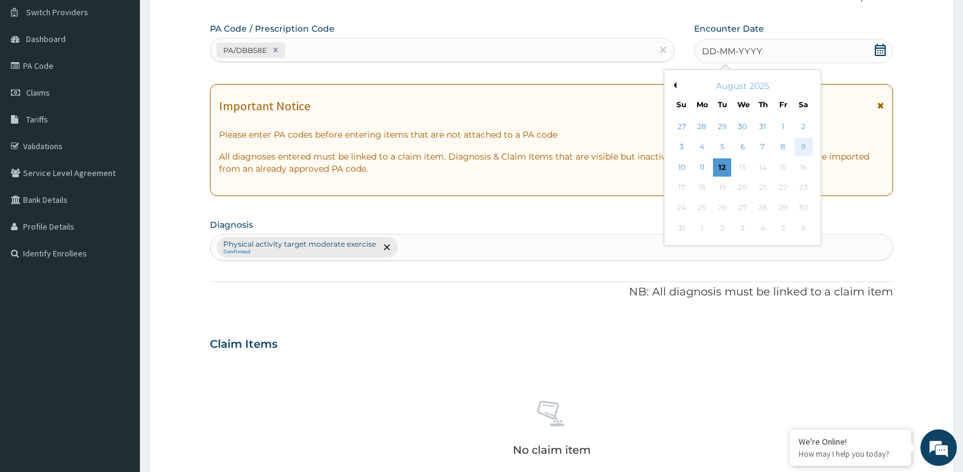
click at [799, 144] on div "9" at bounding box center [803, 147] width 18 height 18
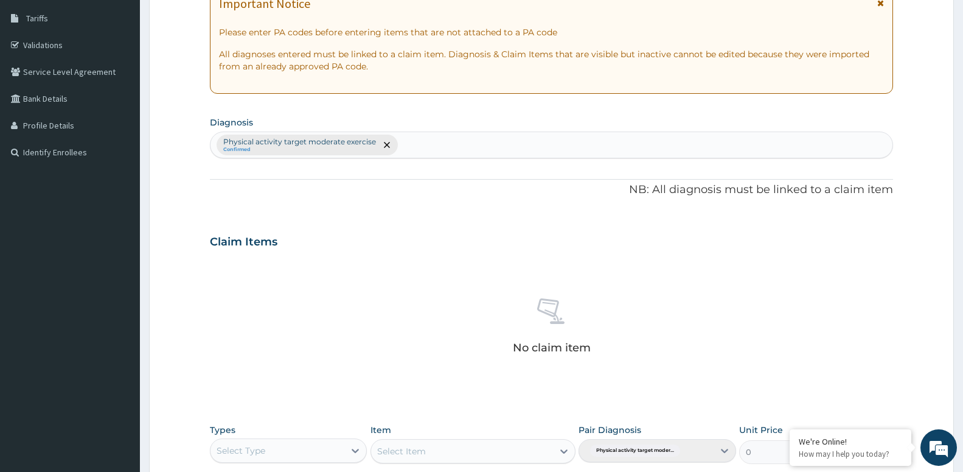
scroll to position [342, 0]
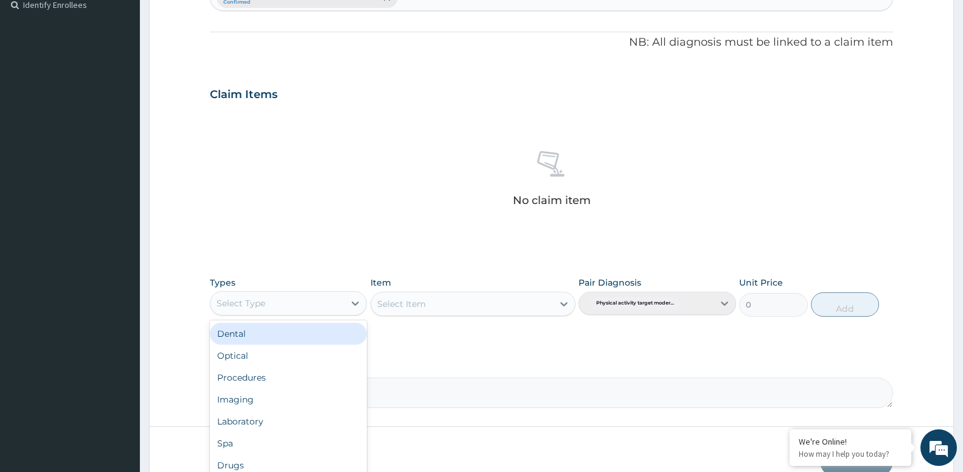
click at [326, 311] on div "Select Type" at bounding box center [278, 302] width 134 height 19
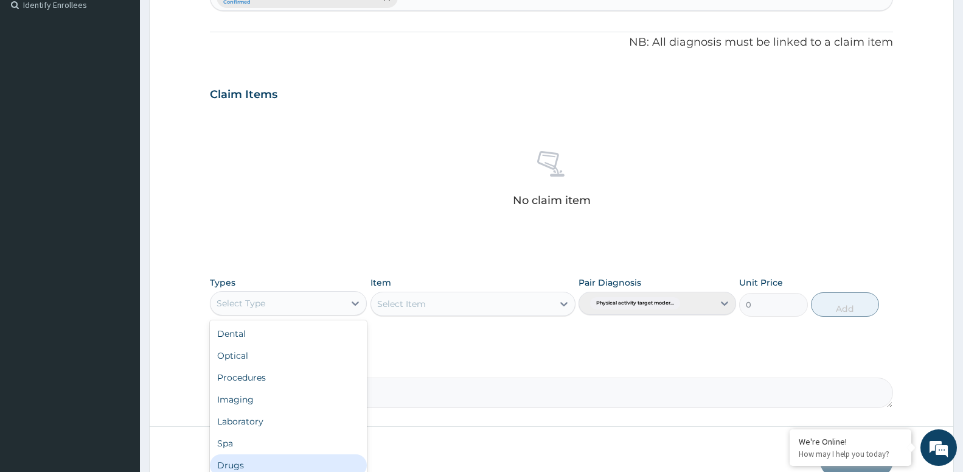
type input "G"
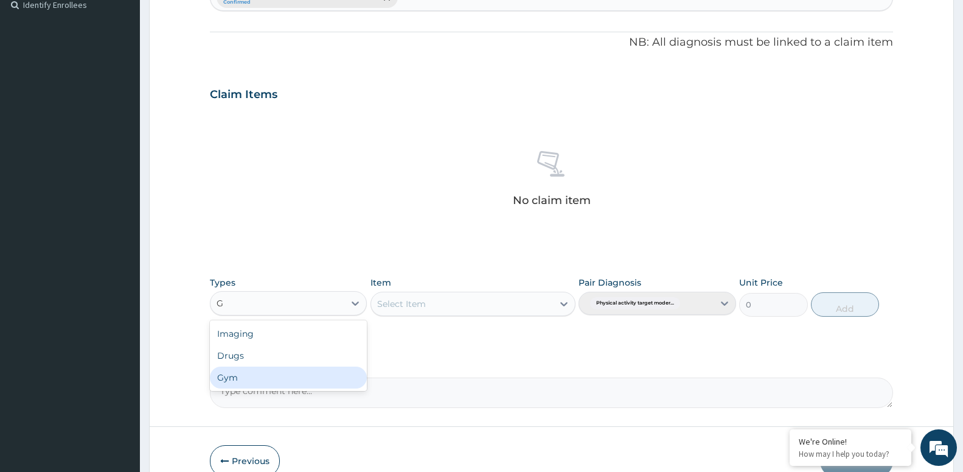
click at [244, 381] on div "Gym" at bounding box center [288, 377] width 157 height 22
click at [450, 309] on div "Select Item" at bounding box center [462, 303] width 182 height 19
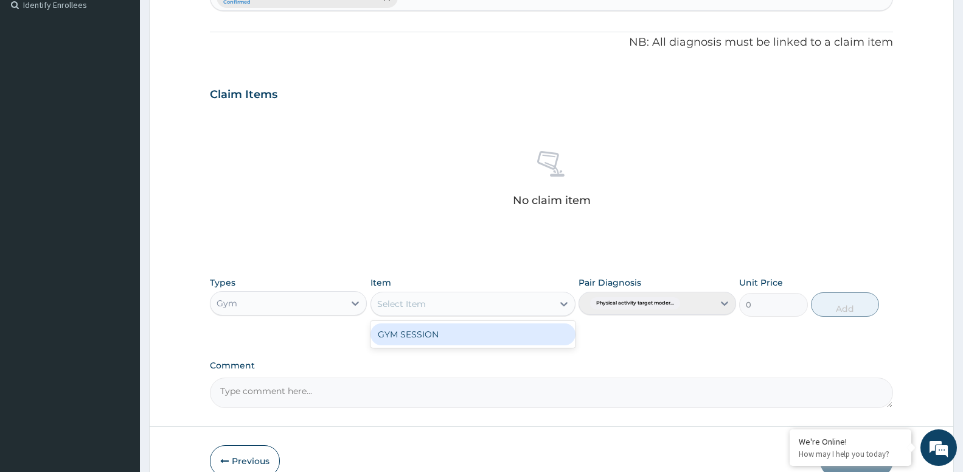
click at [453, 338] on div "GYM SESSION" at bounding box center [473, 334] width 205 height 22
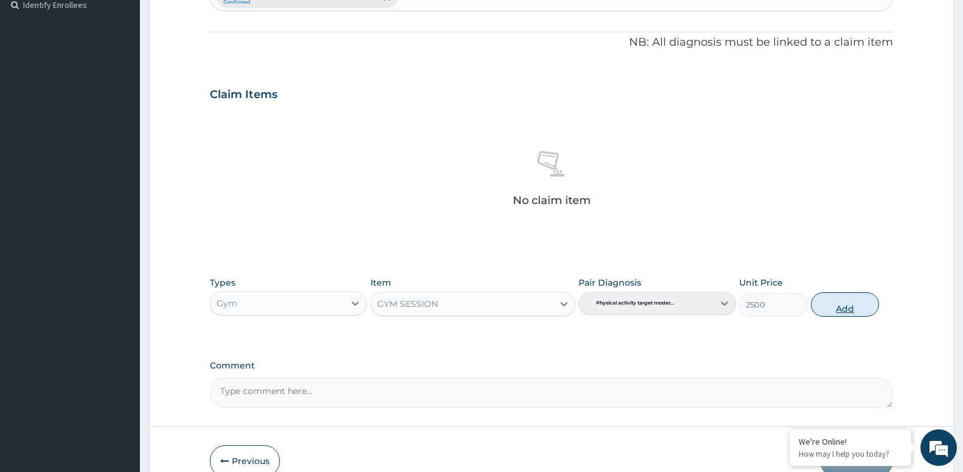
click at [843, 302] on button "Add" at bounding box center [845, 304] width 68 height 24
type input "0"
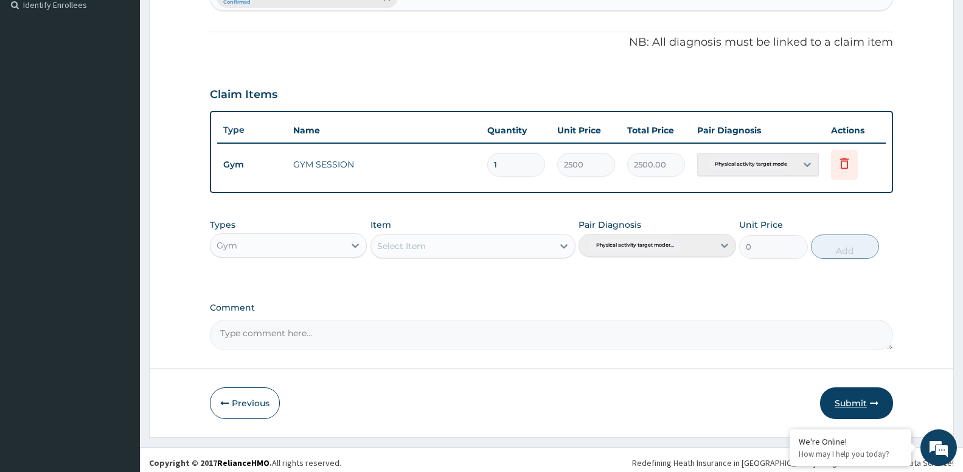
click at [852, 405] on button "Submit" at bounding box center [856, 403] width 73 height 32
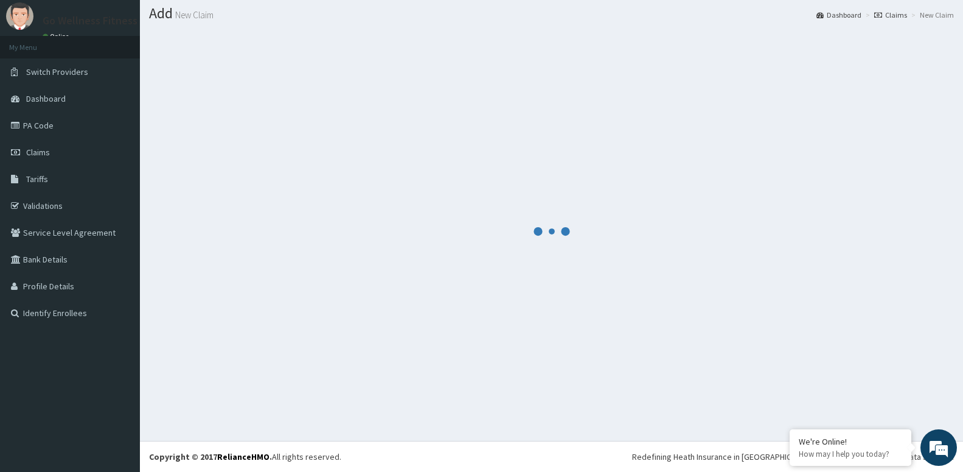
scroll to position [34, 0]
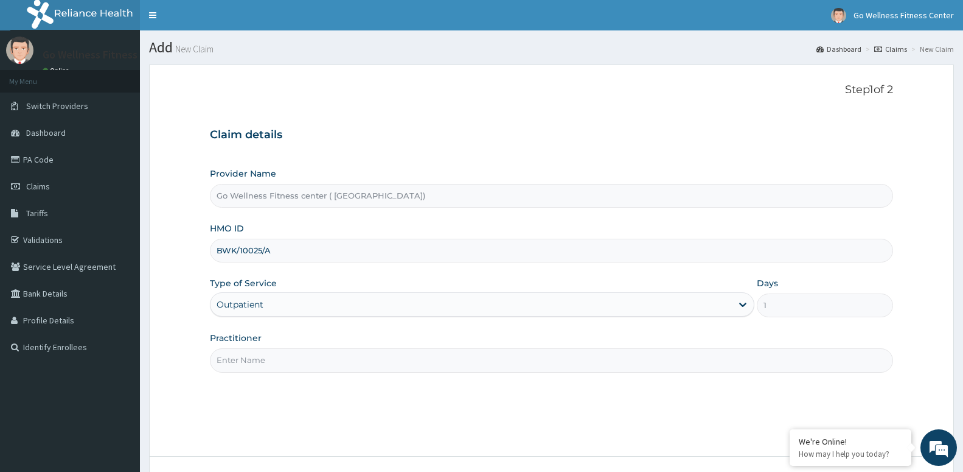
type input "BWK/10025/A"
click at [258, 358] on input "Practitioner" at bounding box center [551, 360] width 683 height 24
paste input "GOWELLNESS"
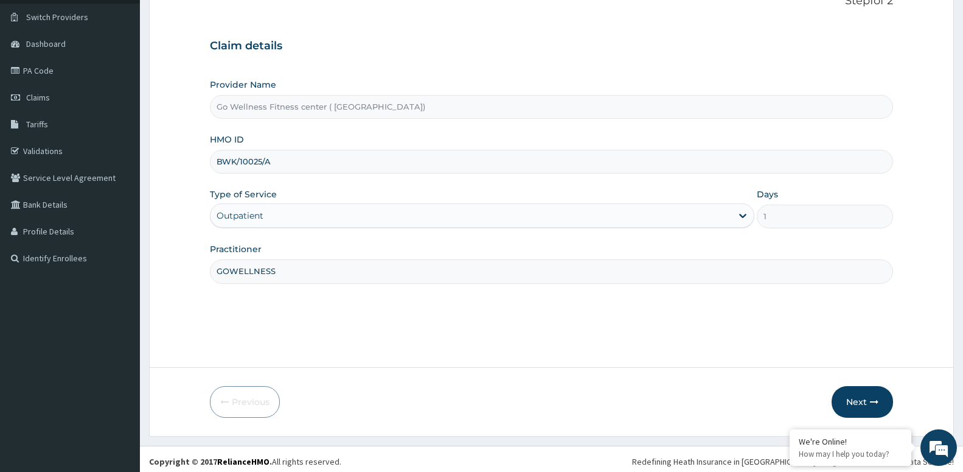
scroll to position [94, 0]
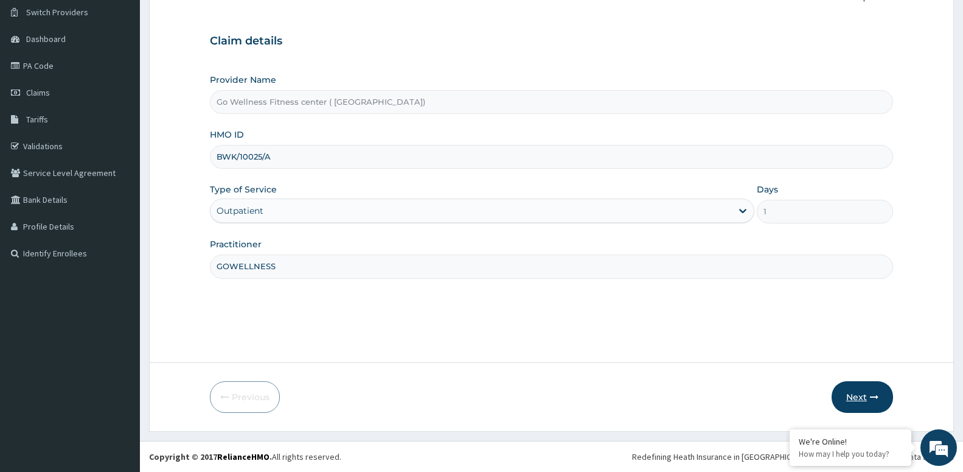
type input "GOWELLNESS"
click at [856, 396] on button "Next" at bounding box center [862, 397] width 61 height 32
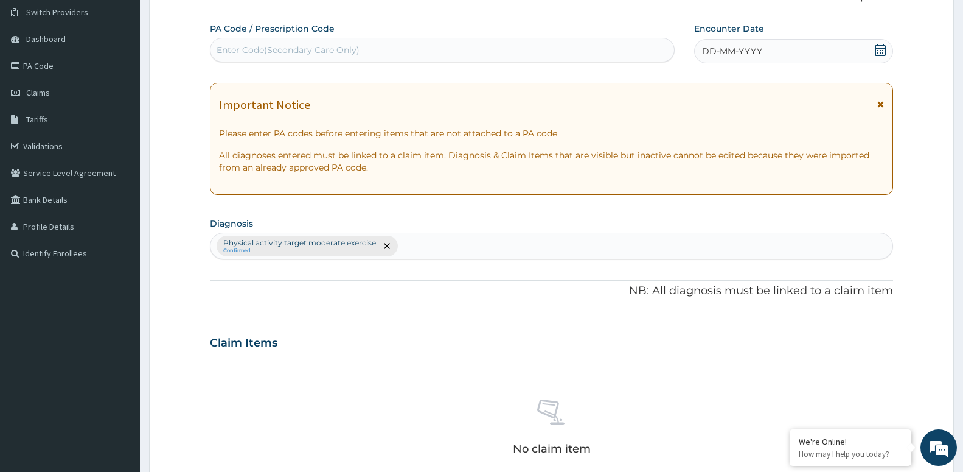
click at [397, 41] on div "Enter Code(Secondary Care Only)" at bounding box center [443, 49] width 464 height 19
type input "PA/83C8OF"
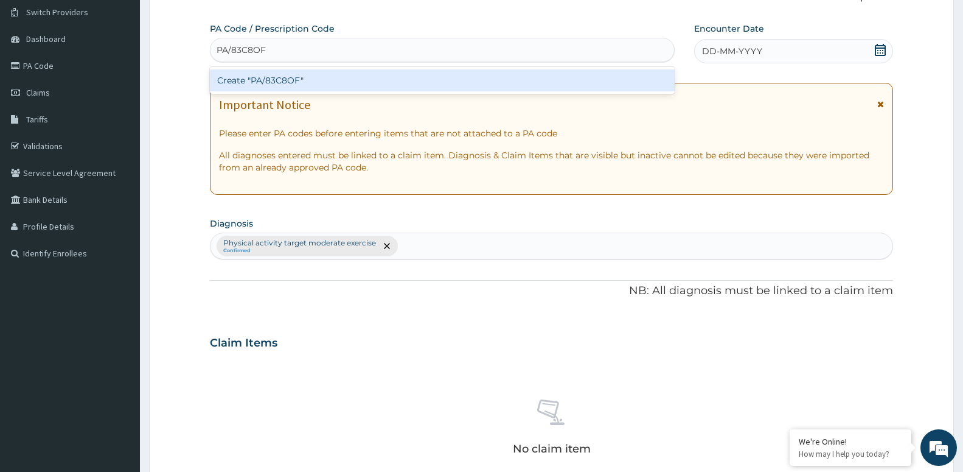
click at [361, 77] on div "Create "PA/83C8OF"" at bounding box center [442, 80] width 465 height 22
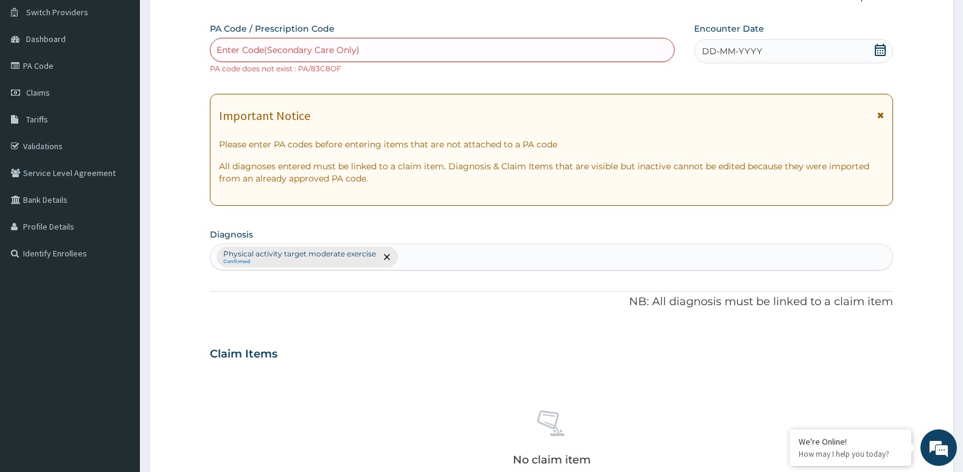
click at [306, 57] on div "Enter Code(Secondary Care Only)" at bounding box center [443, 49] width 464 height 19
type input "PA/83C8OF"
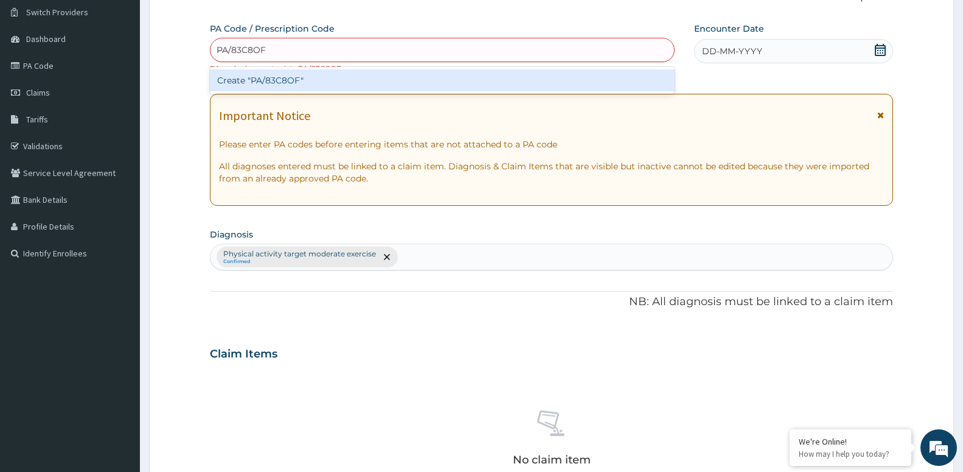
click at [300, 78] on div "Create "PA/83C8OF"" at bounding box center [442, 80] width 465 height 22
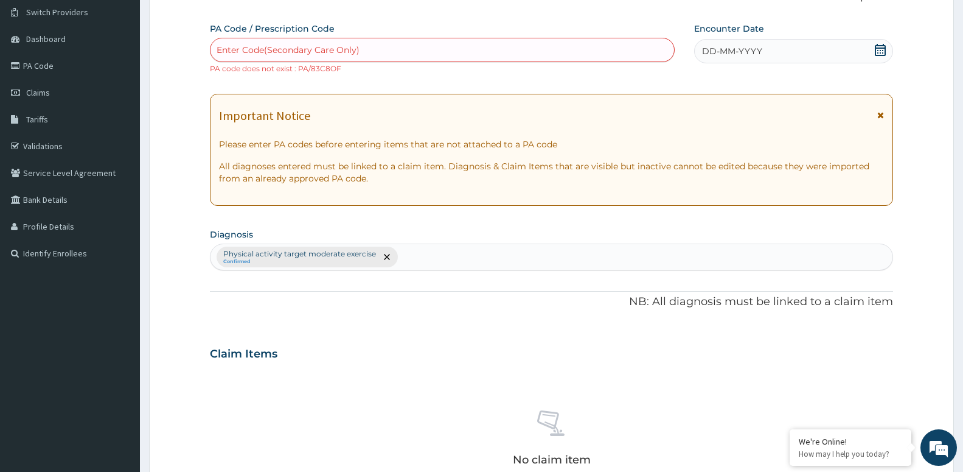
click at [293, 55] on div "Enter Code(Secondary Care Only)" at bounding box center [288, 50] width 143 height 12
type input "PA/83C80F"
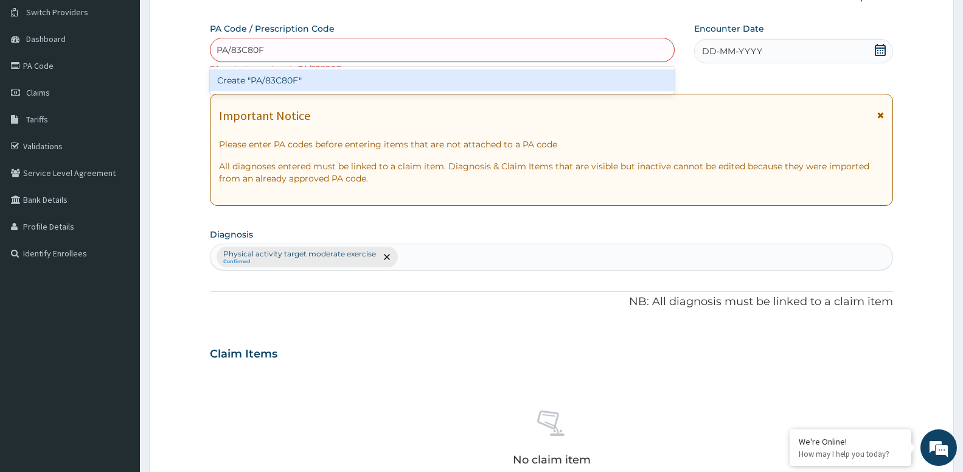
click at [285, 80] on div "Create "PA/83C80F"" at bounding box center [442, 80] width 465 height 22
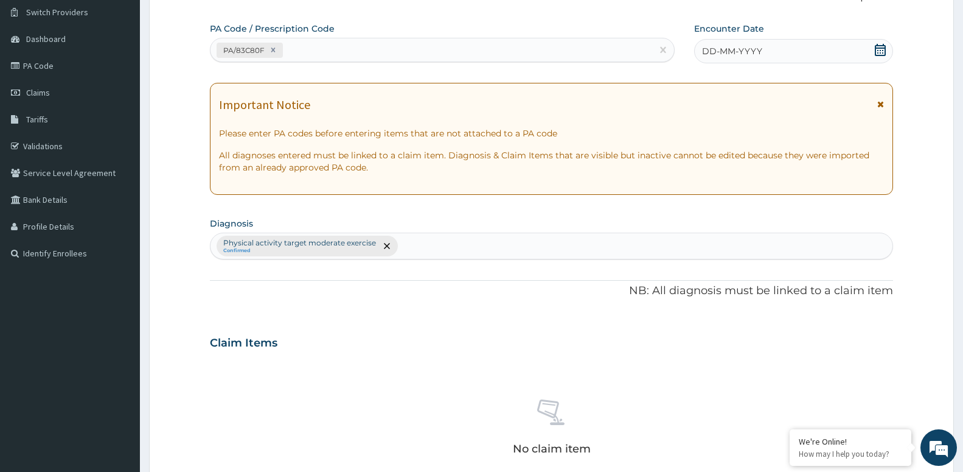
click at [888, 49] on div "DD-MM-YYYY" at bounding box center [793, 51] width 199 height 24
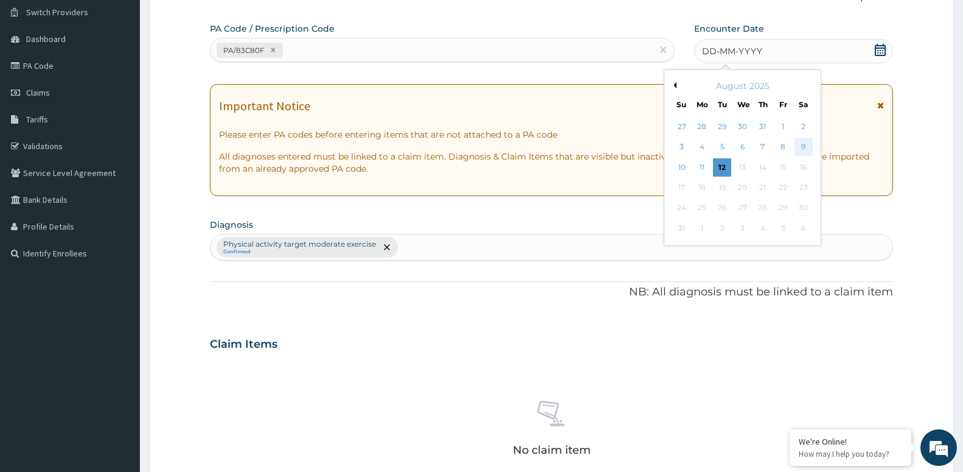
click at [801, 148] on div "9" at bounding box center [803, 147] width 18 height 18
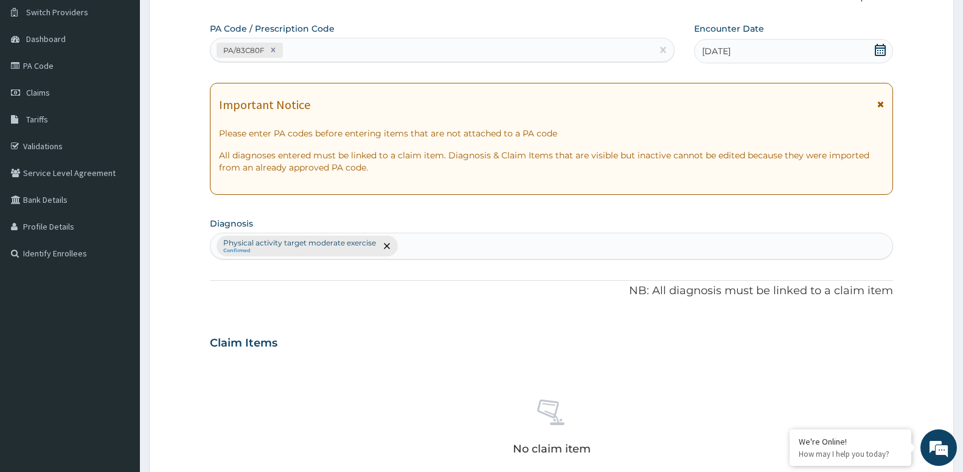
scroll to position [342, 0]
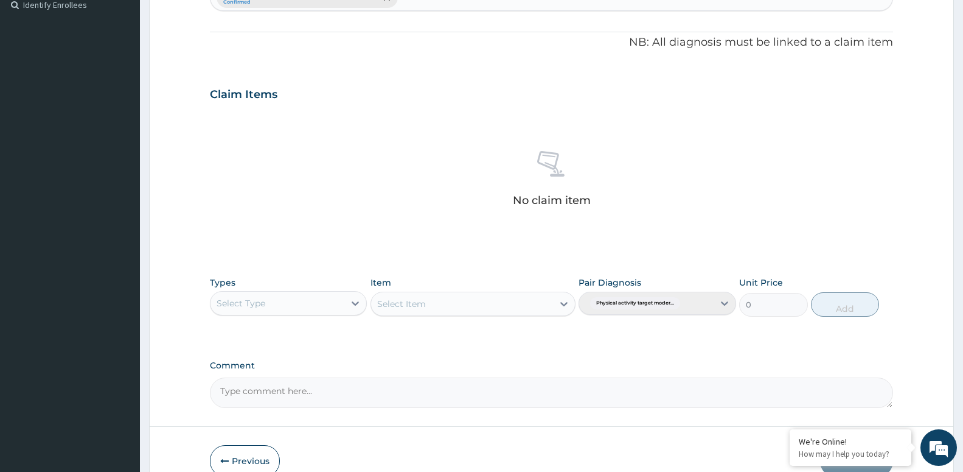
click at [270, 309] on div "Select Type" at bounding box center [278, 302] width 134 height 19
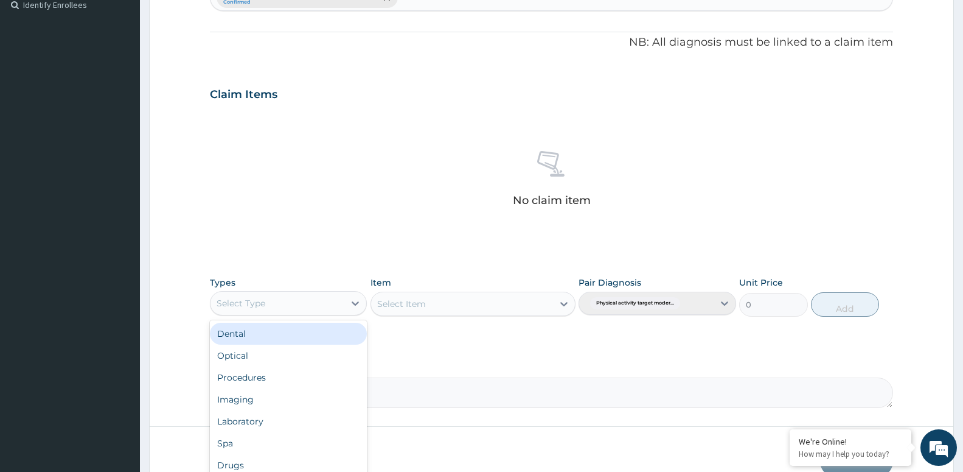
type input "G"
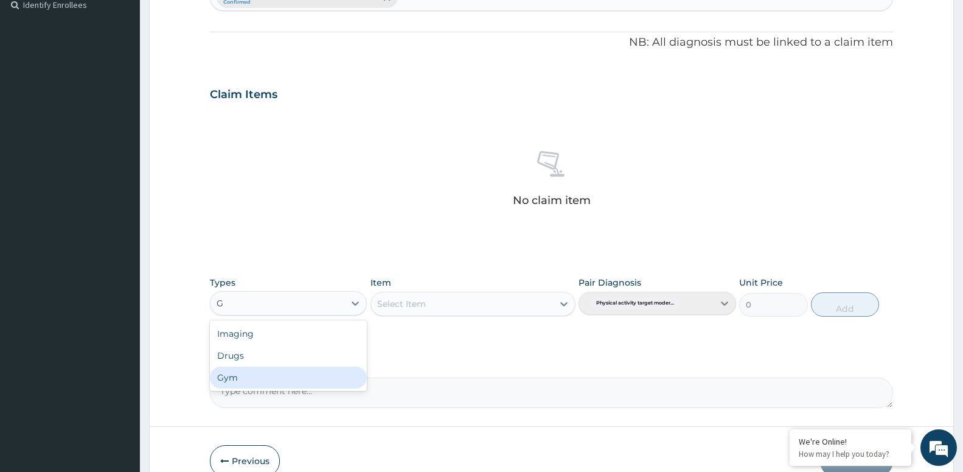
click at [243, 379] on div "Gym" at bounding box center [288, 377] width 157 height 22
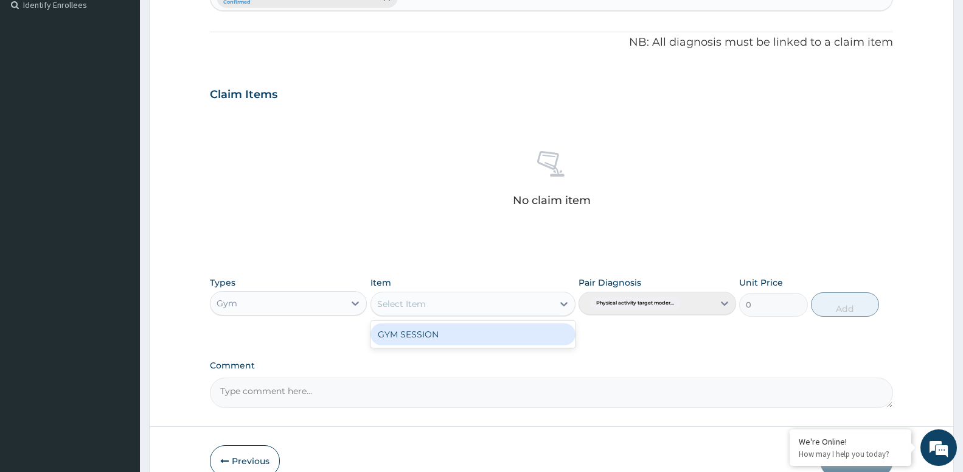
click at [427, 310] on div "Select Item" at bounding box center [462, 303] width 182 height 19
click at [421, 332] on div "GYM SESSION" at bounding box center [473, 334] width 205 height 22
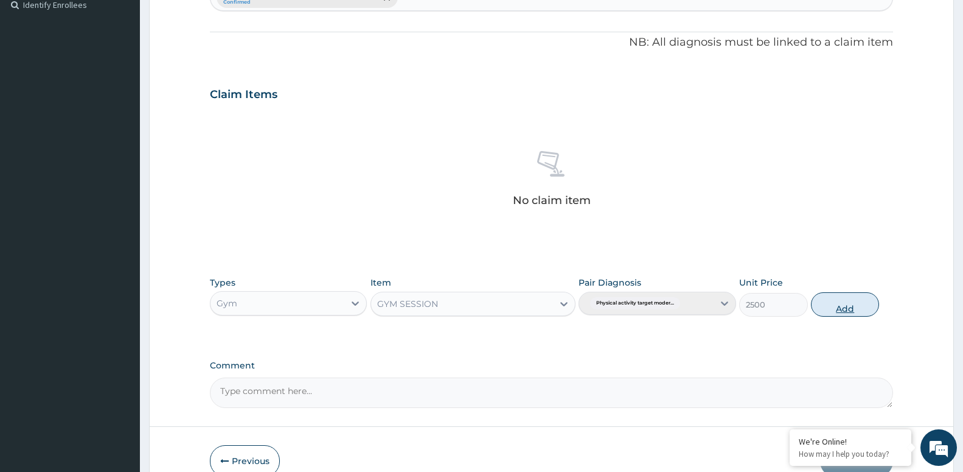
click at [830, 305] on button "Add" at bounding box center [845, 304] width 68 height 24
type input "0"
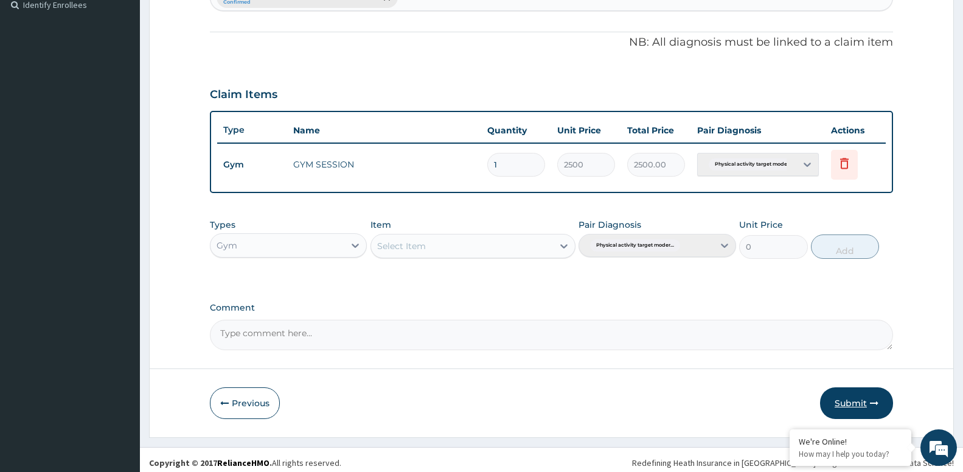
click at [843, 403] on button "Submit" at bounding box center [856, 403] width 73 height 32
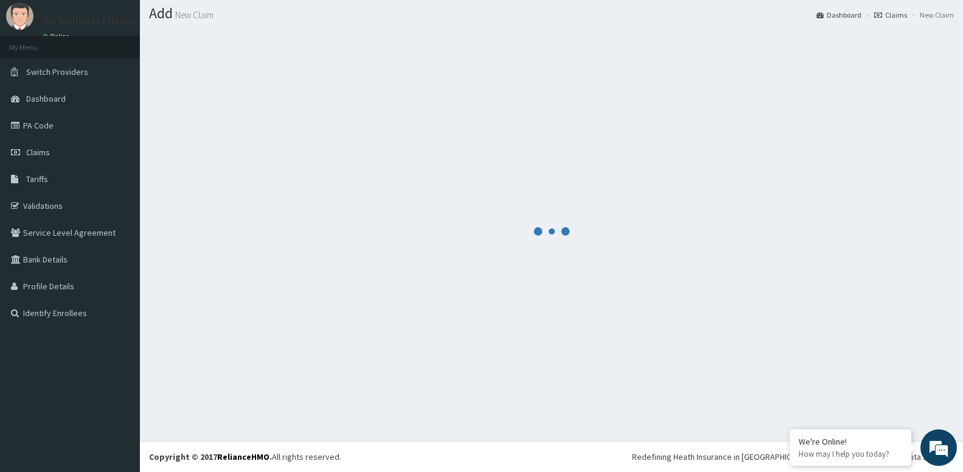
scroll to position [34, 0]
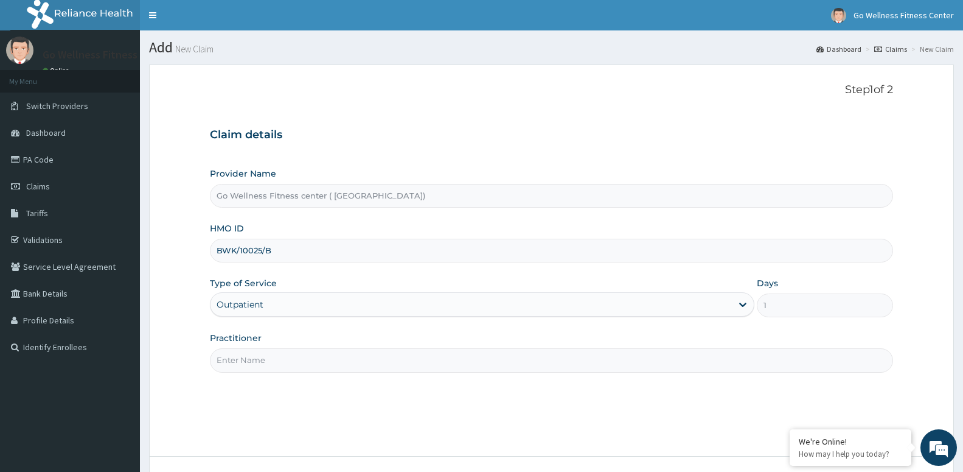
type input "BWK/10025/B"
paste input "GOWELLNESS"
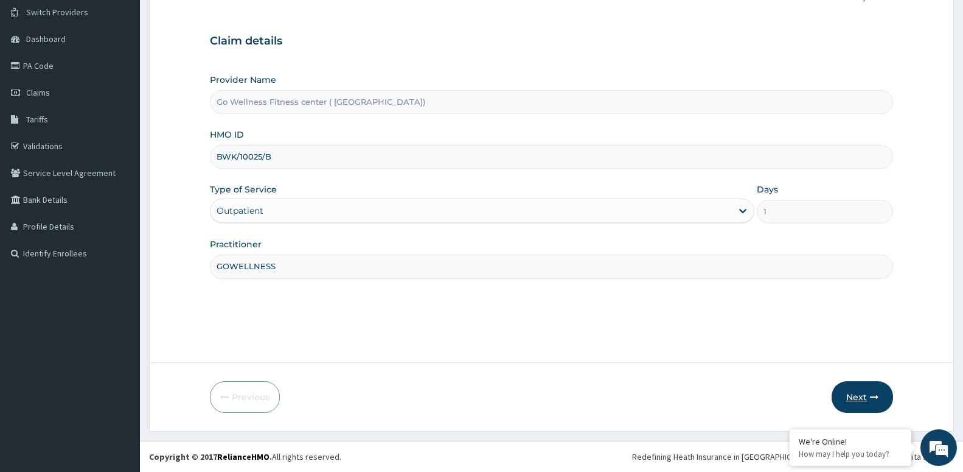
type input "GOWELLNESS"
click at [858, 396] on button "Next" at bounding box center [862, 397] width 61 height 32
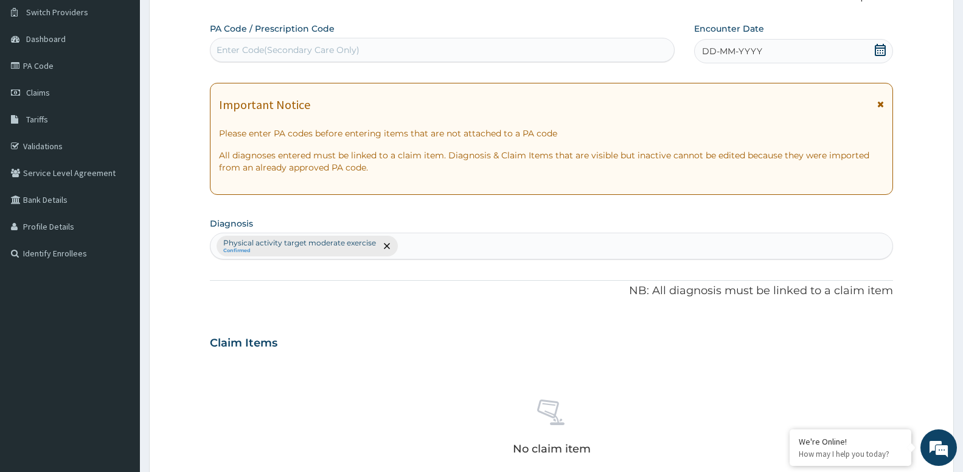
click at [417, 51] on div "Enter Code(Secondary Care Only)" at bounding box center [443, 49] width 464 height 19
type input "B"
type input "PA/BEAOBC"
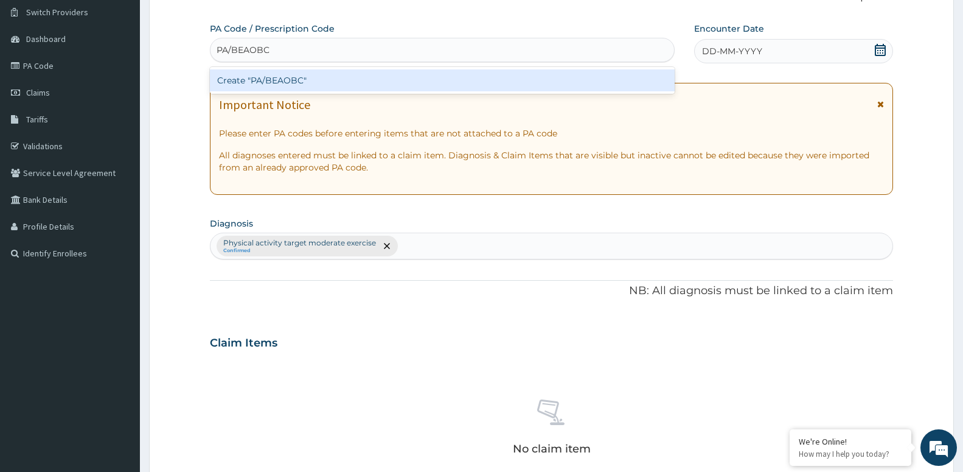
click at [326, 80] on div "Create "PA/BEAOBC"" at bounding box center [442, 80] width 465 height 22
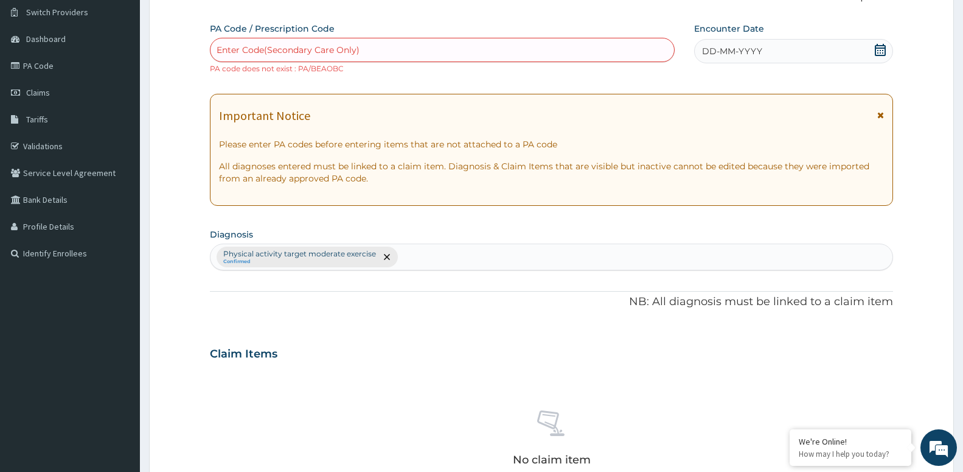
click at [299, 56] on div "Enter Code(Secondary Care Only)" at bounding box center [443, 49] width 464 height 19
type input "PA/BEA0BC"
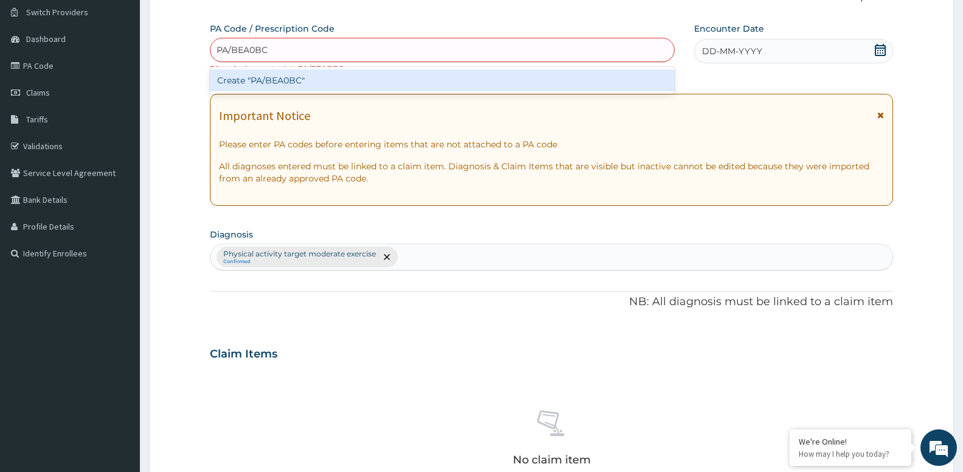
click at [332, 82] on div "Create "PA/BEA0BC"" at bounding box center [442, 80] width 465 height 22
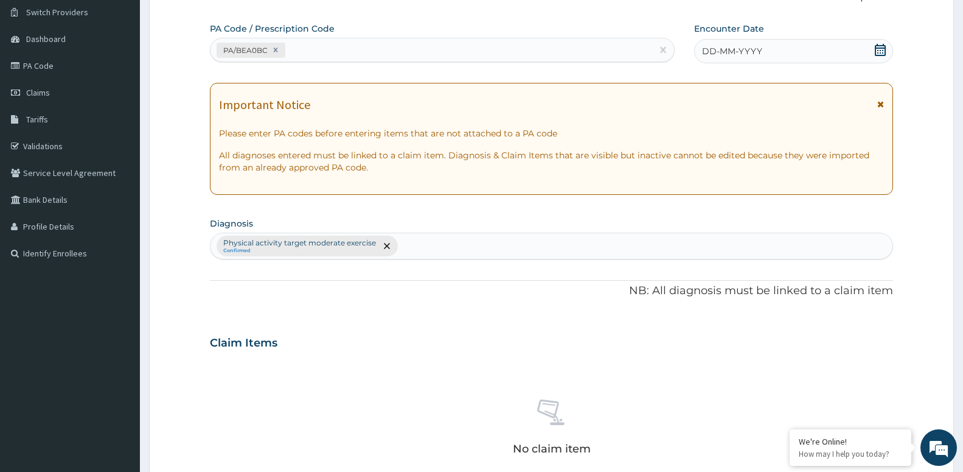
click at [878, 50] on icon at bounding box center [881, 50] width 12 height 12
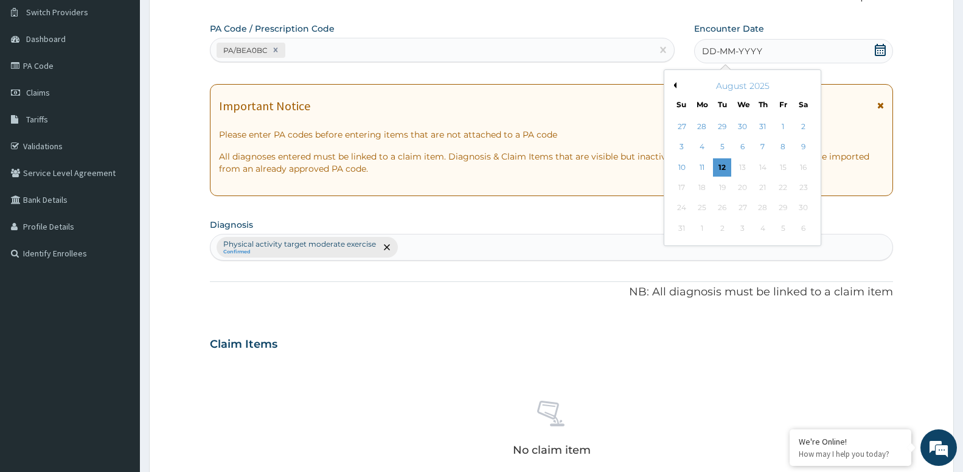
click at [798, 149] on div "9" at bounding box center [803, 147] width 18 height 18
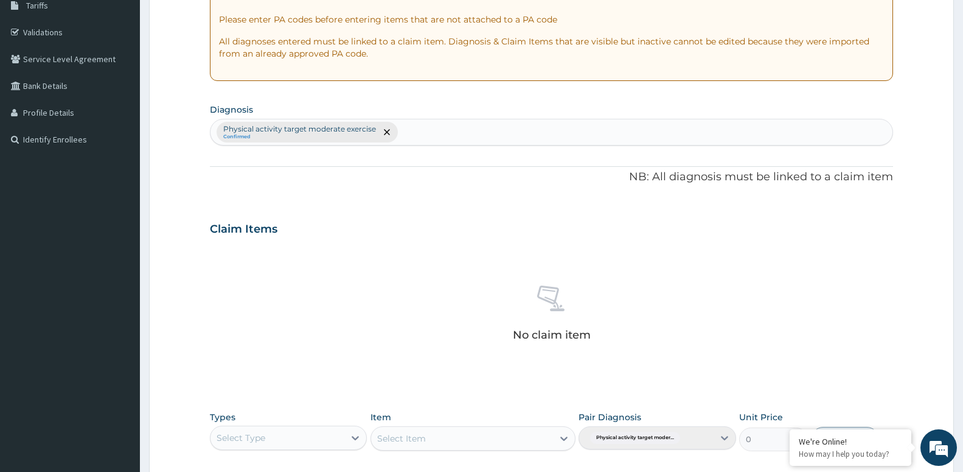
scroll to position [342, 0]
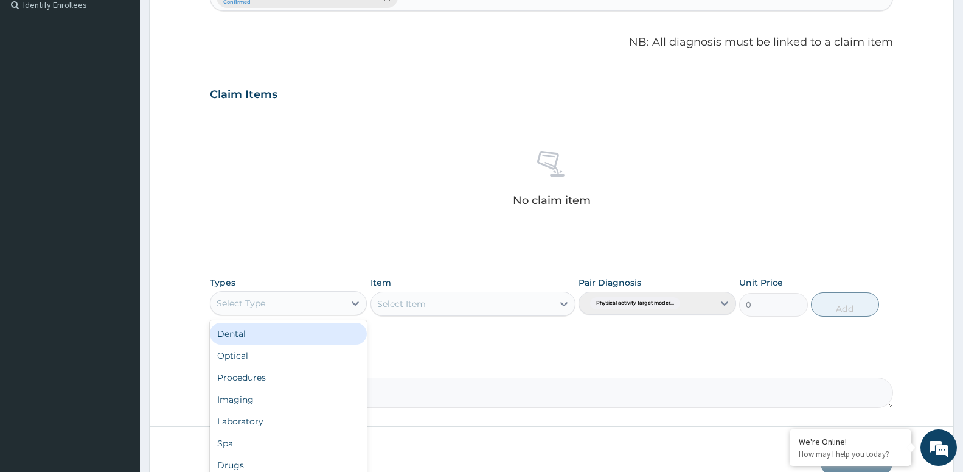
click at [267, 299] on div "Select Type" at bounding box center [278, 302] width 134 height 19
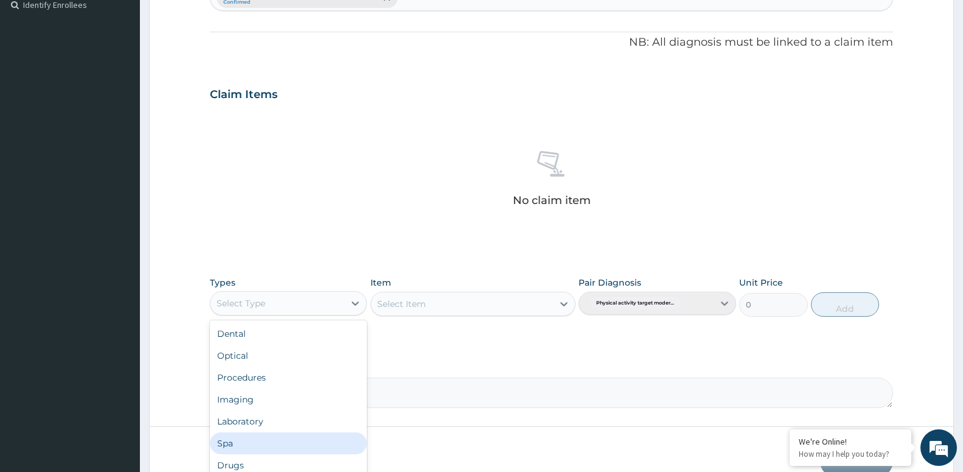
scroll to position [41, 0]
type input "G"
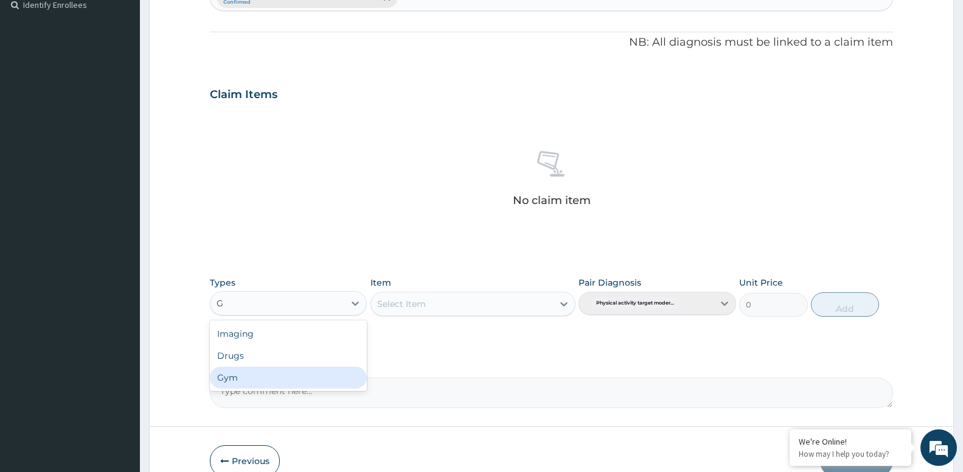
click at [254, 383] on div "Gym" at bounding box center [288, 377] width 157 height 22
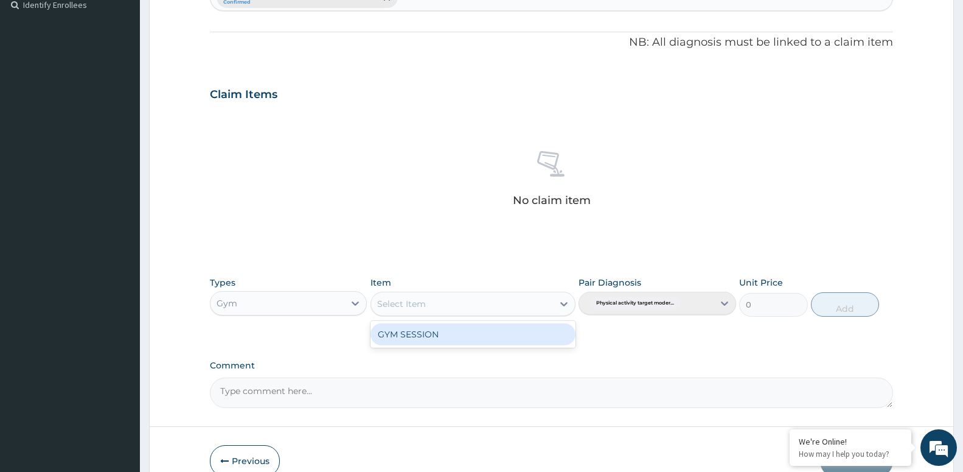
click at [479, 307] on div "Select Item" at bounding box center [462, 303] width 182 height 19
click at [459, 340] on div "GYM SESSION" at bounding box center [473, 334] width 205 height 22
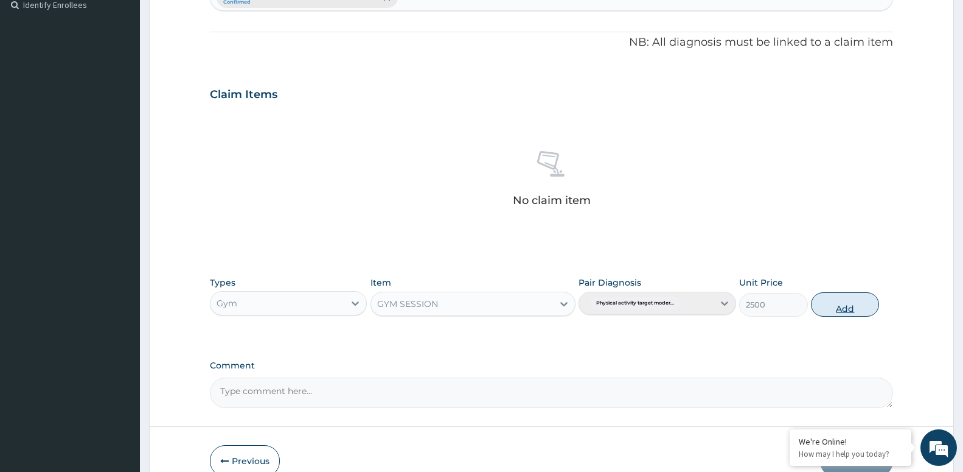
click at [828, 308] on button "Add" at bounding box center [845, 304] width 68 height 24
type input "0"
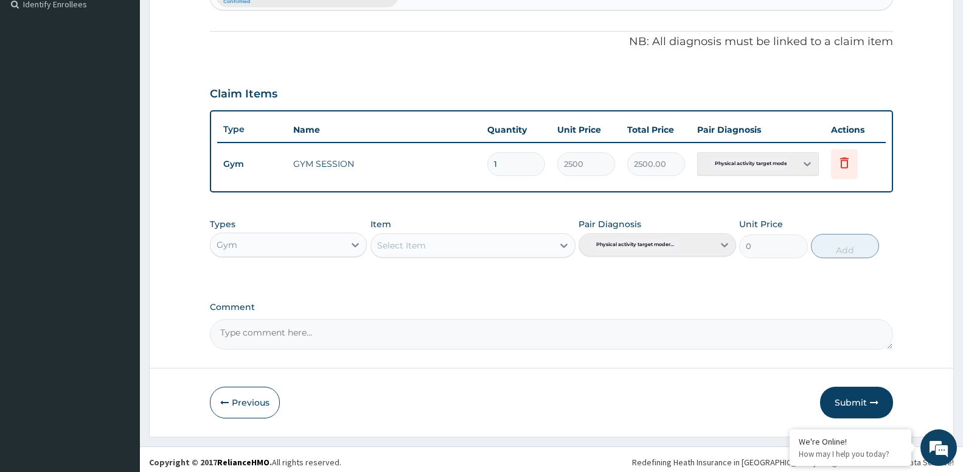
scroll to position [348, 0]
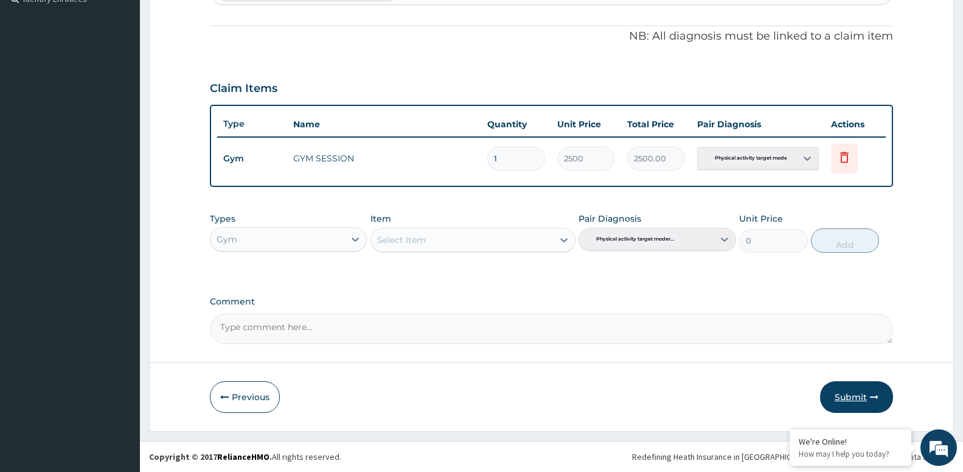
click at [859, 394] on button "Submit" at bounding box center [856, 397] width 73 height 32
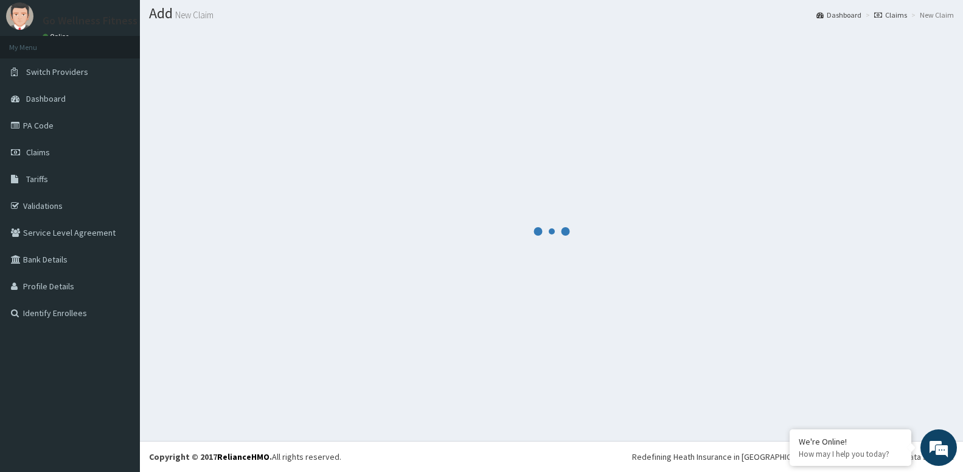
scroll to position [34, 0]
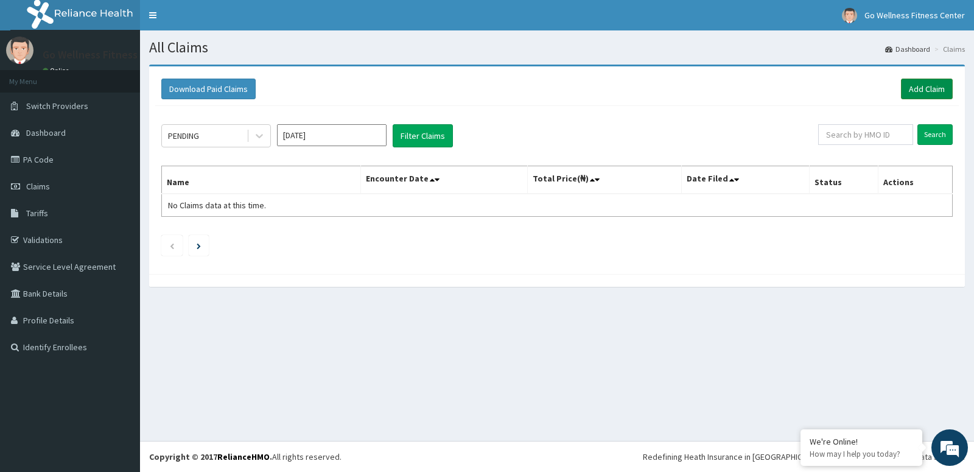
click at [923, 83] on link "Add Claim" at bounding box center [927, 89] width 52 height 21
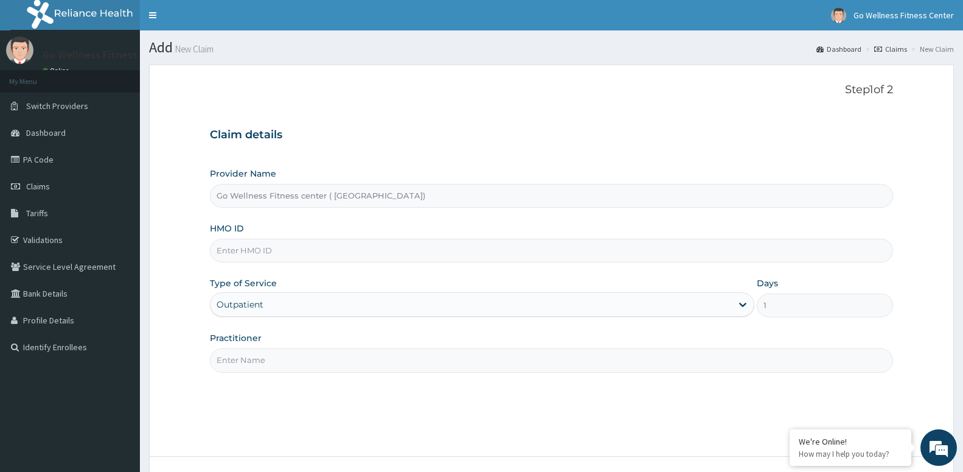
click at [257, 366] on input "Practitioner" at bounding box center [551, 360] width 683 height 24
paste input "GOWELLNESS"
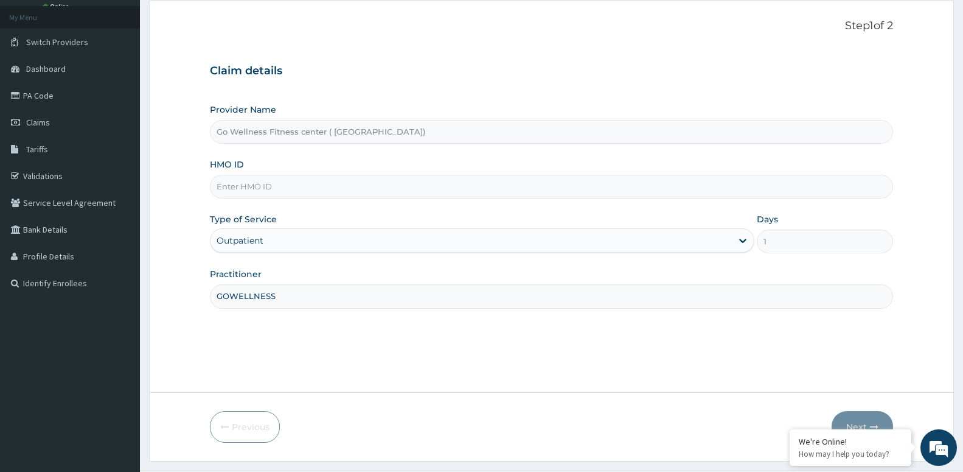
scroll to position [94, 0]
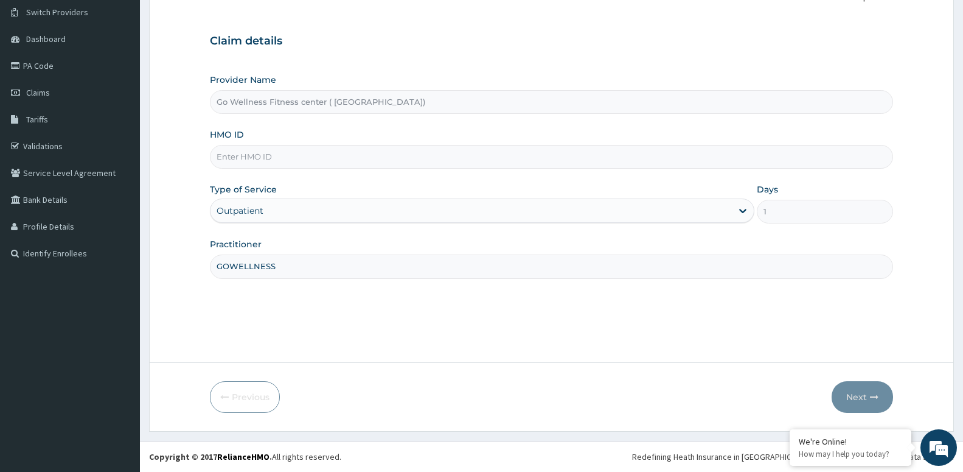
type input "GOWELLNESS"
click at [274, 158] on input "HMO ID" at bounding box center [551, 157] width 683 height 24
type input "P"
type input "BWK/10025/C"
click at [857, 393] on button "Next" at bounding box center [862, 397] width 61 height 32
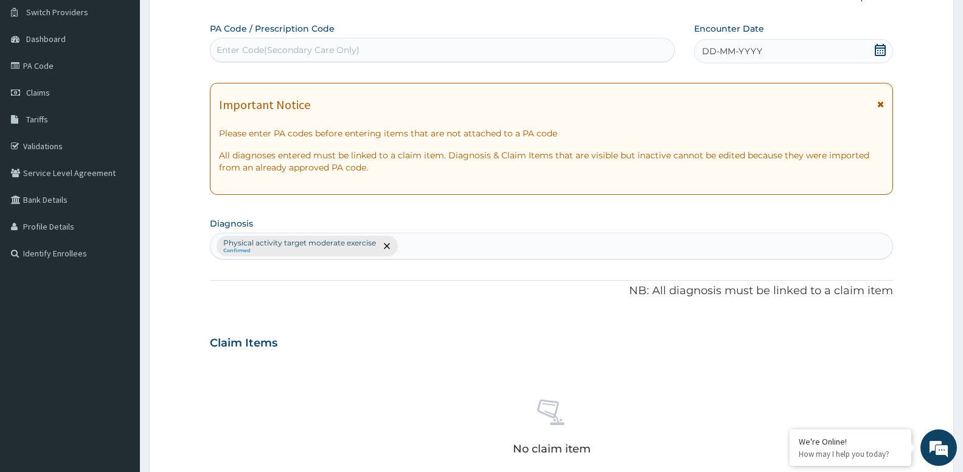
click at [355, 50] on div "Enter Code(Secondary Care Only)" at bounding box center [288, 50] width 143 height 12
type input "PA/2DE21D"
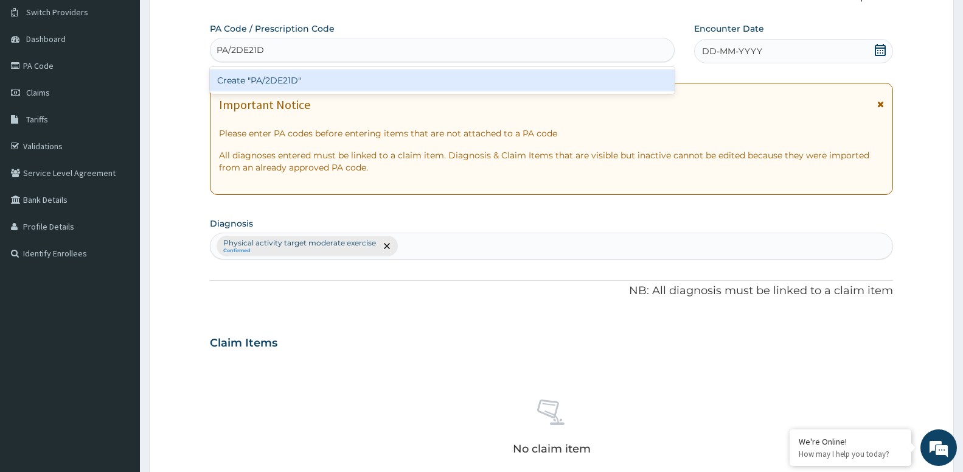
click at [284, 83] on div "Create "PA/2DE21D"" at bounding box center [442, 80] width 465 height 22
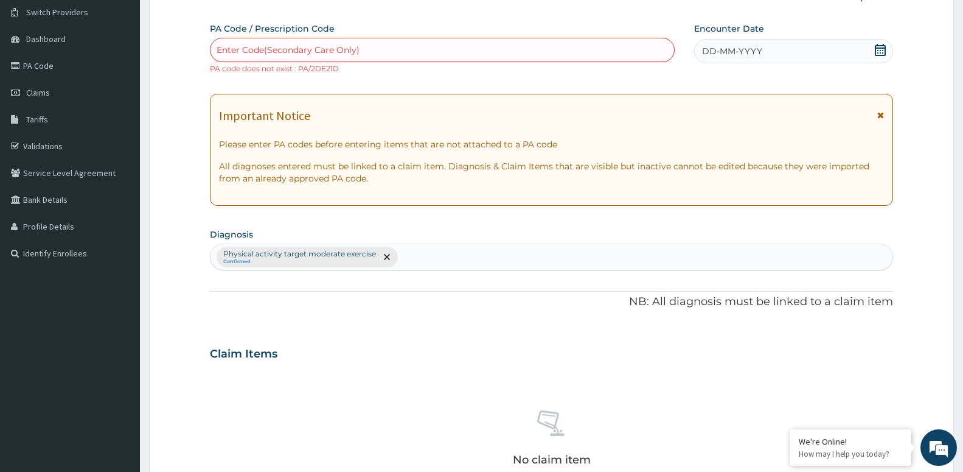
click at [296, 51] on div "Enter Code(Secondary Care Only)" at bounding box center [288, 50] width 143 height 12
type input "PA/2DE210"
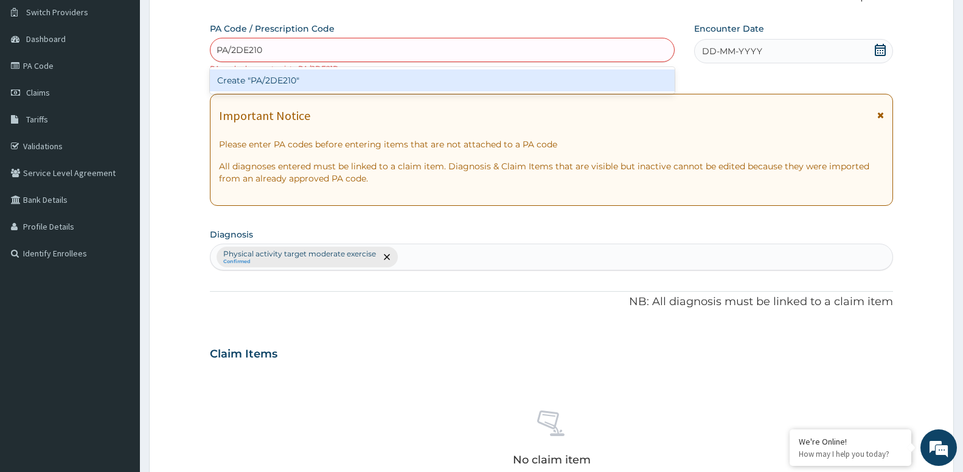
click at [295, 79] on div "Create "PA/2DE210"" at bounding box center [442, 80] width 465 height 22
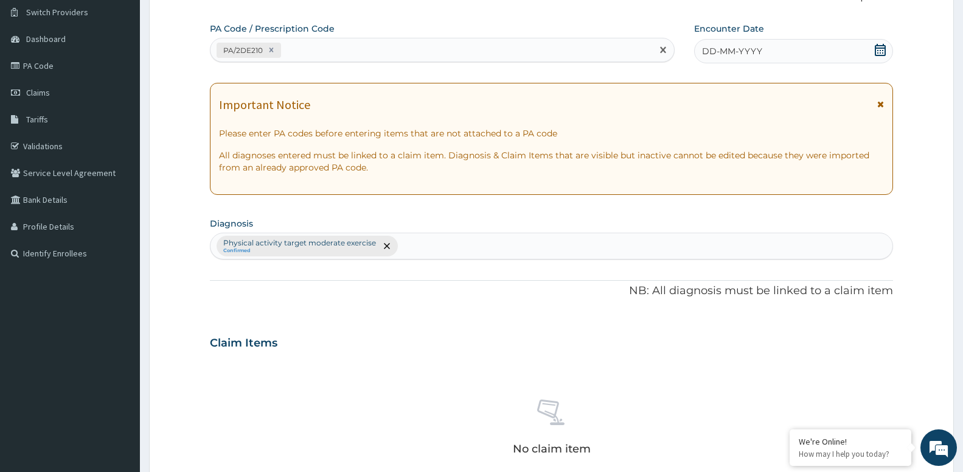
click at [882, 51] on icon at bounding box center [880, 50] width 11 height 12
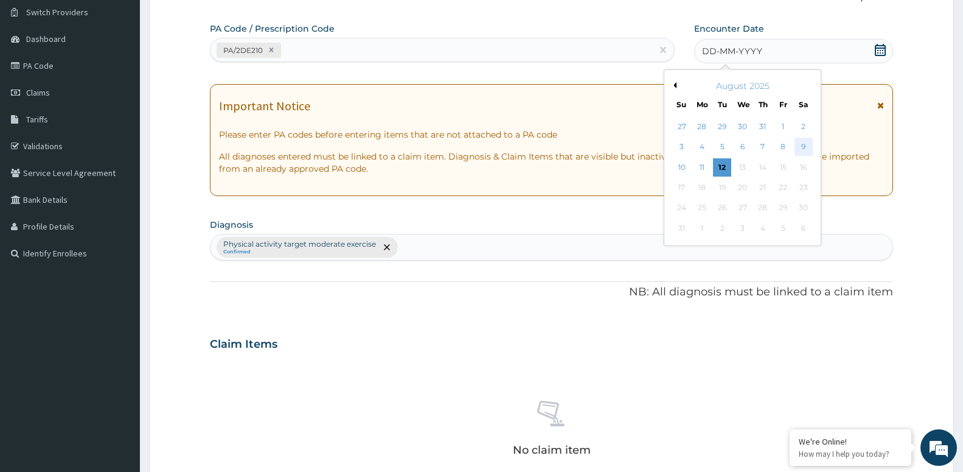
click at [805, 148] on div "9" at bounding box center [803, 147] width 18 height 18
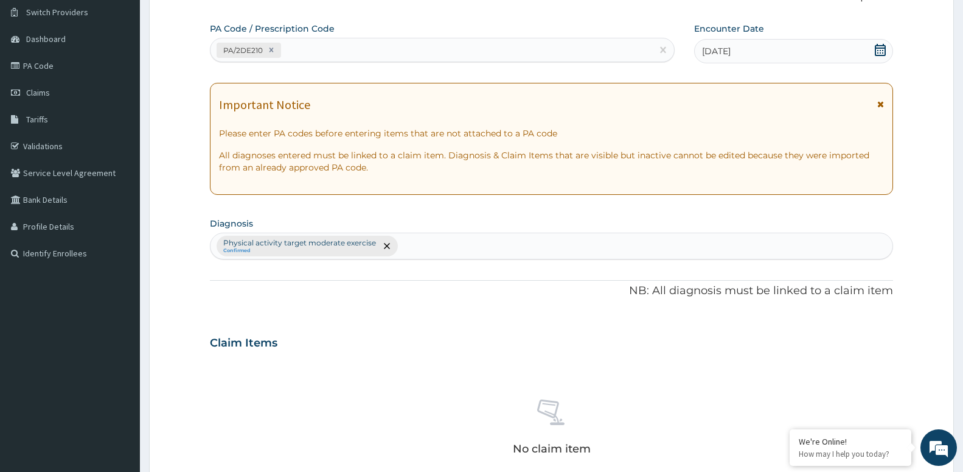
scroll to position [404, 0]
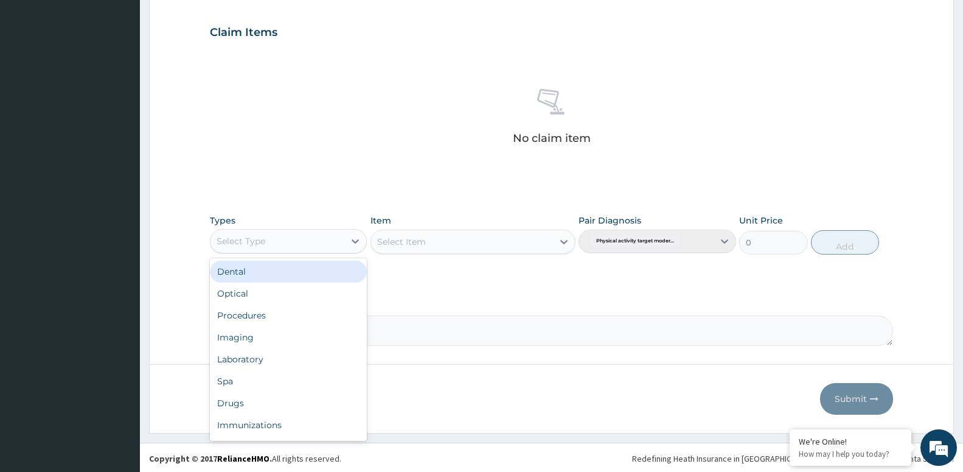
click at [308, 241] on div "Select Type" at bounding box center [278, 240] width 134 height 19
type input "G"
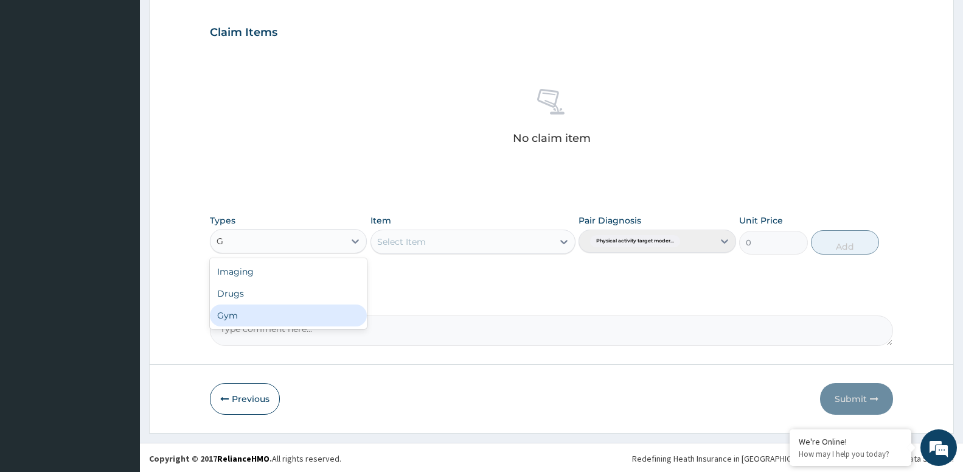
click at [268, 313] on div "Gym" at bounding box center [288, 315] width 157 height 22
click at [551, 246] on div "Select Item" at bounding box center [462, 241] width 182 height 19
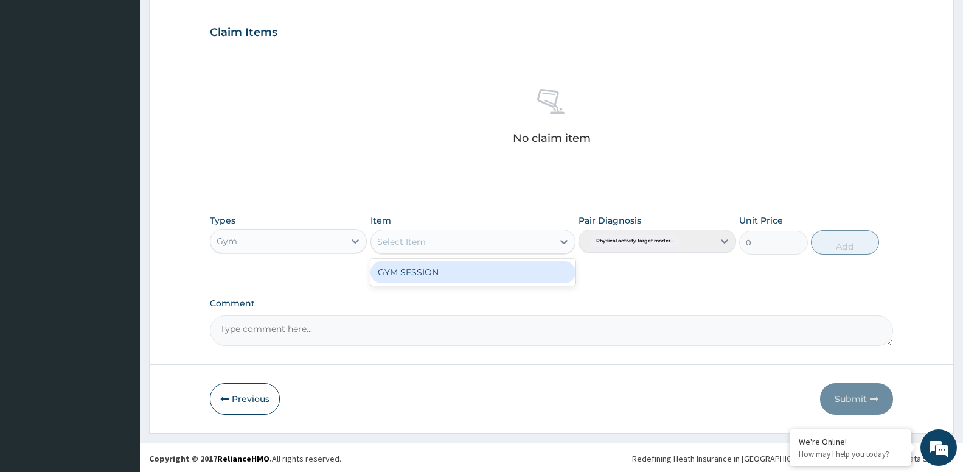
click at [458, 273] on div "GYM SESSION" at bounding box center [473, 272] width 205 height 22
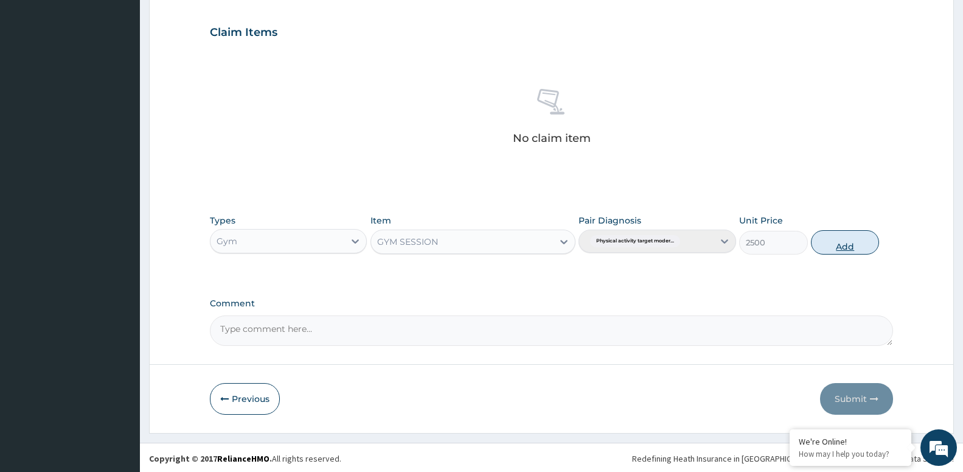
click at [831, 251] on button "Add" at bounding box center [845, 242] width 68 height 24
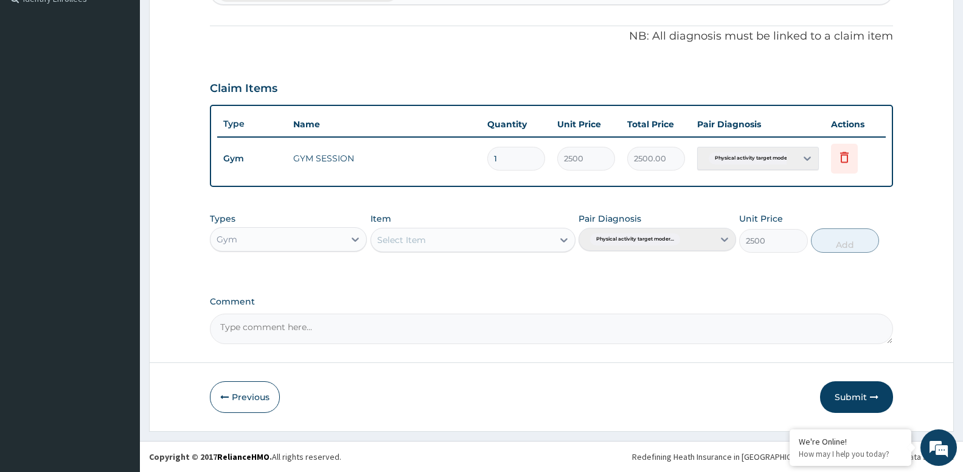
type input "0"
click at [861, 394] on button "Submit" at bounding box center [856, 397] width 73 height 32
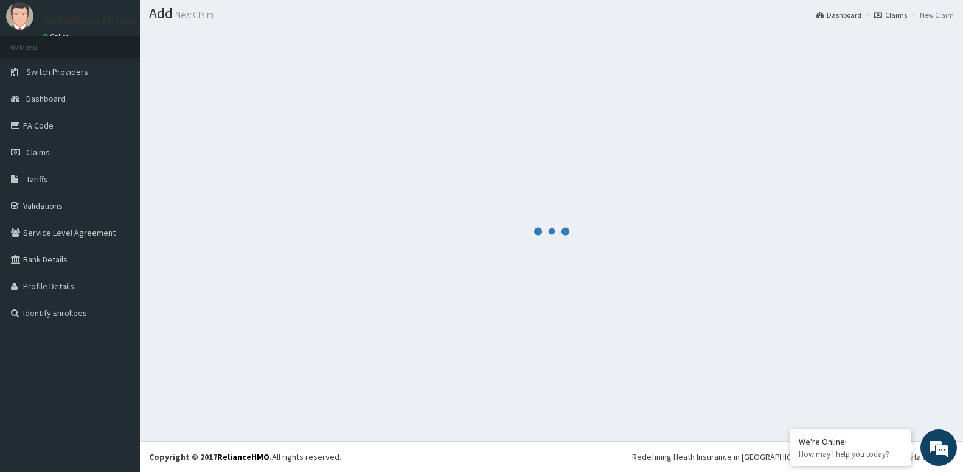
scroll to position [34, 0]
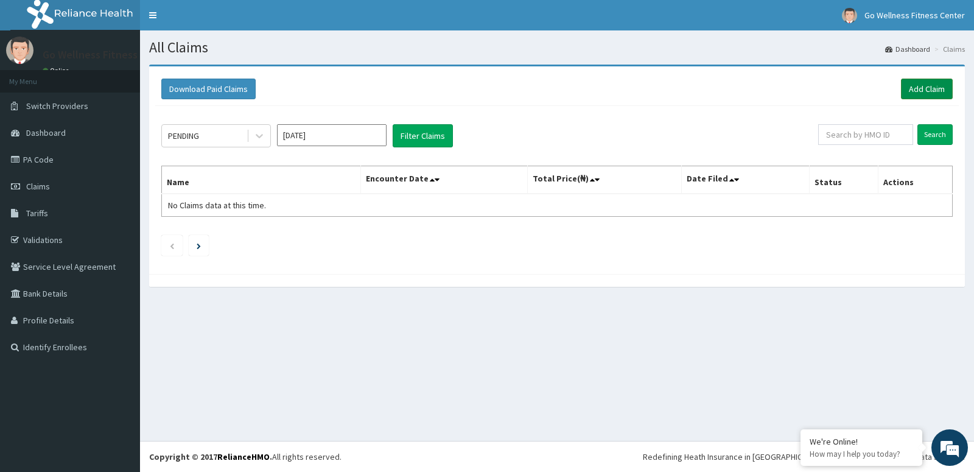
click at [935, 84] on link "Add Claim" at bounding box center [927, 89] width 52 height 21
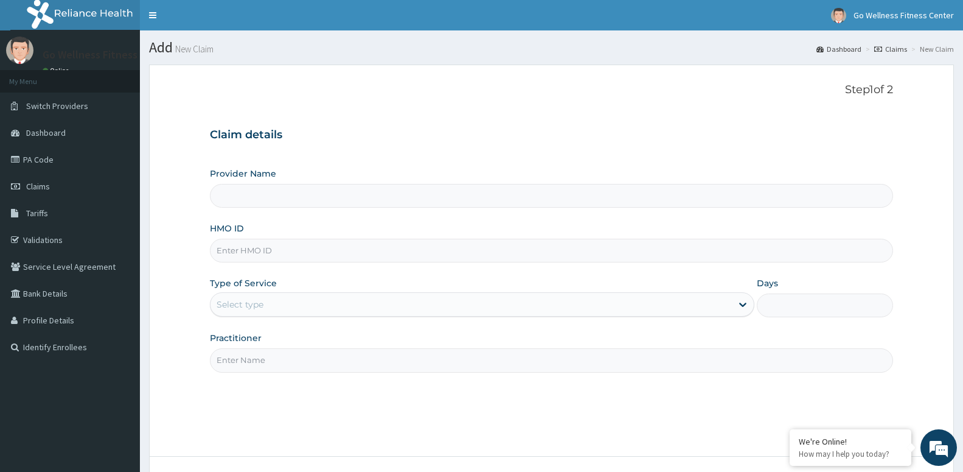
type input "Go Wellness Fitness center ( [GEOGRAPHIC_DATA])"
type input "1"
type input "BWK/10025/D"
click at [250, 361] on input "Practitioner" at bounding box center [551, 360] width 683 height 24
paste input "GOWELLNESS"
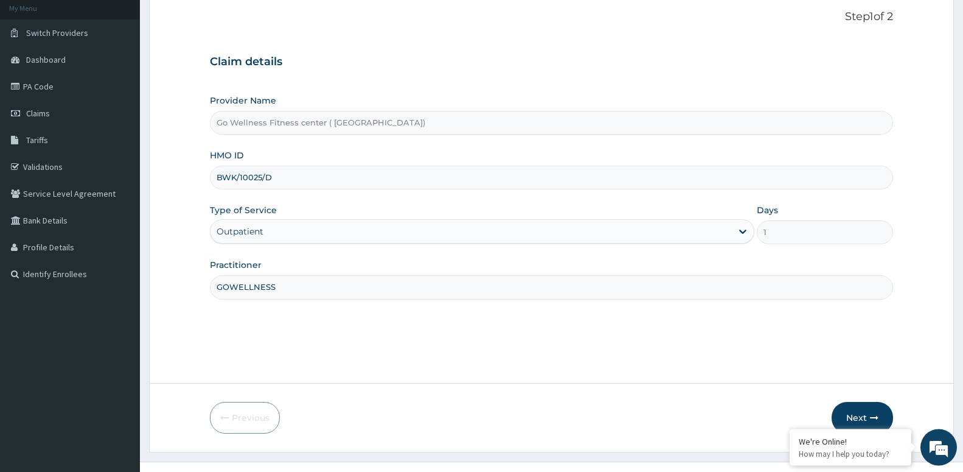
scroll to position [94, 0]
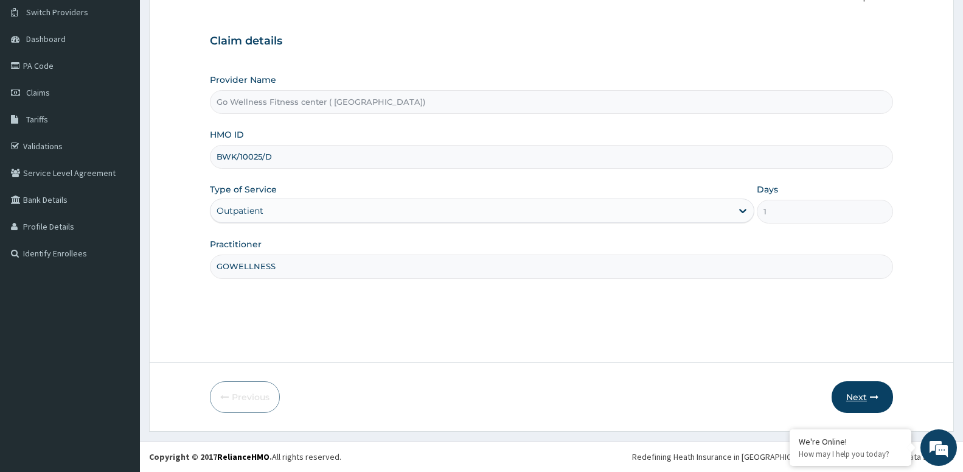
type input "GOWELLNESS"
click at [865, 397] on button "Next" at bounding box center [862, 397] width 61 height 32
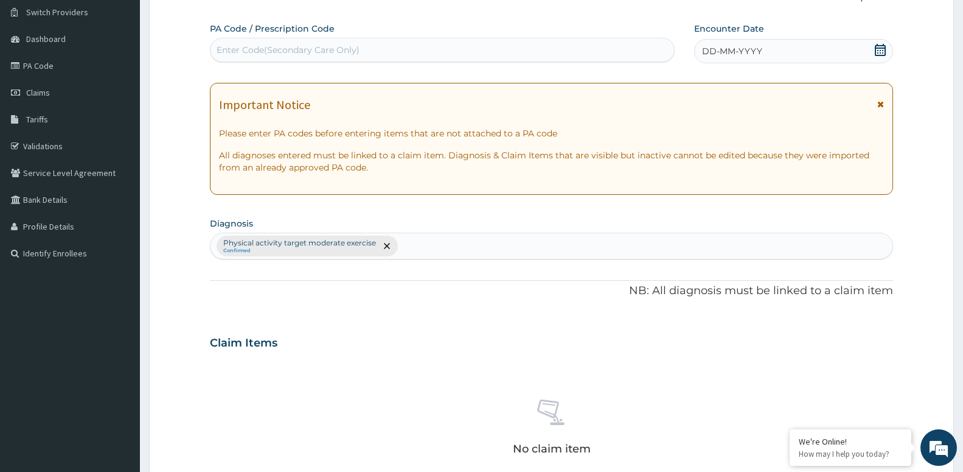
click at [287, 44] on div "Enter Code(Secondary Care Only)" at bounding box center [443, 49] width 464 height 19
type input "PA/BB192B"
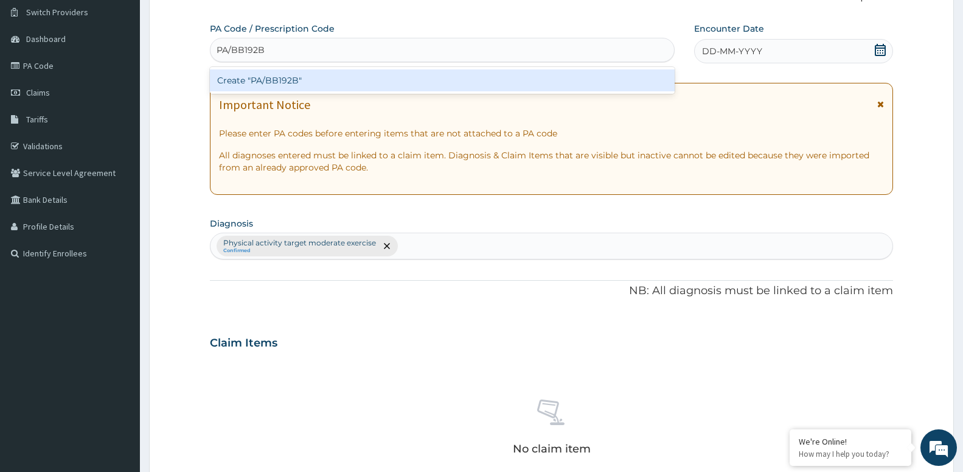
click at [285, 80] on div "Create "PA/BB192B"" at bounding box center [442, 80] width 465 height 22
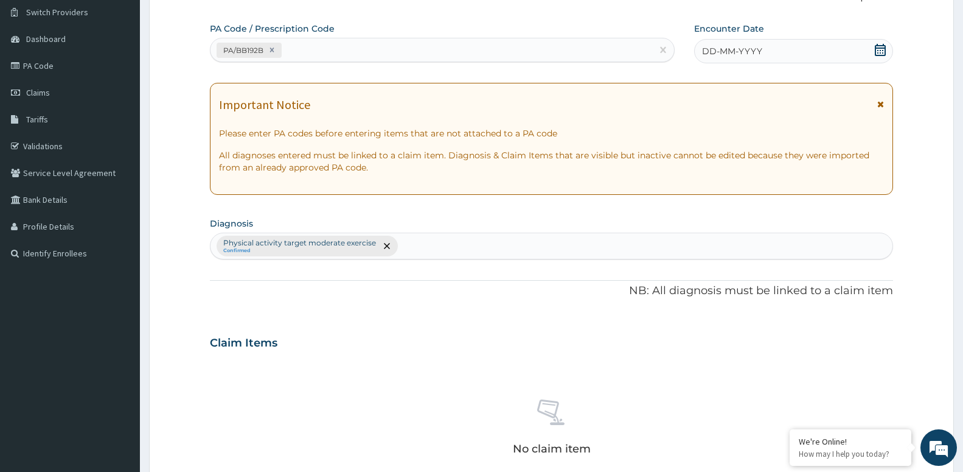
click at [883, 49] on icon at bounding box center [880, 50] width 11 height 12
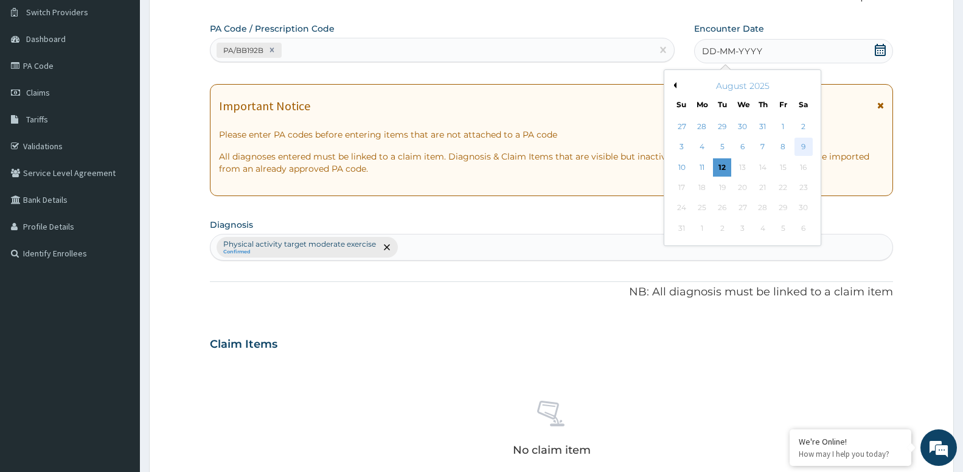
click at [806, 149] on div "9" at bounding box center [803, 147] width 18 height 18
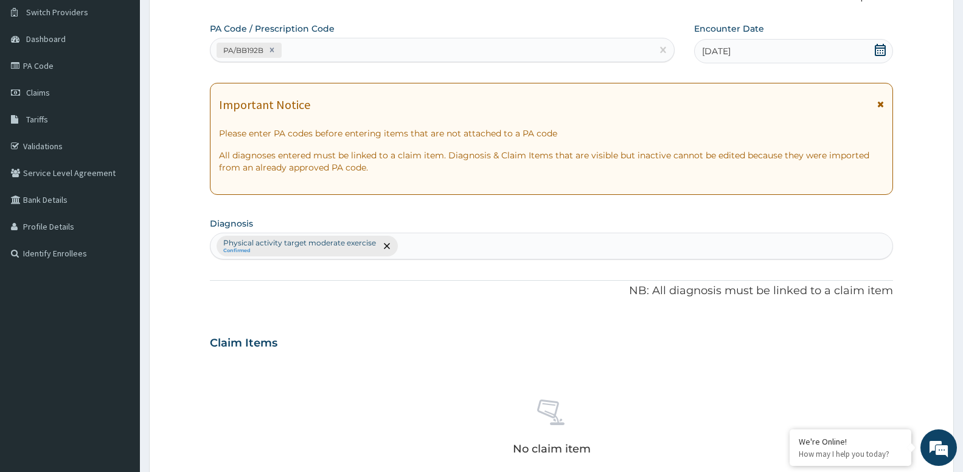
scroll to position [342, 0]
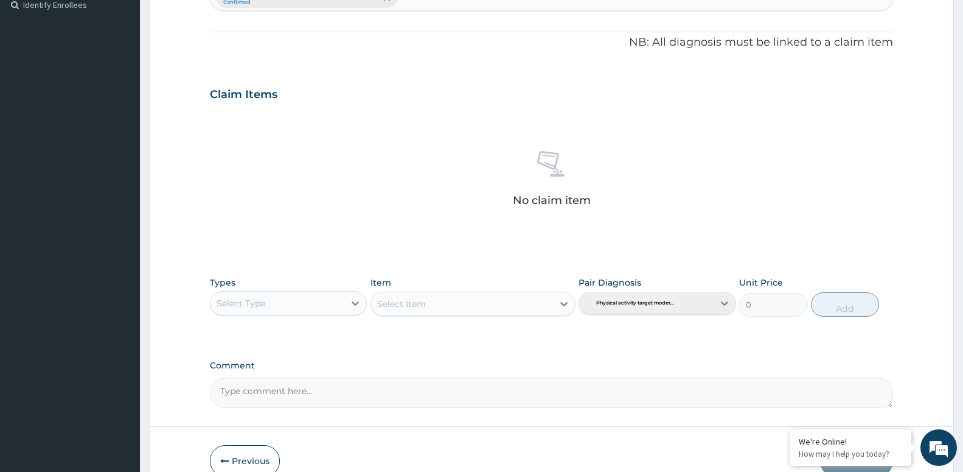
click at [306, 310] on div "Select Type" at bounding box center [278, 302] width 134 height 19
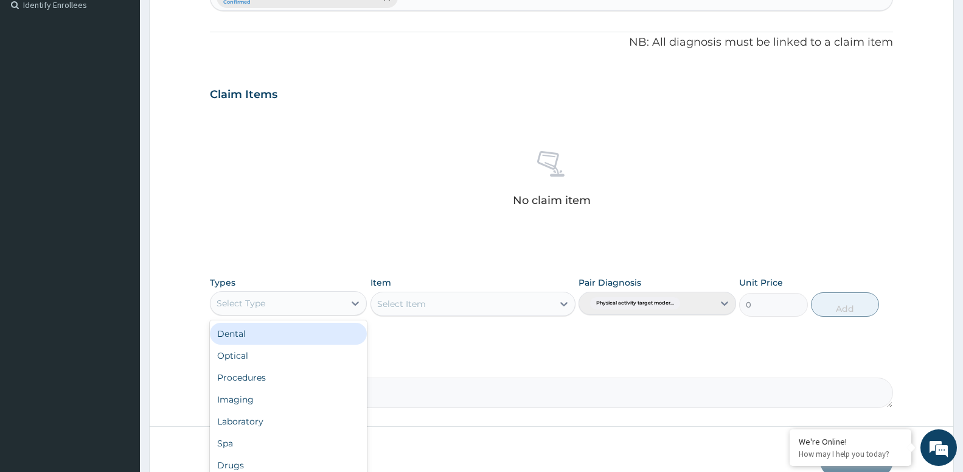
type input "G"
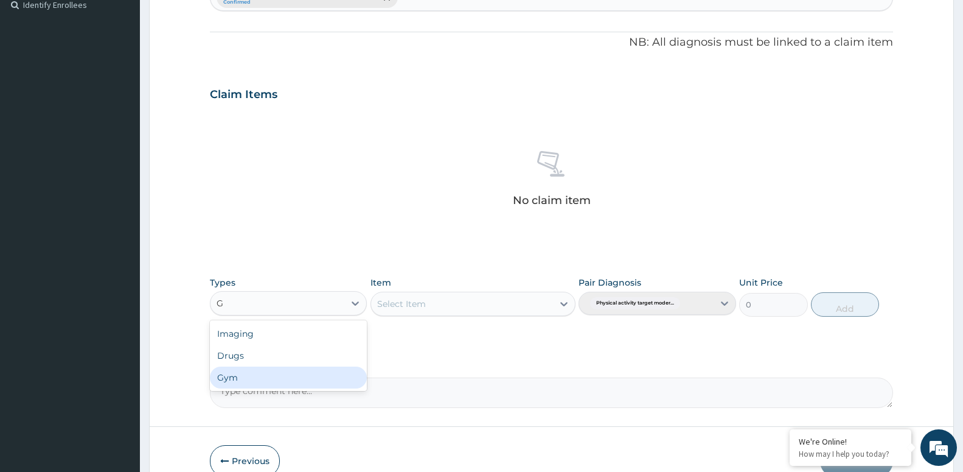
click at [237, 378] on div "Gym" at bounding box center [288, 377] width 157 height 22
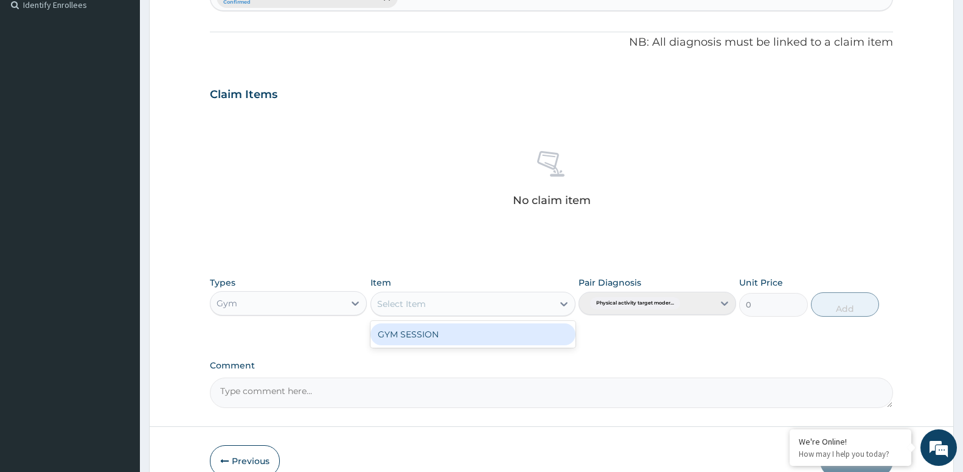
click at [456, 305] on div "Select Item" at bounding box center [462, 303] width 182 height 19
click at [433, 337] on div "GYM SESSION" at bounding box center [473, 334] width 205 height 22
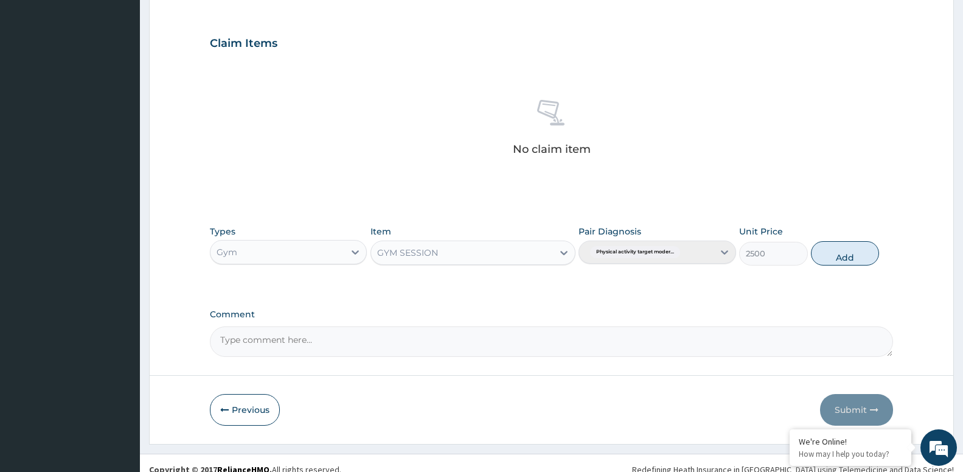
scroll to position [406, 0]
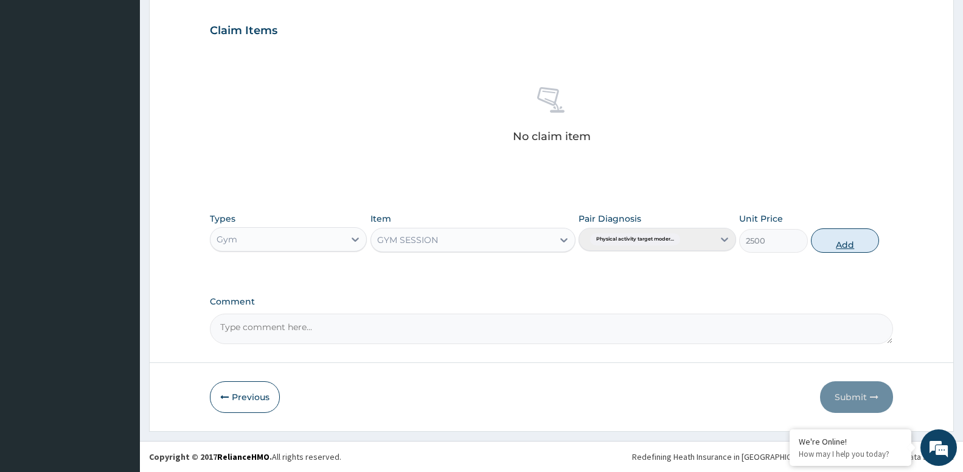
click at [840, 248] on button "Add" at bounding box center [845, 240] width 68 height 24
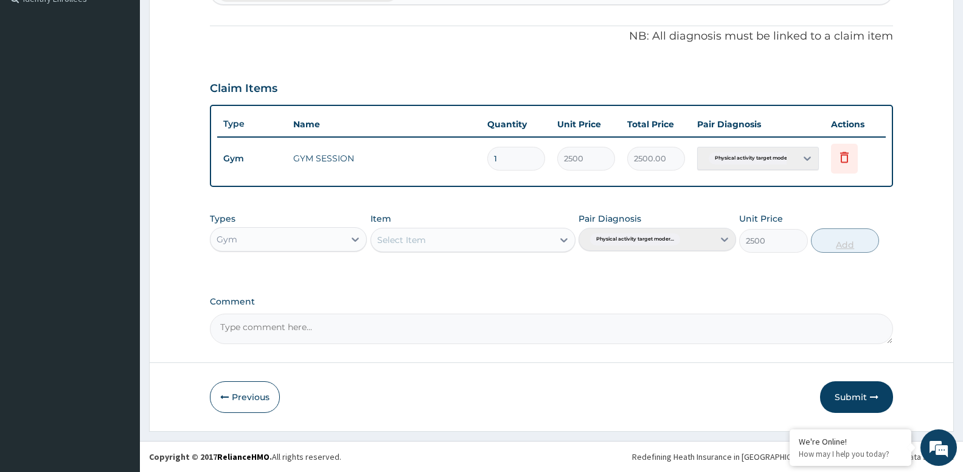
type input "0"
drag, startPoint x: 856, startPoint y: 392, endPoint x: 844, endPoint y: 369, distance: 25.9
click at [856, 391] on button "Submit" at bounding box center [856, 397] width 73 height 32
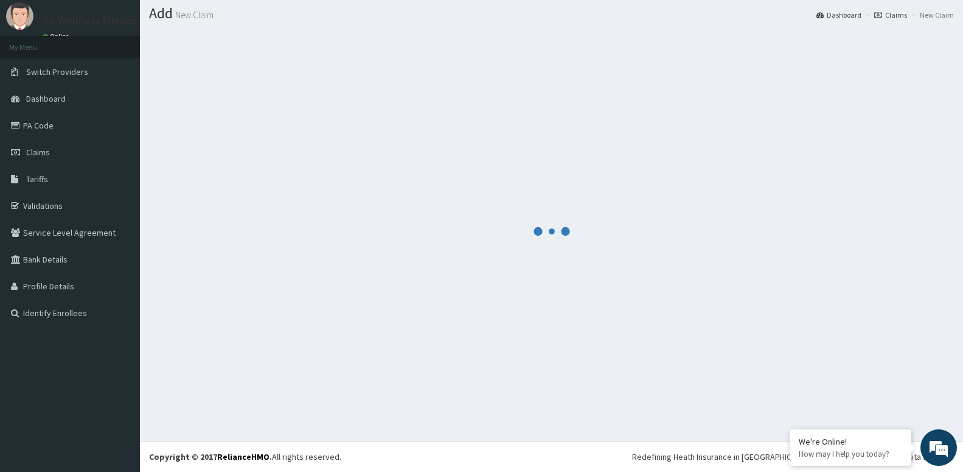
scroll to position [34, 0]
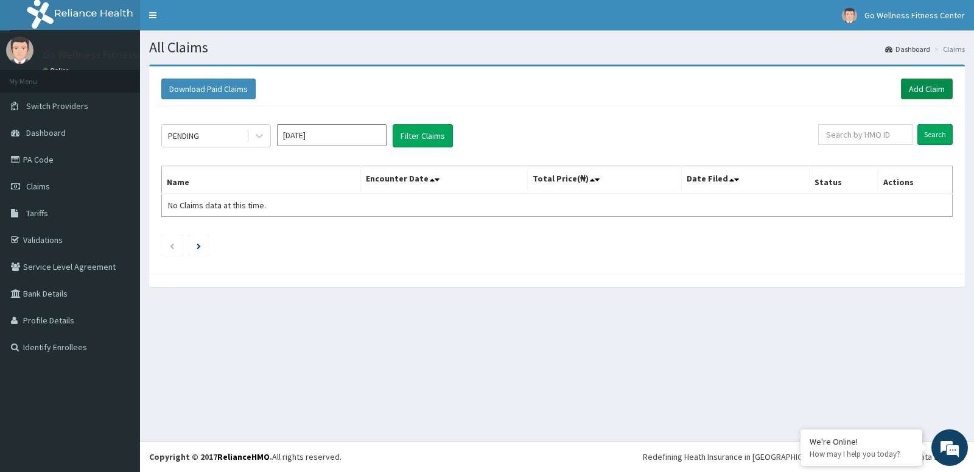
click at [929, 80] on link "Add Claim" at bounding box center [927, 89] width 52 height 21
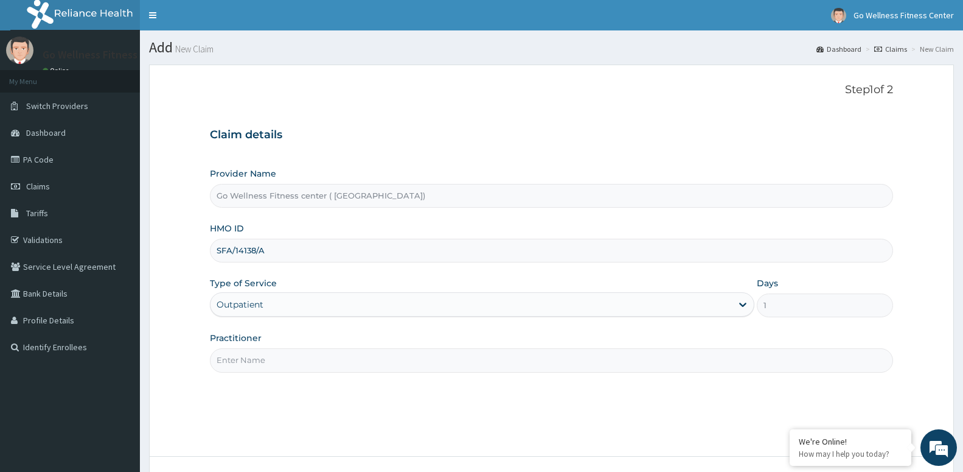
type input "SFA/14138/A"
click at [255, 365] on input "Practitioner" at bounding box center [551, 360] width 683 height 24
paste input "GOWELLNESS"
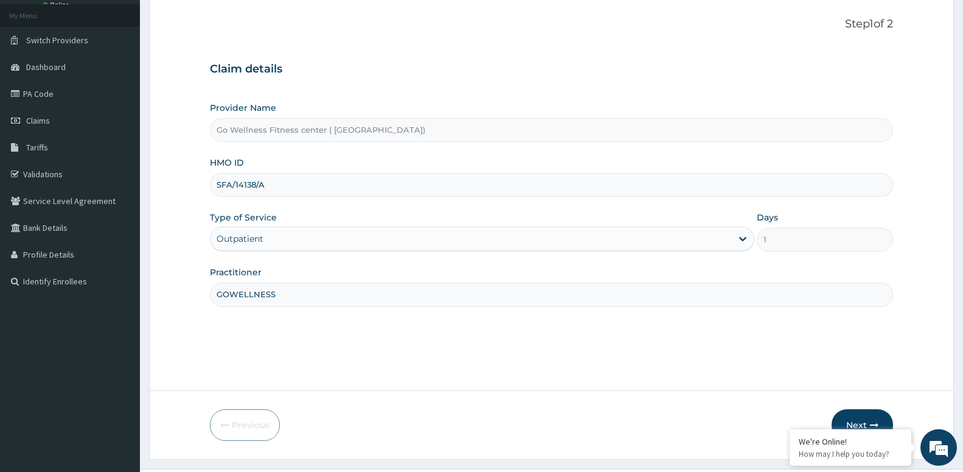
scroll to position [94, 0]
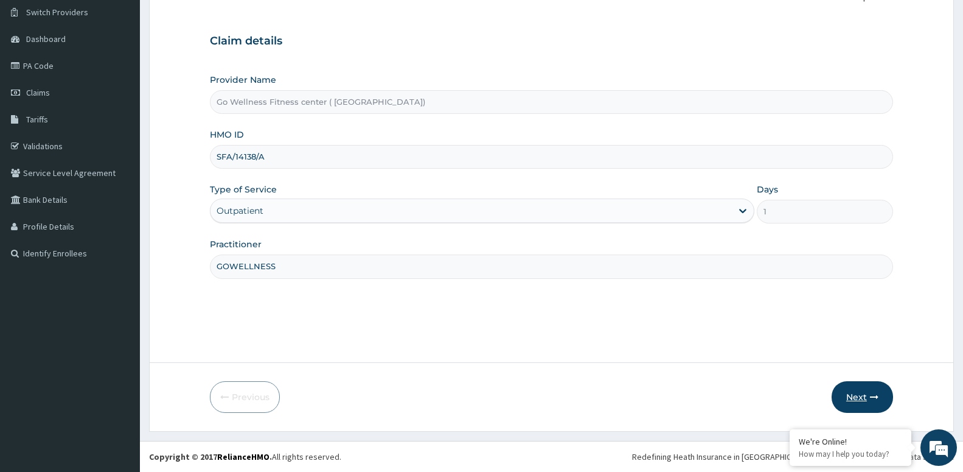
type input "GOWELLNESS"
click at [859, 399] on button "Next" at bounding box center [862, 397] width 61 height 32
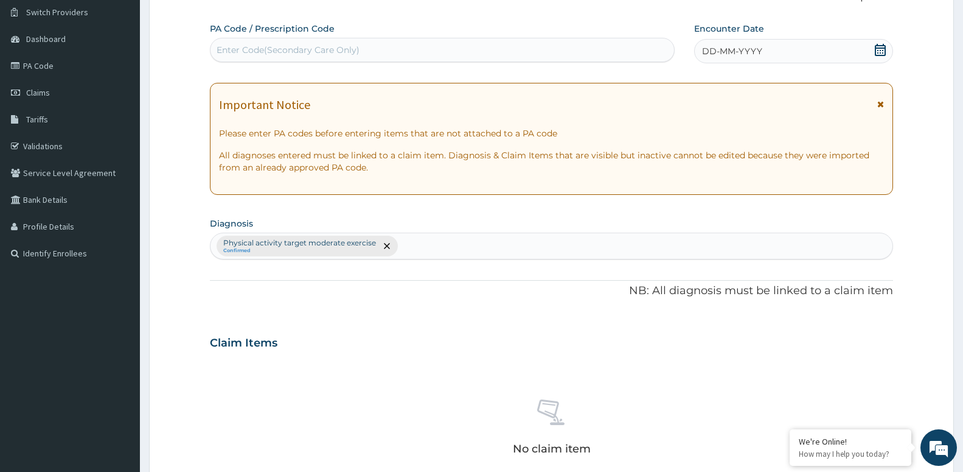
click at [308, 54] on div "Enter Code(Secondary Care Only)" at bounding box center [288, 50] width 143 height 12
type input "PA/248F34"
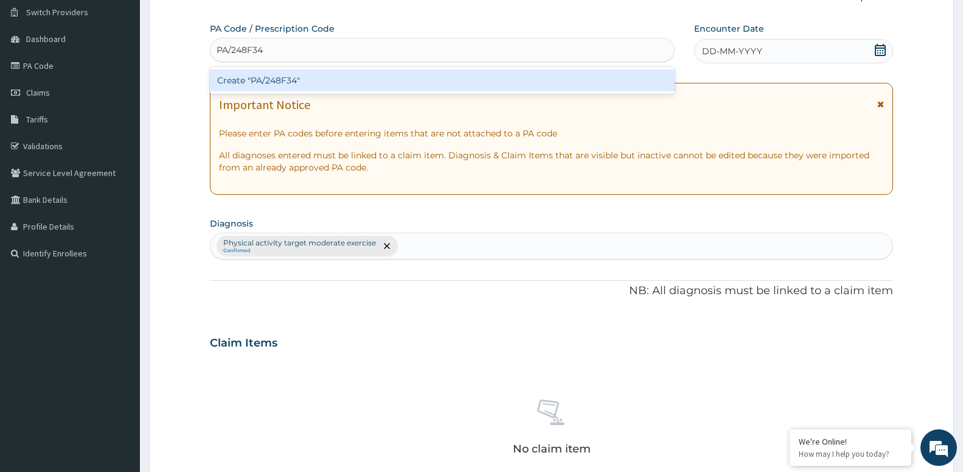
click at [295, 83] on div "Create "PA/248F34"" at bounding box center [442, 80] width 465 height 22
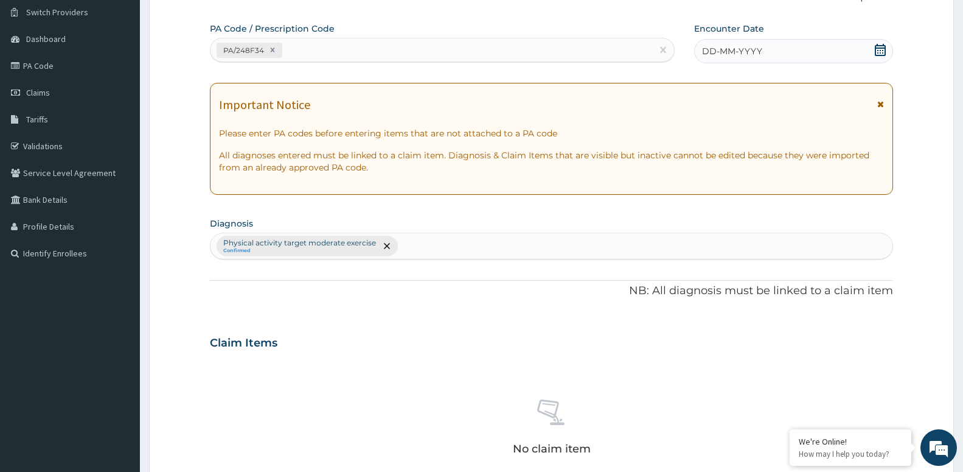
click at [876, 51] on icon at bounding box center [880, 50] width 11 height 12
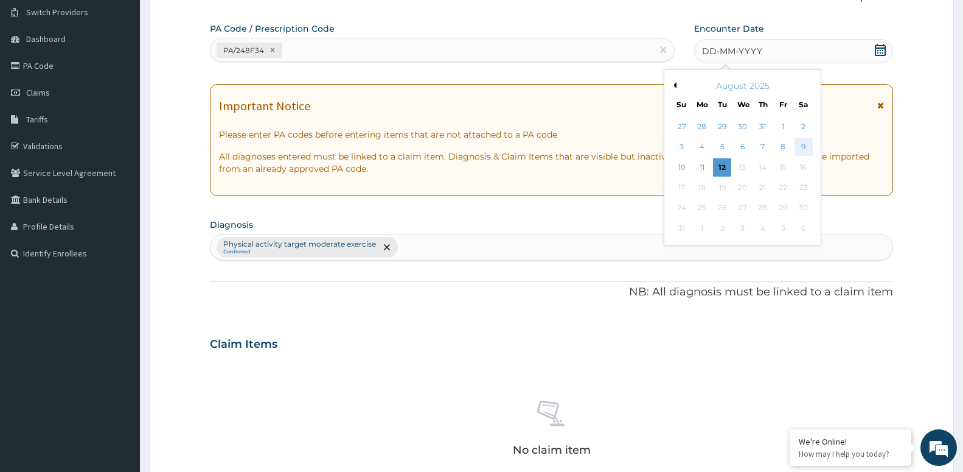
click at [803, 147] on div "9" at bounding box center [803, 147] width 18 height 18
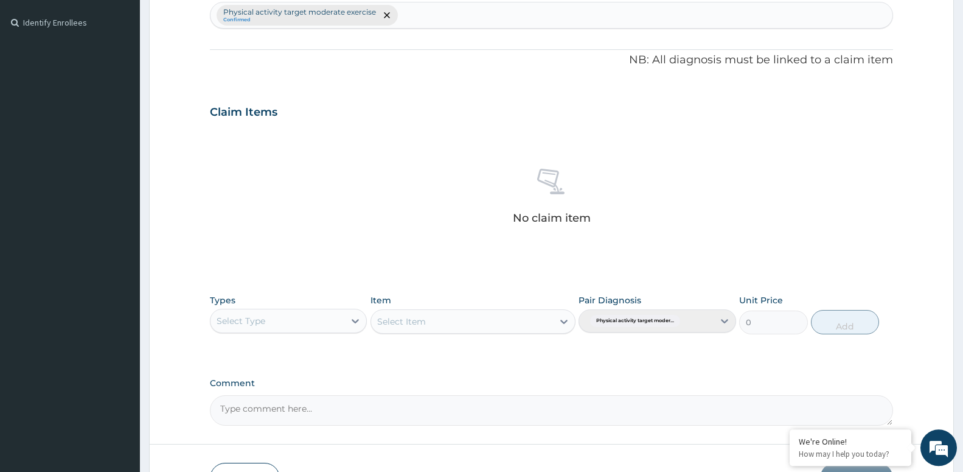
scroll to position [342, 0]
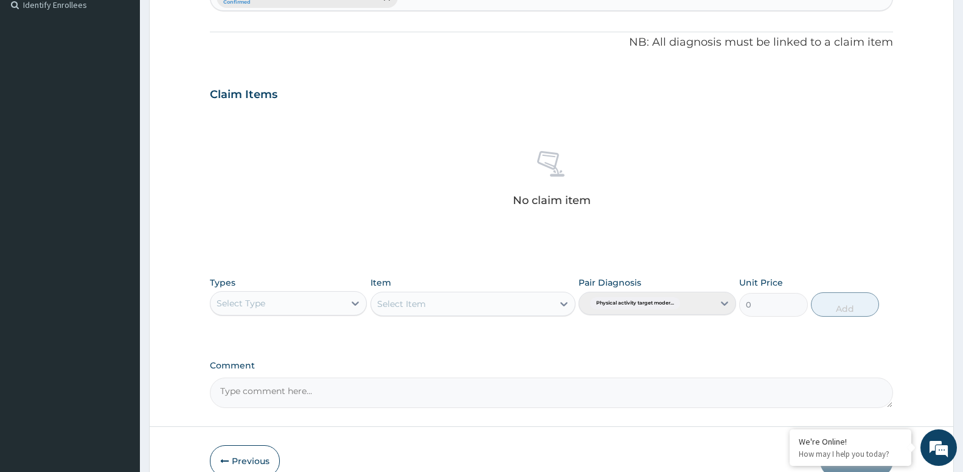
click at [266, 310] on div "Select Type" at bounding box center [278, 302] width 134 height 19
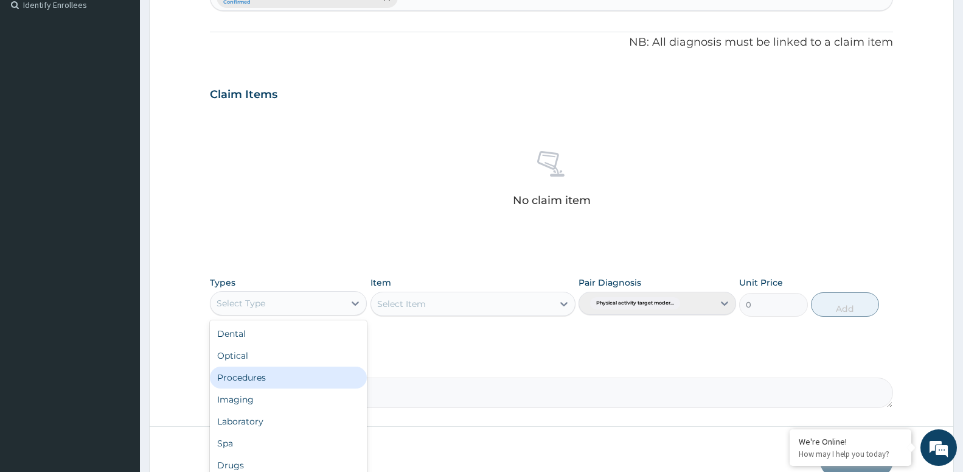
type input "G"
click at [263, 379] on div "Gym" at bounding box center [288, 377] width 157 height 22
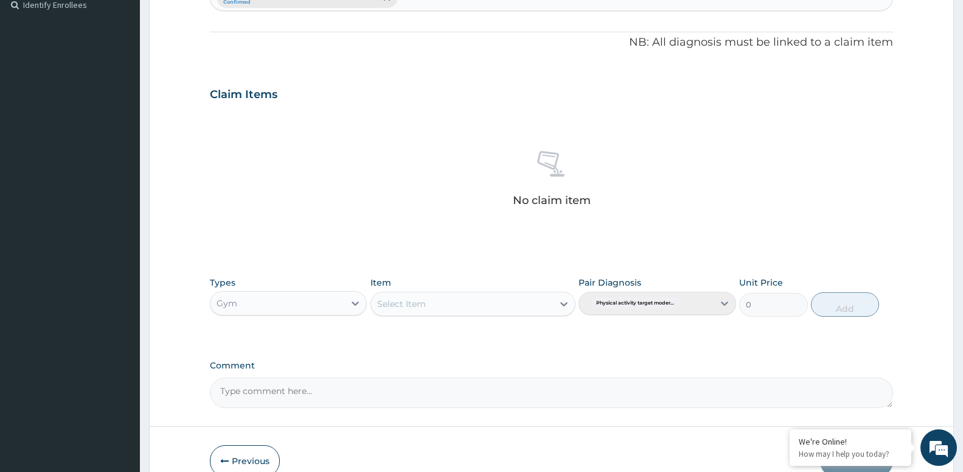
click at [488, 309] on div "Select Item" at bounding box center [462, 303] width 182 height 19
click at [450, 335] on div "GYM SESSION" at bounding box center [473, 334] width 205 height 22
click at [833, 302] on button "Add" at bounding box center [845, 304] width 68 height 24
type input "0"
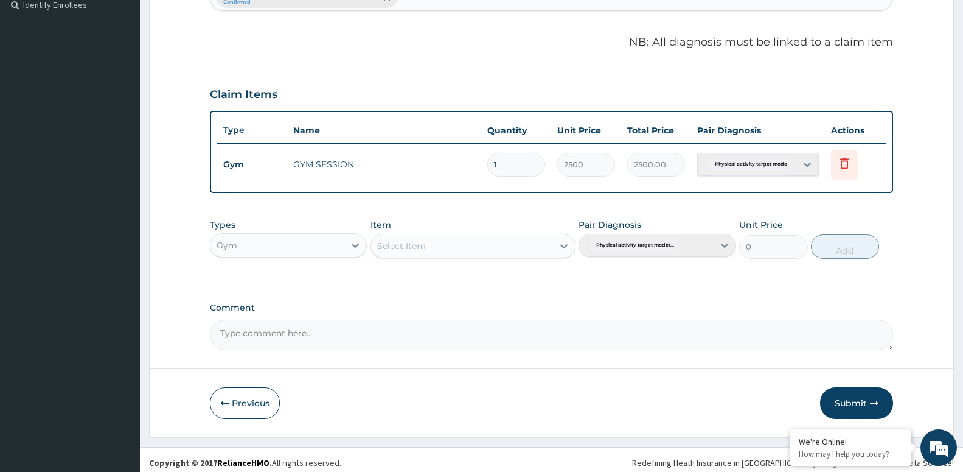
click at [843, 397] on button "Submit" at bounding box center [856, 403] width 73 height 32
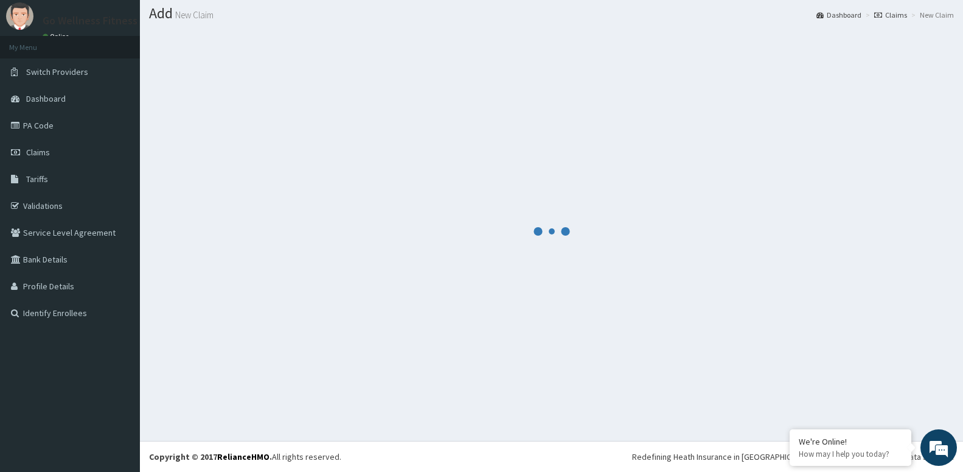
scroll to position [34, 0]
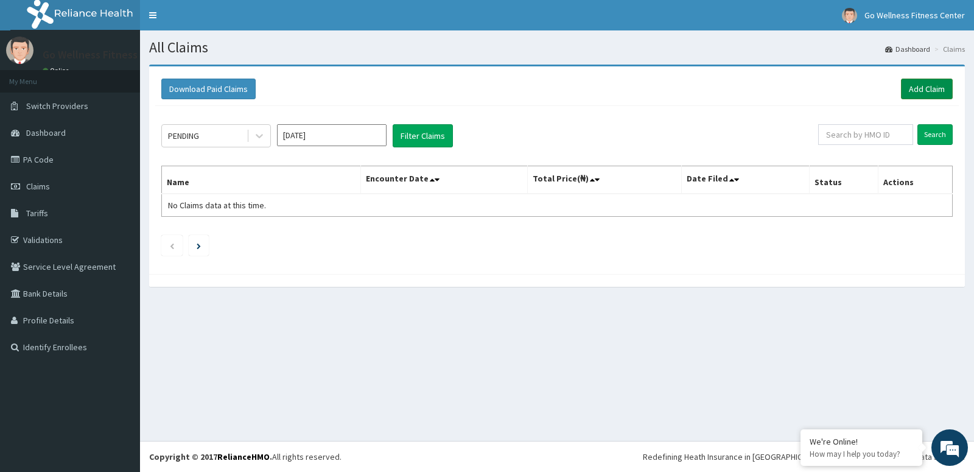
click at [912, 86] on link "Add Claim" at bounding box center [927, 89] width 52 height 21
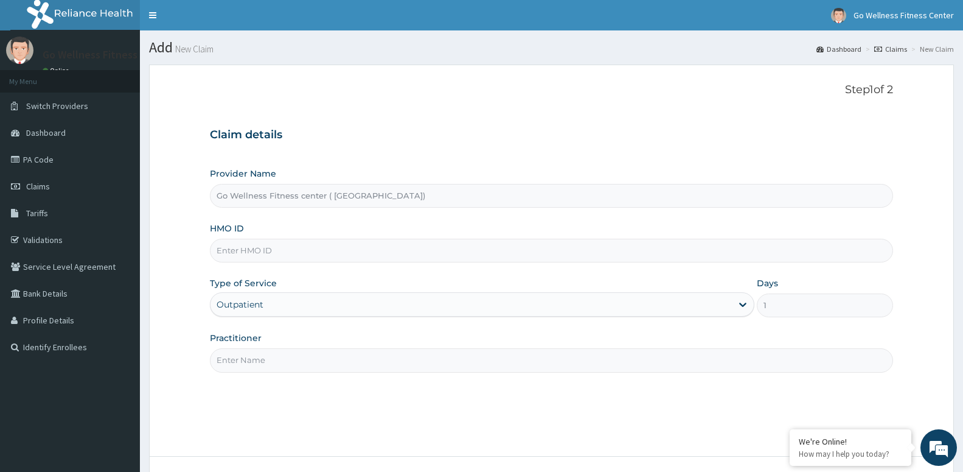
click at [228, 245] on input "HMO ID" at bounding box center [551, 251] width 683 height 24
type input "AGO/10172/B"
paste input "GOWELLNESS"
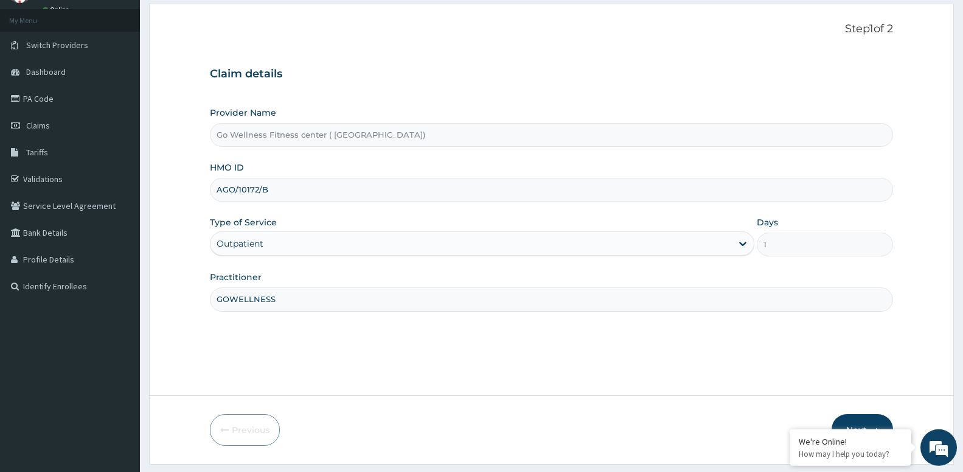
scroll to position [94, 0]
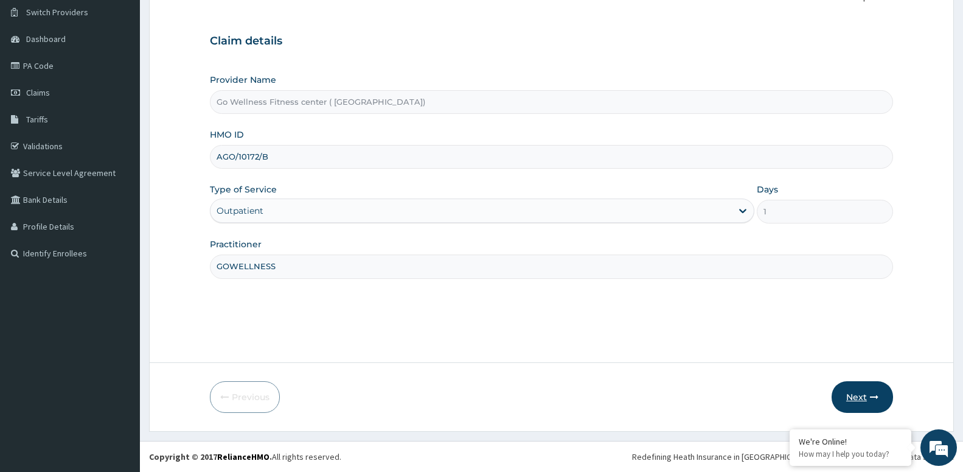
type input "GOWELLNESS"
click at [854, 393] on button "Next" at bounding box center [862, 397] width 61 height 32
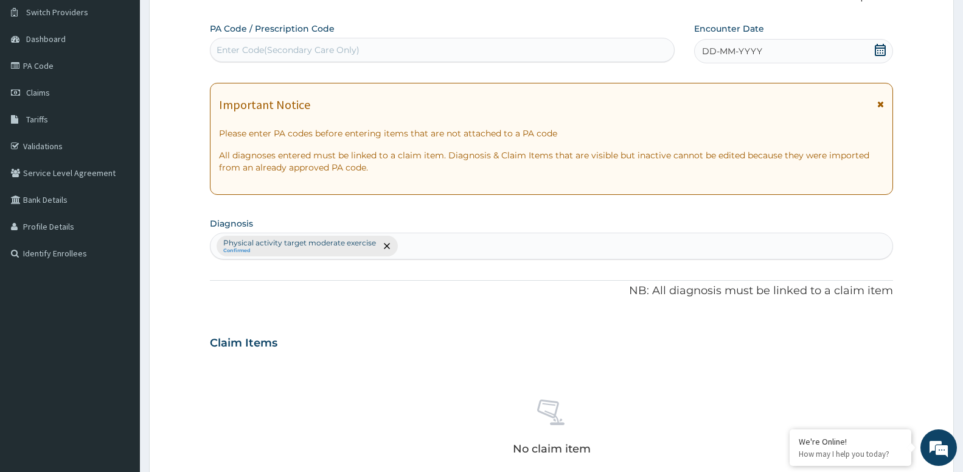
click at [326, 53] on div "Enter Code(Secondary Care Only)" at bounding box center [288, 50] width 143 height 12
type input "PA/5B76B3"
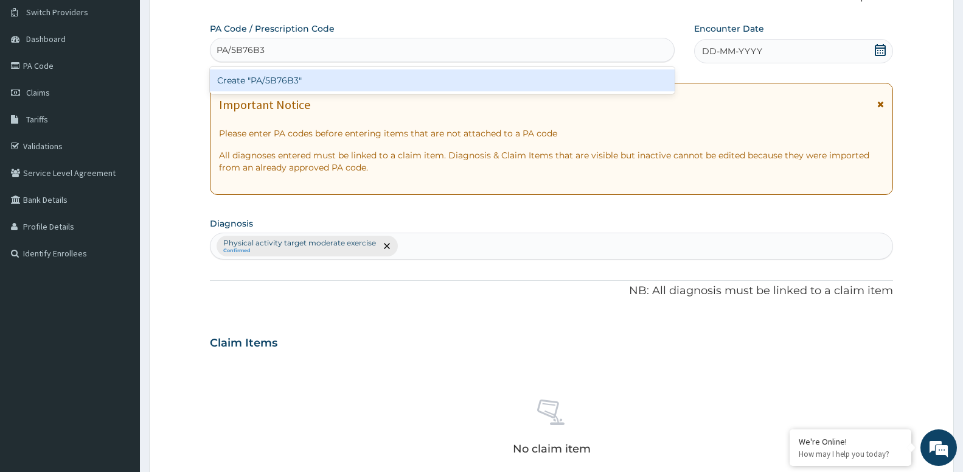
click at [281, 79] on div "Create "PA/5B76B3"" at bounding box center [442, 80] width 465 height 22
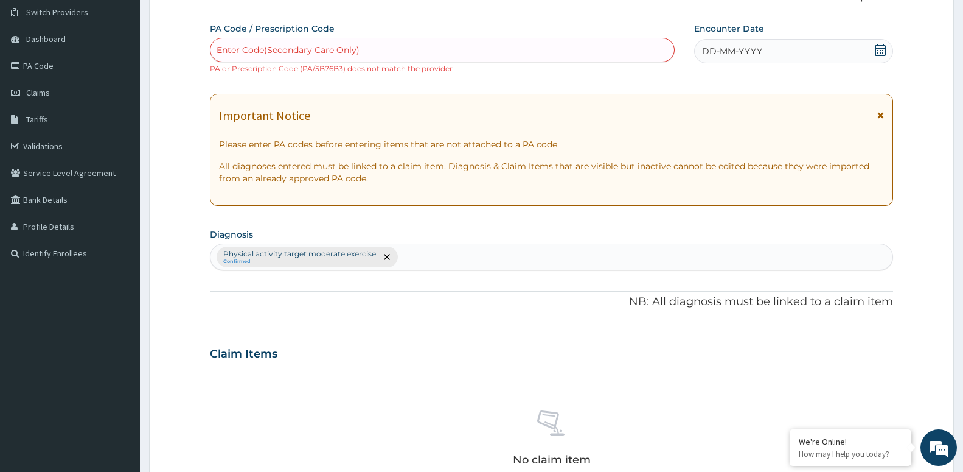
click at [285, 59] on div "Enter Code(Secondary Care Only)" at bounding box center [443, 49] width 464 height 19
type input "A"
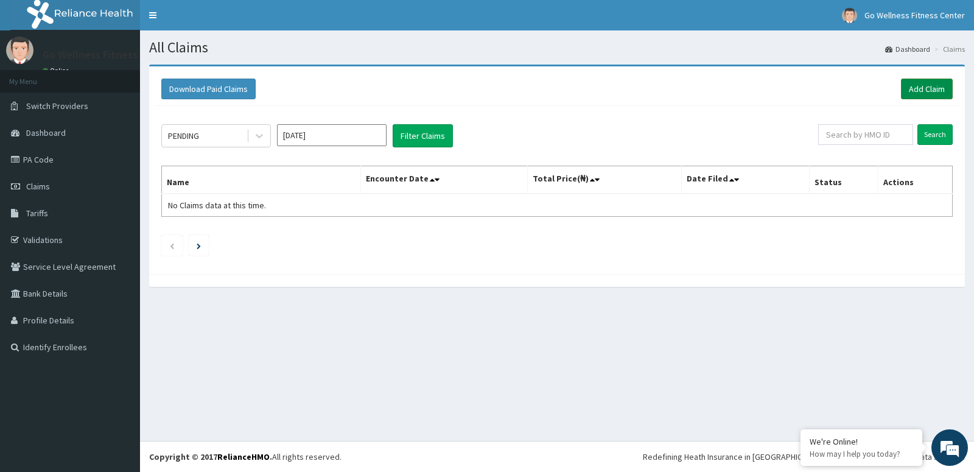
click at [927, 96] on link "Add Claim" at bounding box center [927, 89] width 52 height 21
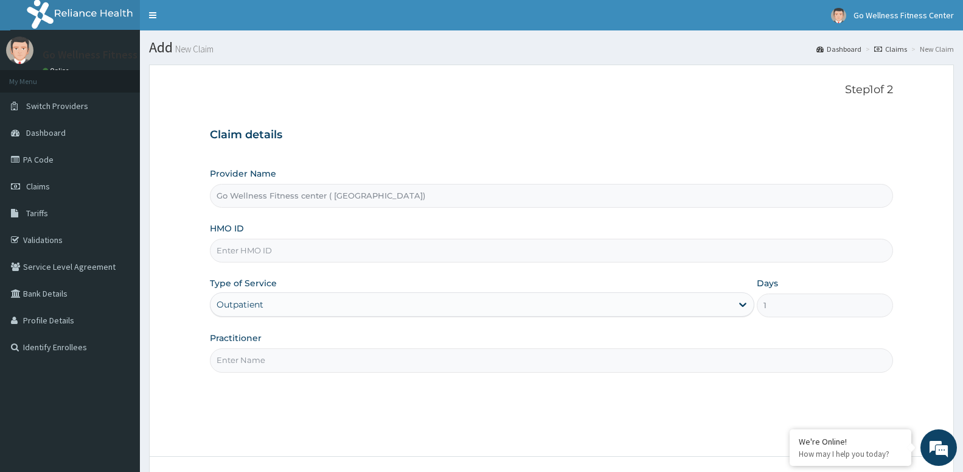
click at [302, 364] on input "Practitioner" at bounding box center [551, 360] width 683 height 24
type input "[PERSON_NAME]"
click at [235, 251] on input "HMO ID" at bounding box center [551, 251] width 683 height 24
type input "AGD/10172/B"
click at [272, 276] on div "Provider Name Go Wellness Fitness center ( Portharcourt) HMO ID AGD/10172/B Typ…" at bounding box center [551, 269] width 683 height 204
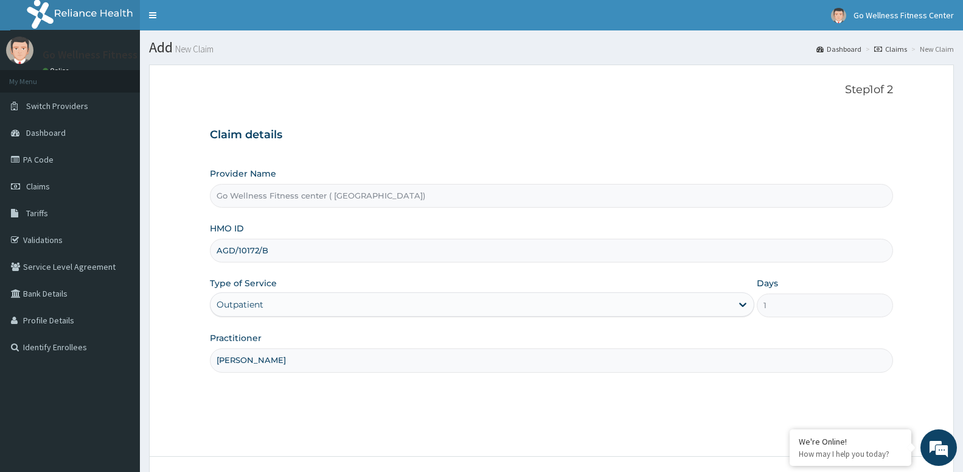
click at [278, 305] on div "Outpatient" at bounding box center [482, 304] width 545 height 24
click at [257, 361] on input "[PERSON_NAME]" at bounding box center [551, 360] width 683 height 24
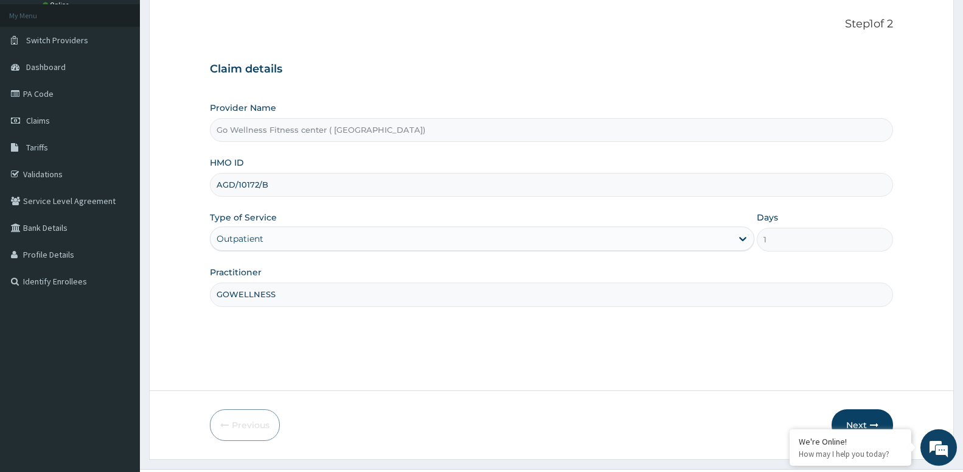
scroll to position [94, 0]
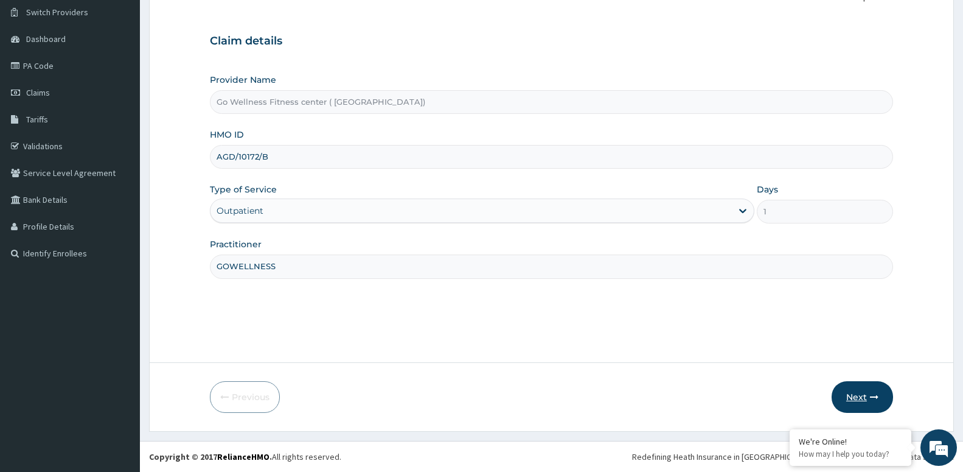
type input "GOWELLNESS"
click at [855, 395] on button "Next" at bounding box center [862, 397] width 61 height 32
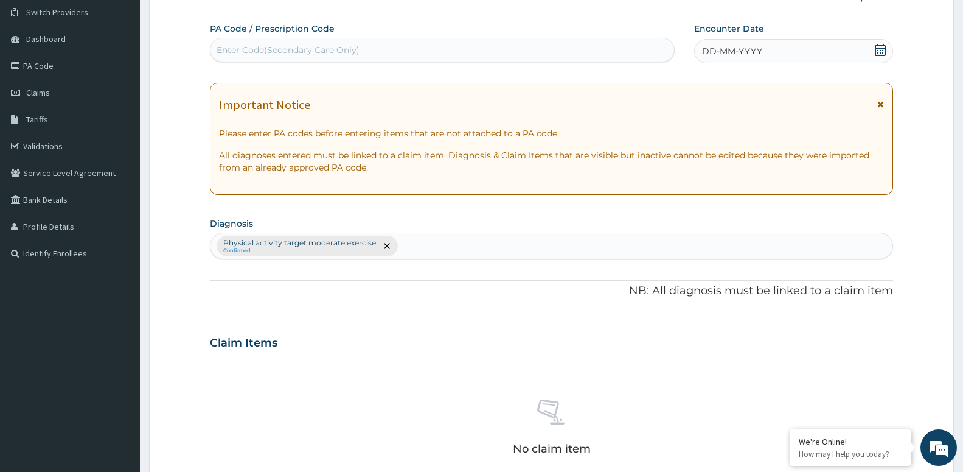
click at [277, 51] on div "Enter Code(Secondary Care Only)" at bounding box center [288, 50] width 143 height 12
type input "PA/"
click at [250, 54] on div "Enter Code(Secondary Care Only)" at bounding box center [443, 49] width 464 height 19
type input "PA/5B76B3"
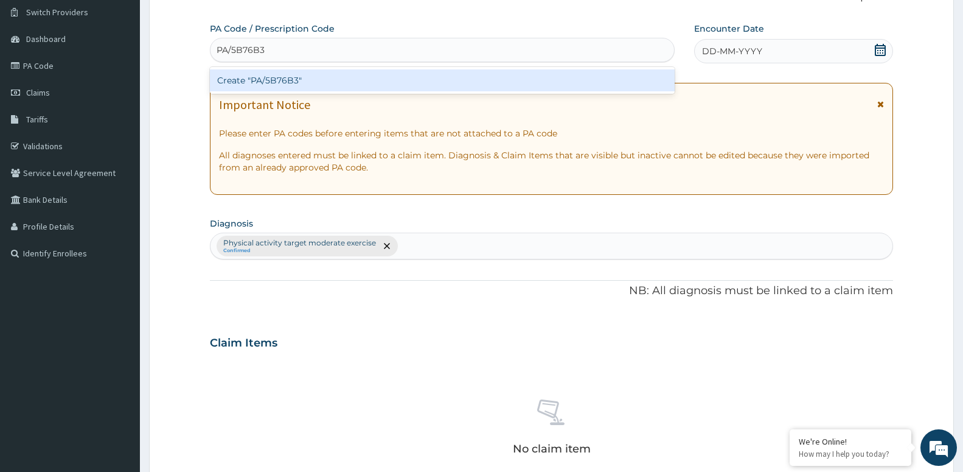
click at [284, 81] on div "Create "PA/5B76B3"" at bounding box center [442, 80] width 465 height 22
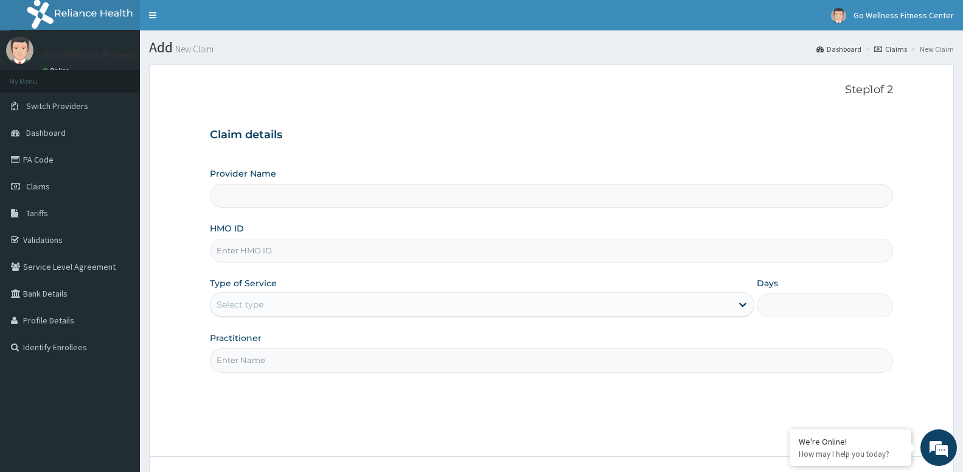
type input "Go Wellness Fitness center ( [GEOGRAPHIC_DATA])"
type input "1"
click at [265, 253] on input "HMO ID" at bounding box center [551, 251] width 683 height 24
type input "ZEL/10072/A"
click at [261, 361] on input "Practitioner" at bounding box center [551, 360] width 683 height 24
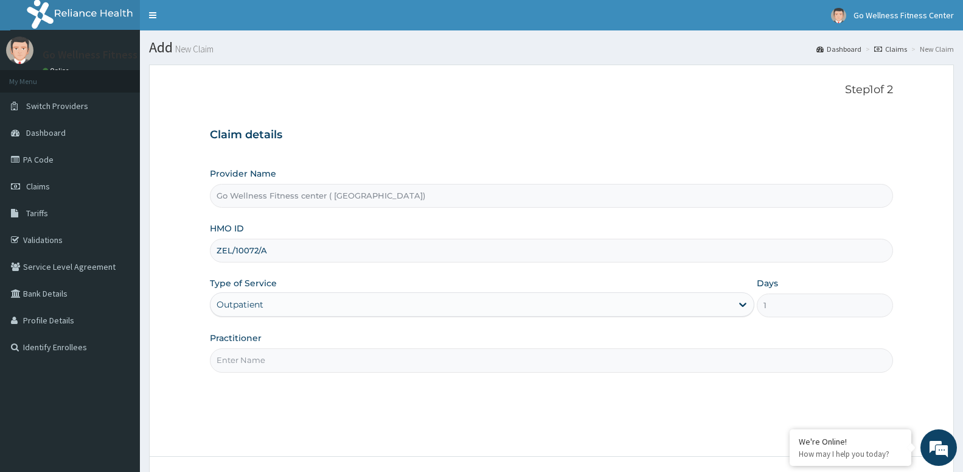
paste input "GOWELLNESS"
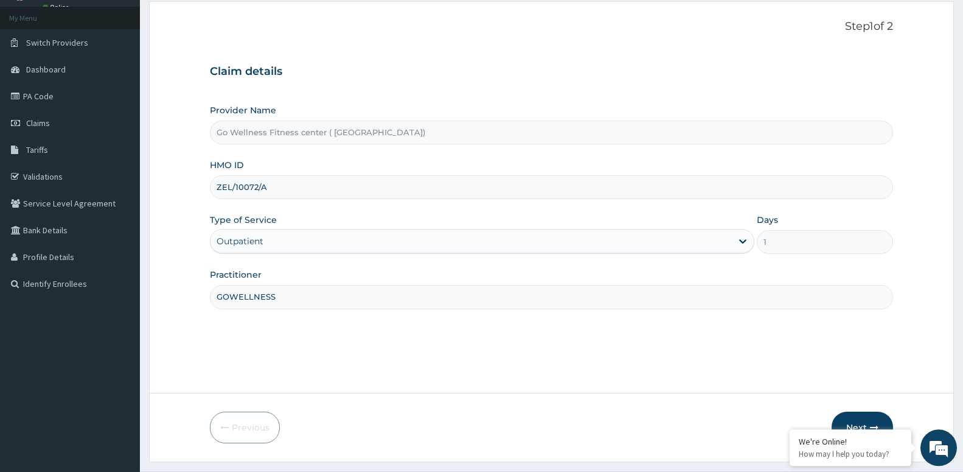
scroll to position [94, 0]
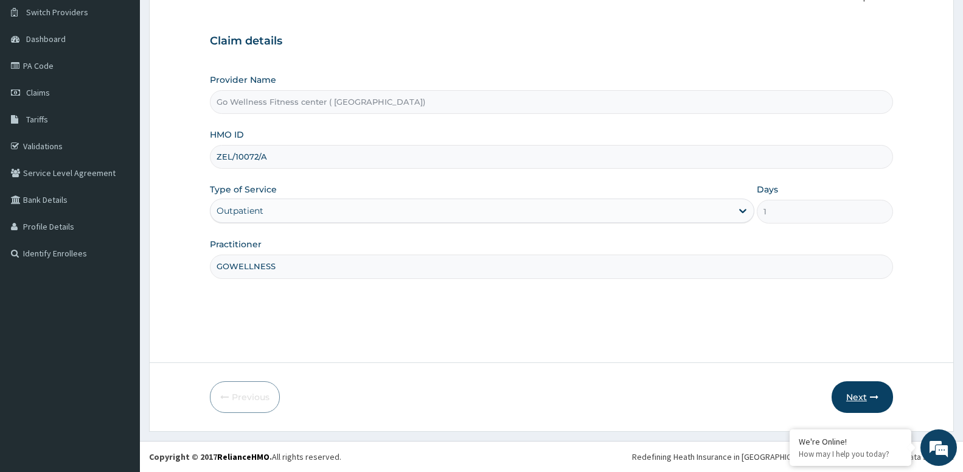
type input "GOWELLNESS"
click at [858, 397] on button "Next" at bounding box center [862, 397] width 61 height 32
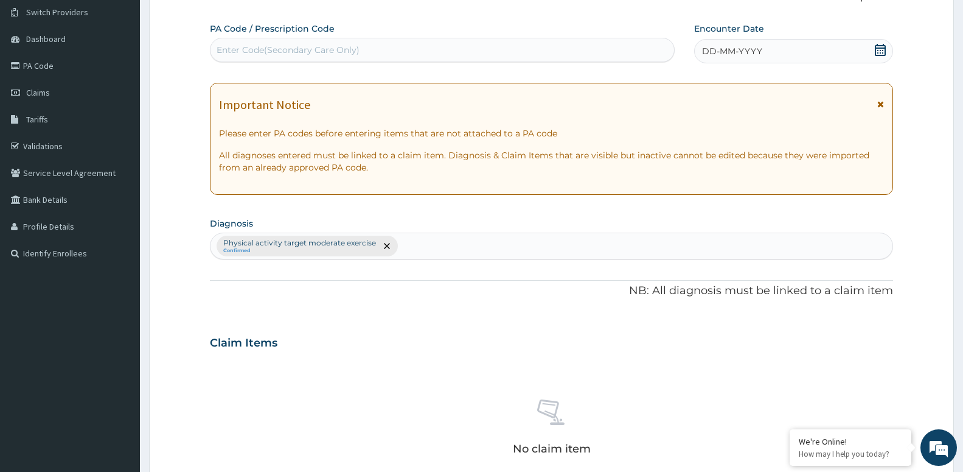
click at [265, 49] on div "Enter Code(Secondary Care Only)" at bounding box center [288, 50] width 143 height 12
type input "PA/02CFA2"
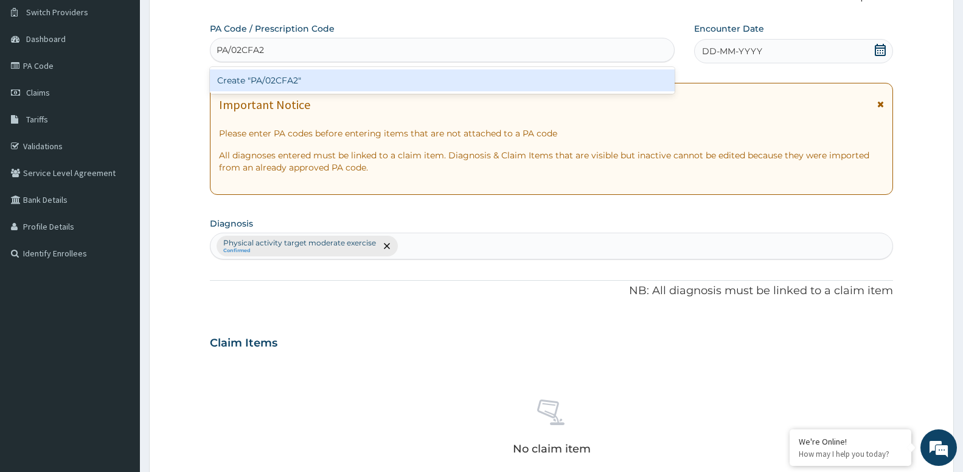
click at [286, 83] on div "Create "PA/02CFA2"" at bounding box center [442, 80] width 465 height 22
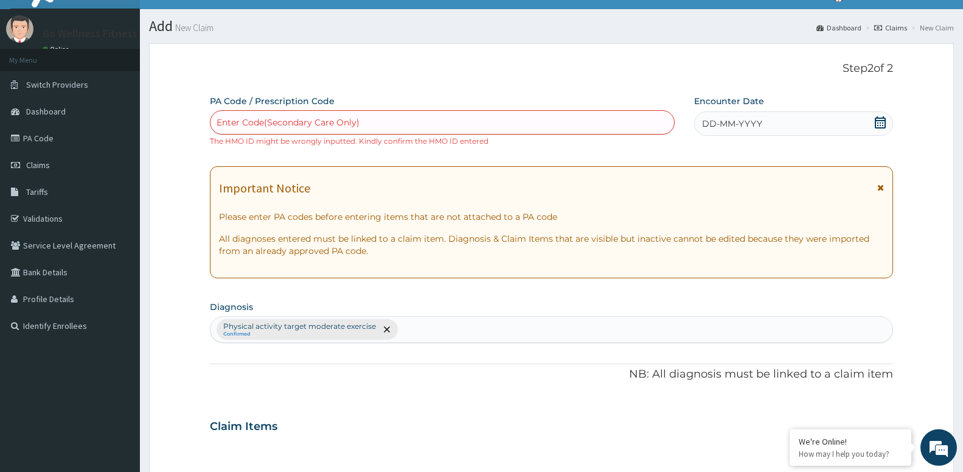
scroll to position [0, 0]
